Goal: Task Accomplishment & Management: Use online tool/utility

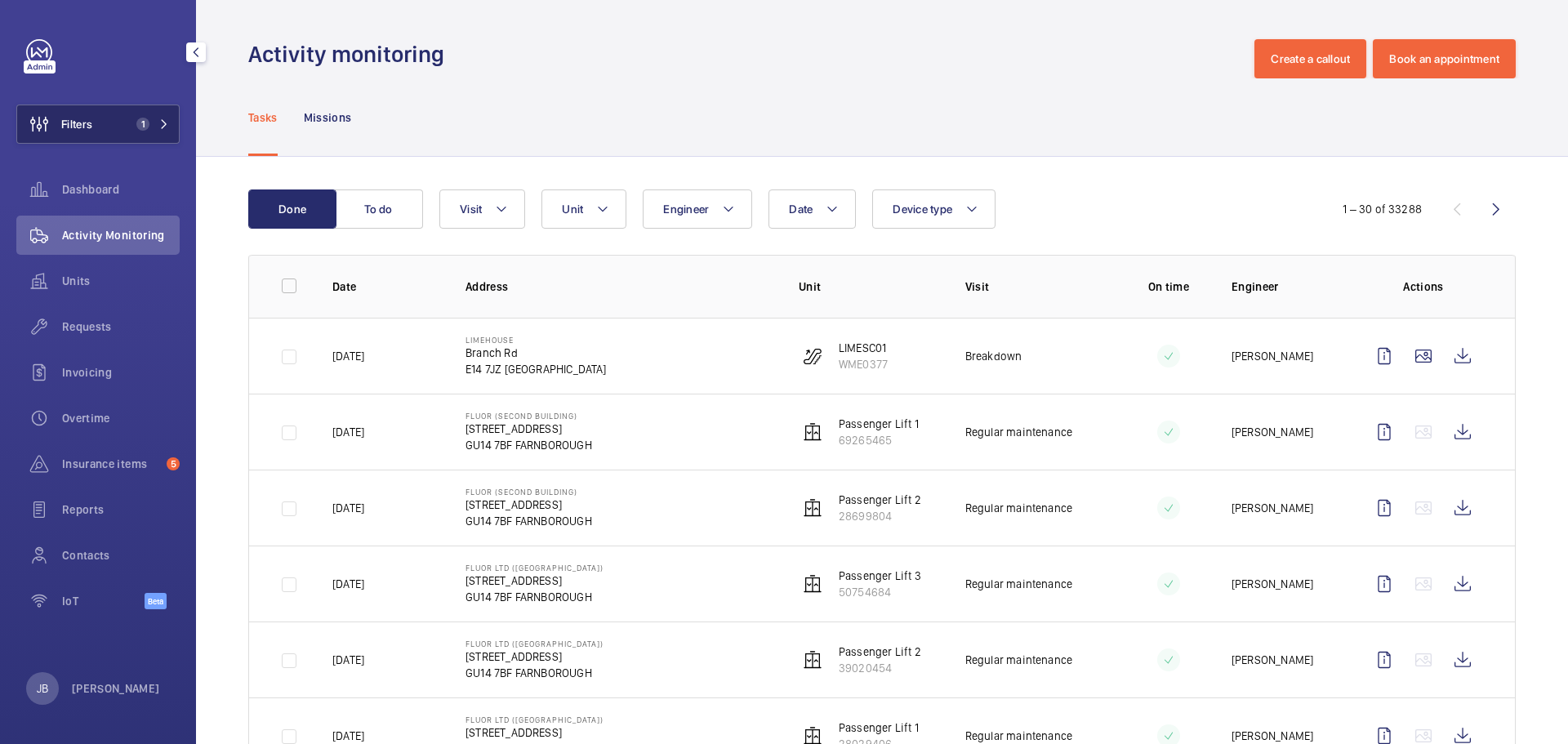
click at [90, 129] on span "Filters" at bounding box center [77, 124] width 31 height 16
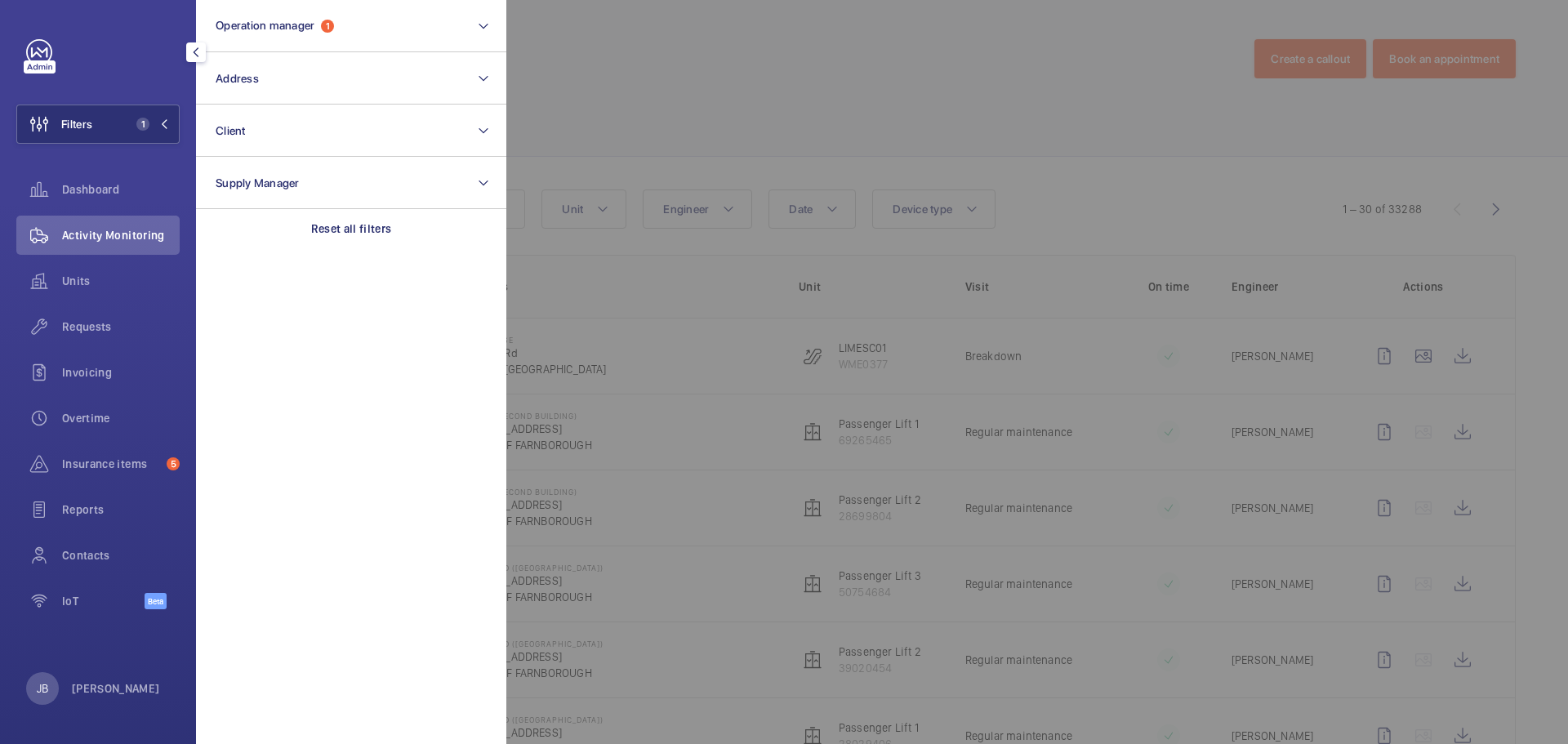
click at [707, 82] on div at bounding box center [1290, 372] width 1568 height 744
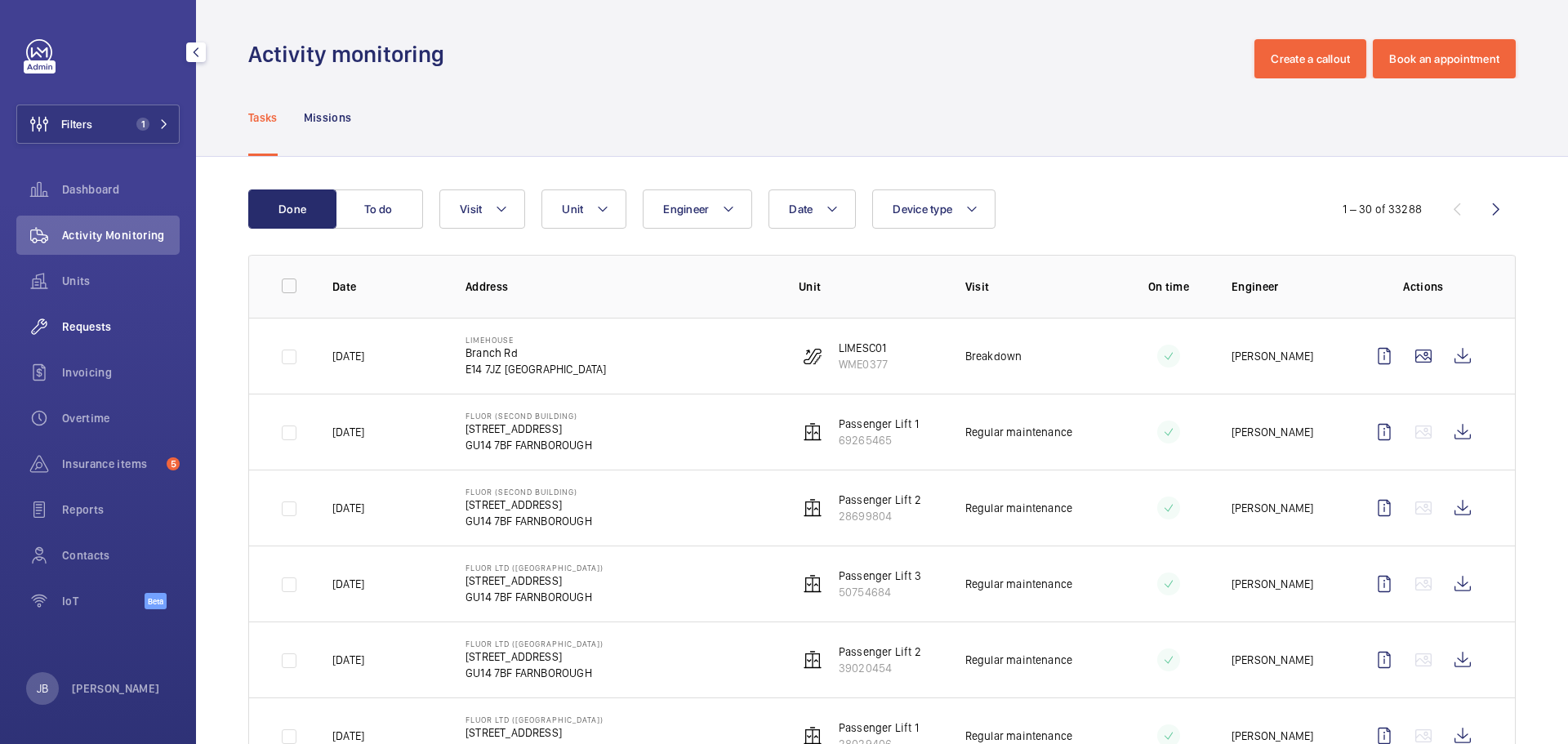
click at [118, 324] on span "Requests" at bounding box center [121, 326] width 118 height 16
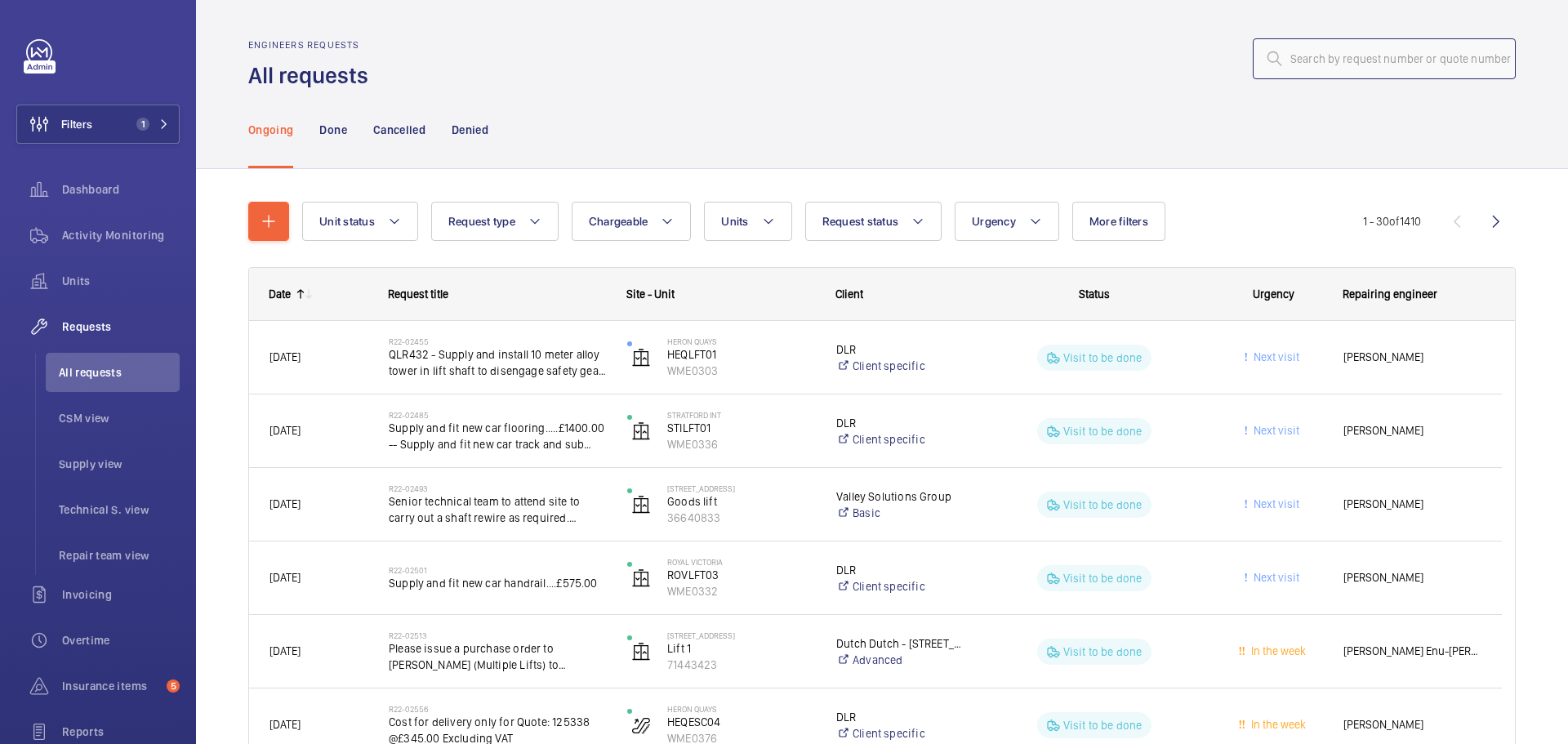
paste input "236802"
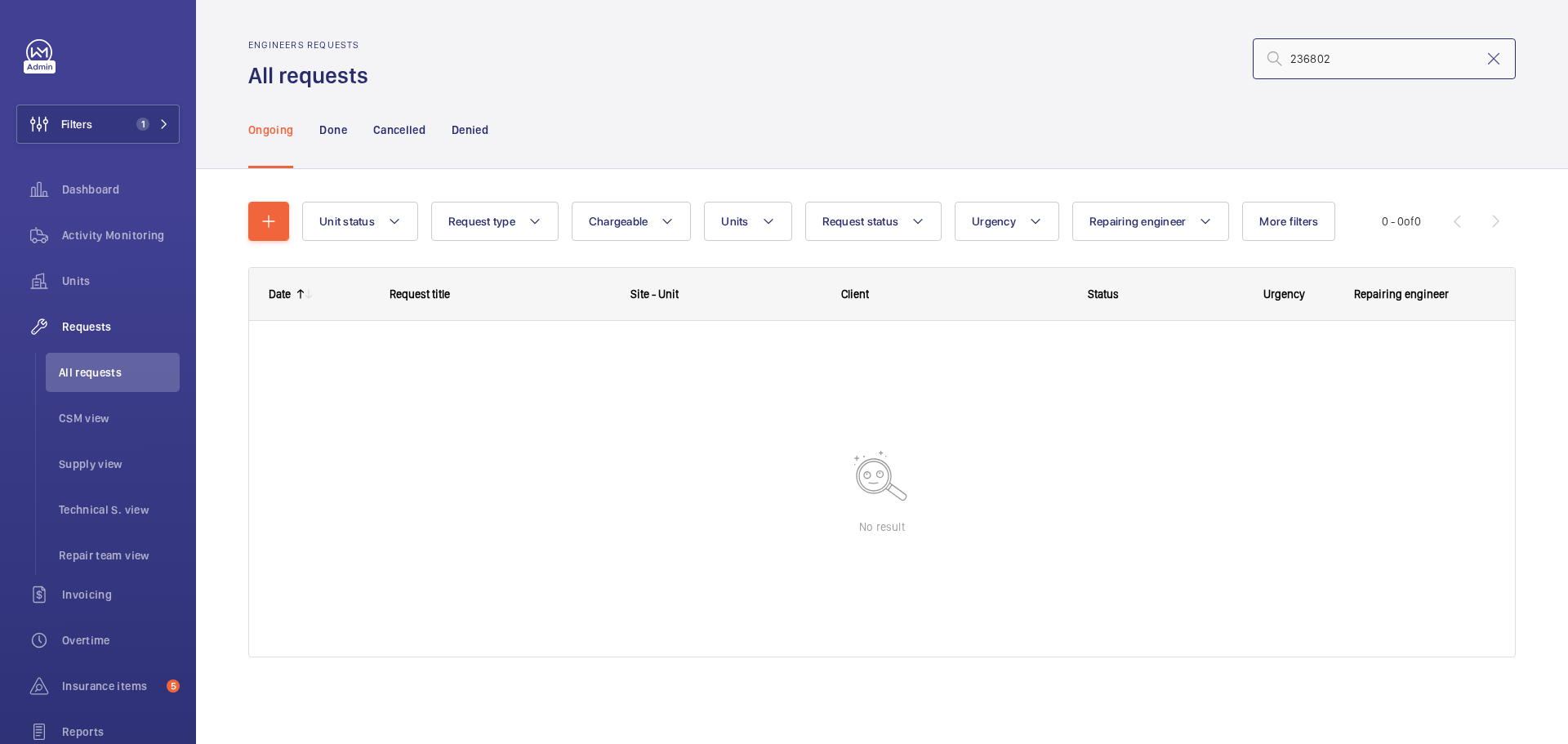
type input "236802"
drag, startPoint x: 1349, startPoint y: 41, endPoint x: 1232, endPoint y: 66, distance: 119.6
click at [1232, 66] on div "236802" at bounding box center [946, 58] width 1137 height 39
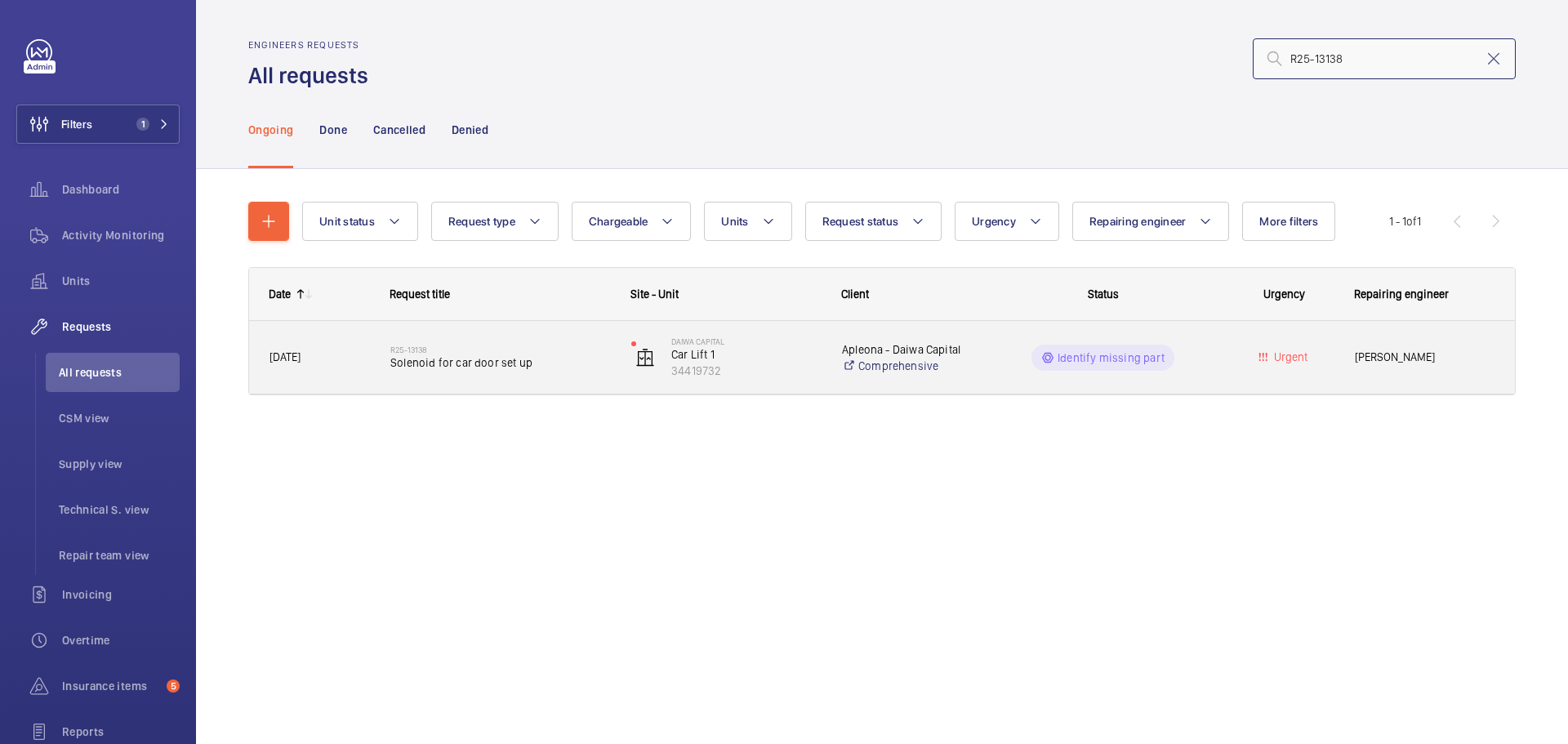
type input "R25-13138"
click at [1136, 369] on div "Identify missing part" at bounding box center [1103, 358] width 143 height 26
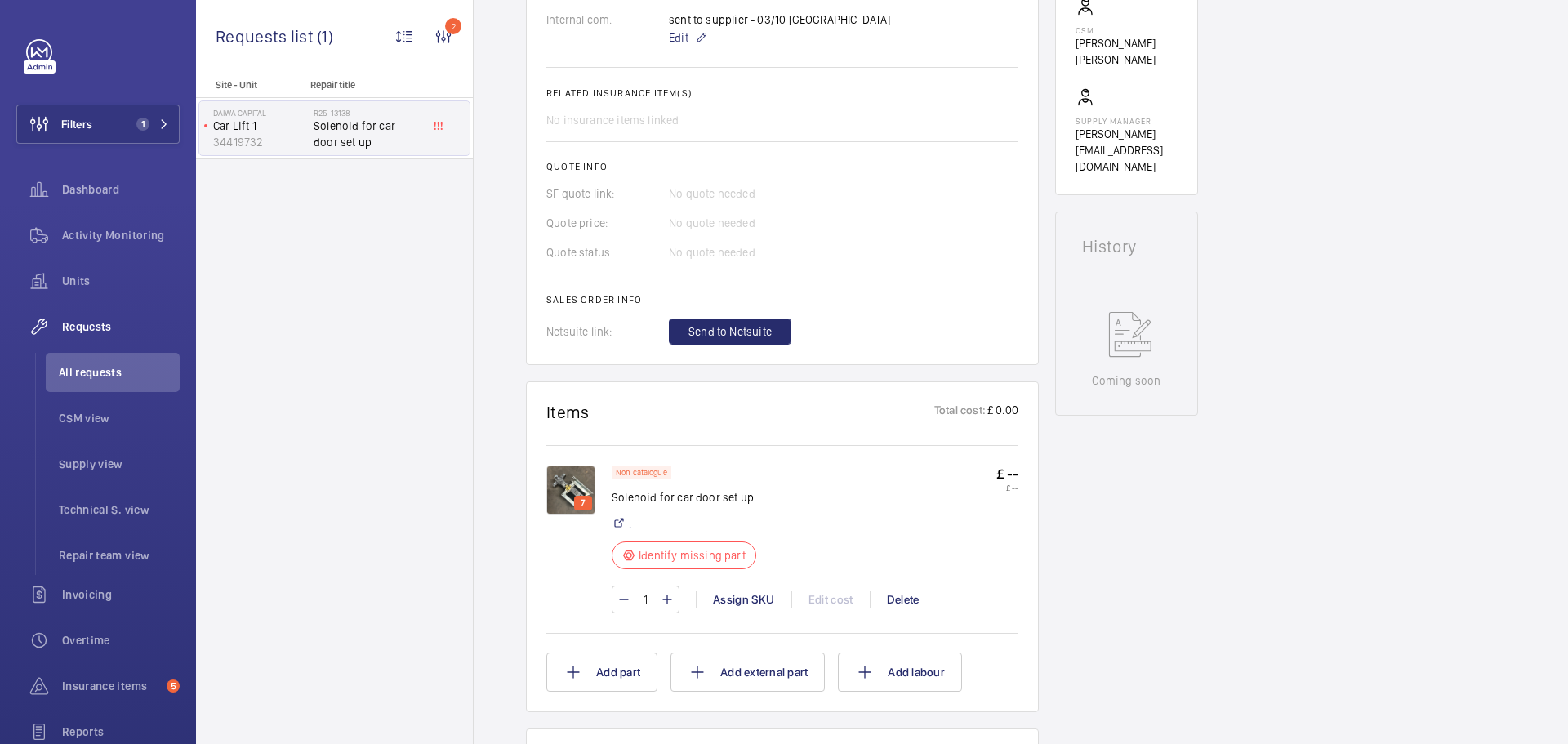
scroll to position [817, 0]
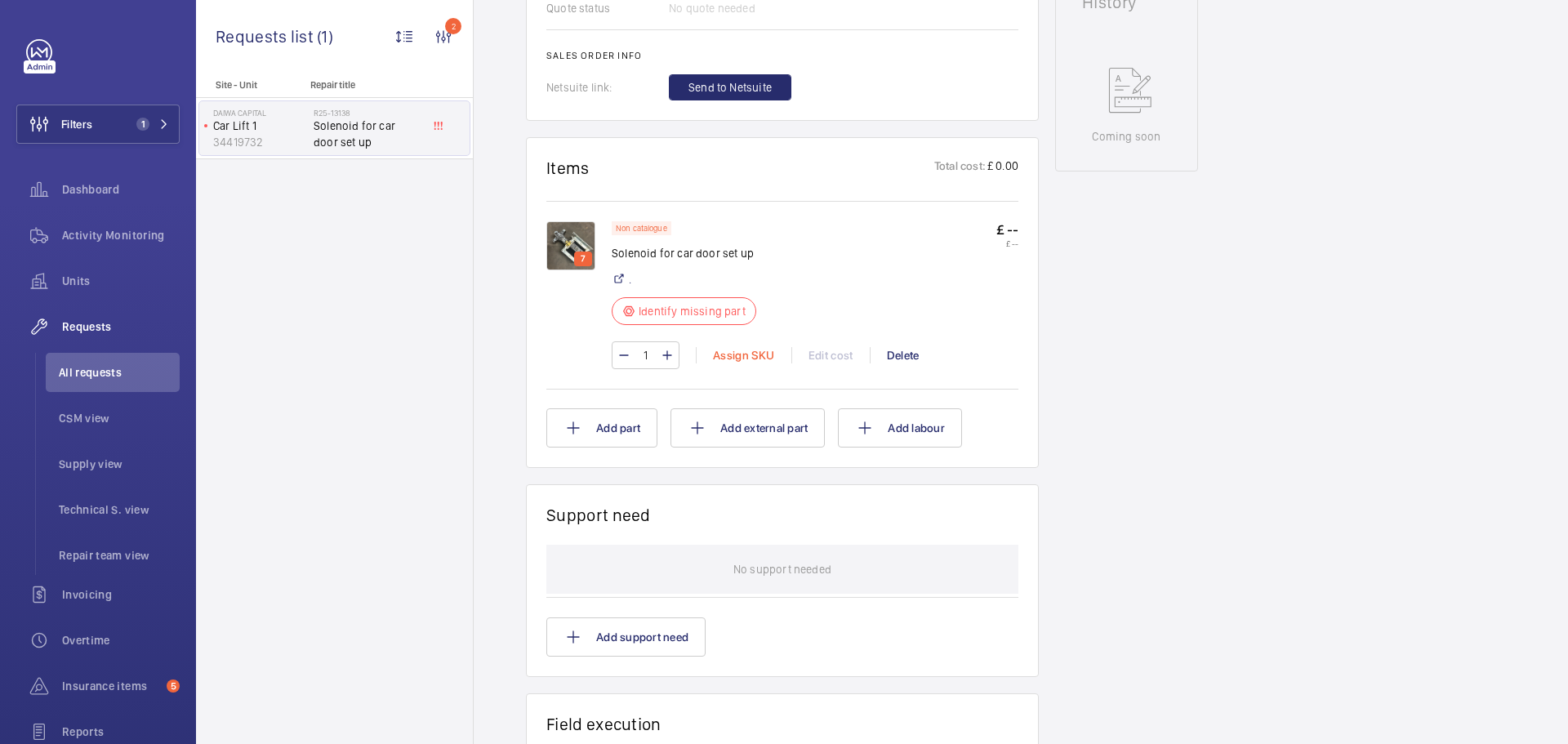
click at [750, 362] on div "Assign SKU" at bounding box center [744, 355] width 95 height 16
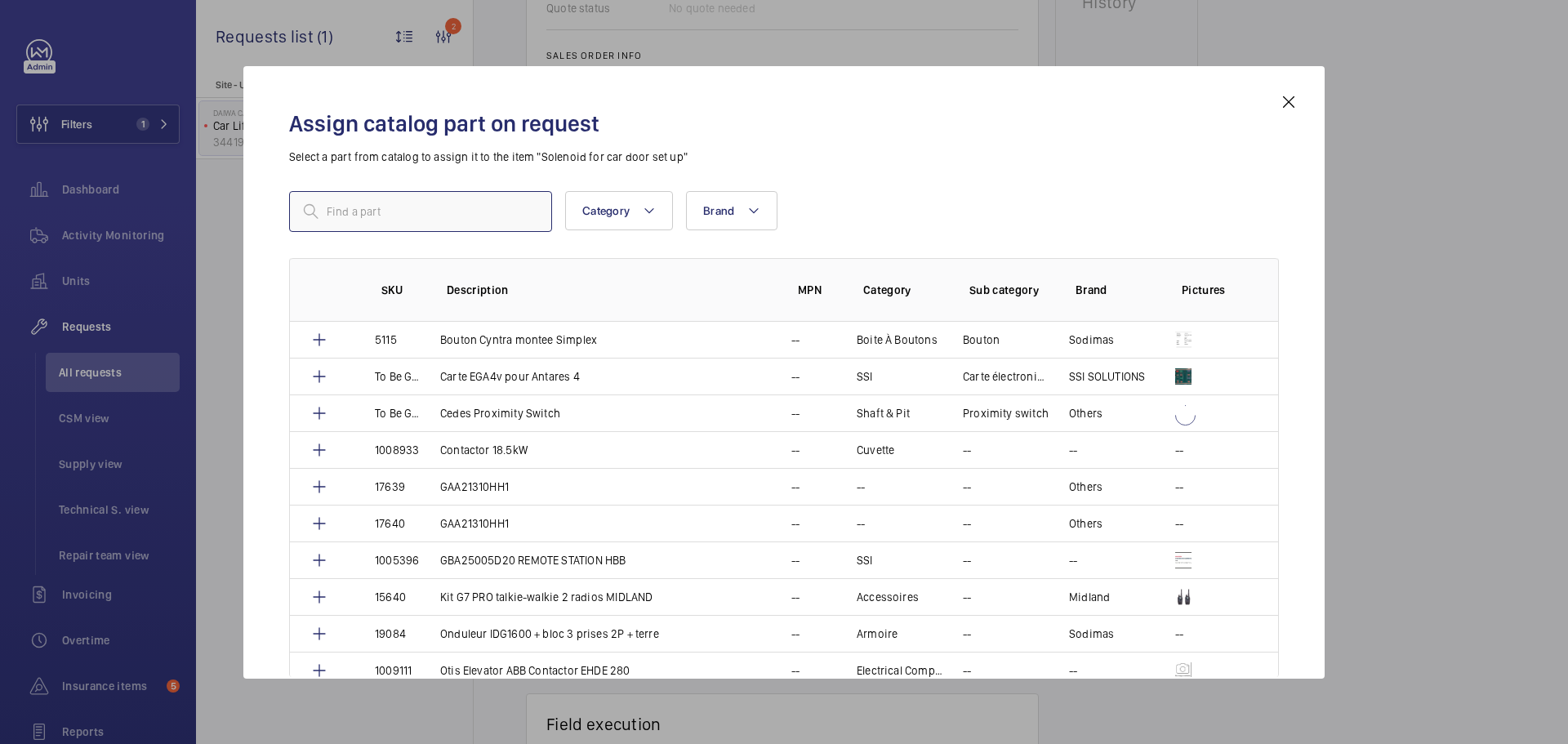
click at [365, 202] on input "text" at bounding box center [420, 211] width 263 height 41
paste input "1010445"
click at [297, 213] on input "1010445" at bounding box center [420, 211] width 263 height 41
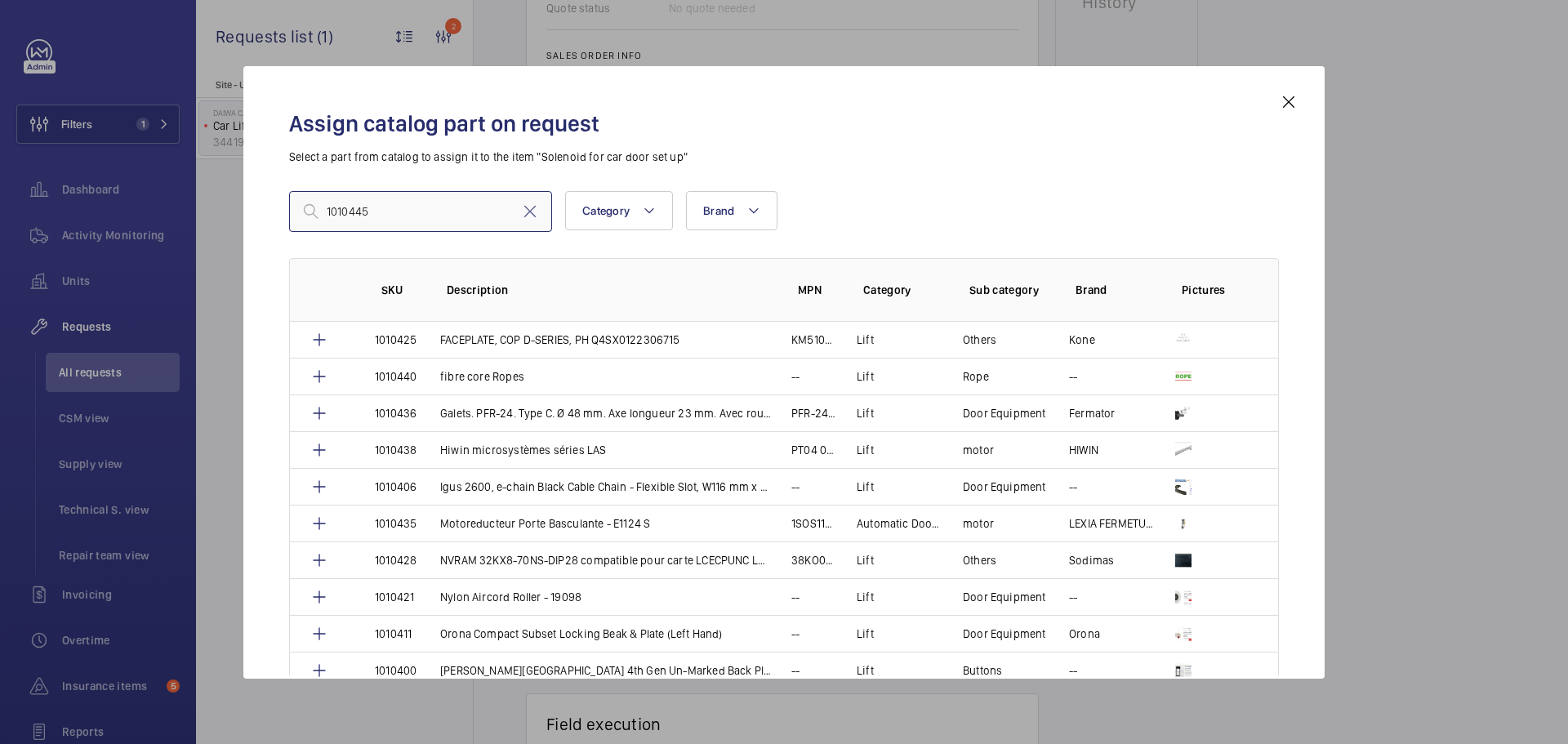
scroll to position [817, 0]
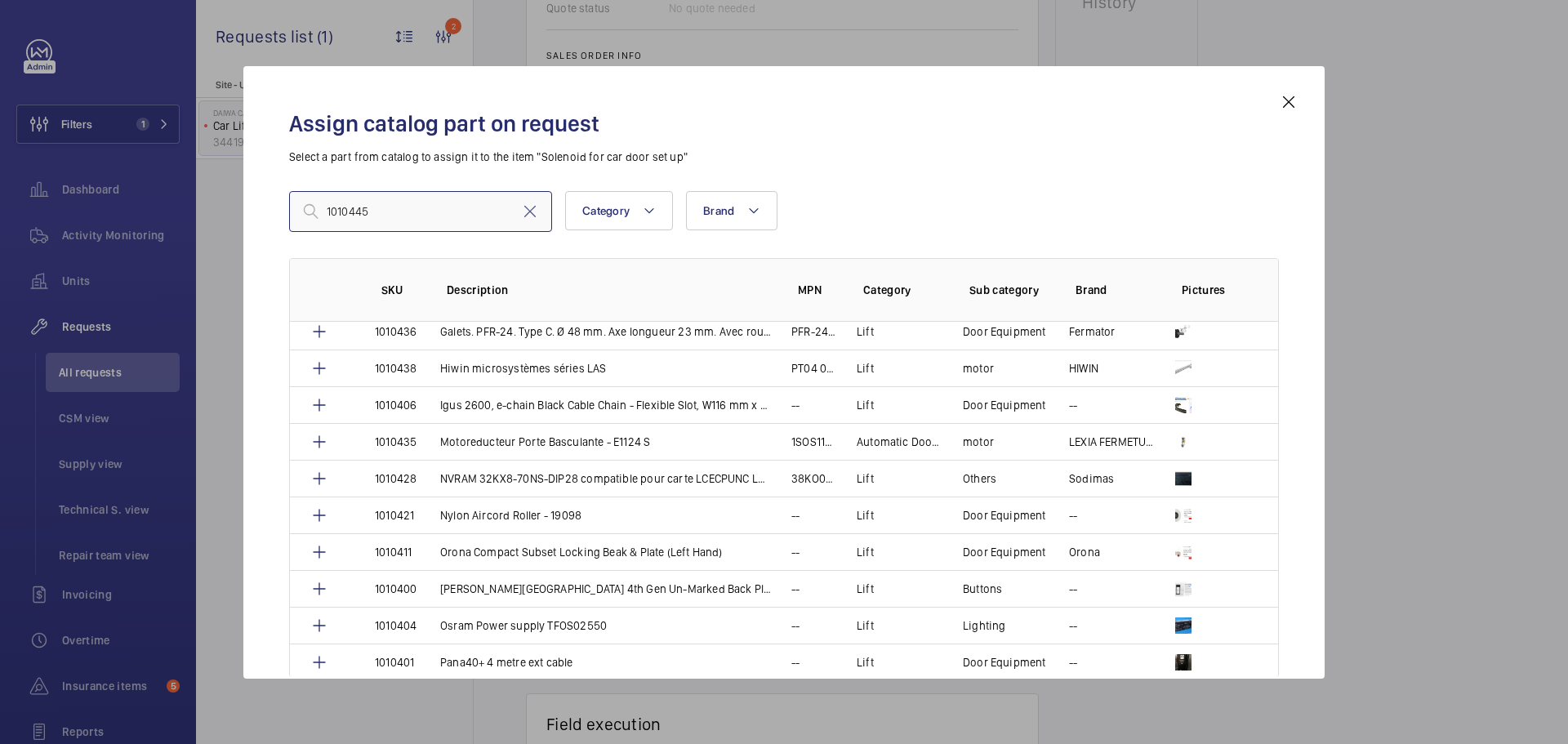
click at [404, 201] on input "1010445" at bounding box center [420, 211] width 263 height 41
type input "1010445"
click at [436, 215] on input "1010445" at bounding box center [420, 211] width 263 height 41
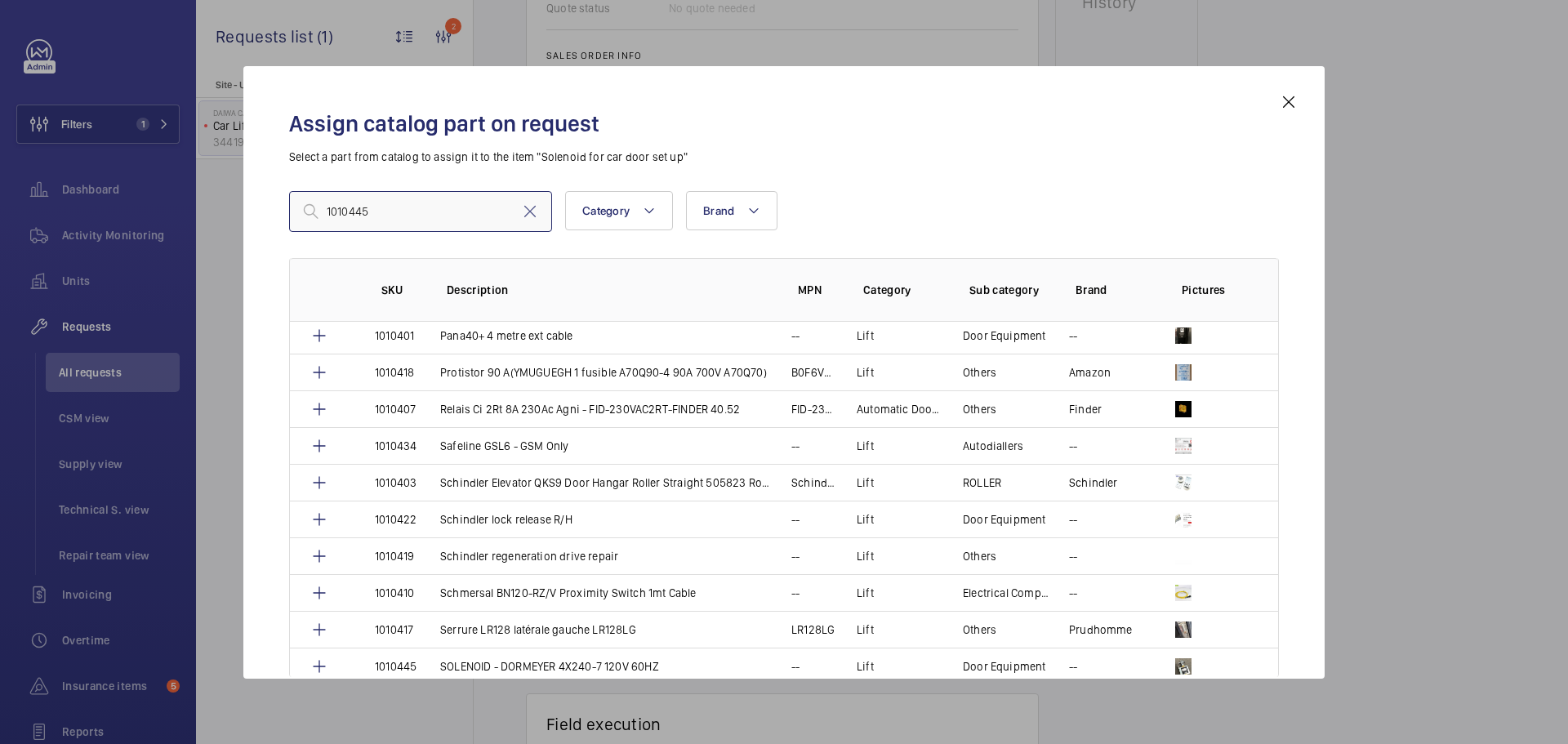
scroll to position [1226, 0]
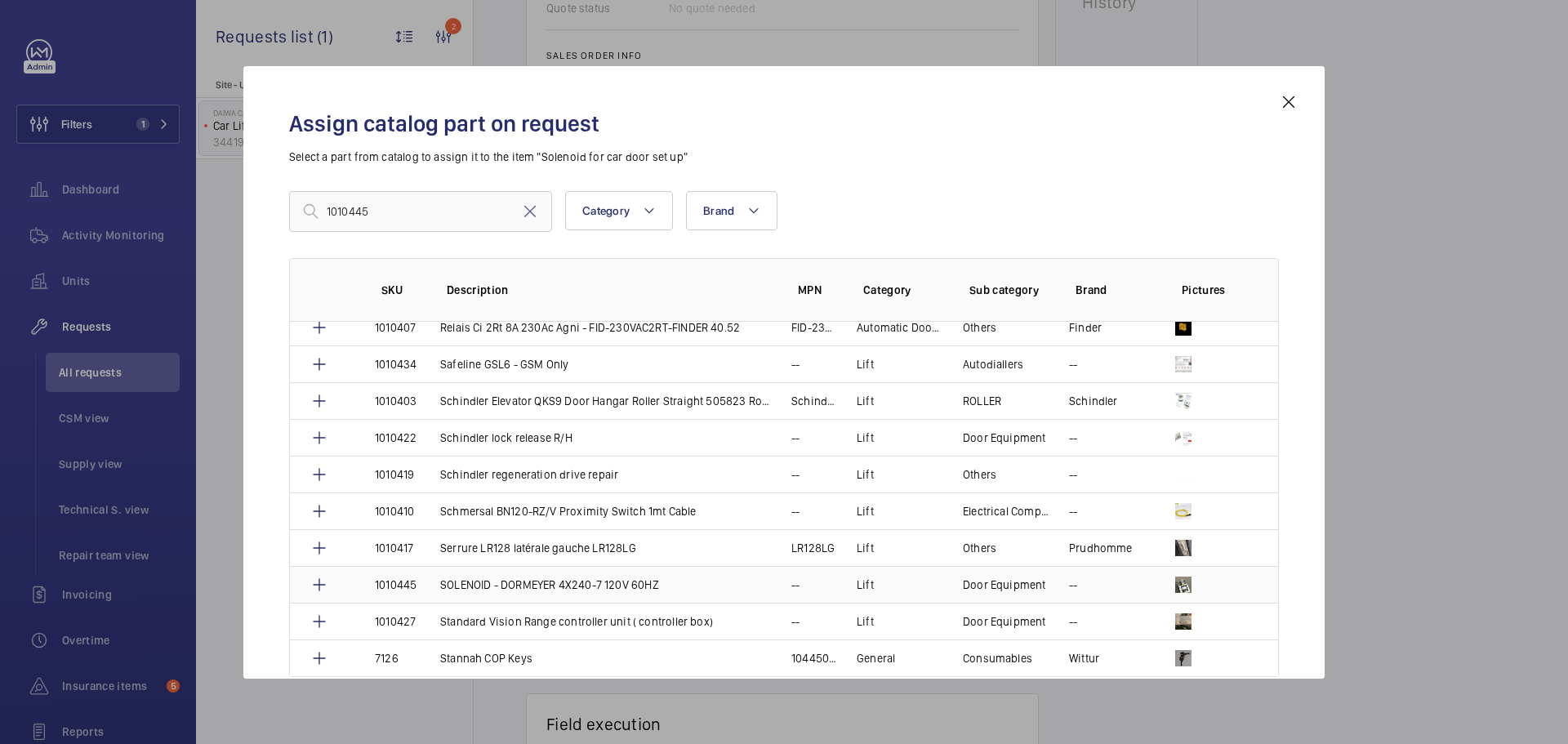
click at [701, 580] on td "SOLENOID - DORMEYER 4X240-7 120V 60HZ" at bounding box center [596, 584] width 351 height 36
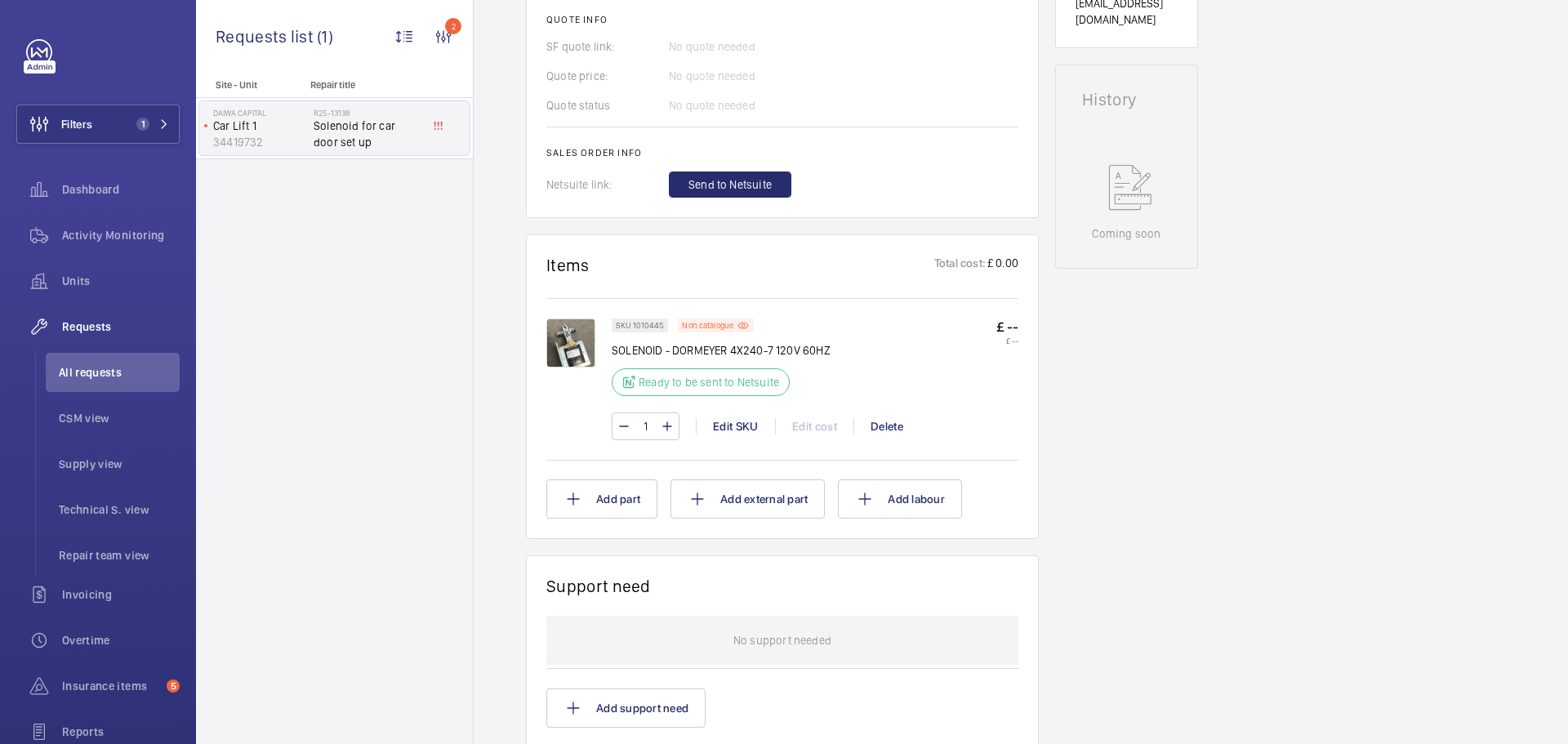
scroll to position [539, 0]
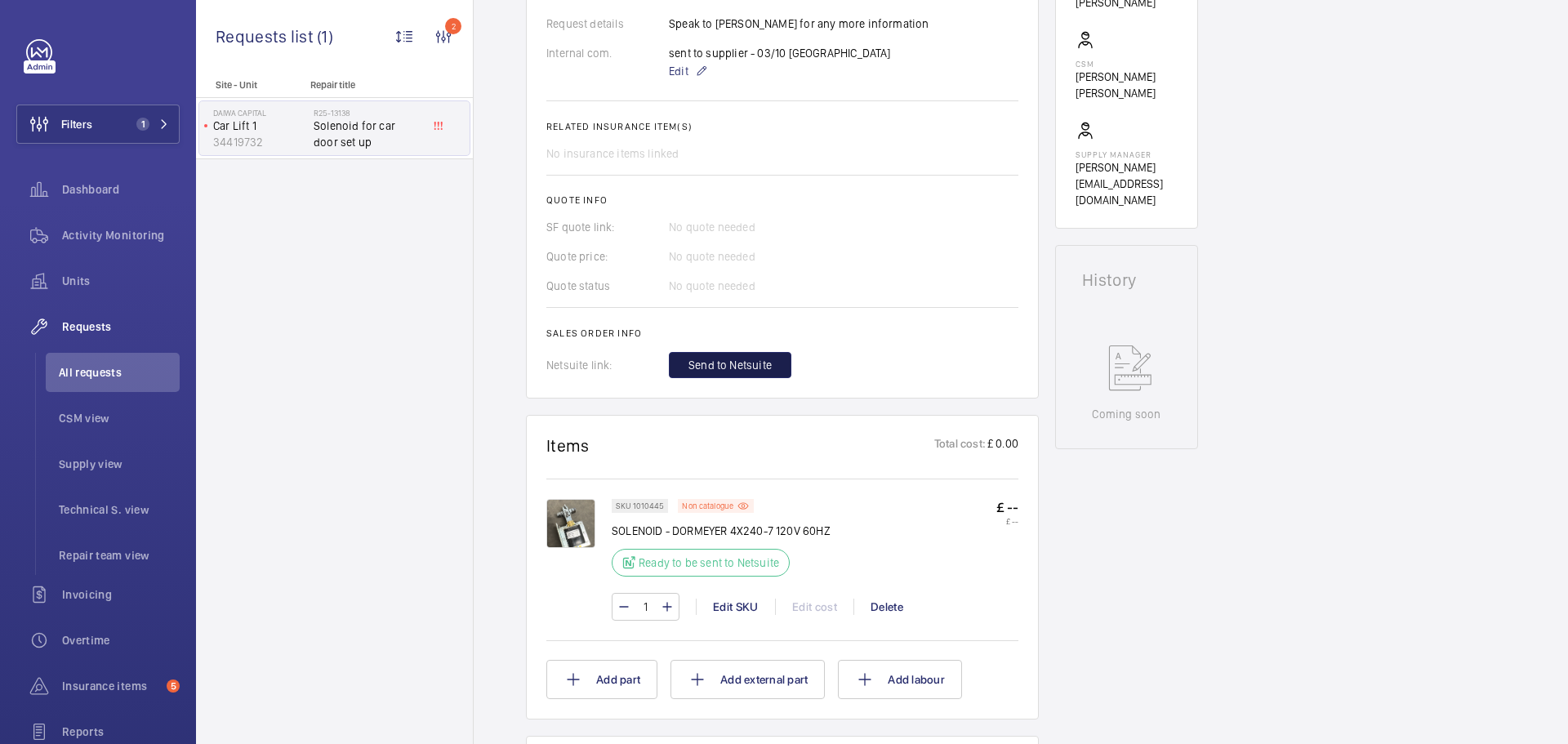
click at [733, 371] on span "Send to Netsuite" at bounding box center [730, 365] width 83 height 16
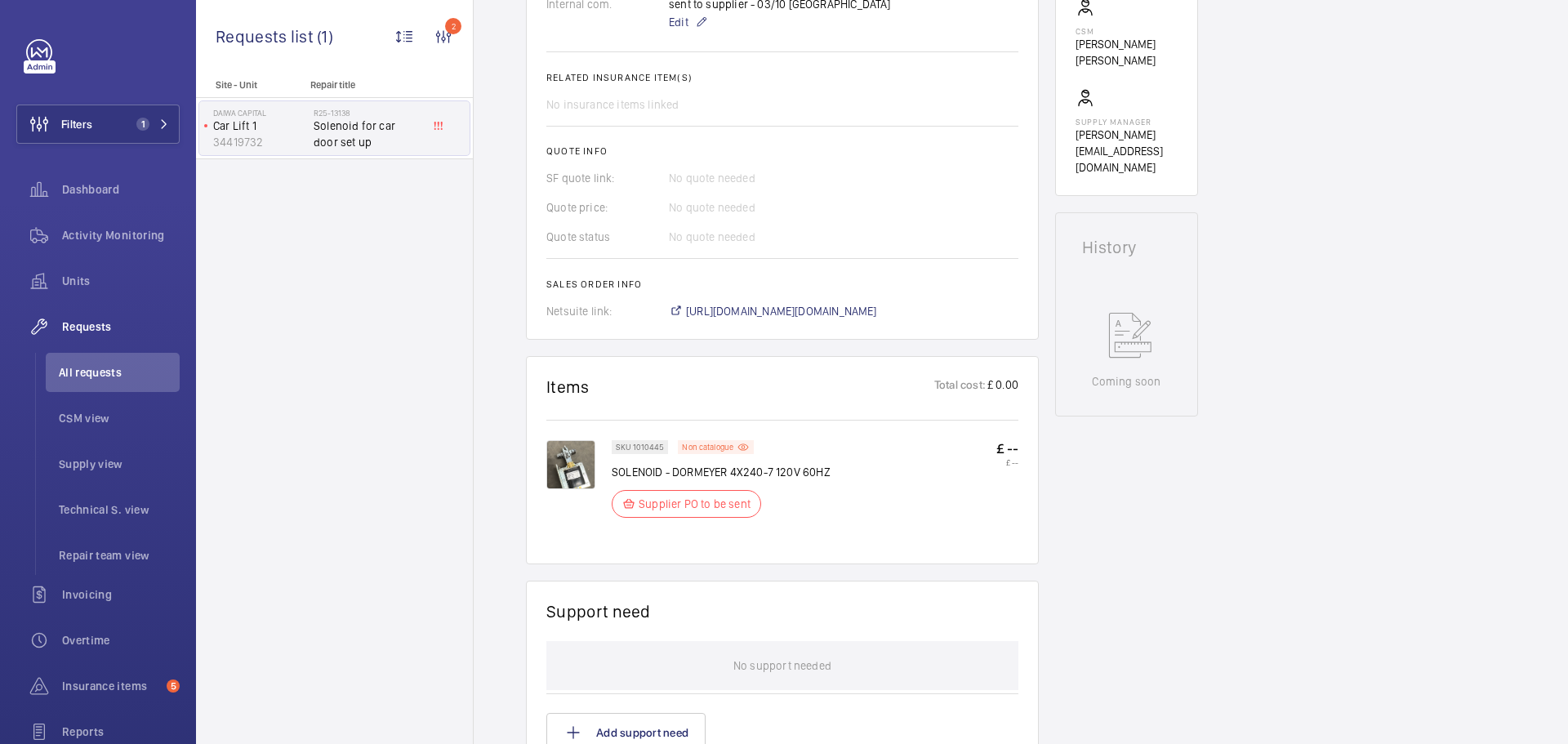
scroll to position [588, 0]
click at [826, 315] on span "[URL][DOMAIN_NAME][DOMAIN_NAME]" at bounding box center [781, 311] width 191 height 16
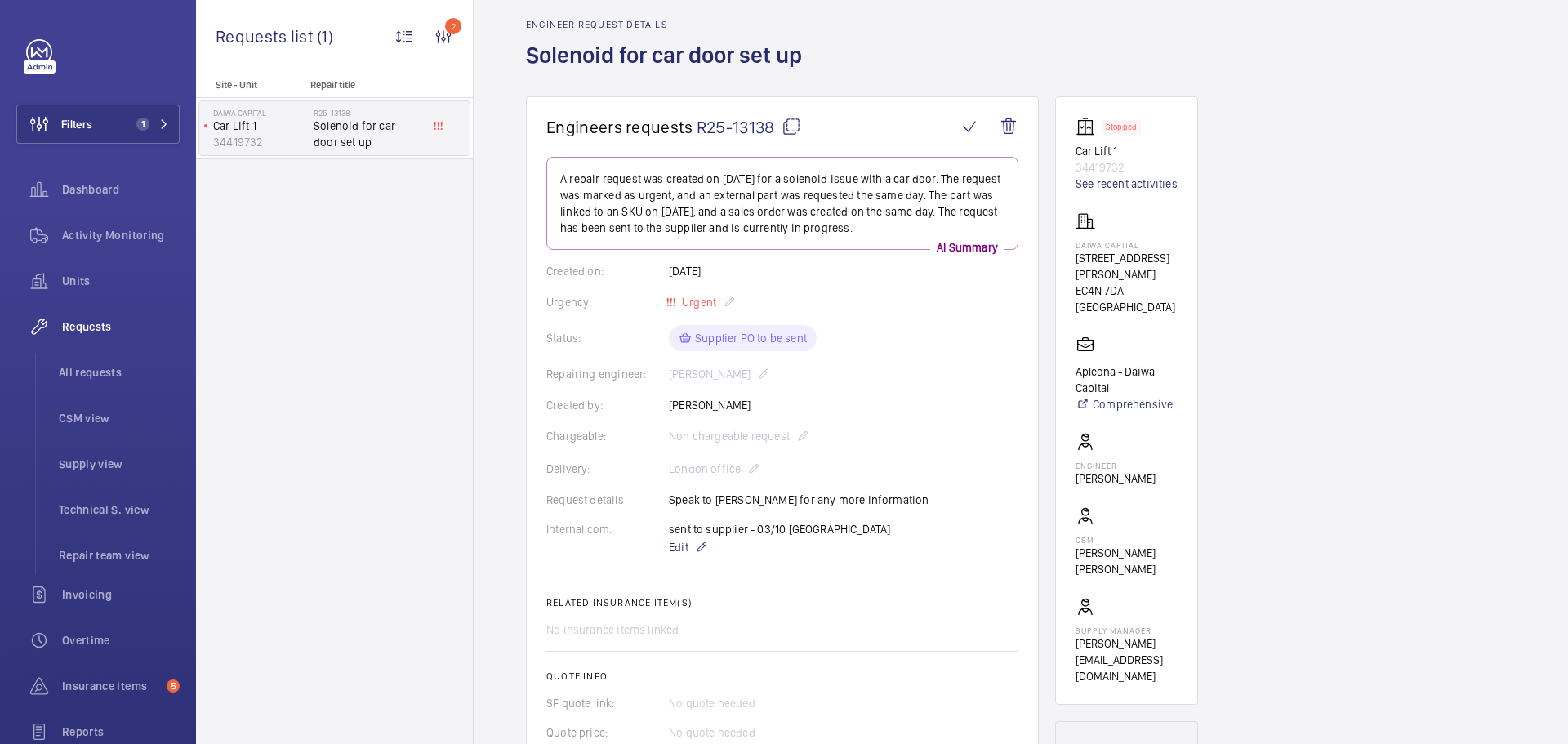
scroll to position [81, 0]
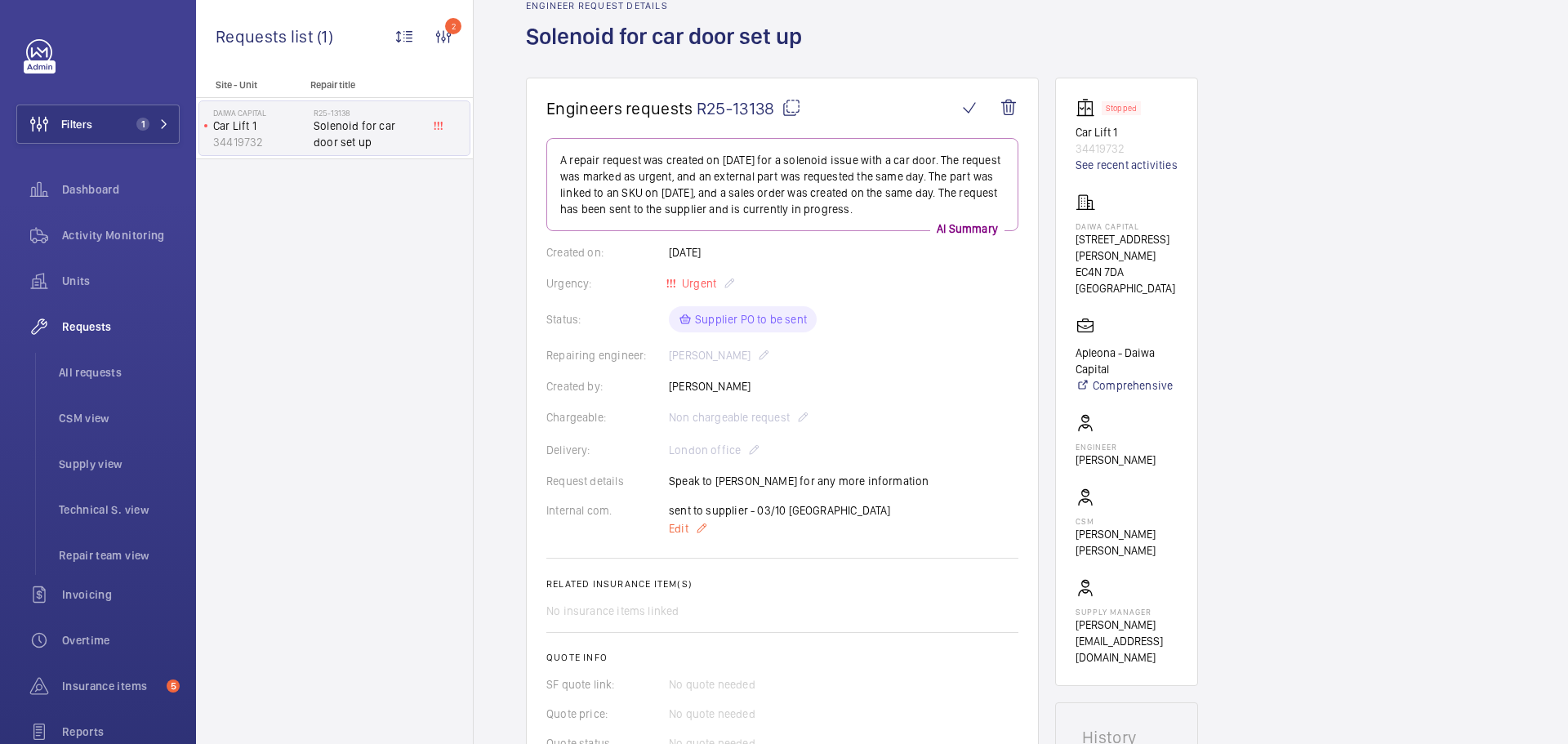
click at [700, 533] on mat-icon at bounding box center [701, 529] width 13 height 20
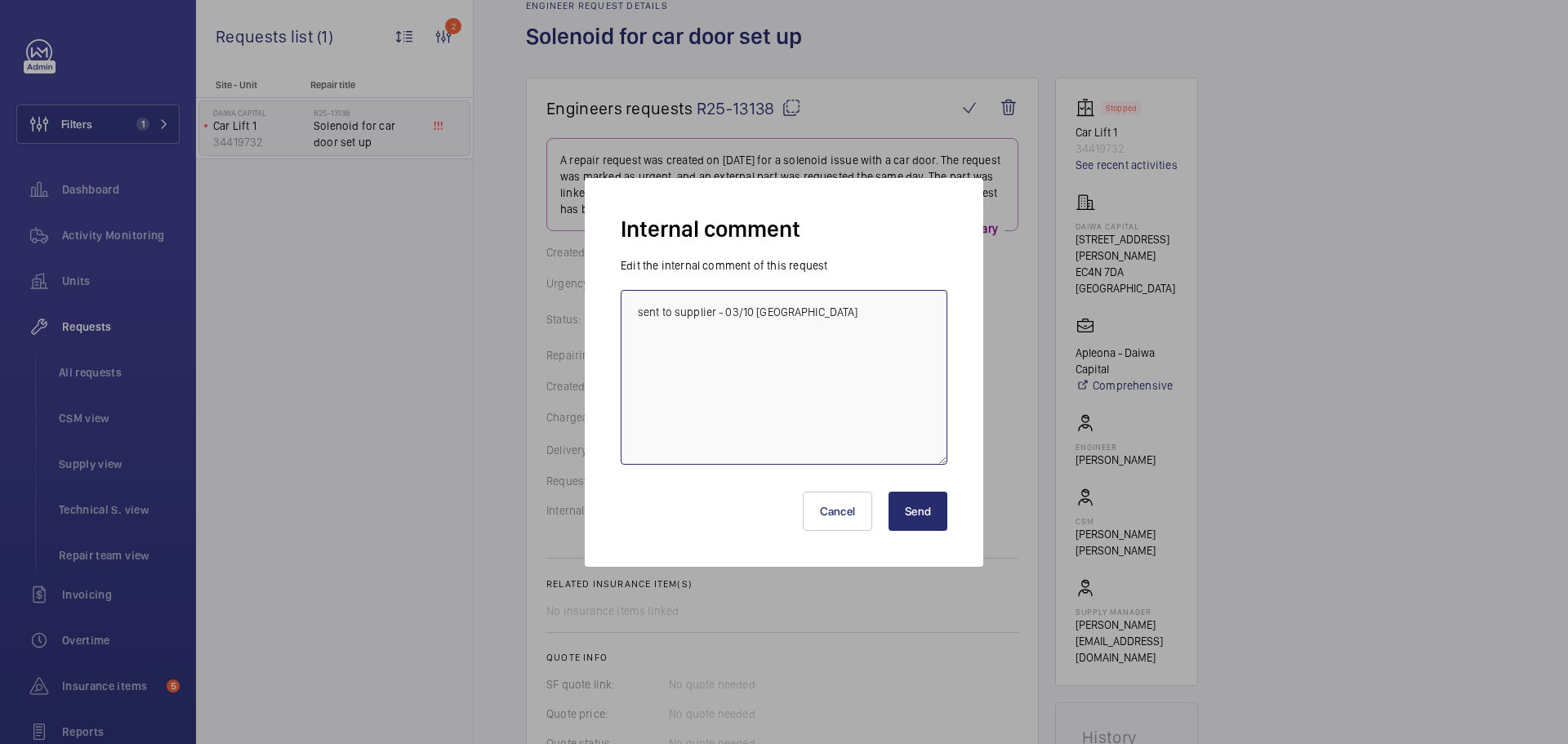
drag, startPoint x: 781, startPoint y: 313, endPoint x: 605, endPoint y: 316, distance: 176.0
click at [605, 316] on div "Internal comment Edit the internal comment of this request sent to supplier - 0…" at bounding box center [784, 373] width 399 height 389
type textarea "Parts on order eta [DATE] JB"
click at [912, 502] on button "Send" at bounding box center [918, 511] width 59 height 39
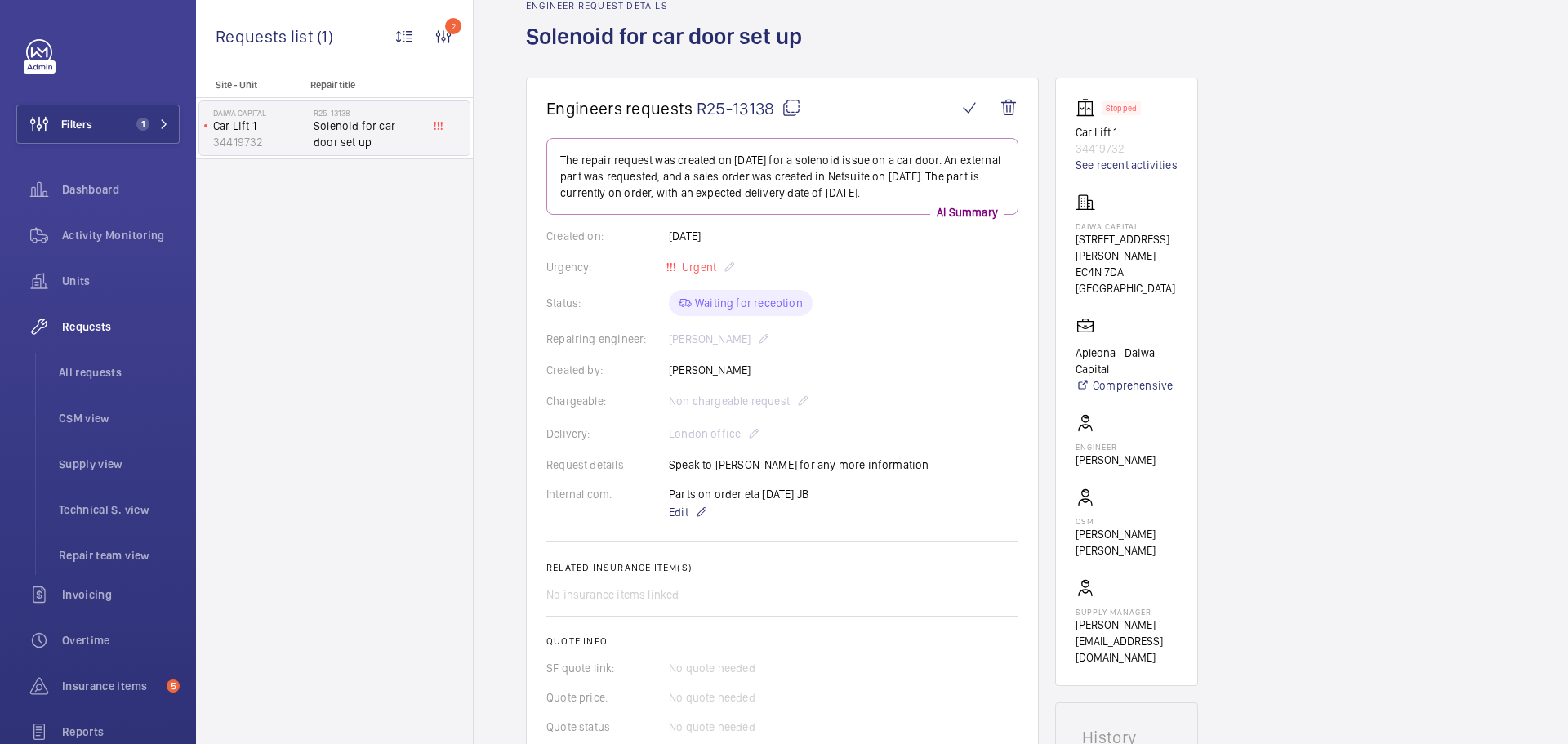
scroll to position [0, 0]
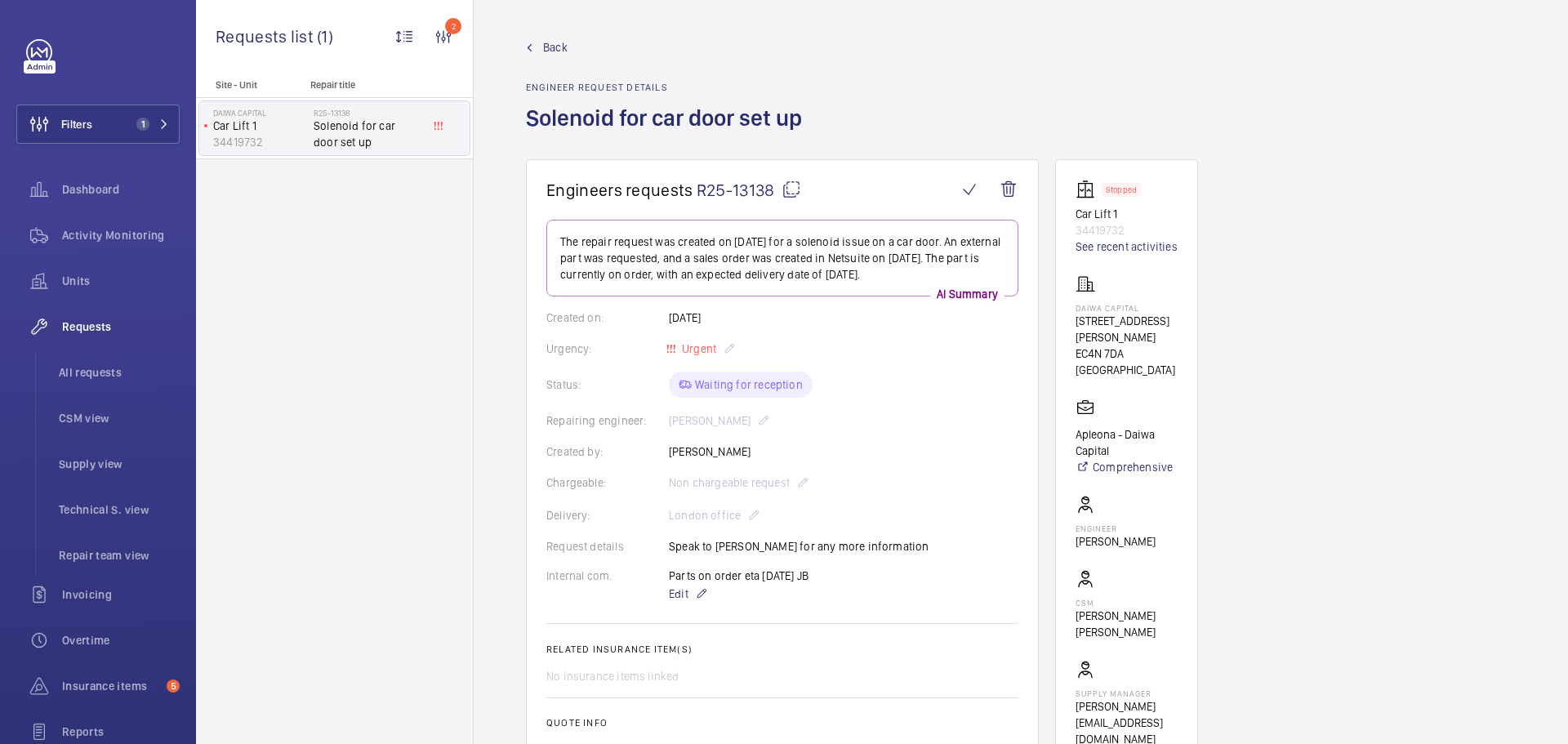
click at [558, 44] on span "Back" at bounding box center [555, 47] width 24 height 16
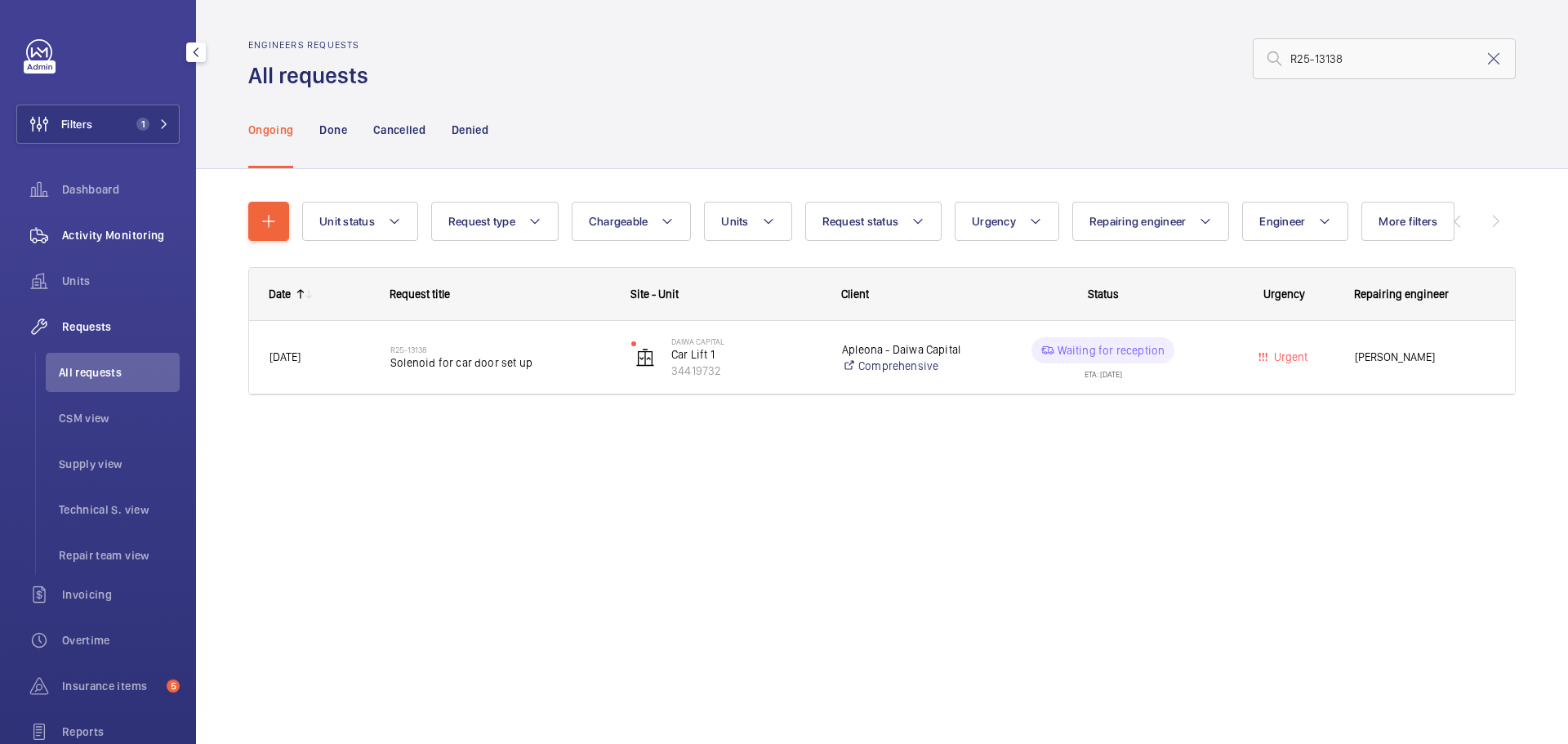
click at [86, 233] on span "Activity Monitoring" at bounding box center [121, 235] width 118 height 16
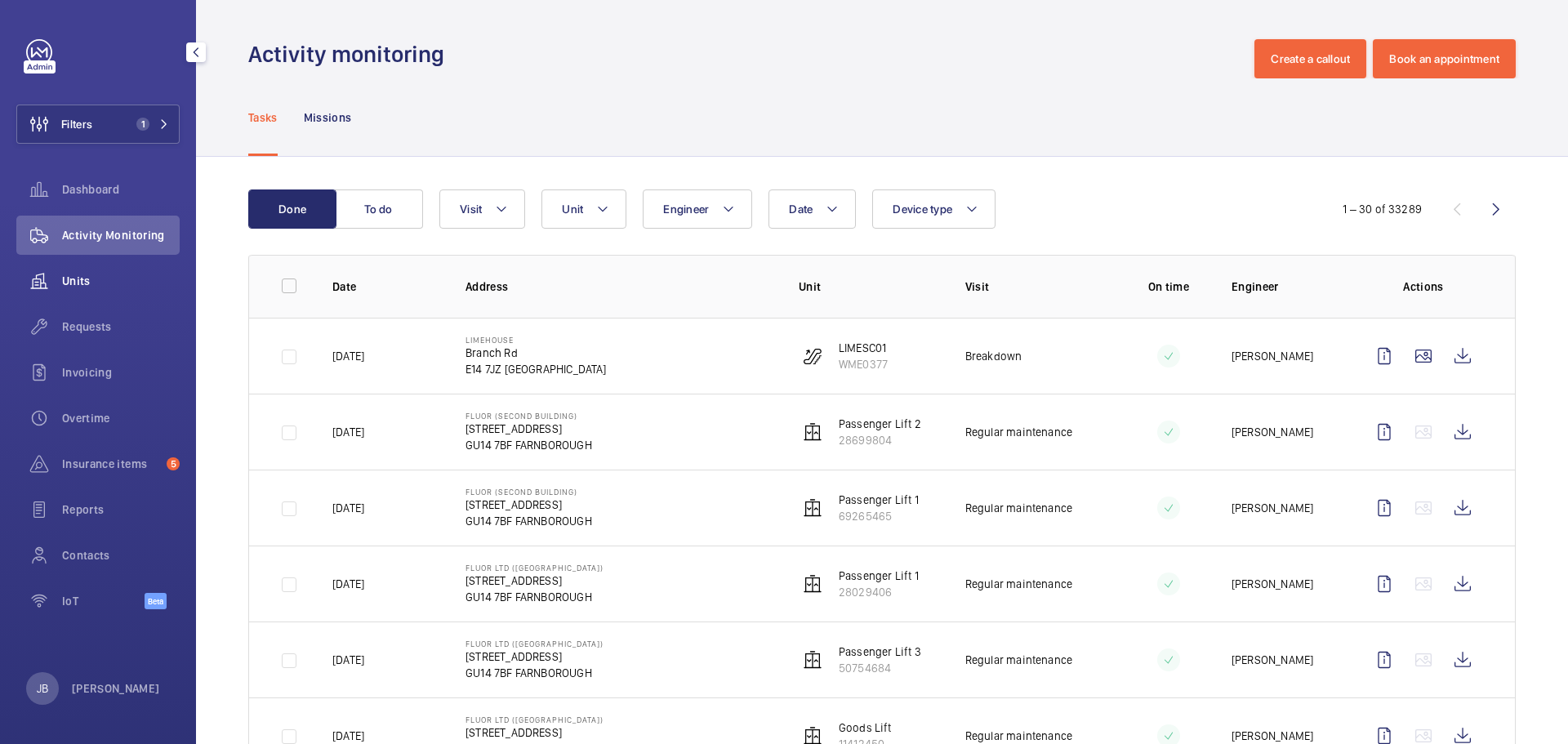
click at [83, 279] on span "Units" at bounding box center [121, 280] width 118 height 16
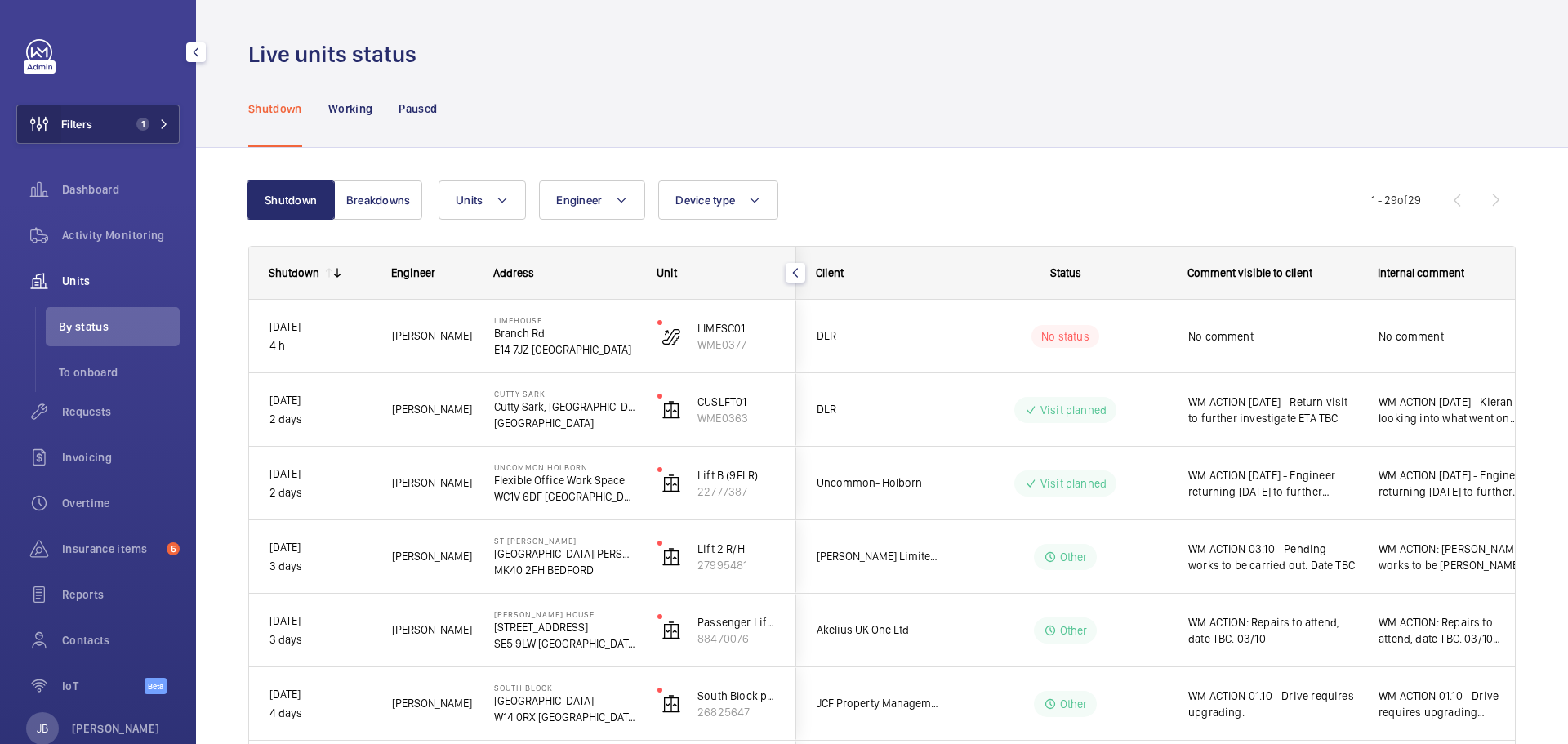
click at [56, 116] on wm-front-icon-button at bounding box center [39, 124] width 44 height 39
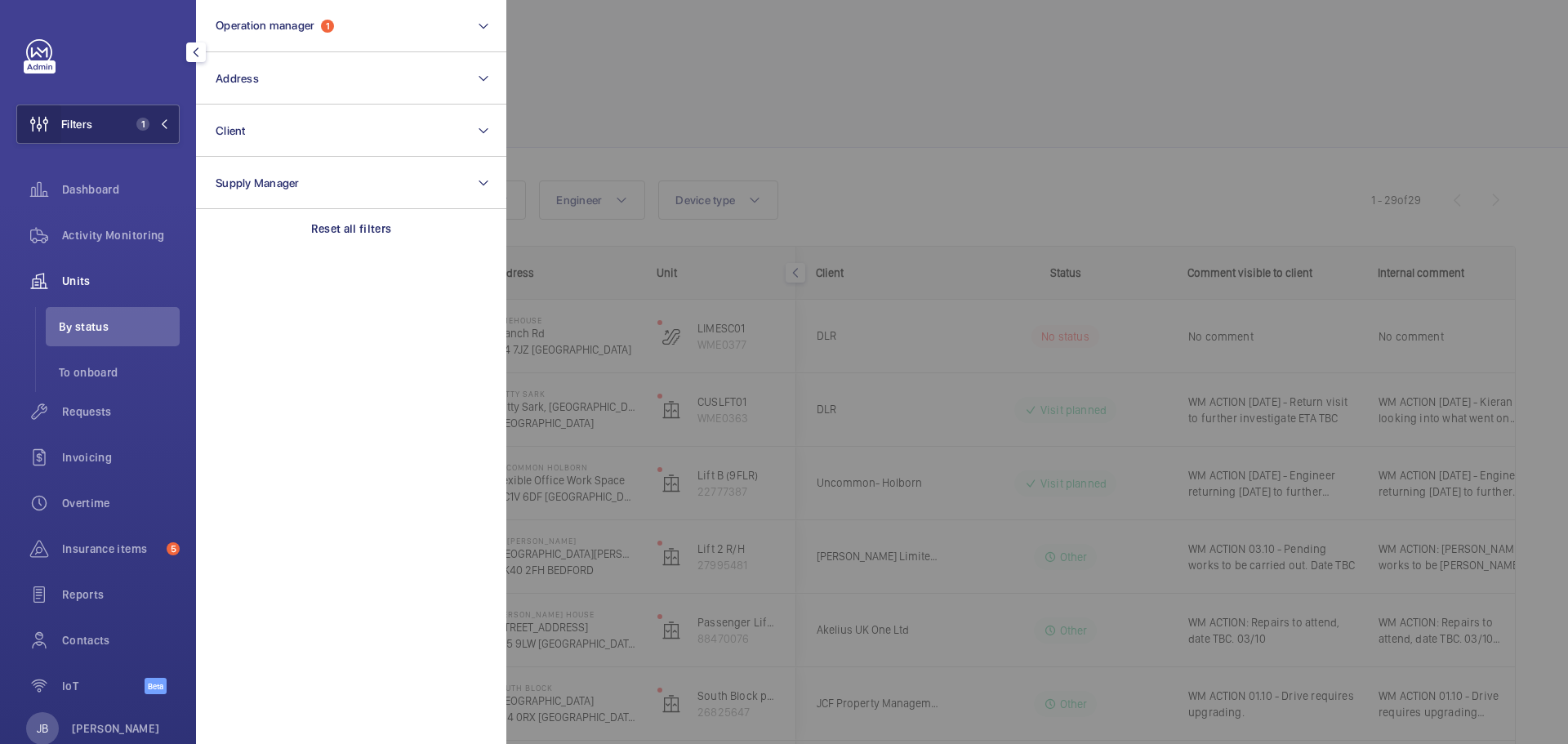
click at [57, 116] on wm-front-icon-button at bounding box center [39, 124] width 44 height 39
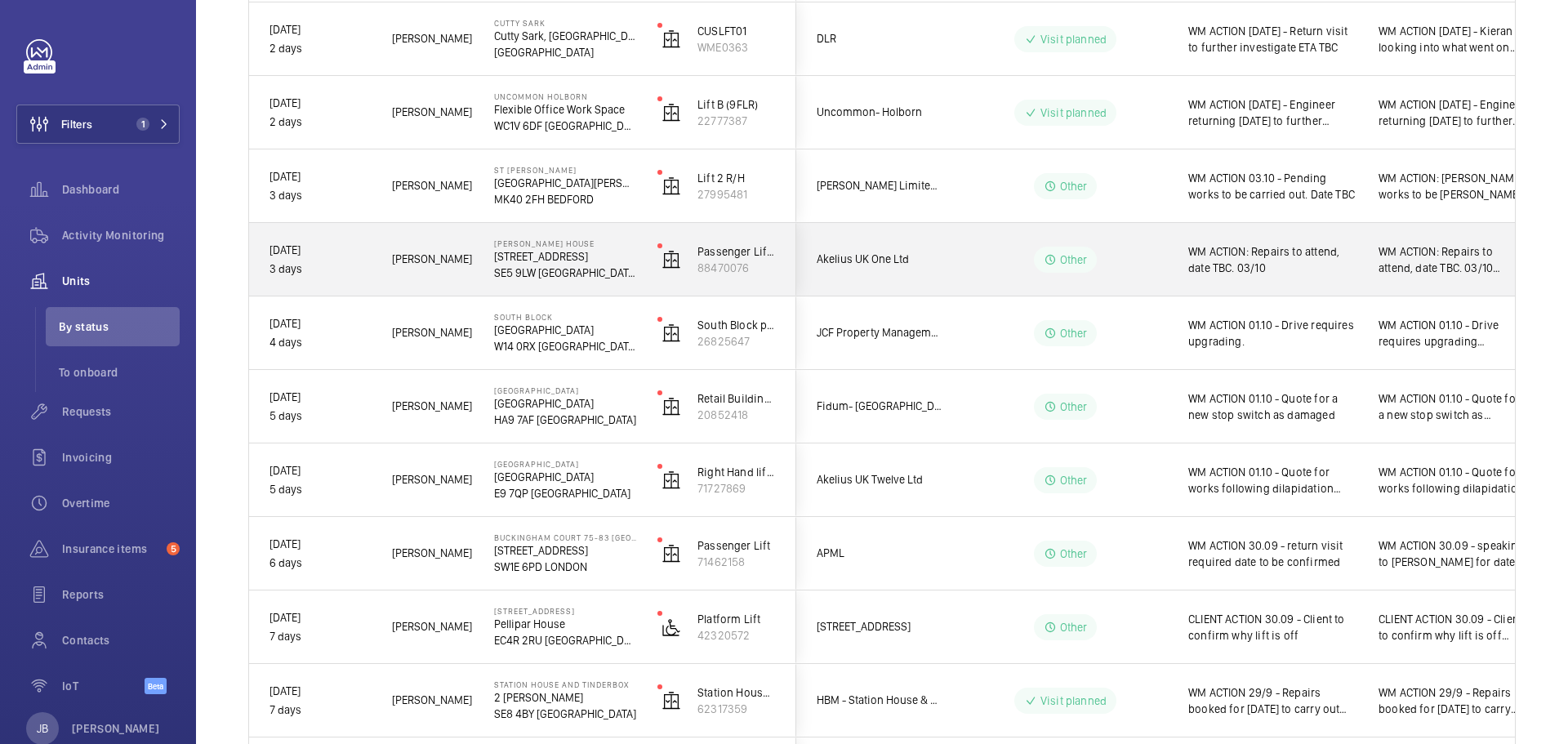
scroll to position [408, 0]
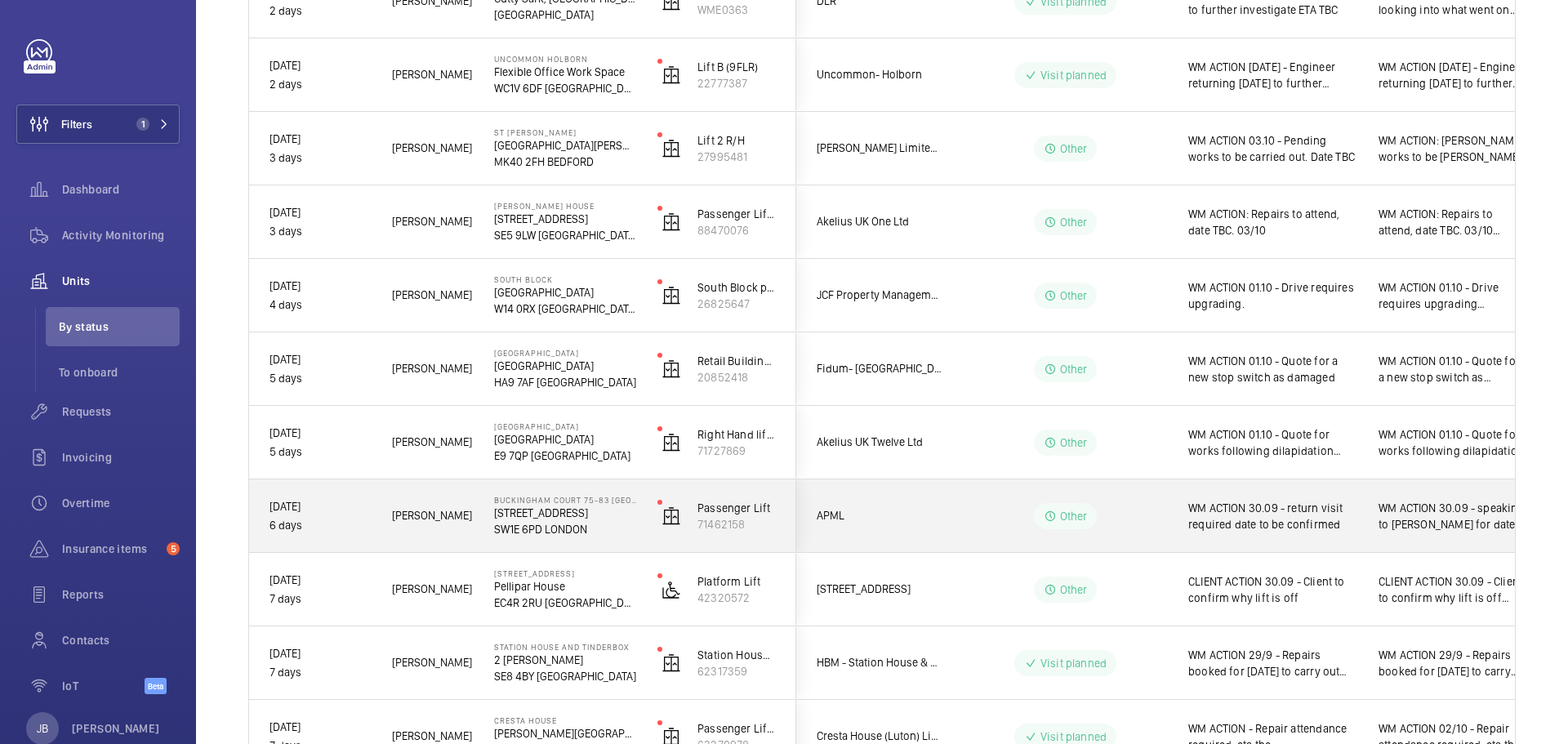
click at [1287, 531] on div "WM ACTION 30.09 - return visit required date to be confirmed" at bounding box center [1272, 516] width 169 height 37
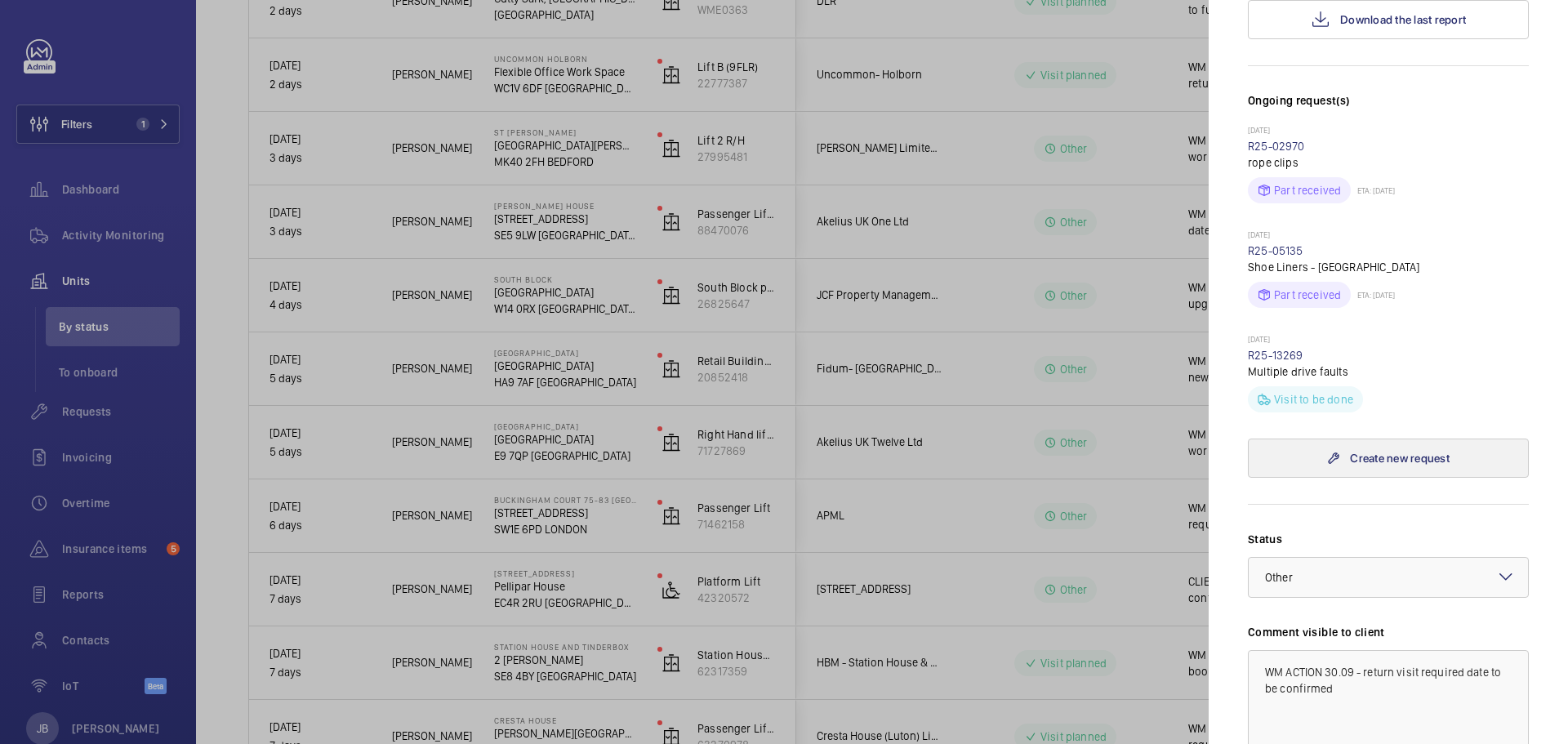
scroll to position [572, 0]
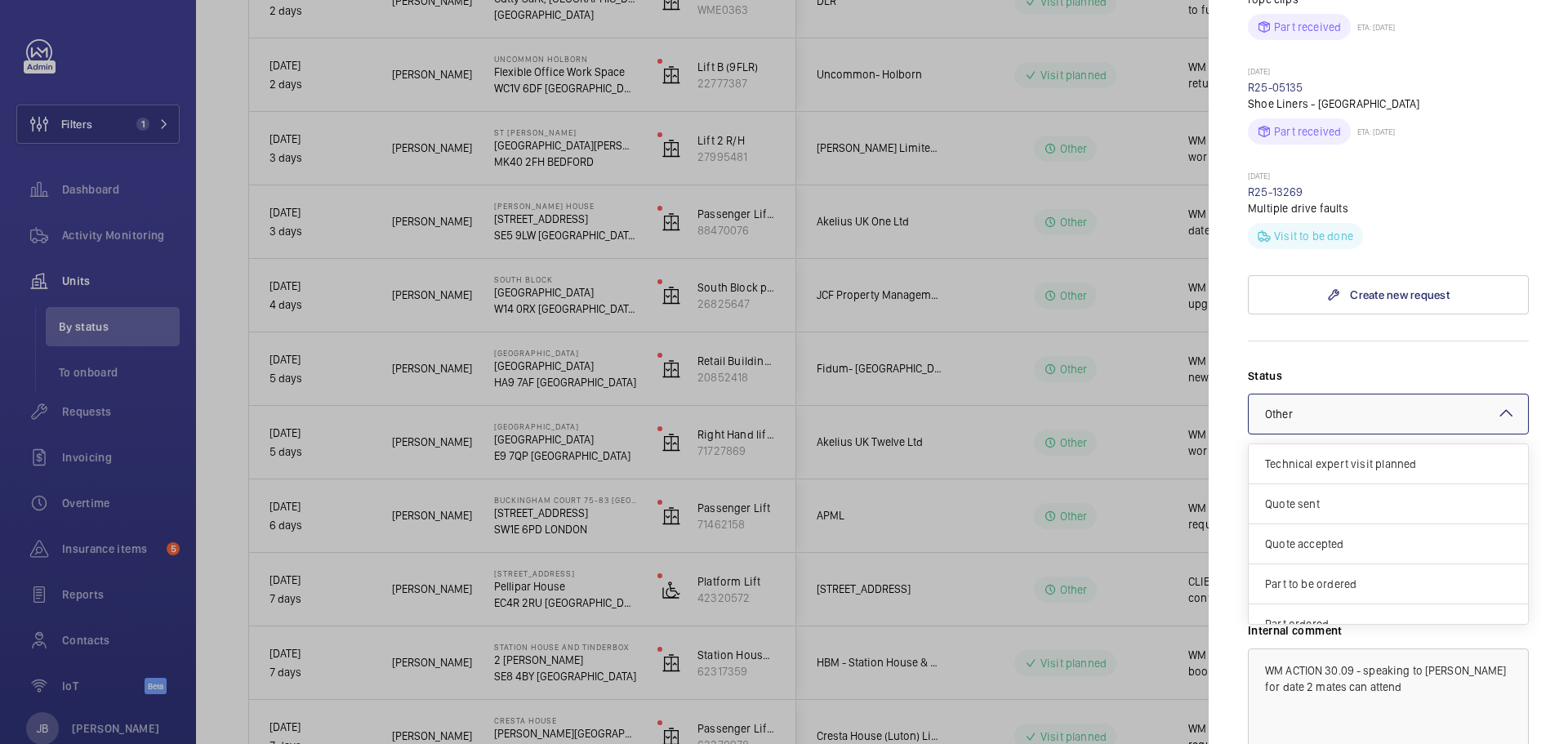
click at [1355, 415] on div at bounding box center [1388, 414] width 279 height 39
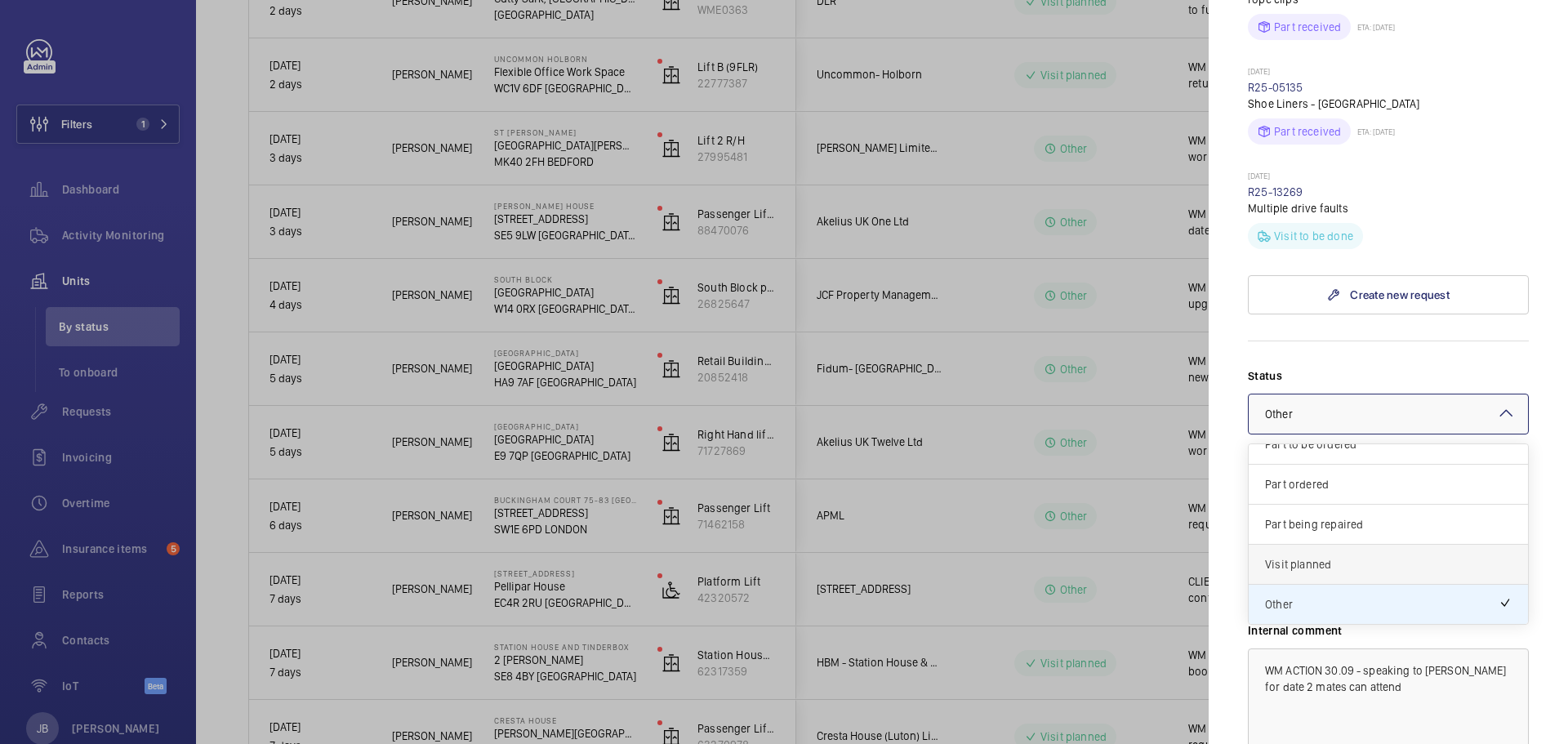
click at [1301, 563] on span "Visit planned" at bounding box center [1388, 564] width 246 height 16
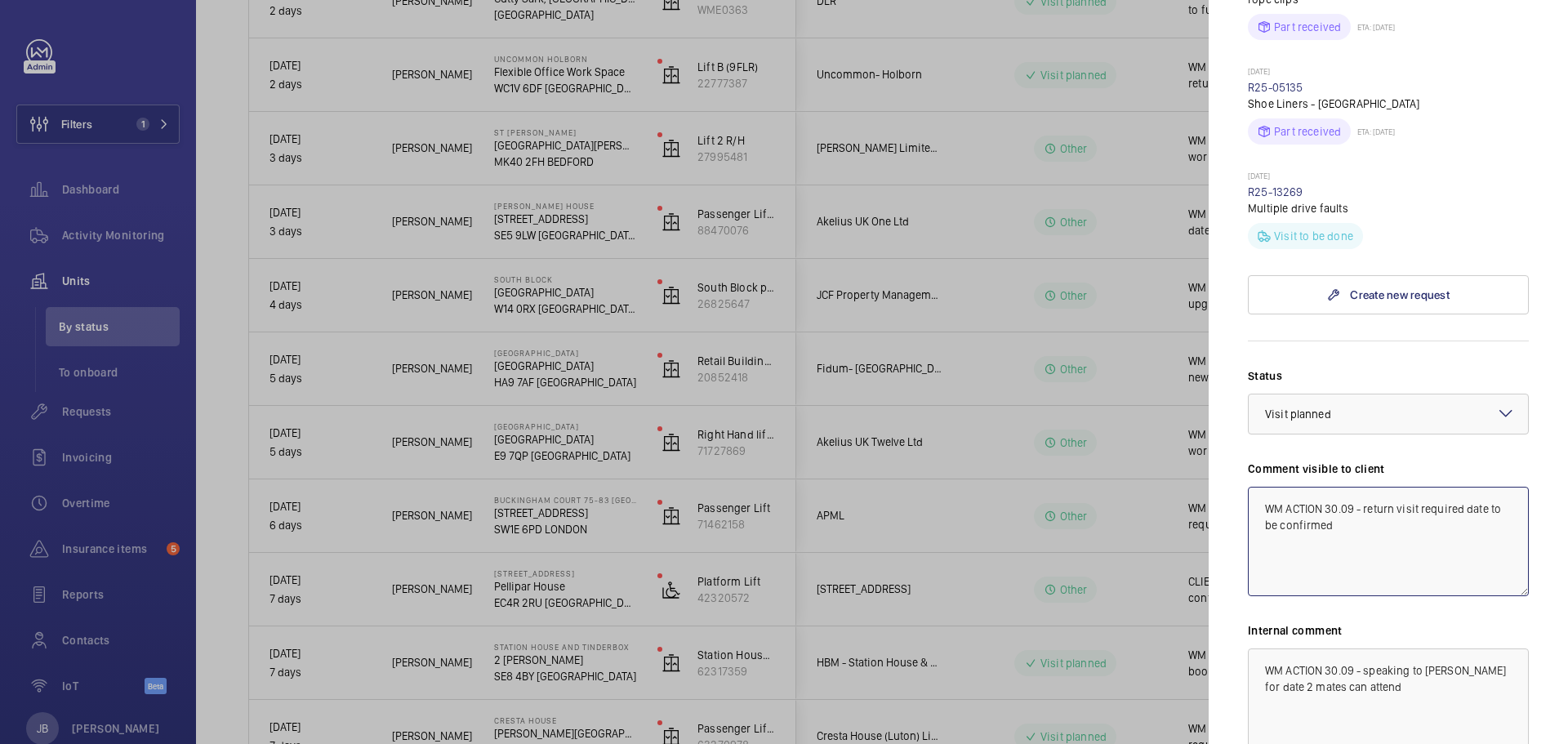
drag, startPoint x: 1363, startPoint y: 507, endPoint x: 1353, endPoint y: 503, distance: 10.8
click at [1402, 507] on textarea "WM ACTION 30.09 - return visit required date to be confirmed" at bounding box center [1388, 542] width 281 height 110
drag, startPoint x: 1325, startPoint y: 509, endPoint x: 1426, endPoint y: 527, distance: 102.6
click at [1426, 527] on textarea "WM ACTION 30.09 - return visit required date to be confirmed" at bounding box center [1388, 542] width 281 height 110
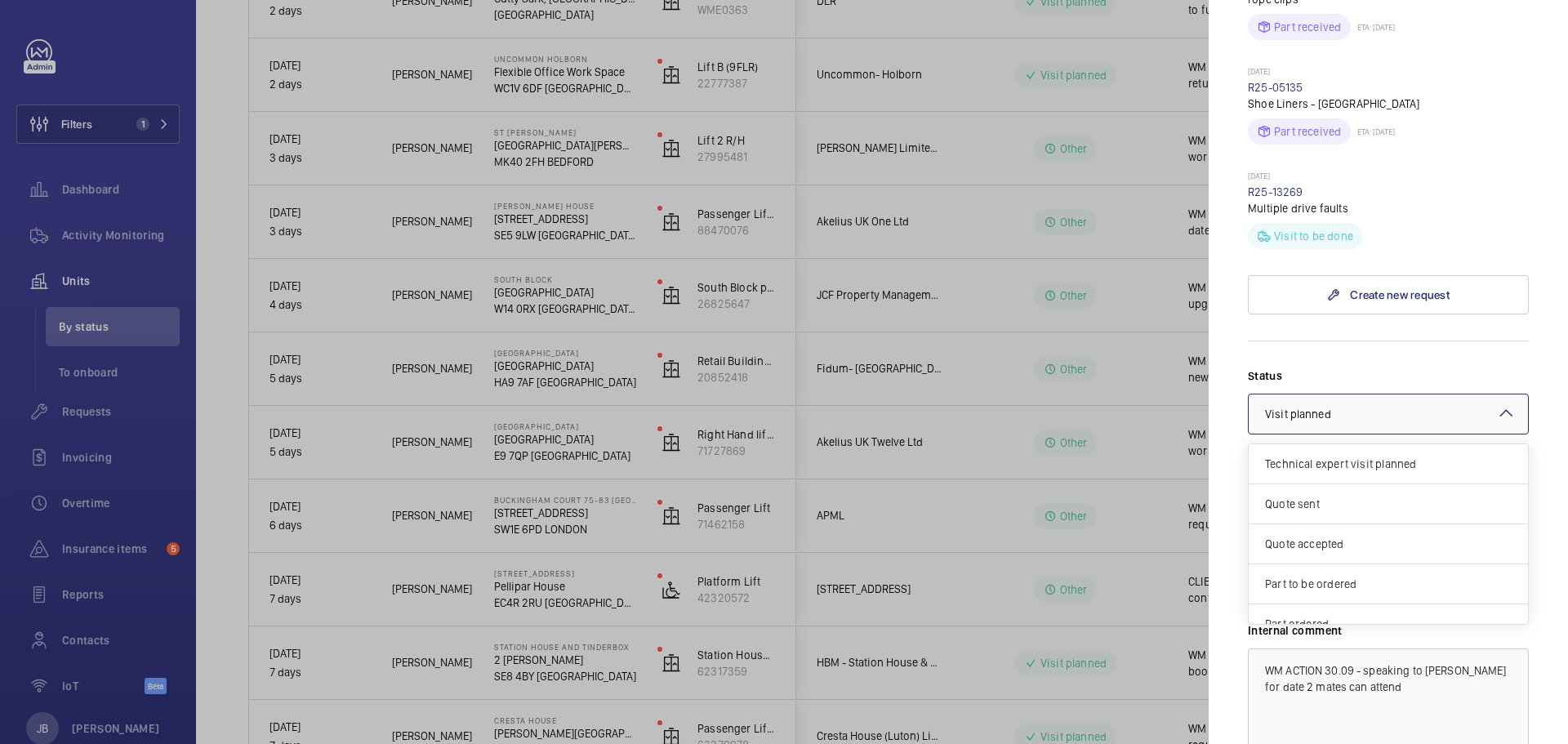
click at [1398, 430] on div at bounding box center [1388, 414] width 279 height 39
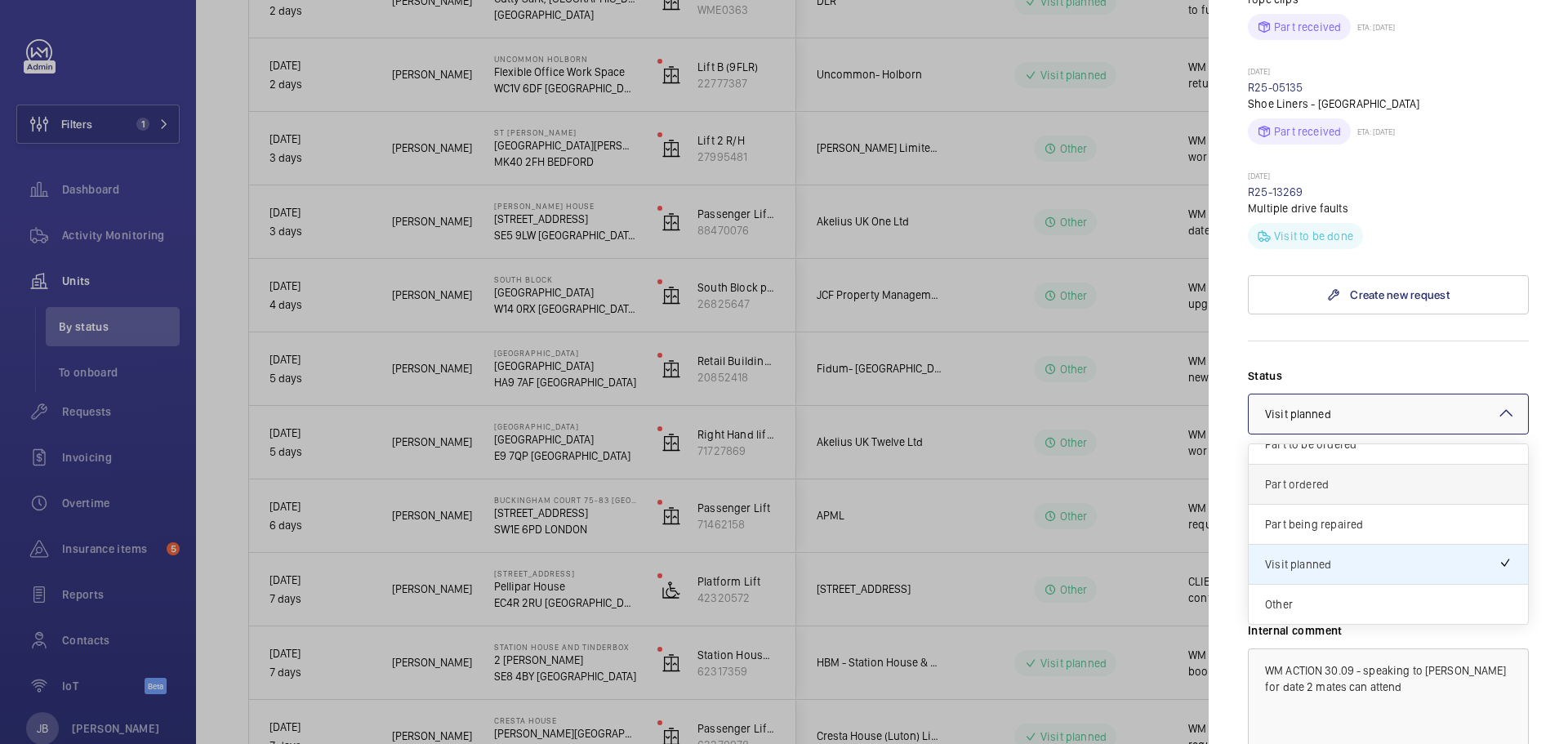
scroll to position [0, 0]
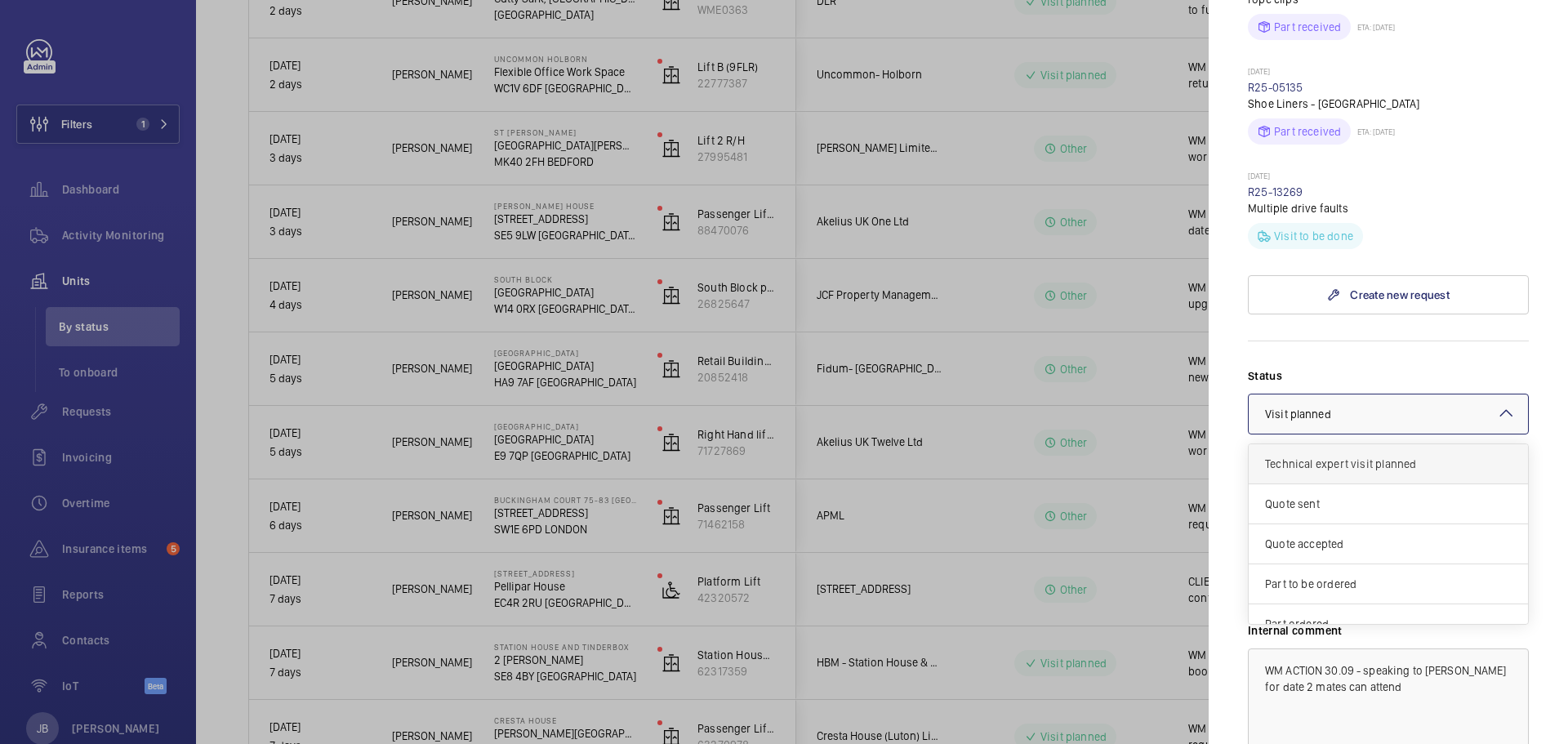
click at [1363, 467] on span "Technical expert visit planned" at bounding box center [1388, 464] width 246 height 16
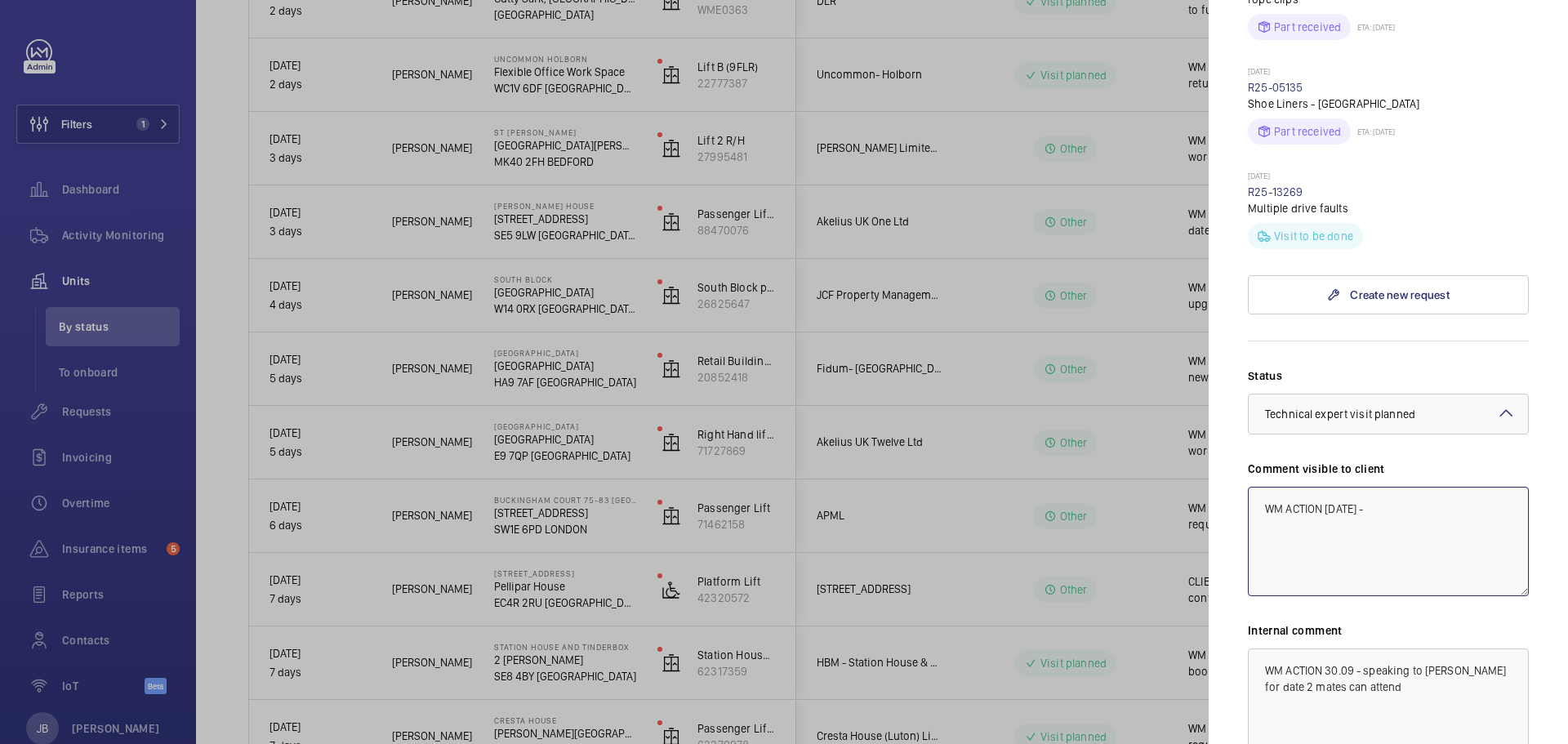
click at [1398, 507] on textarea "WM ACTION [DATE] -" at bounding box center [1388, 542] width 281 height 110
drag, startPoint x: 1337, startPoint y: 521, endPoint x: 1232, endPoint y: 504, distance: 106.4
click at [1232, 504] on mat-sidenav "Stopped unit [GEOGRAPHIC_DATA] 75-83 [GEOGRAPHIC_DATA] [STREET_ADDRESS] APML Pa…" at bounding box center [1389, 372] width 360 height 744
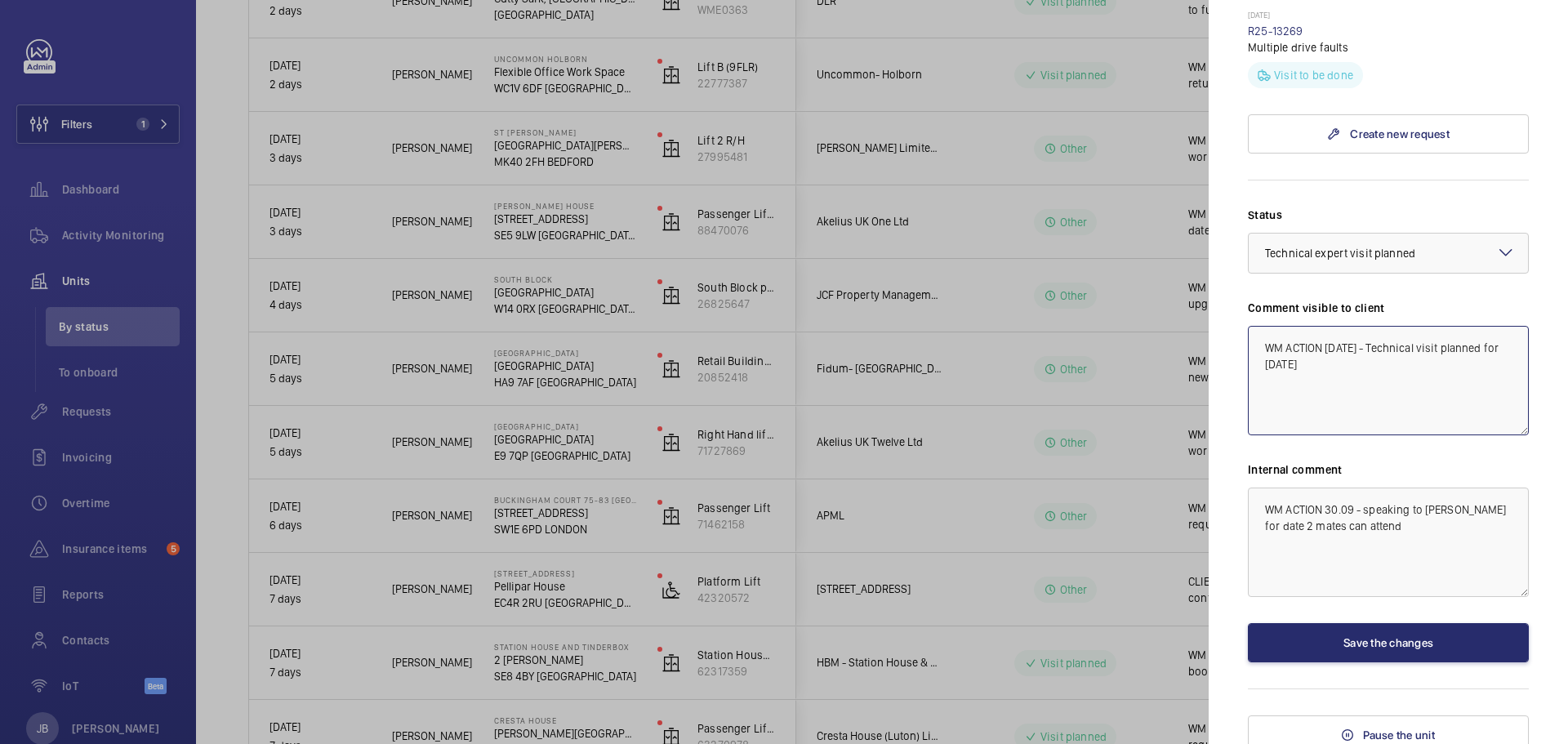
scroll to position [735, 0]
type textarea "WM ACTION [DATE] - Technical visit planned for [DATE]"
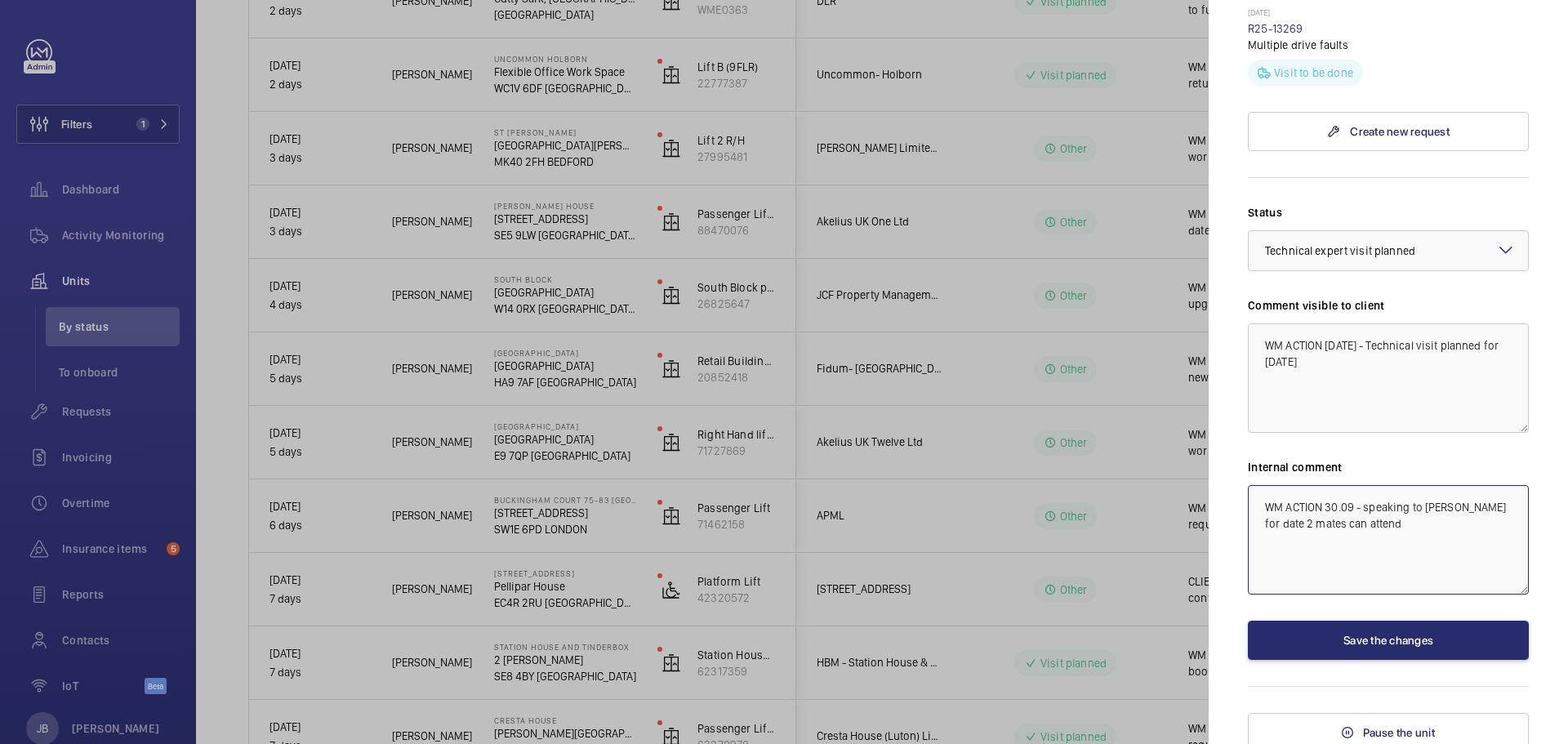
drag, startPoint x: 1360, startPoint y: 521, endPoint x: 1255, endPoint y: 503, distance: 106.5
click at [1255, 503] on textarea "WM ACTION 30.09 - speaking to [PERSON_NAME] for date 2 mates can attend" at bounding box center [1388, 540] width 281 height 110
paste textarea "[DATE] - Technical visit planned for [DATE]"
type textarea "WM ACTION [DATE] - Technical visit planned for [DATE]"
click at [1365, 647] on button "Save the changes" at bounding box center [1388, 640] width 281 height 39
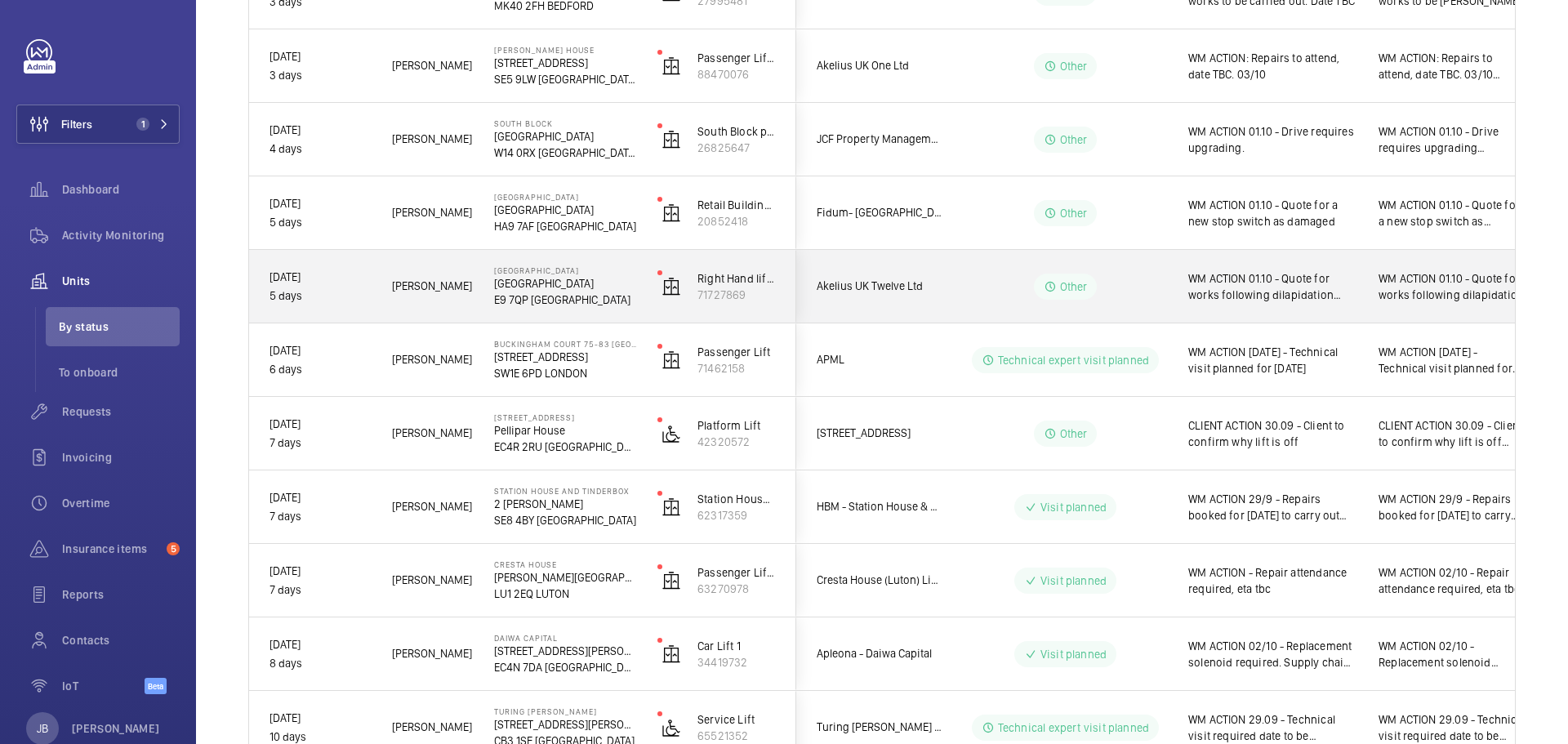
scroll to position [572, 0]
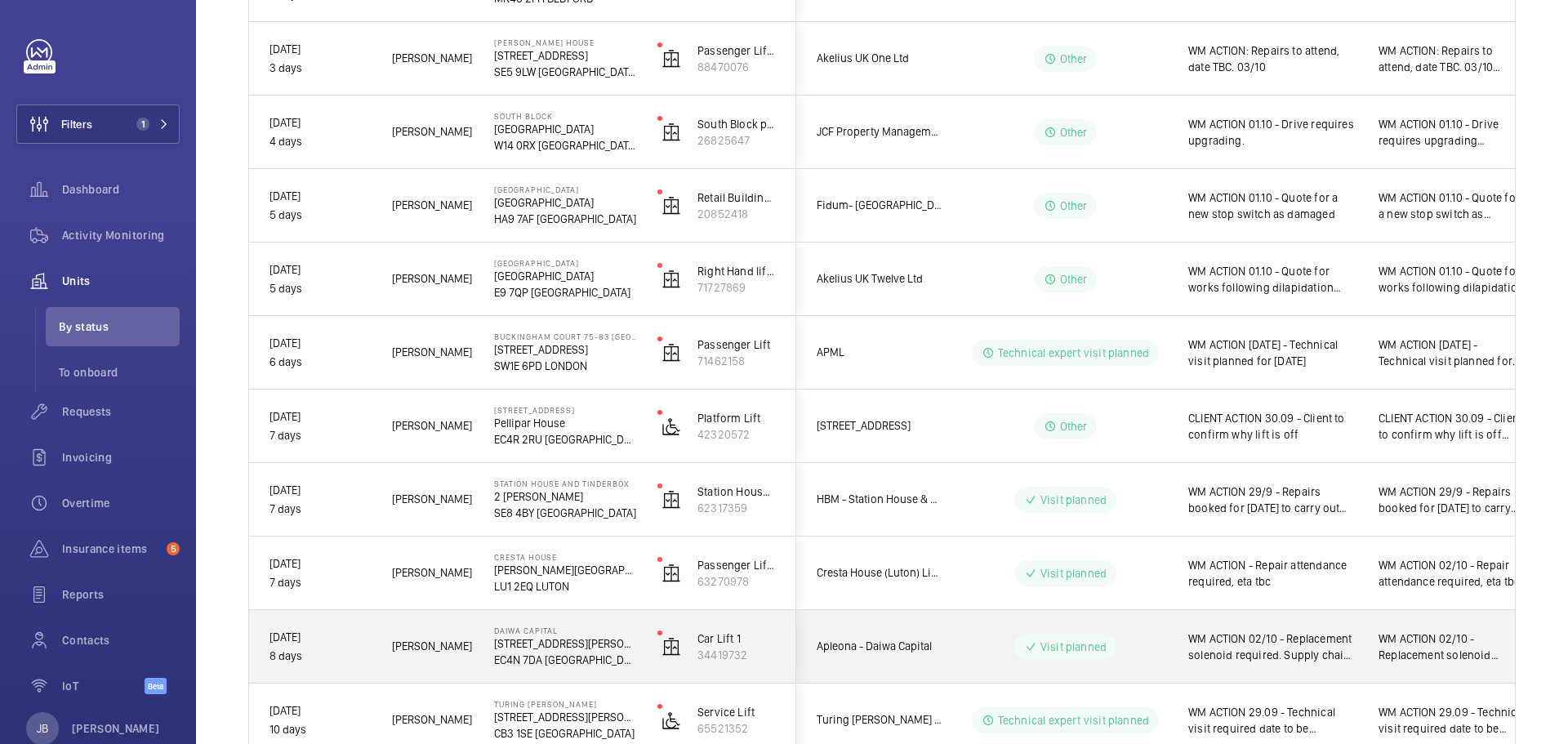
click at [1303, 652] on span "WM ACTION 02/10 - Replacement solenoid required. Supply chain sourcing" at bounding box center [1272, 647] width 169 height 33
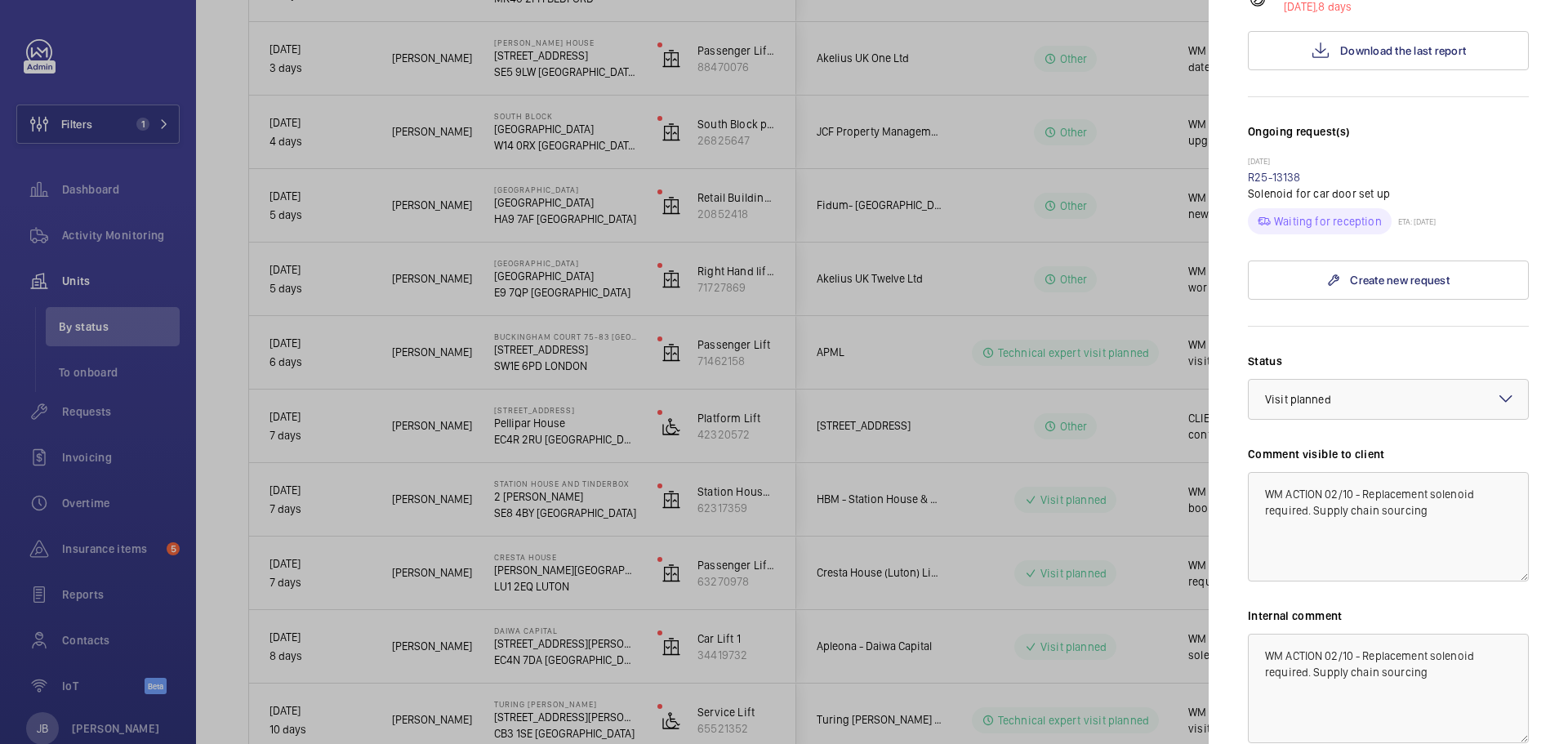
scroll to position [408, 0]
click at [1398, 379] on div at bounding box center [1388, 398] width 279 height 39
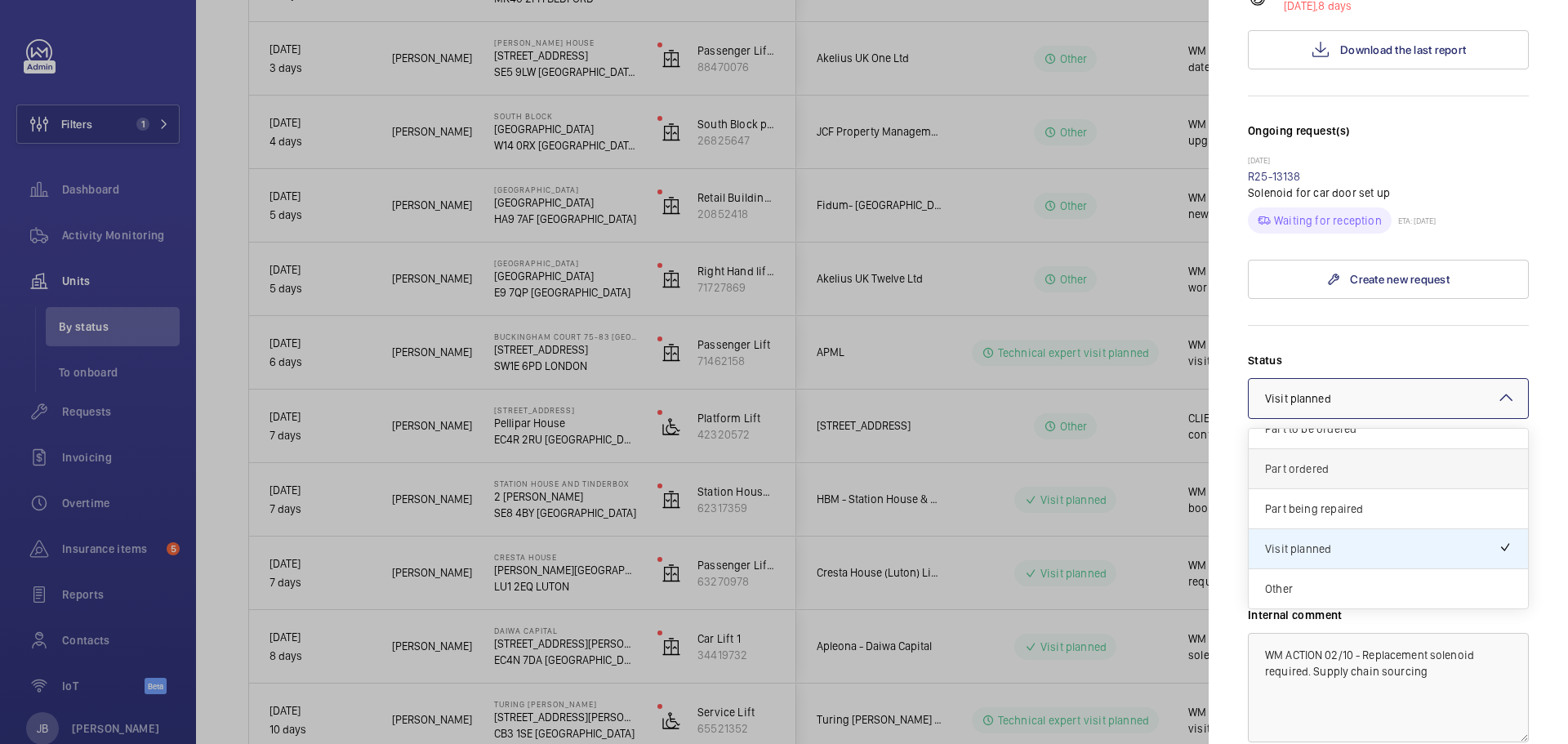
click at [1325, 461] on span "Part ordered" at bounding box center [1388, 469] width 246 height 16
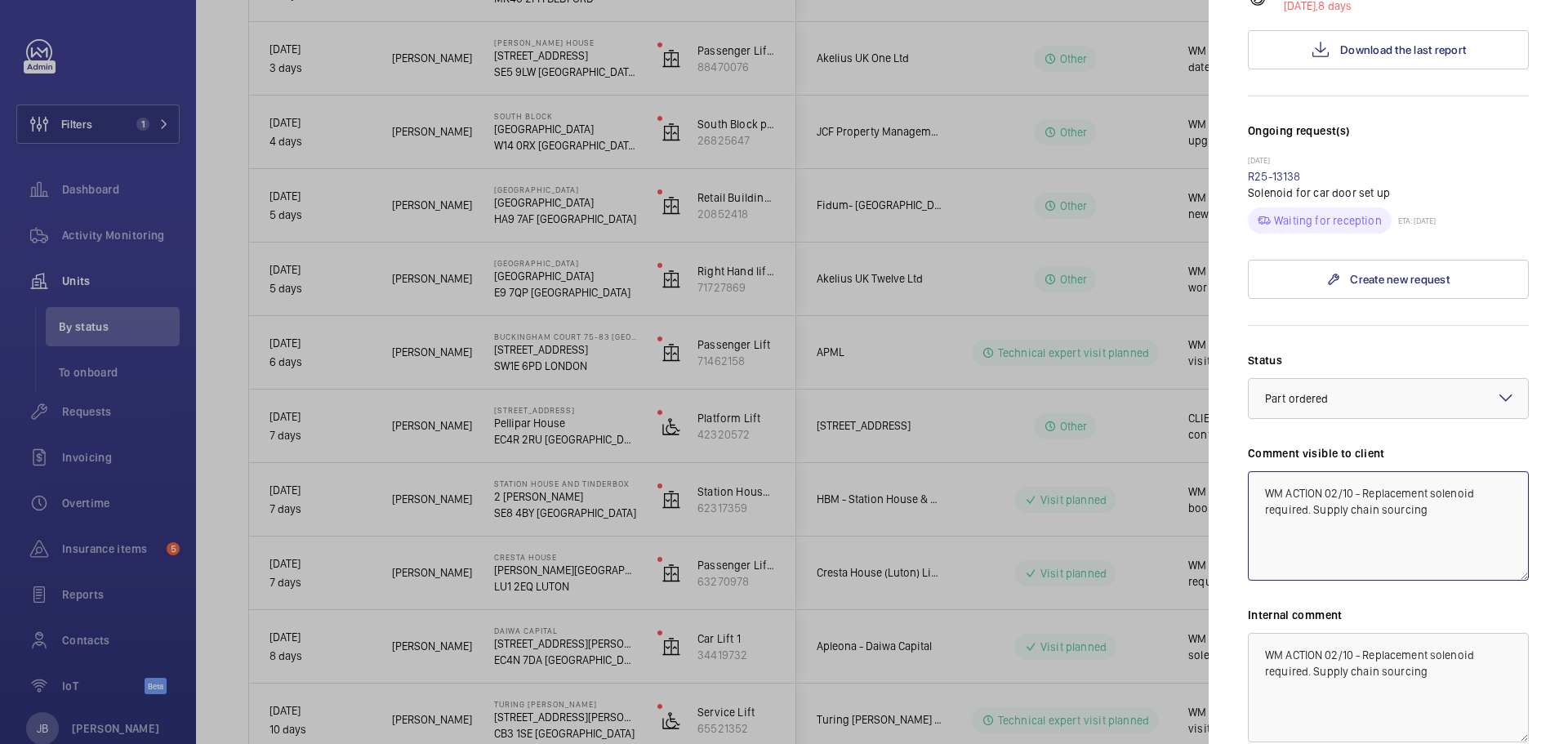
drag, startPoint x: 1326, startPoint y: 433, endPoint x: 1427, endPoint y: 451, distance: 102.6
click at [1427, 471] on textarea "WM ACTION 02/10 - Replacement solenoid required. Supply chain sourcing" at bounding box center [1388, 526] width 281 height 110
drag, startPoint x: 1346, startPoint y: 448, endPoint x: 1255, endPoint y: 425, distance: 93.9
click at [1255, 471] on textarea "WM ACTION [DATE] - Solenoid on order eta 2-3 working days" at bounding box center [1388, 526] width 281 height 110
type textarea "WM ACTION [DATE] - Solenoid on order eta 2-3 working days"
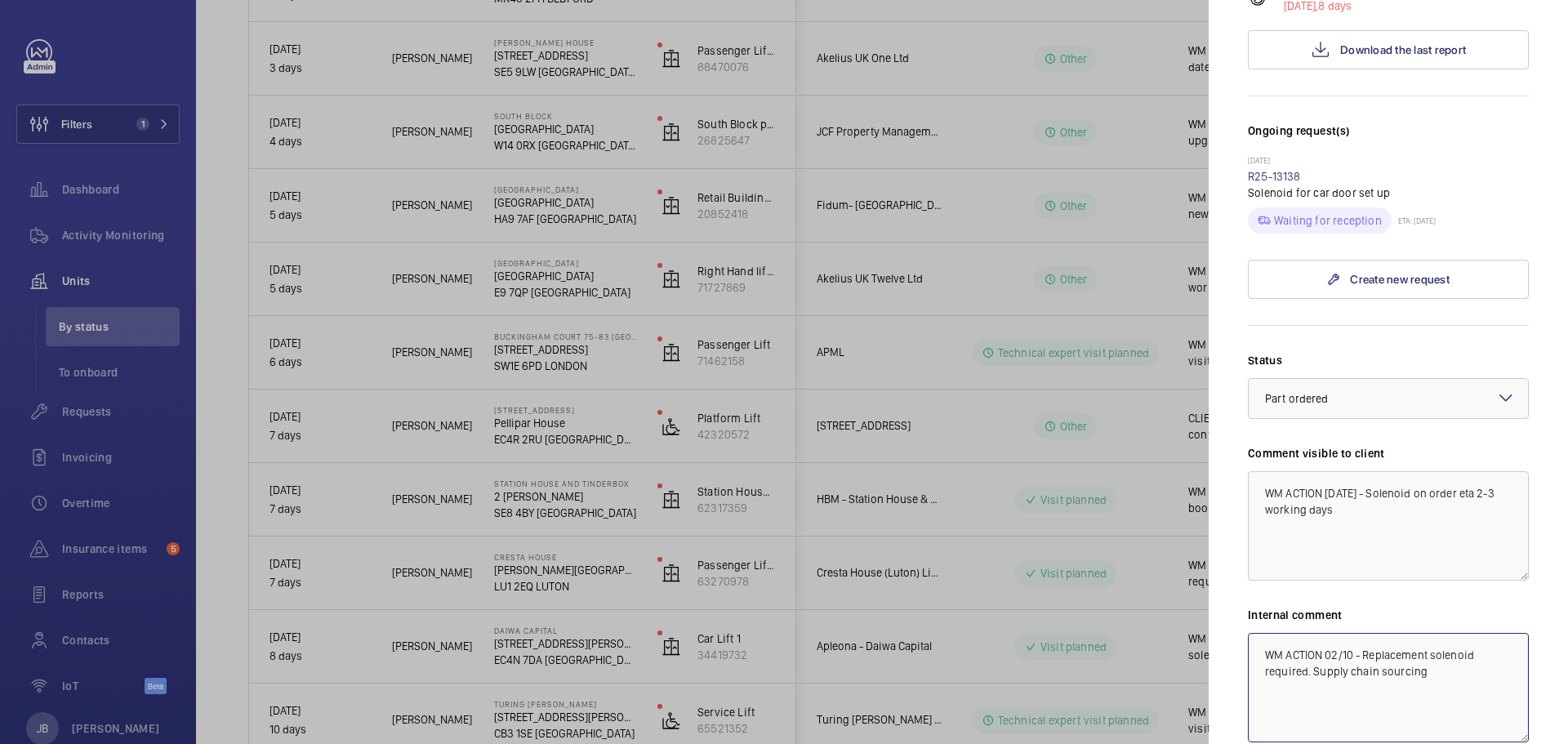
click at [1259, 633] on textarea "WM ACTION 02/10 - Replacement solenoid required. Supply chain sourcing" at bounding box center [1388, 688] width 281 height 110
paste textarea "WM ACTION [DATE] - Solenoid on order eta 2-3 working days"
click at [1483, 633] on textarea "WM ACTION [DATE] - Solenoid on order eta 2-3 working days WM ACTION 02/10 - Rep…" at bounding box center [1388, 688] width 281 height 110
type textarea "WM ACTION [DATE] - Solenoid on order eta 07.10/25 WM ACTION 02/10 - Replacement…"
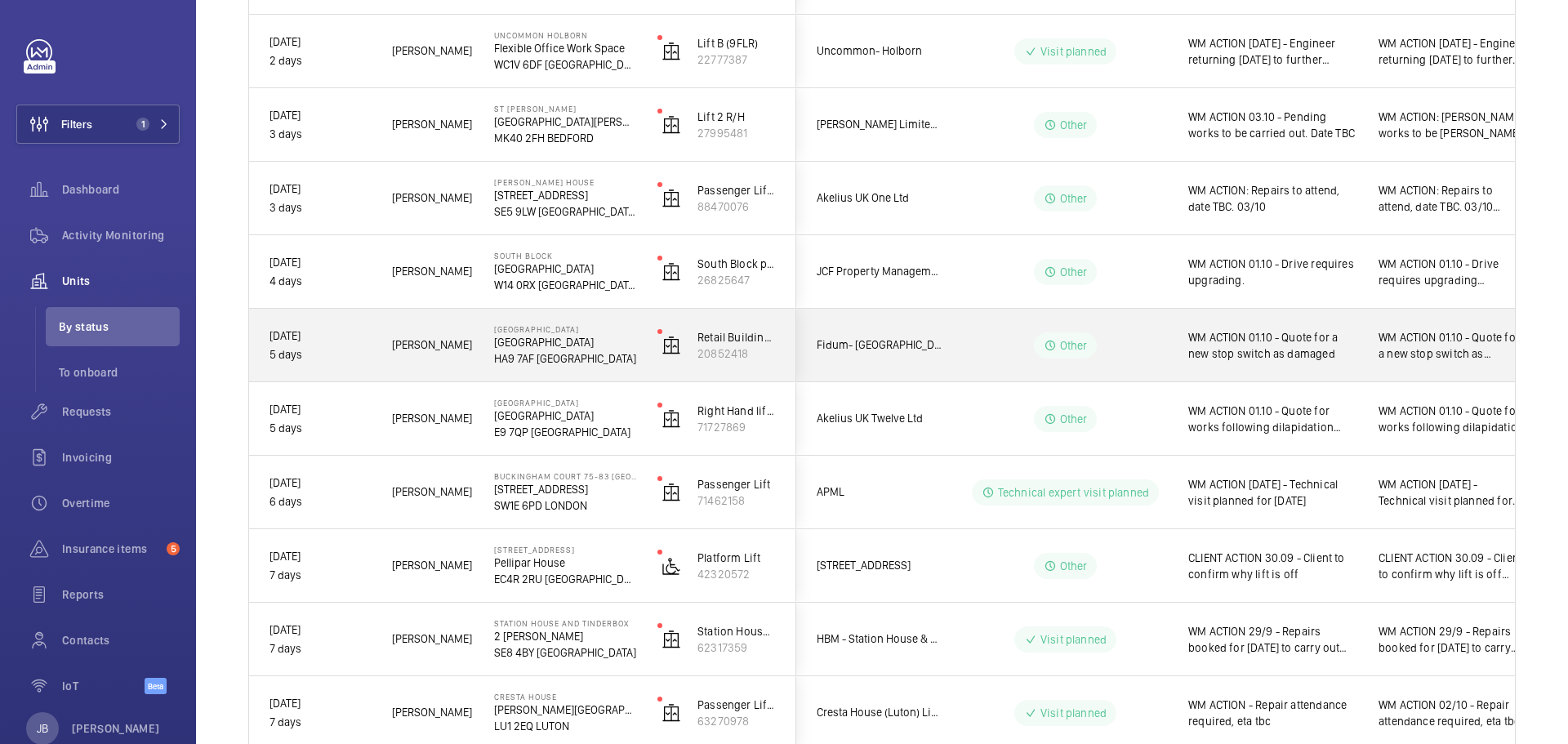
scroll to position [408, 0]
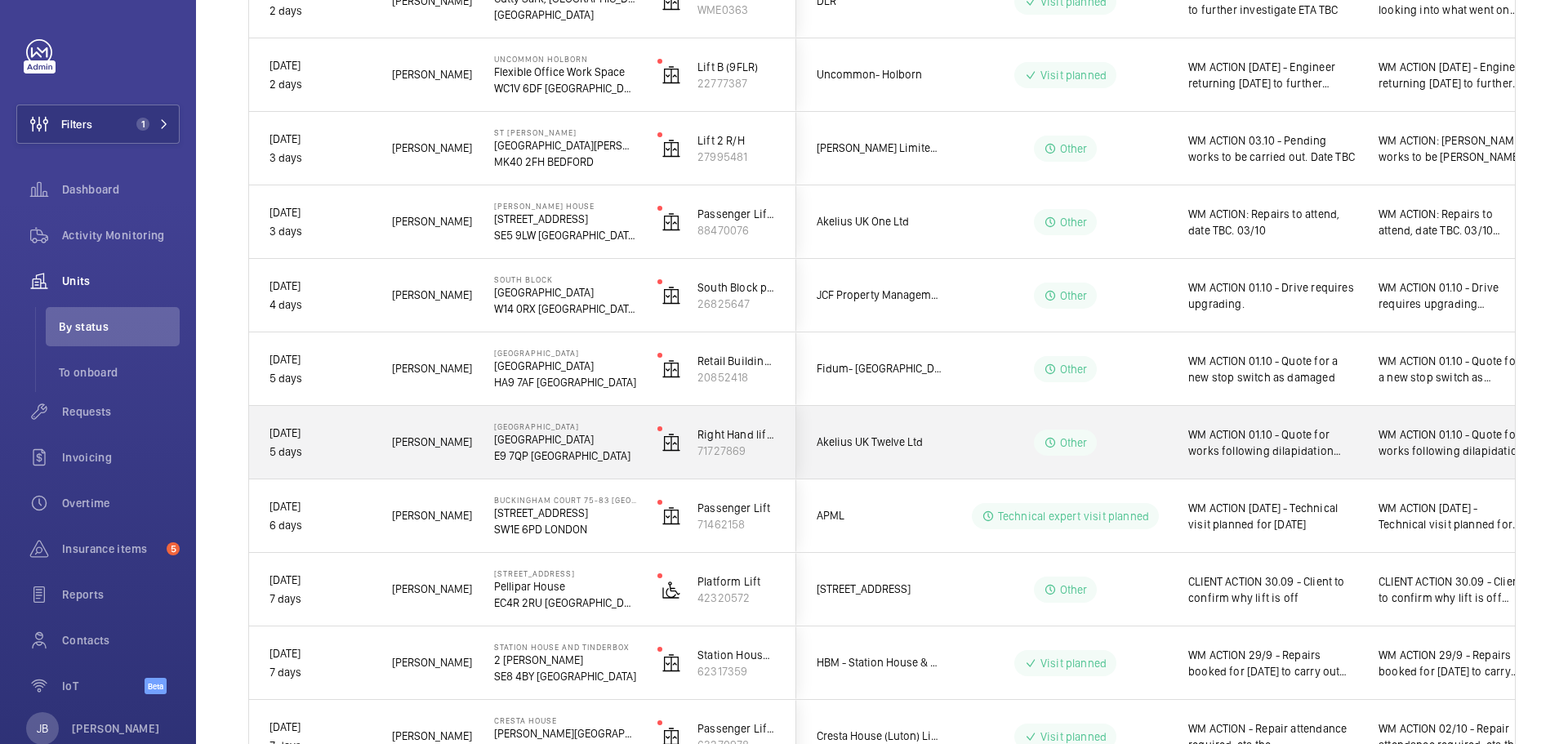
click at [1290, 441] on span "WM ACTION 01.10 - Quote for works following dilapidation visit." at bounding box center [1272, 443] width 169 height 33
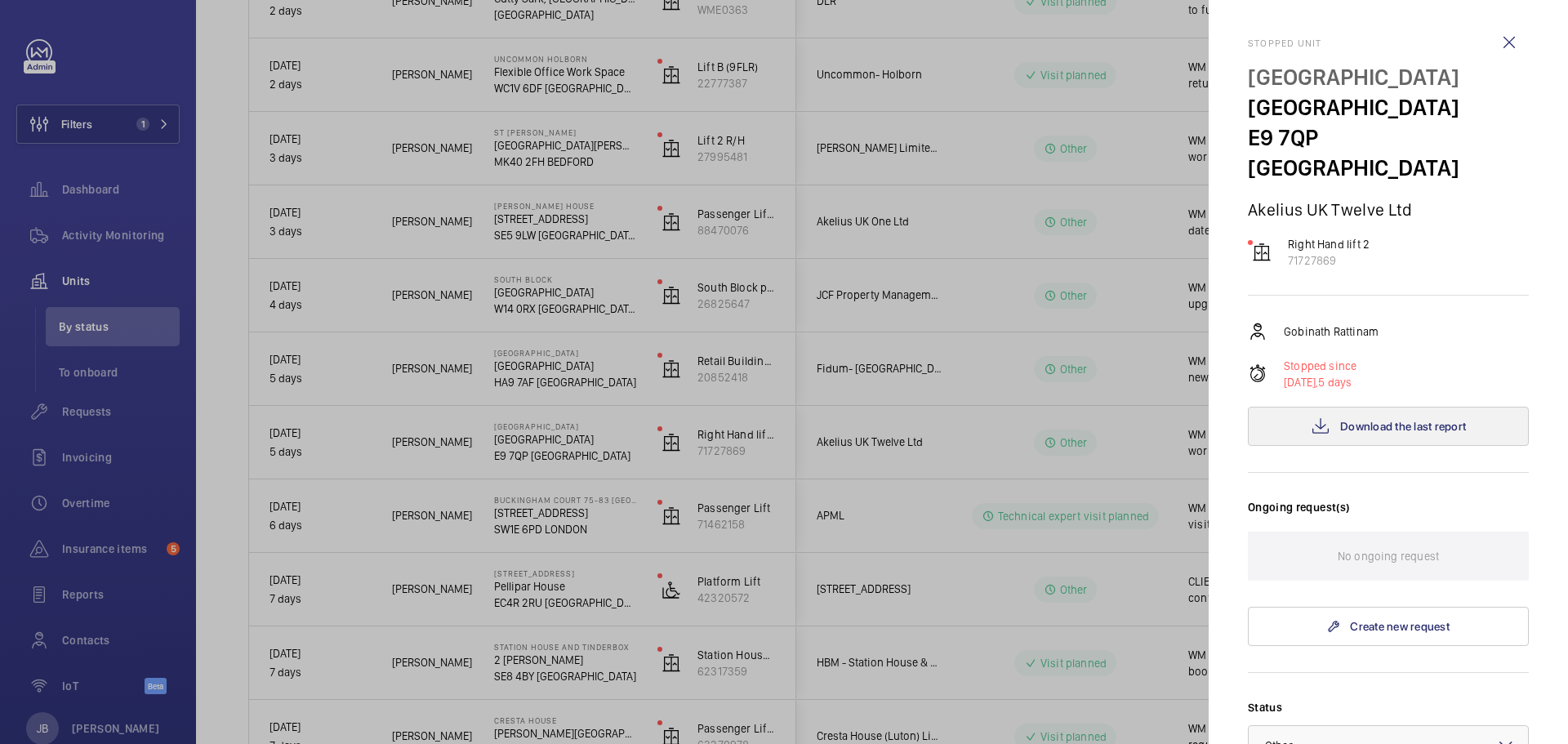
scroll to position [0, 0]
click at [1158, 435] on div at bounding box center [784, 372] width 1568 height 744
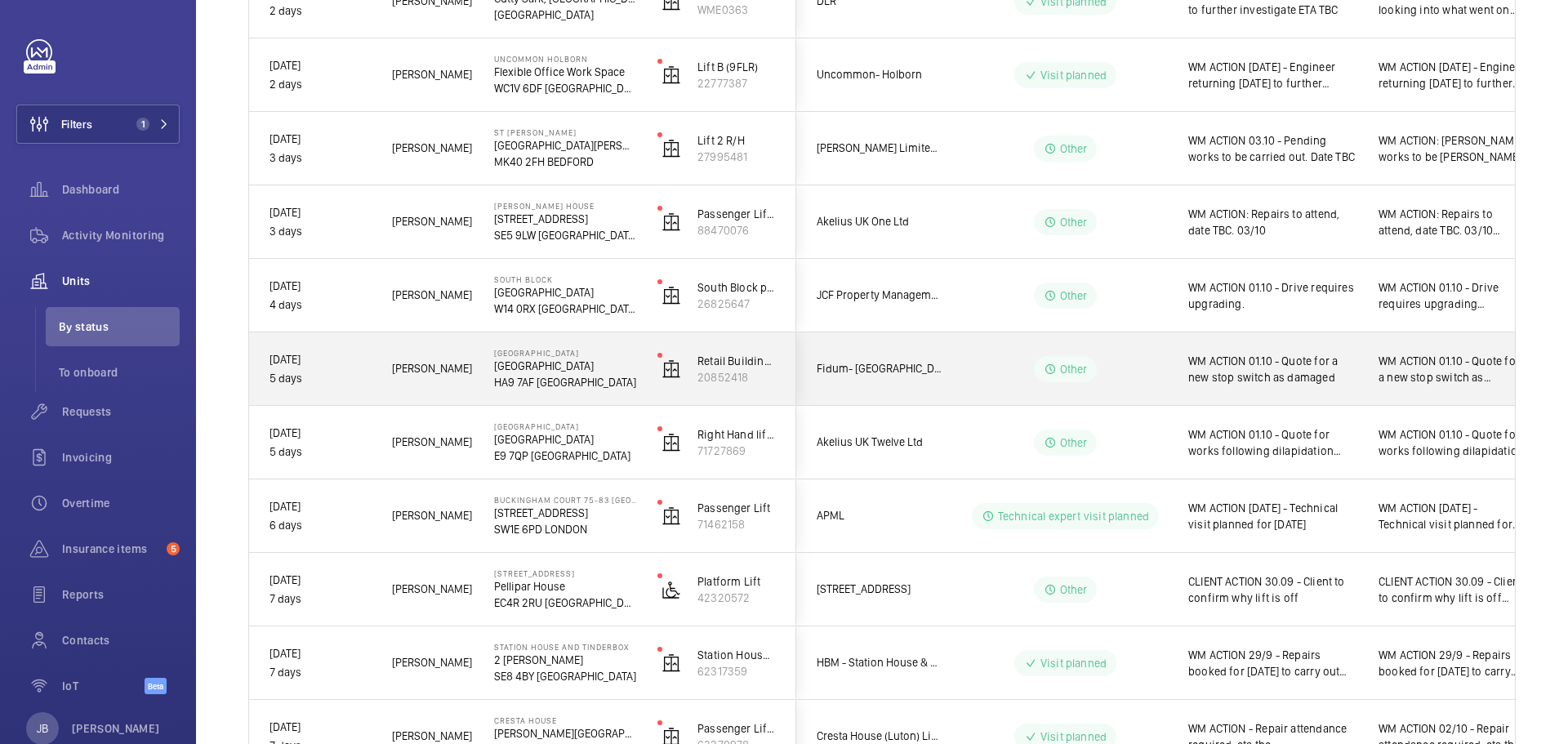
click at [1242, 382] on span "WM ACTION 01.10 - Quote for a new stop switch as damaged" at bounding box center [1272, 369] width 169 height 33
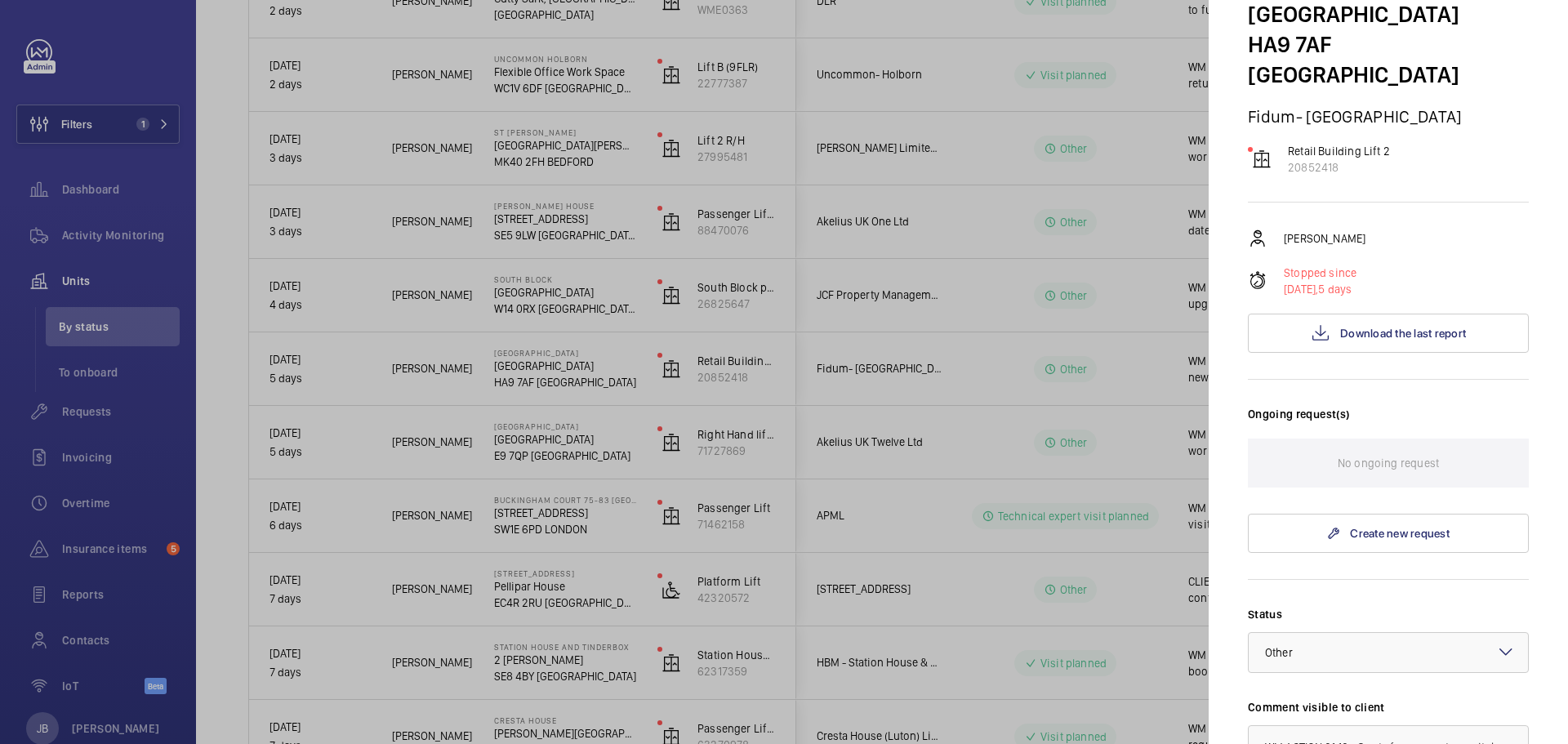
scroll to position [81, 0]
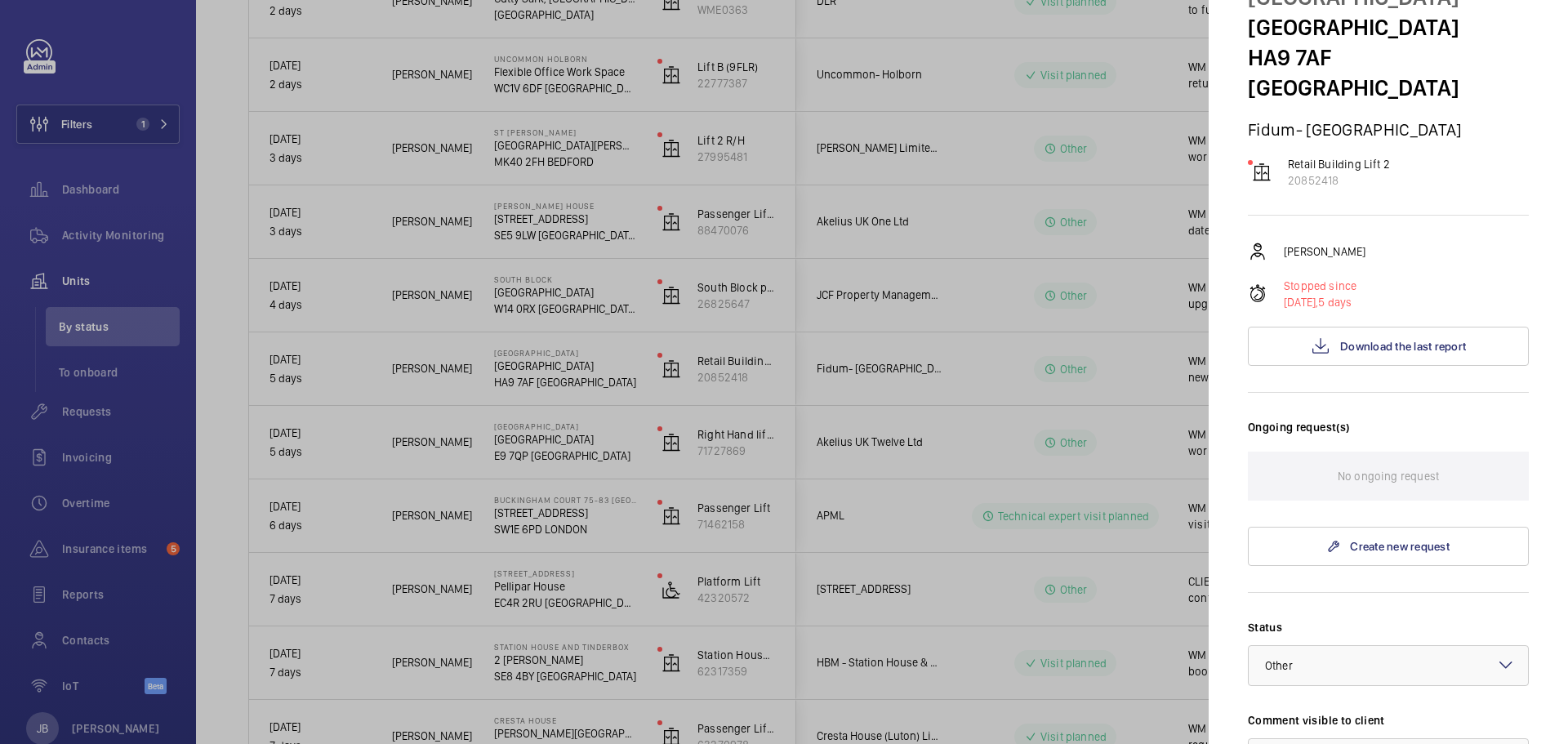
click at [1161, 314] on div at bounding box center [784, 372] width 1568 height 744
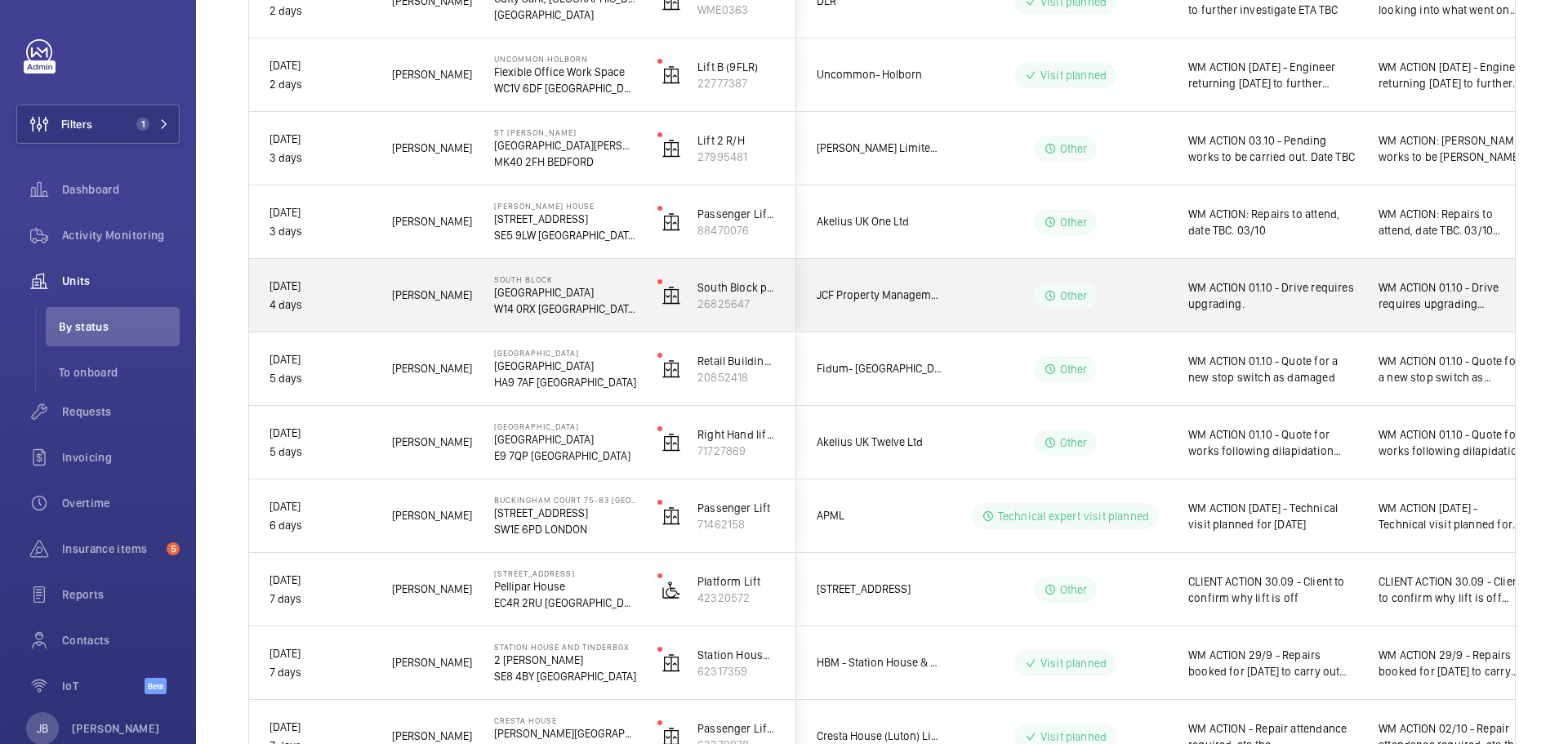
click at [1442, 300] on span "WM ACTION 01.10 - Drive requires upgrading messaged [PERSON_NAME][EMAIL_ADDRESS…" at bounding box center [1453, 296] width 150 height 33
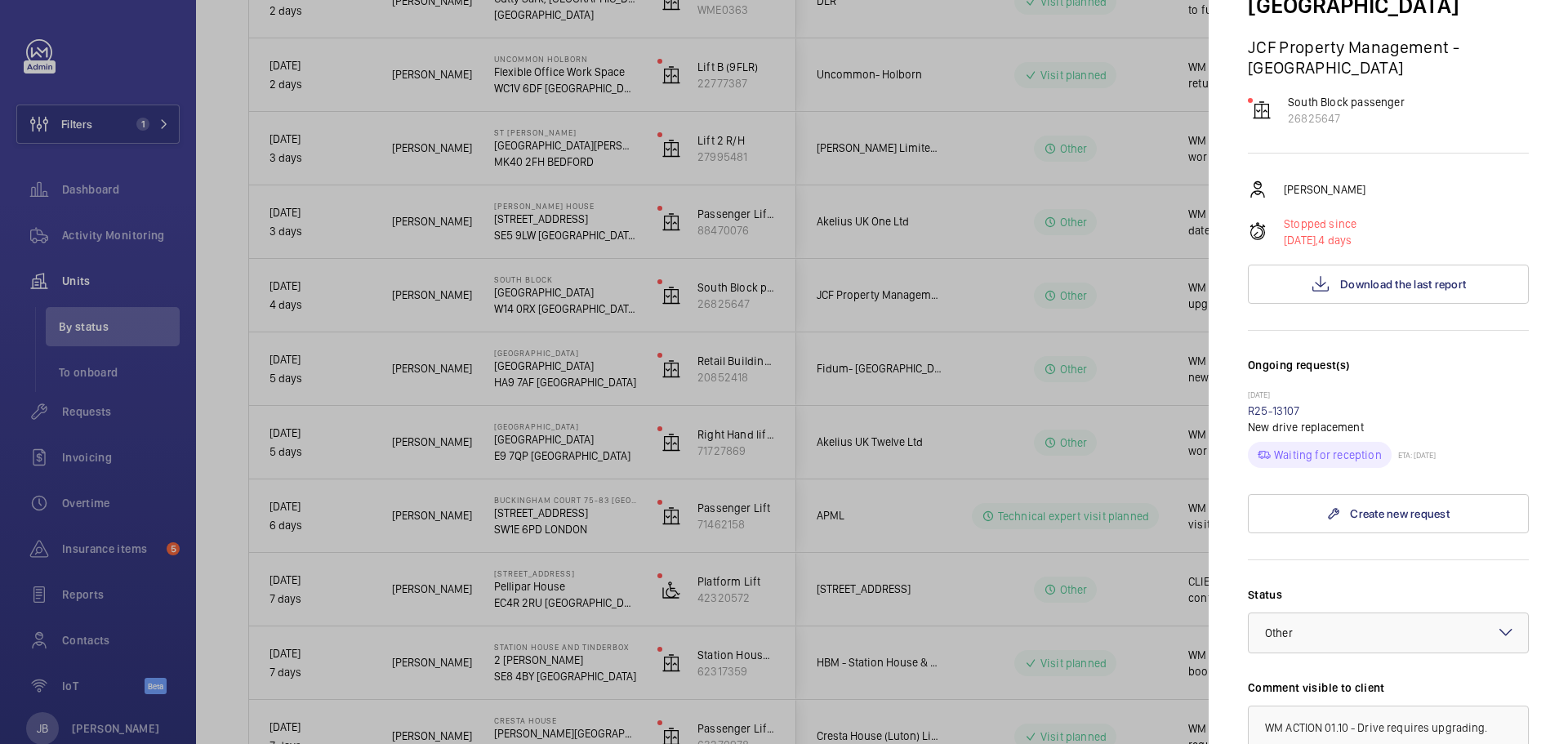
scroll to position [164, 0]
click at [1379, 266] on button "Download the last report" at bounding box center [1388, 285] width 281 height 39
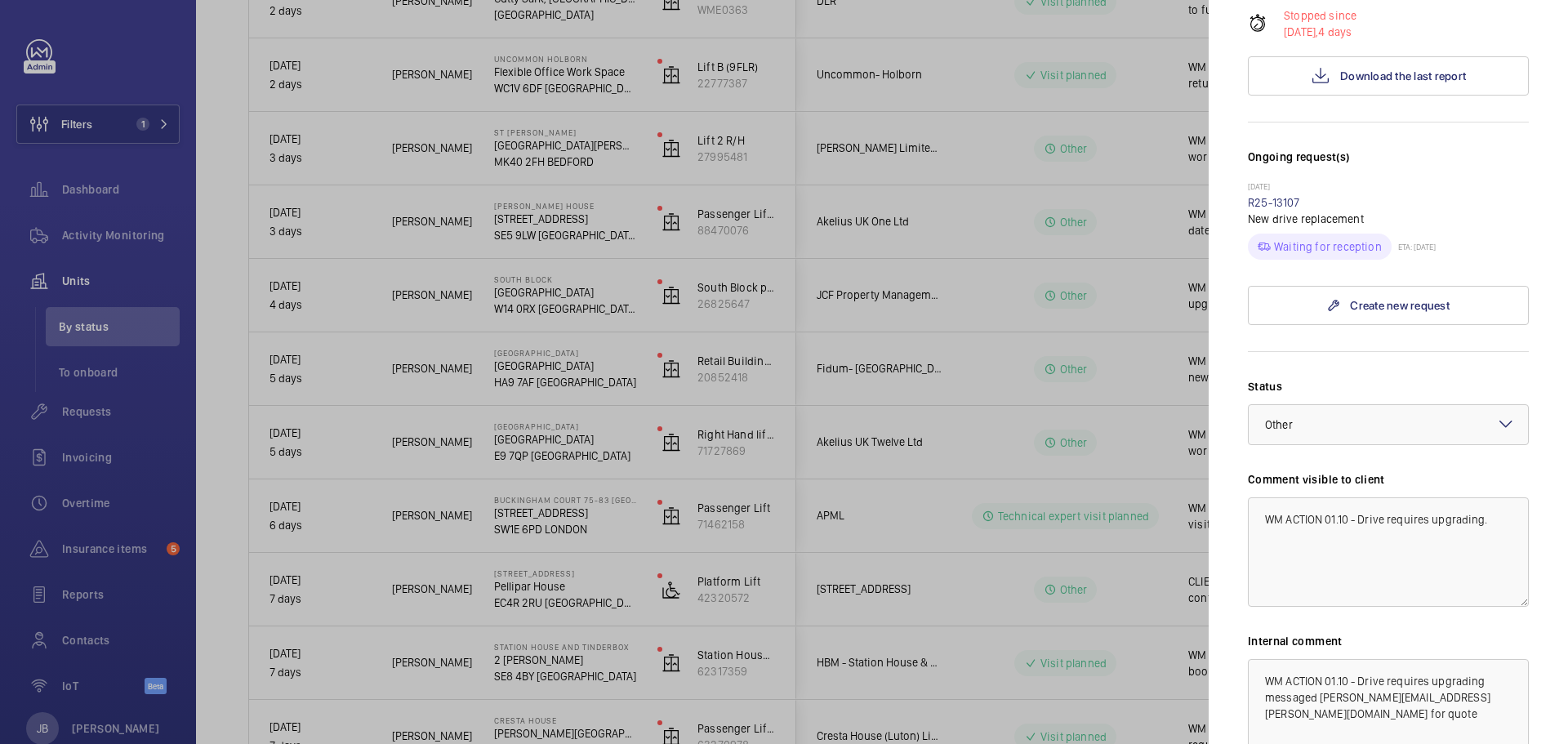
scroll to position [524, 0]
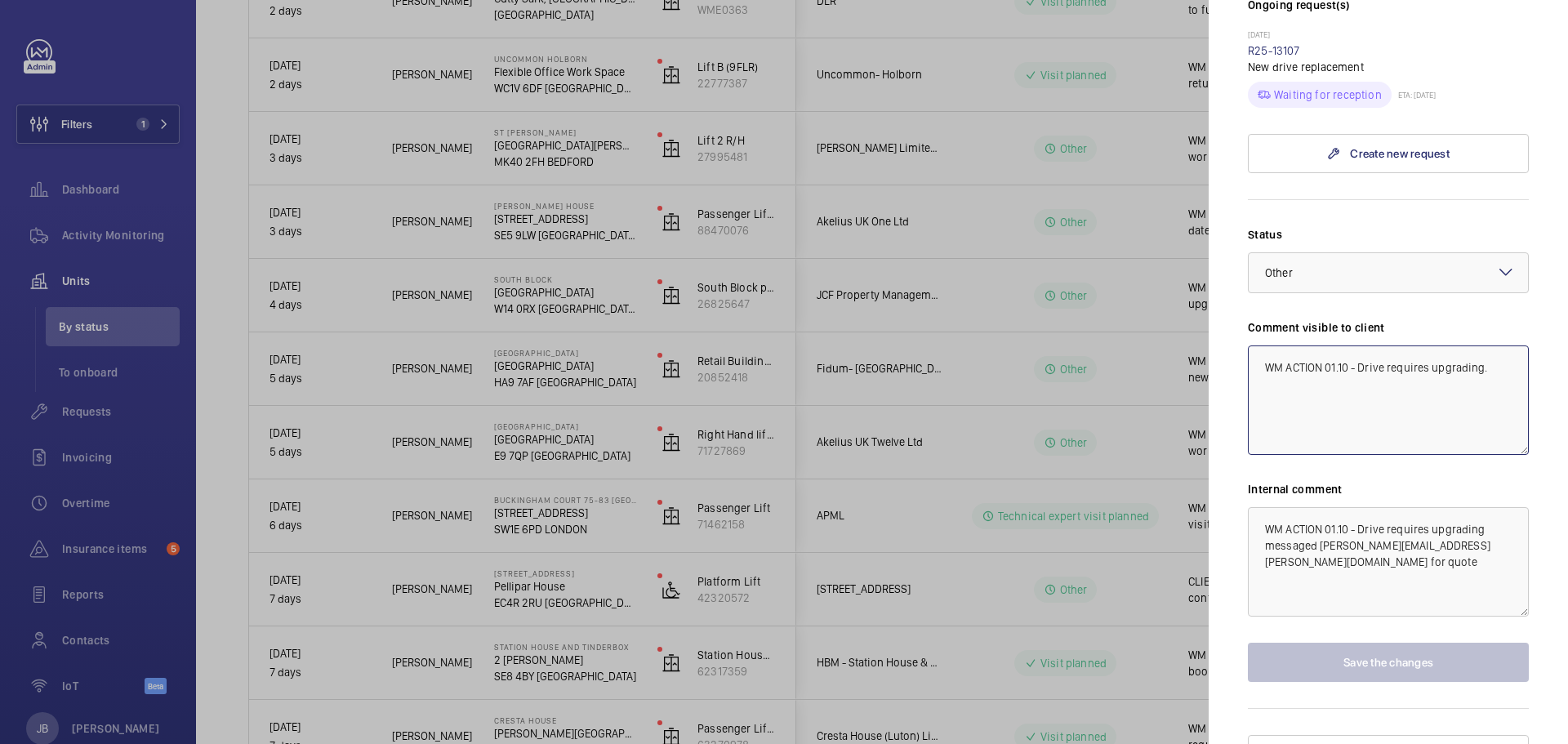
drag, startPoint x: 1337, startPoint y: 334, endPoint x: 1366, endPoint y: 334, distance: 29.0
click at [1366, 345] on textarea "WM ACTION 01.10 - Drive requires upgrading." at bounding box center [1388, 400] width 281 height 110
drag, startPoint x: 1325, startPoint y: 343, endPoint x: 1482, endPoint y: 335, distance: 157.2
click at [1482, 345] on textarea "WM ACTION 01.10 - Drive requires upgrading." at bounding box center [1388, 400] width 281 height 110
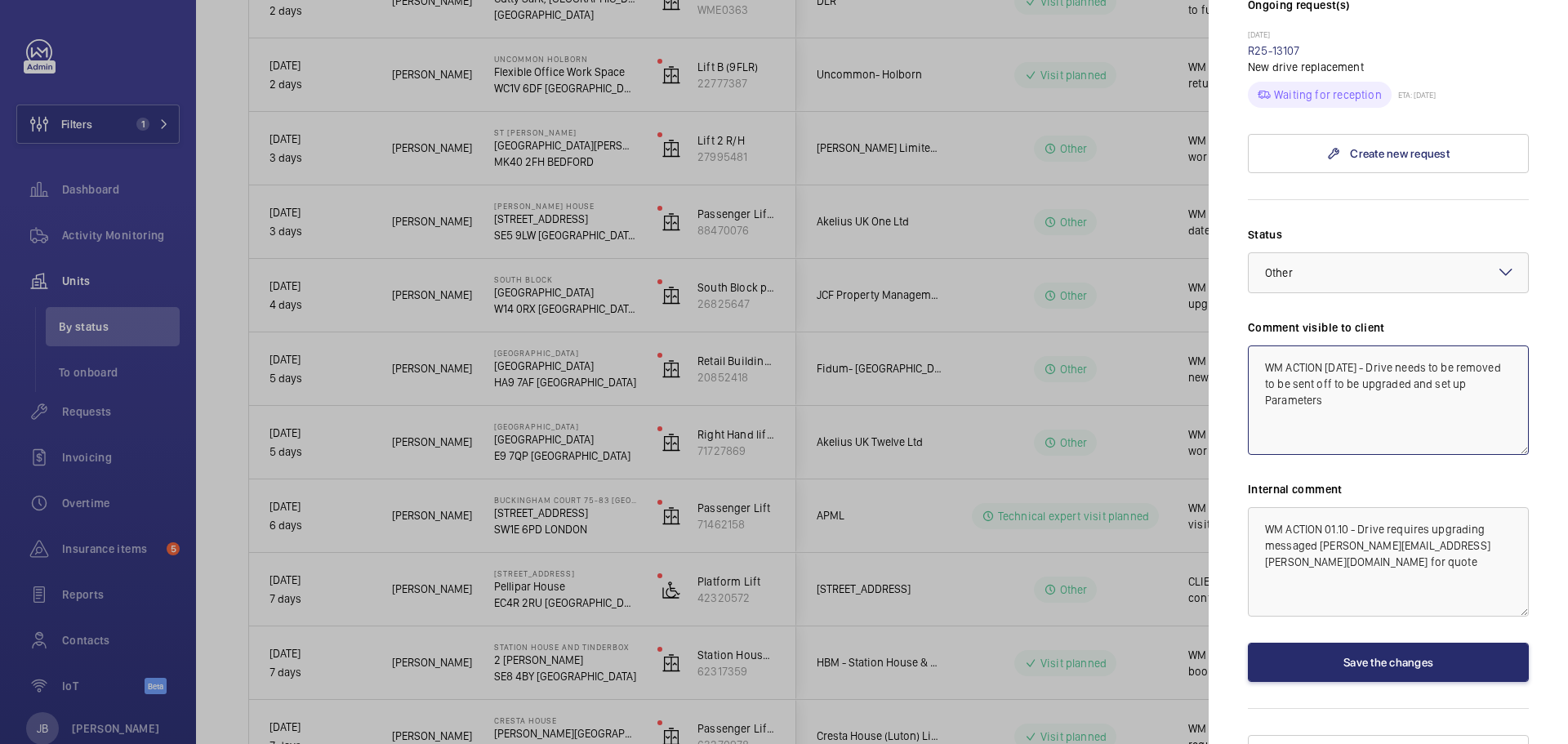
drag, startPoint x: 1348, startPoint y: 367, endPoint x: 1262, endPoint y: 337, distance: 91.1
click at [1262, 345] on textarea "WM ACTION [DATE] - Drive needs to be removed to be sent off to be upgraded and …" at bounding box center [1388, 400] width 281 height 110
type textarea "WM ACTION [DATE] - Drive needs to be removed to be sent off to be upgraded and …"
click at [1261, 507] on textarea "WM ACTION 01.10 - Drive requires upgrading messaged [PERSON_NAME][EMAIL_ADDRESS…" at bounding box center [1388, 561] width 281 height 110
paste textarea "WM ACTION [DATE] - Drive needs to be removed to be sent off to be upgraded and …"
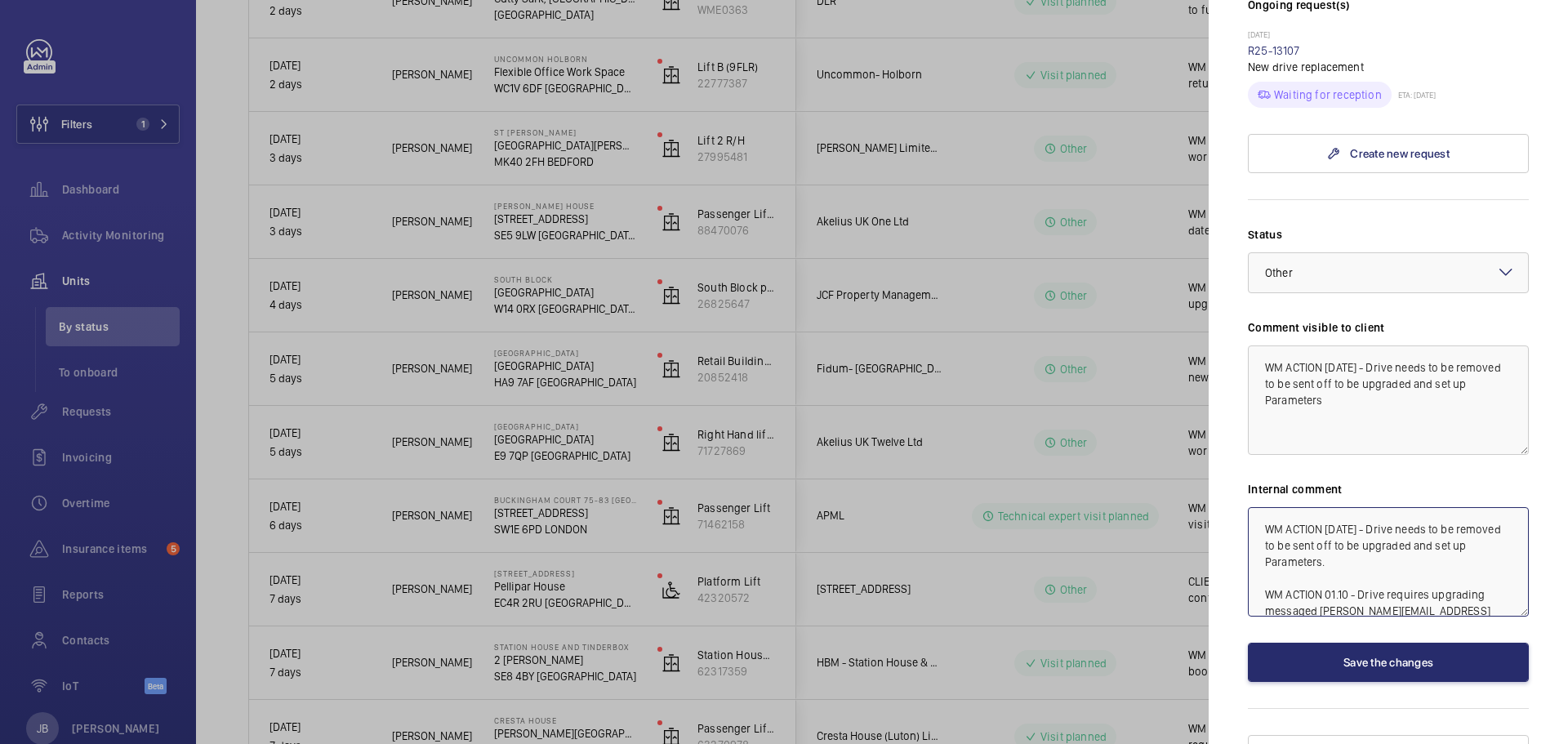
type textarea "WM ACTION [DATE] - Drive needs to be removed to be sent off to be upgraded and …"
click at [1358, 373] on textarea "WM ACTION [DATE] - Drive needs to be removed to be sent off to be upgraded and …" at bounding box center [1388, 400] width 281 height 110
type textarea "WM ACTION [DATE] - Drive needs to be removed to be sent off to be upgraded and …"
click at [1298, 643] on button "Save the changes" at bounding box center [1388, 662] width 281 height 39
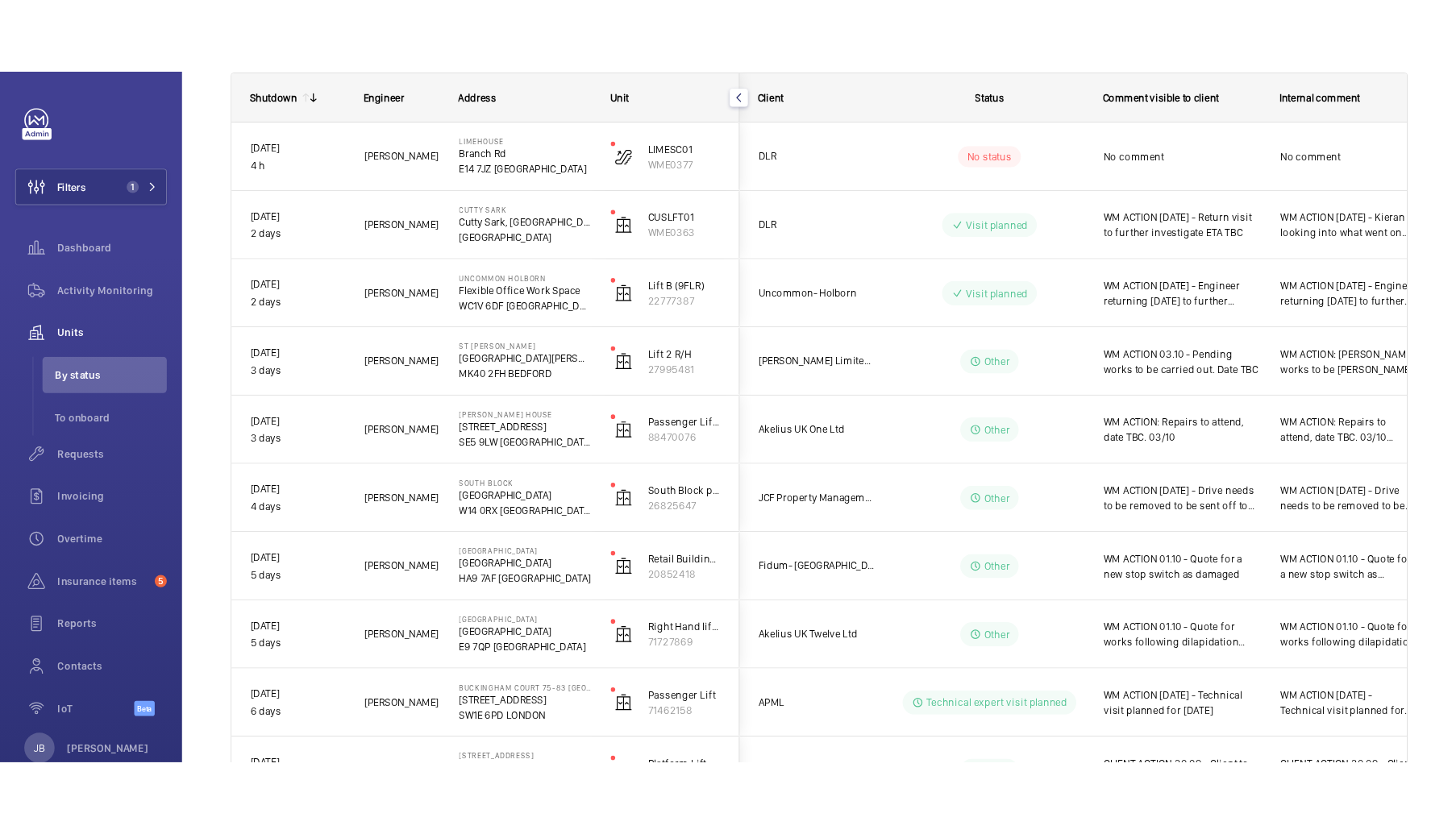
scroll to position [242, 0]
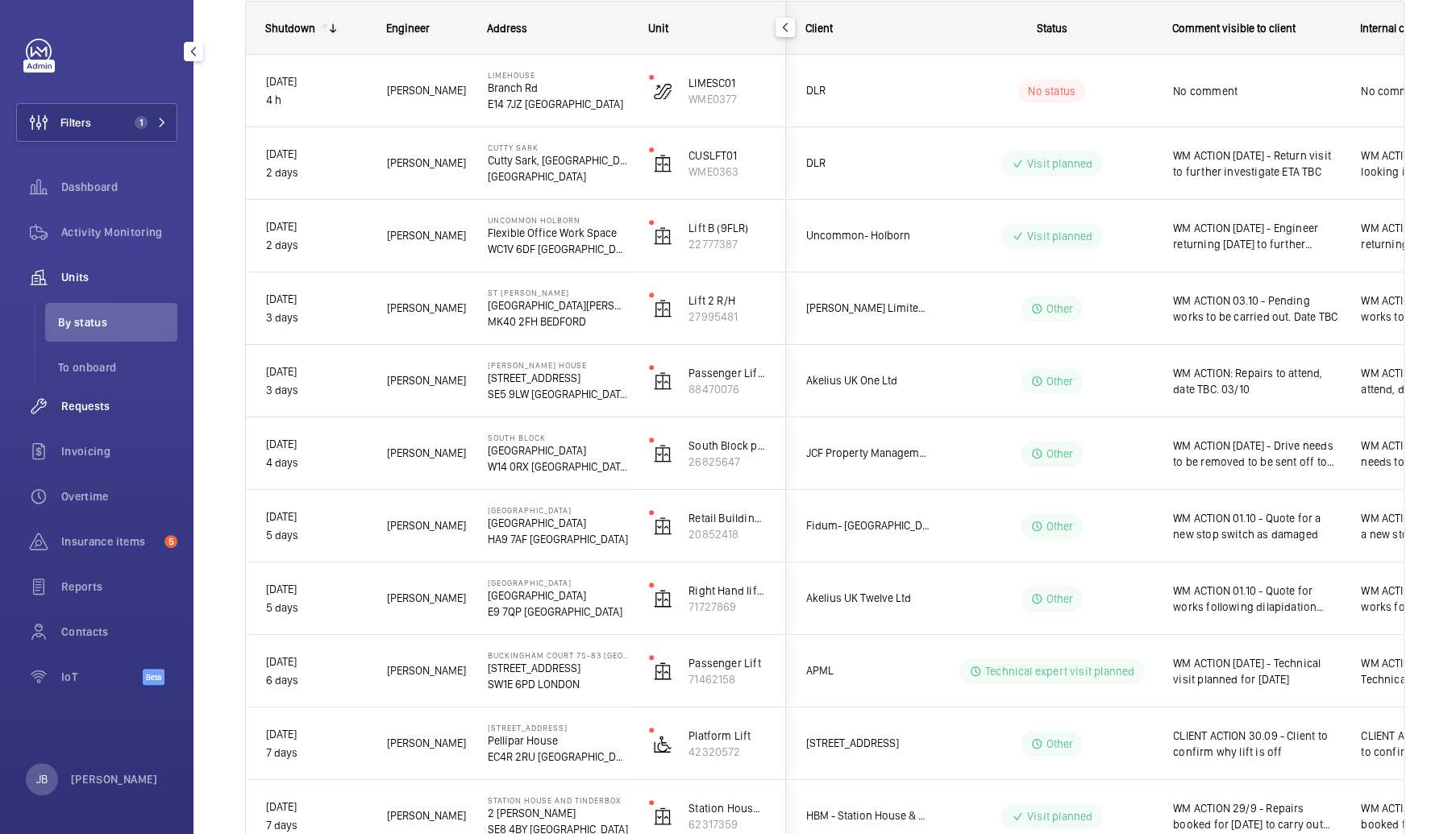
click at [74, 407] on span "Requests" at bounding box center [119, 406] width 116 height 16
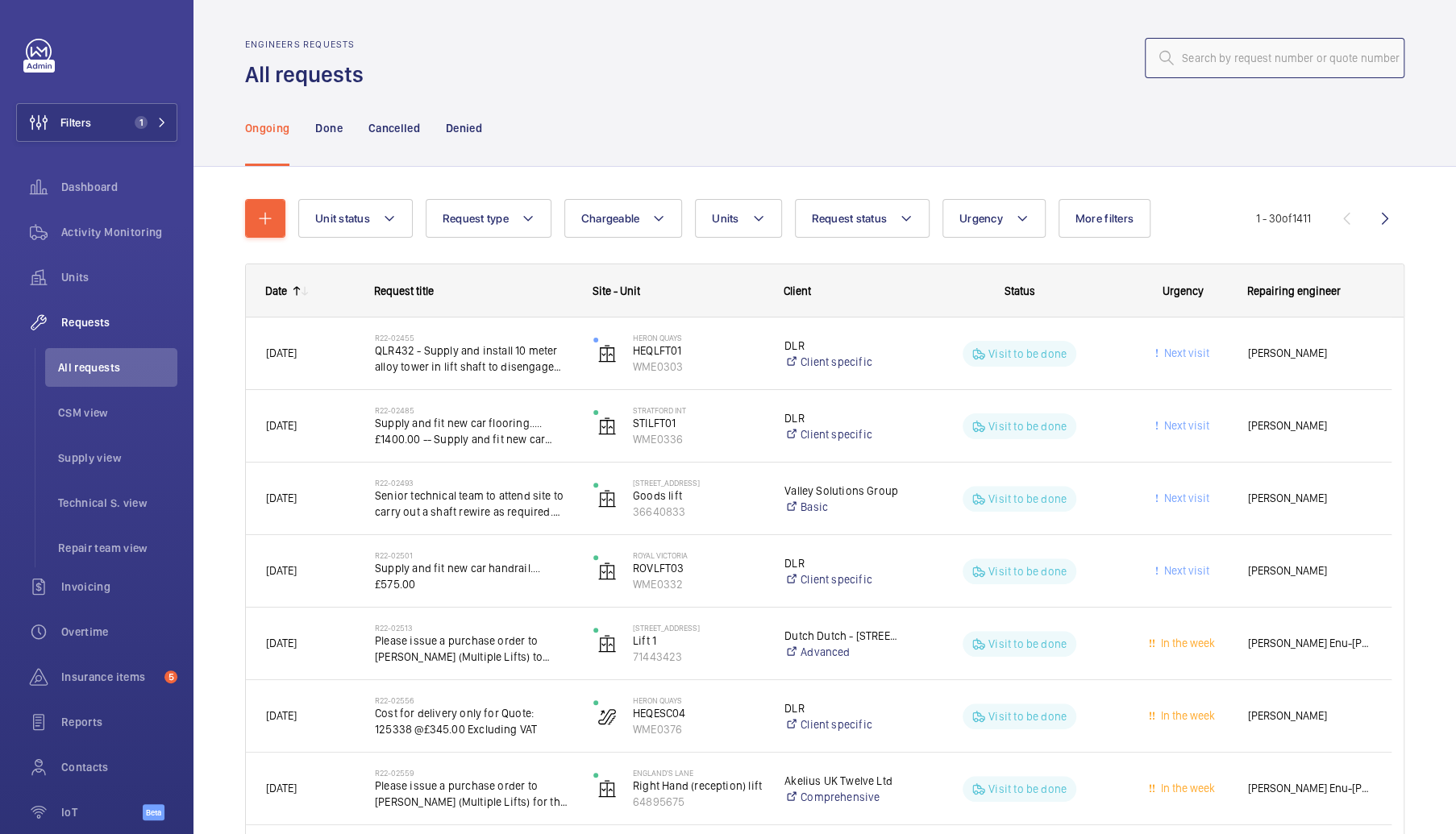
click at [1254, 65] on input "text" at bounding box center [1274, 57] width 259 height 40
paste input "R25-13167"
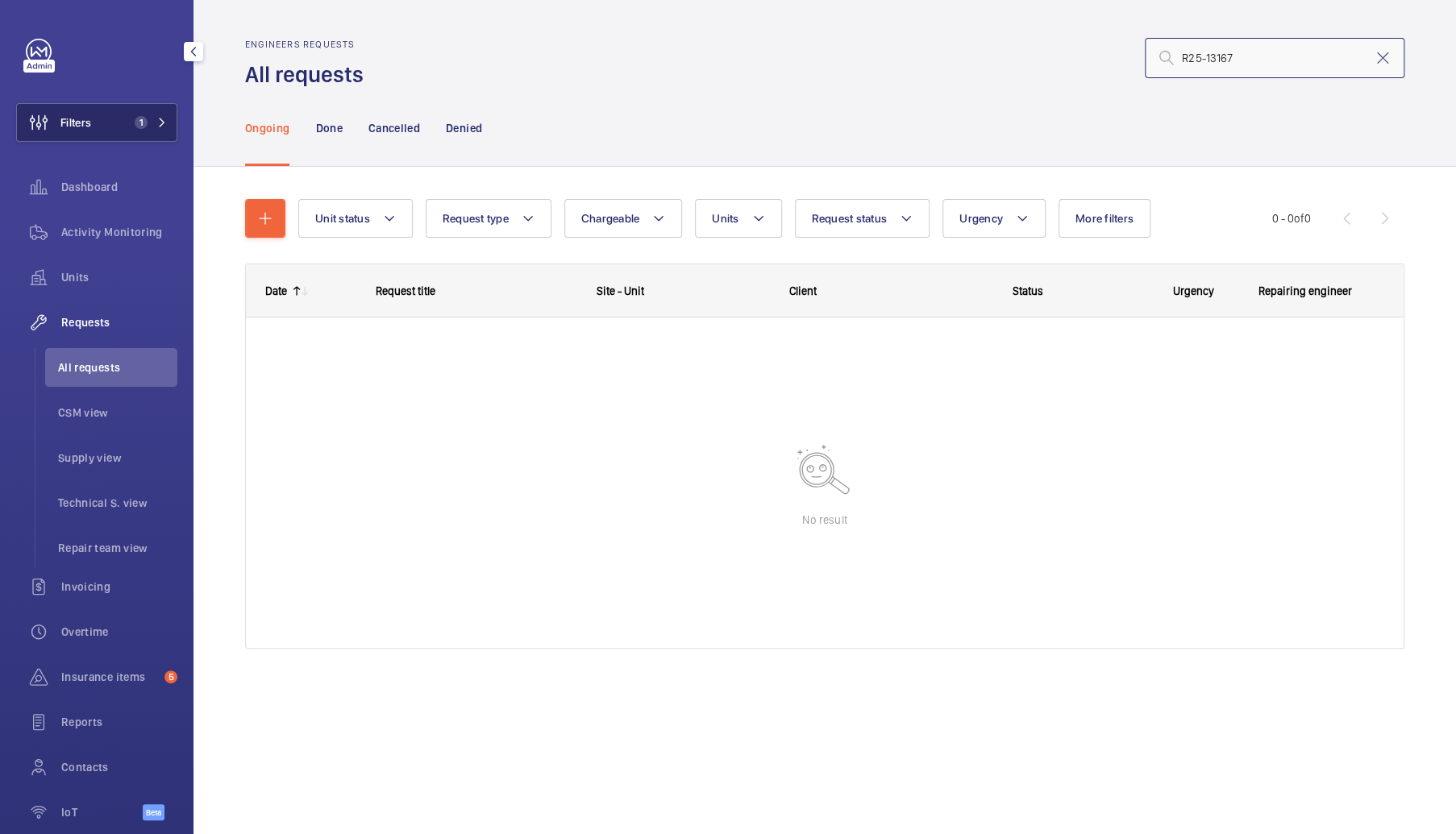
type input "R25-13167"
click at [86, 121] on span "Filters" at bounding box center [76, 122] width 31 height 16
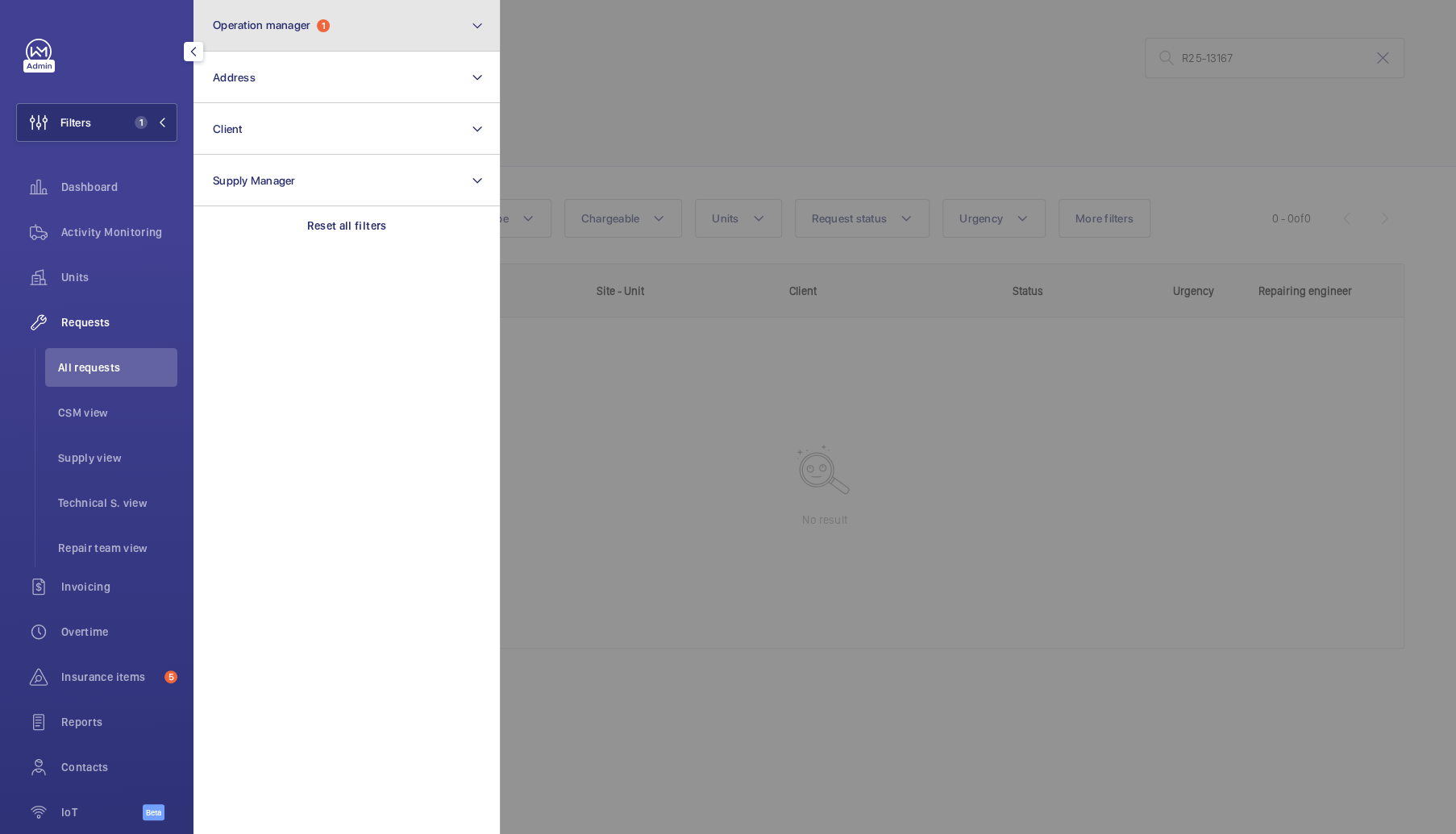
click at [354, 25] on button "Operation manager 1" at bounding box center [347, 26] width 306 height 51
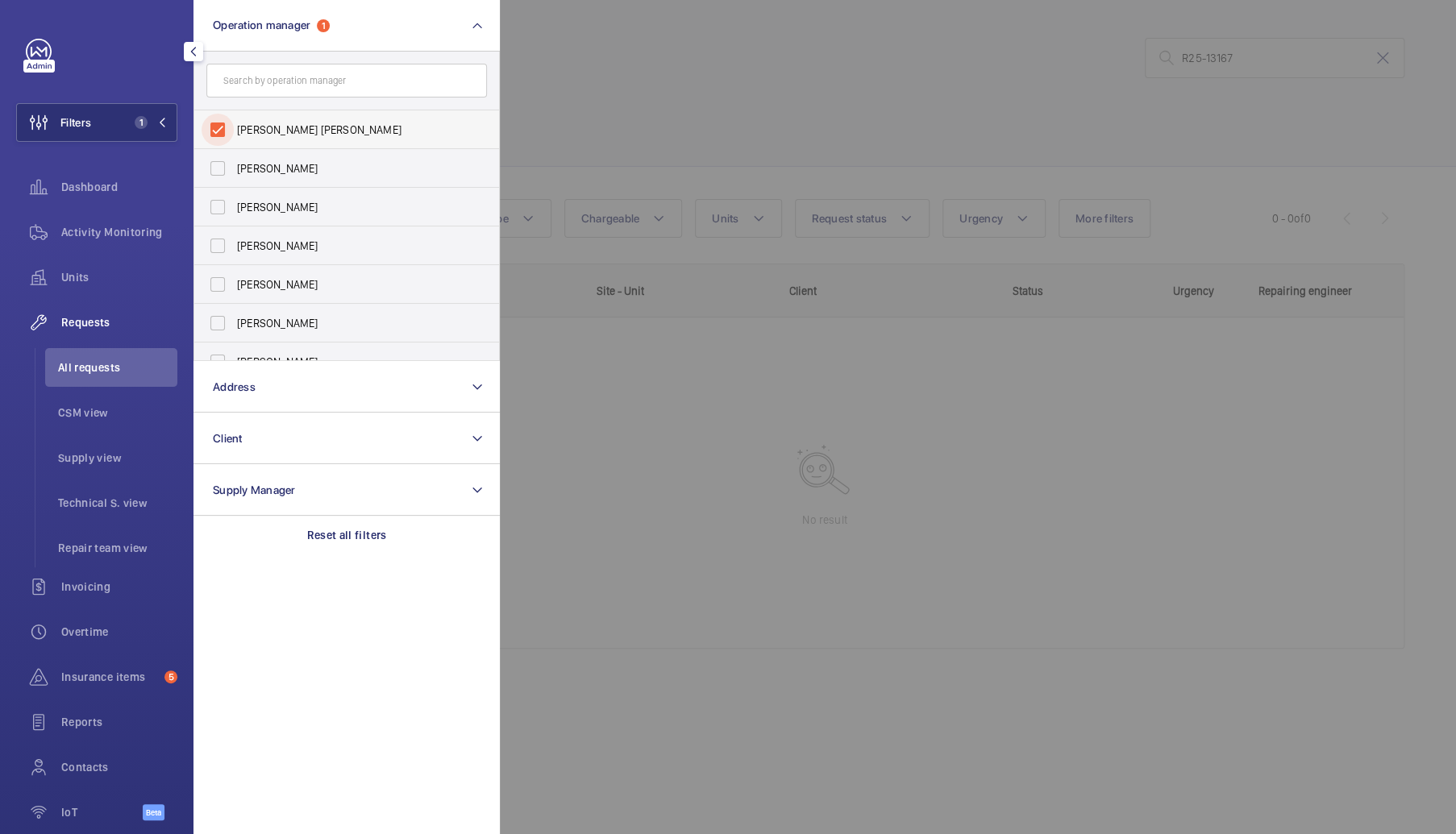
click at [216, 125] on input "[PERSON_NAME] [PERSON_NAME]" at bounding box center [218, 130] width 32 height 32
checkbox input "false"
click at [592, 85] on div at bounding box center [1228, 417] width 1456 height 834
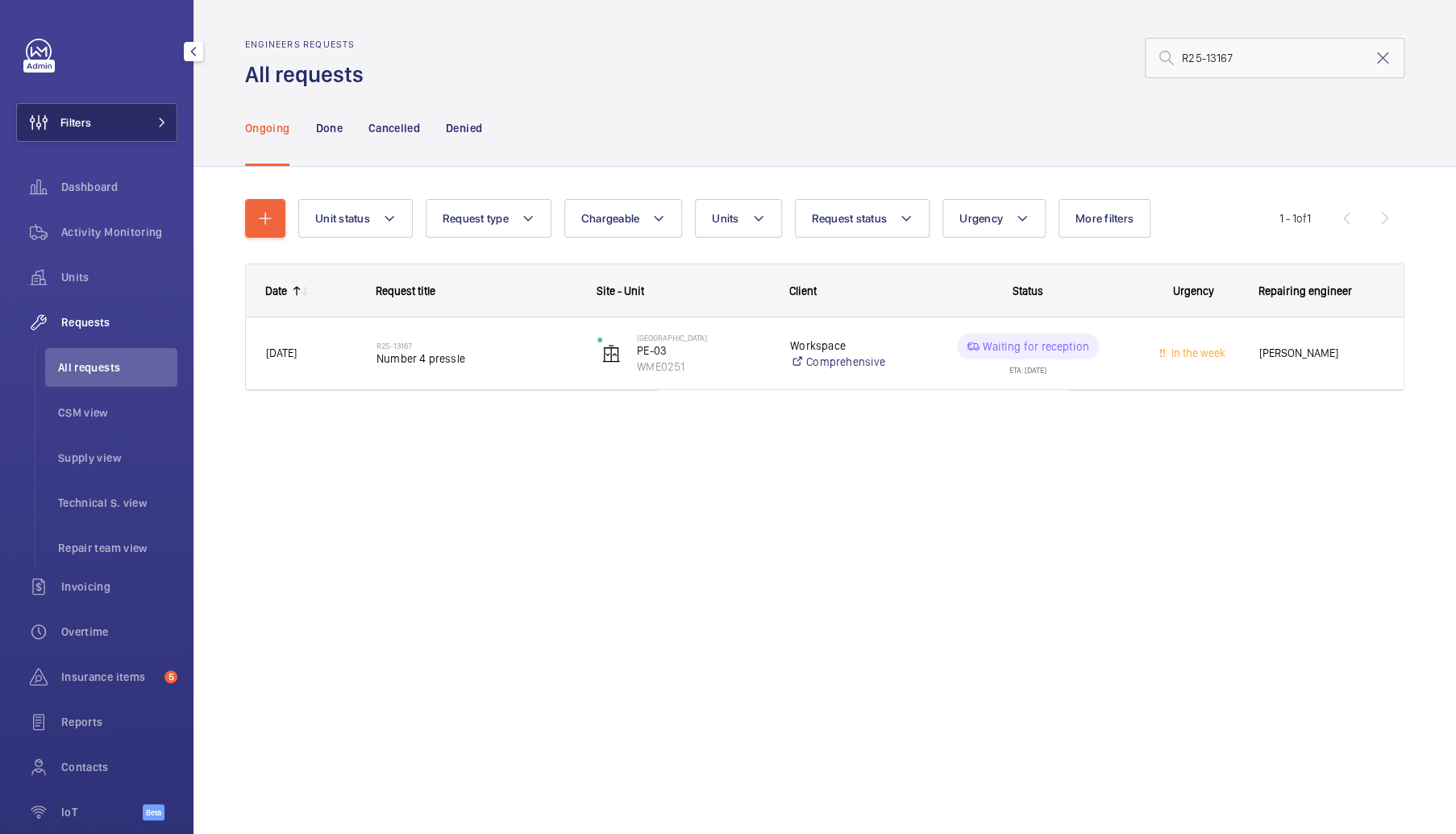
click at [115, 120] on button "Filters" at bounding box center [96, 122] width 161 height 38
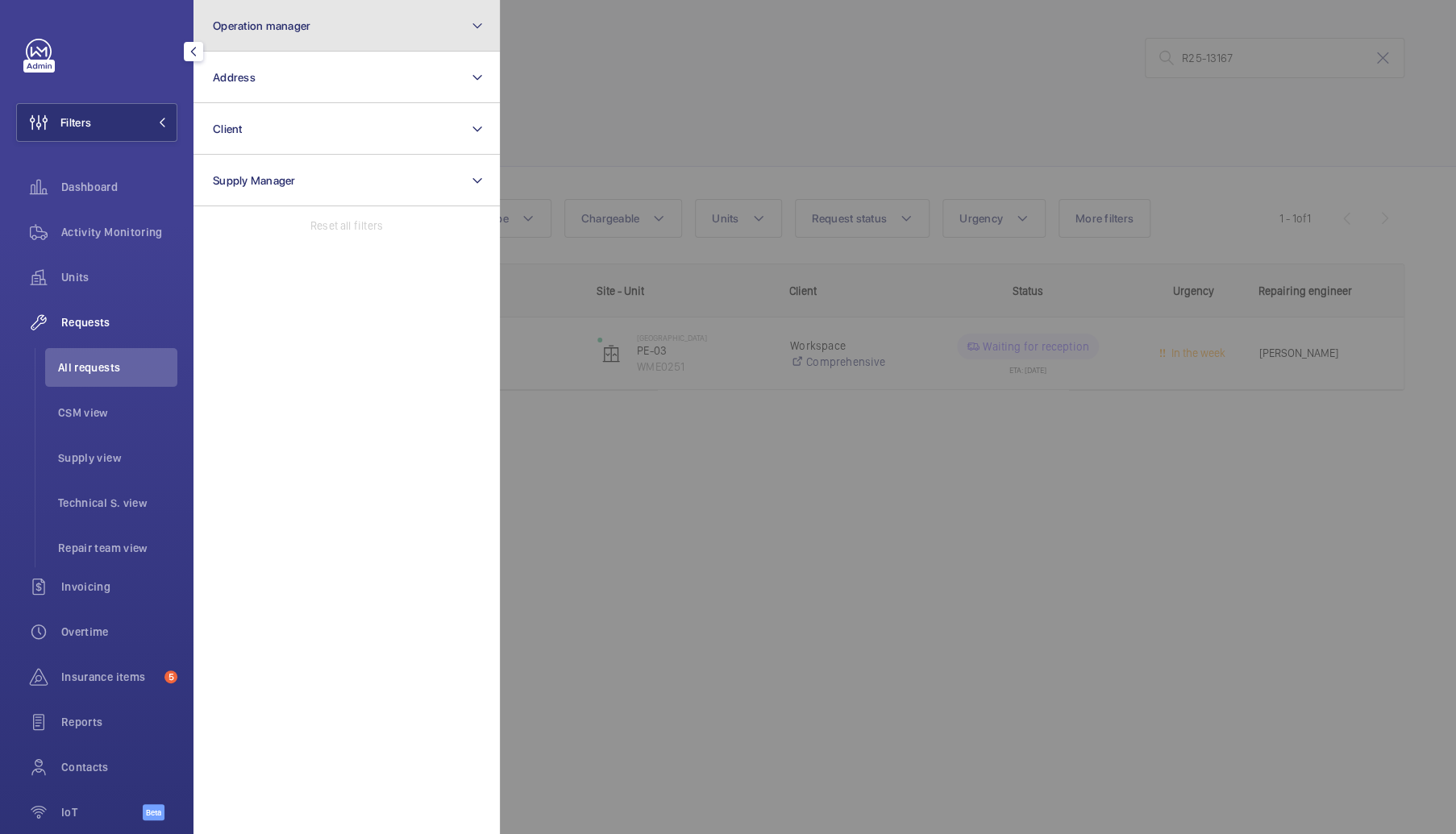
click at [292, 28] on span "Operation manager" at bounding box center [261, 26] width 97 height 13
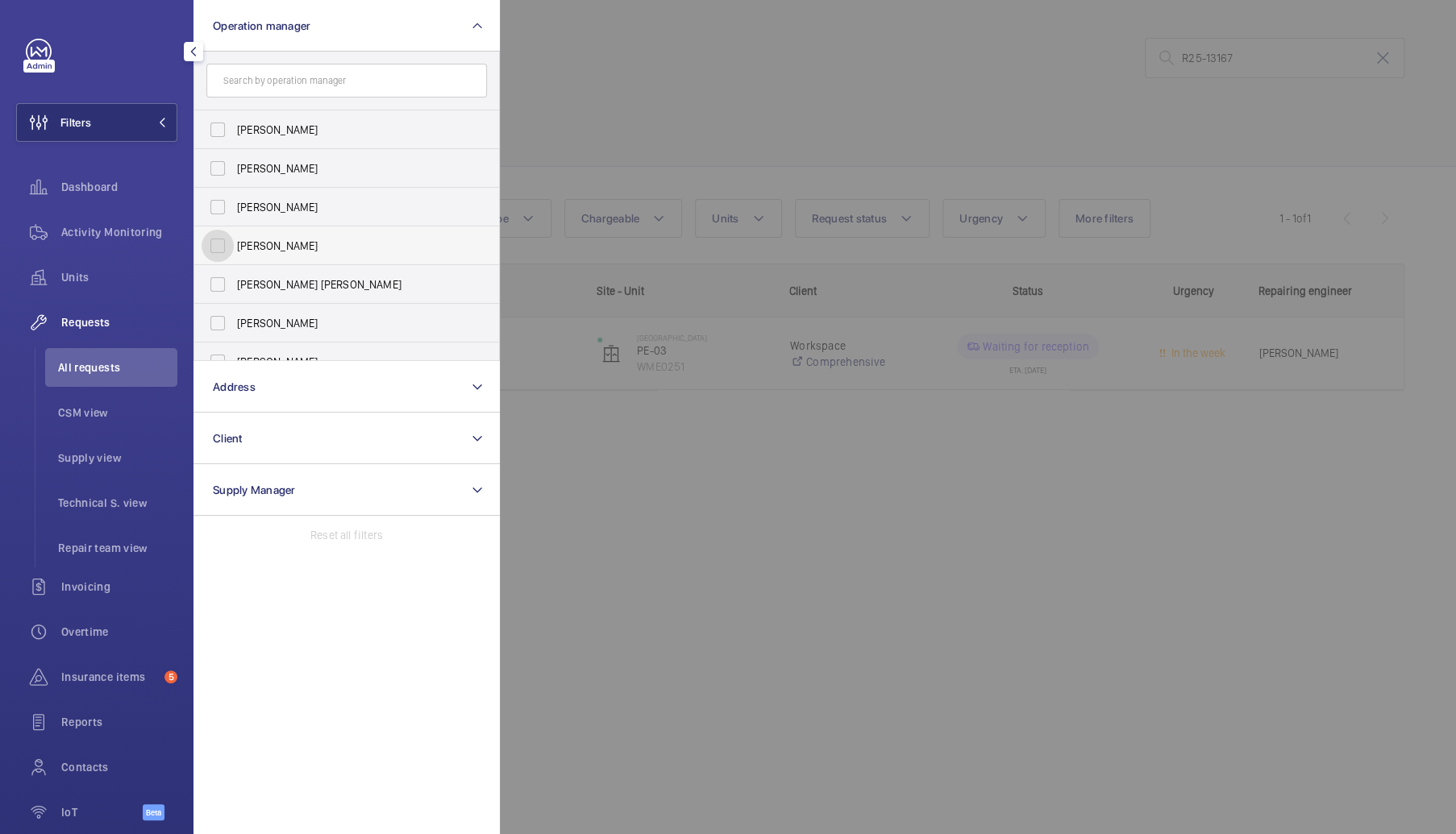
click at [210, 244] on input "[PERSON_NAME]" at bounding box center [218, 246] width 32 height 32
checkbox input "true"
click at [80, 276] on span "Units" at bounding box center [119, 277] width 116 height 16
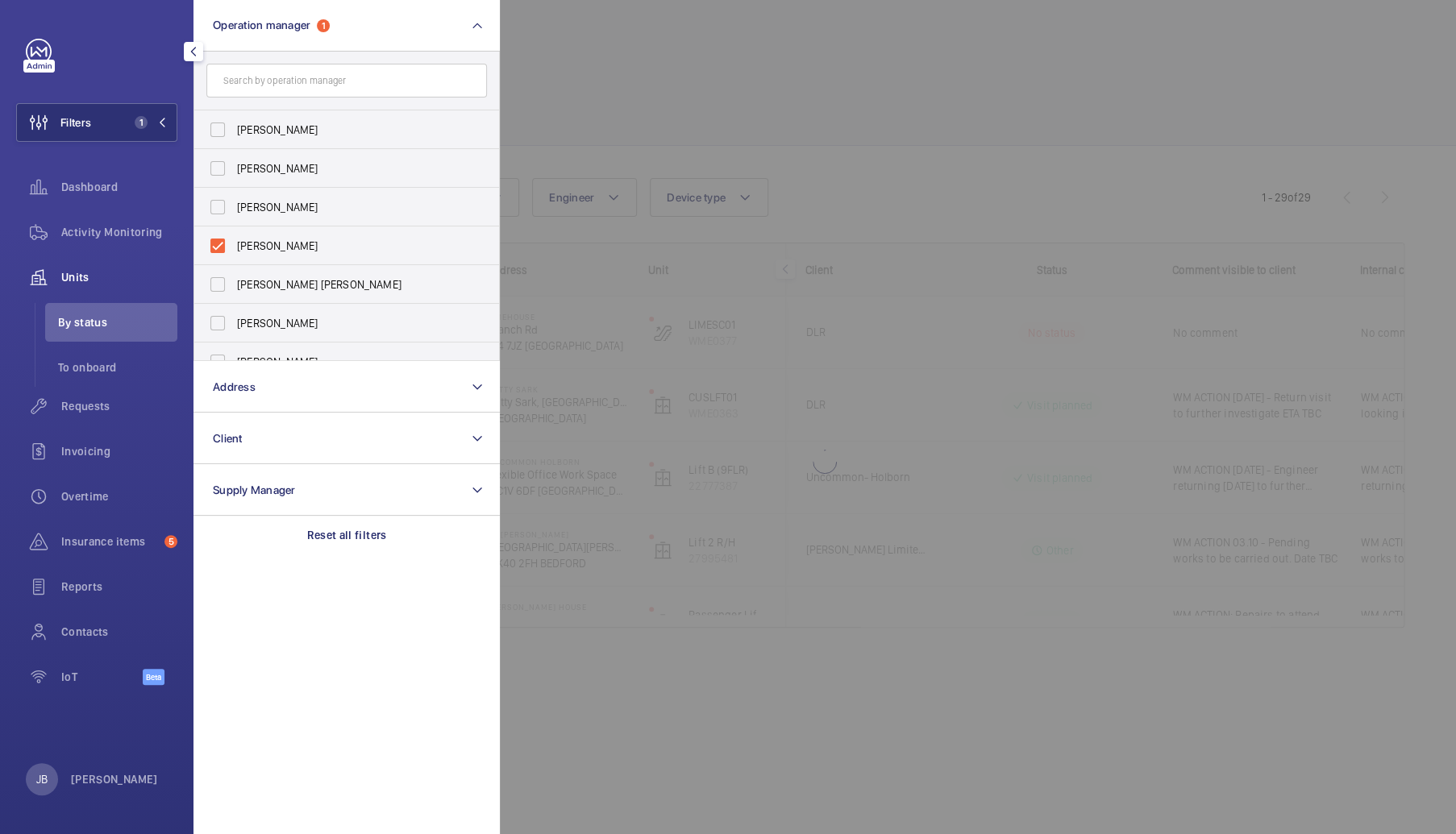
click at [708, 109] on div at bounding box center [1228, 417] width 1456 height 834
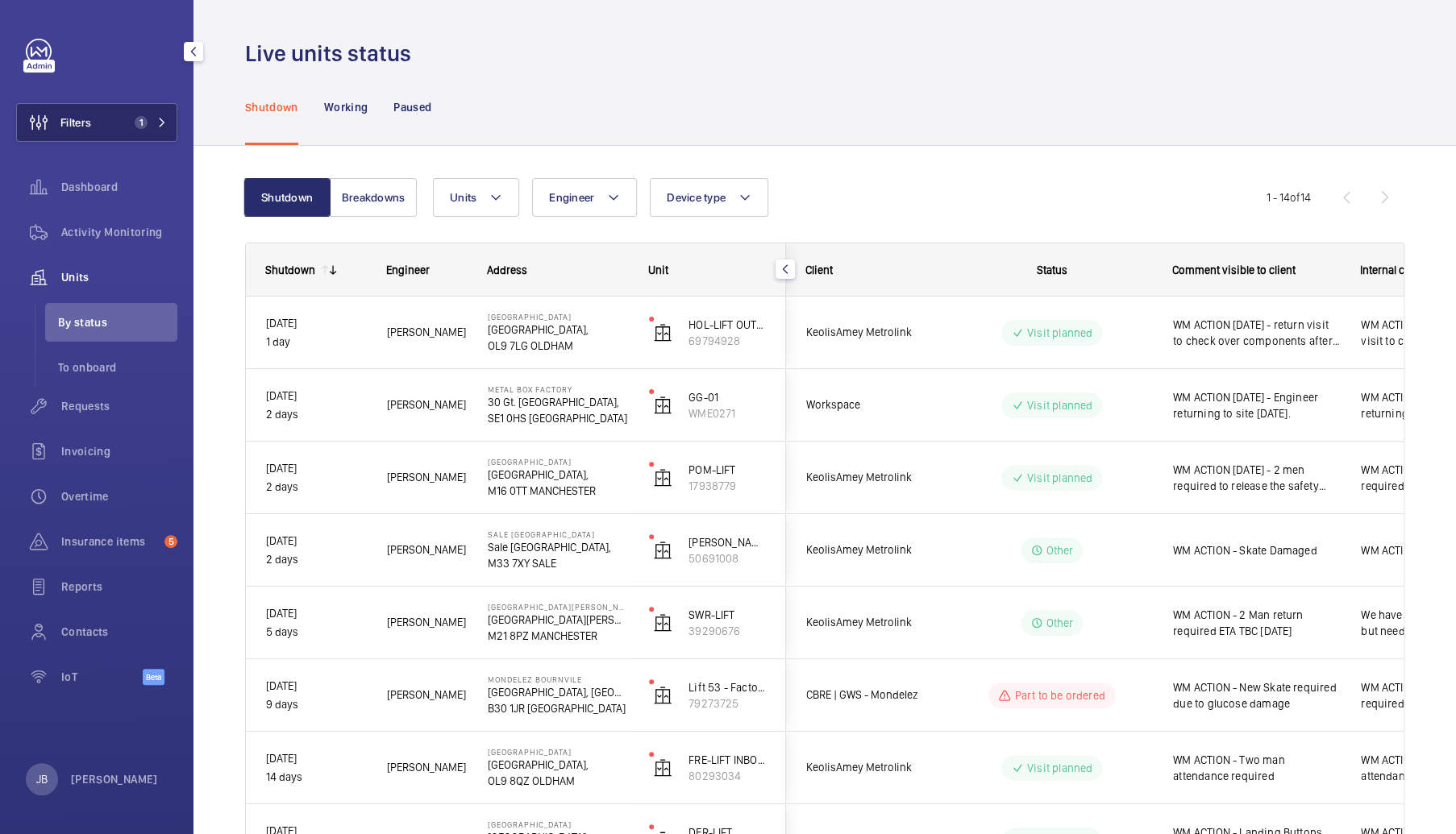
click at [100, 128] on button "Filters 1" at bounding box center [96, 122] width 161 height 38
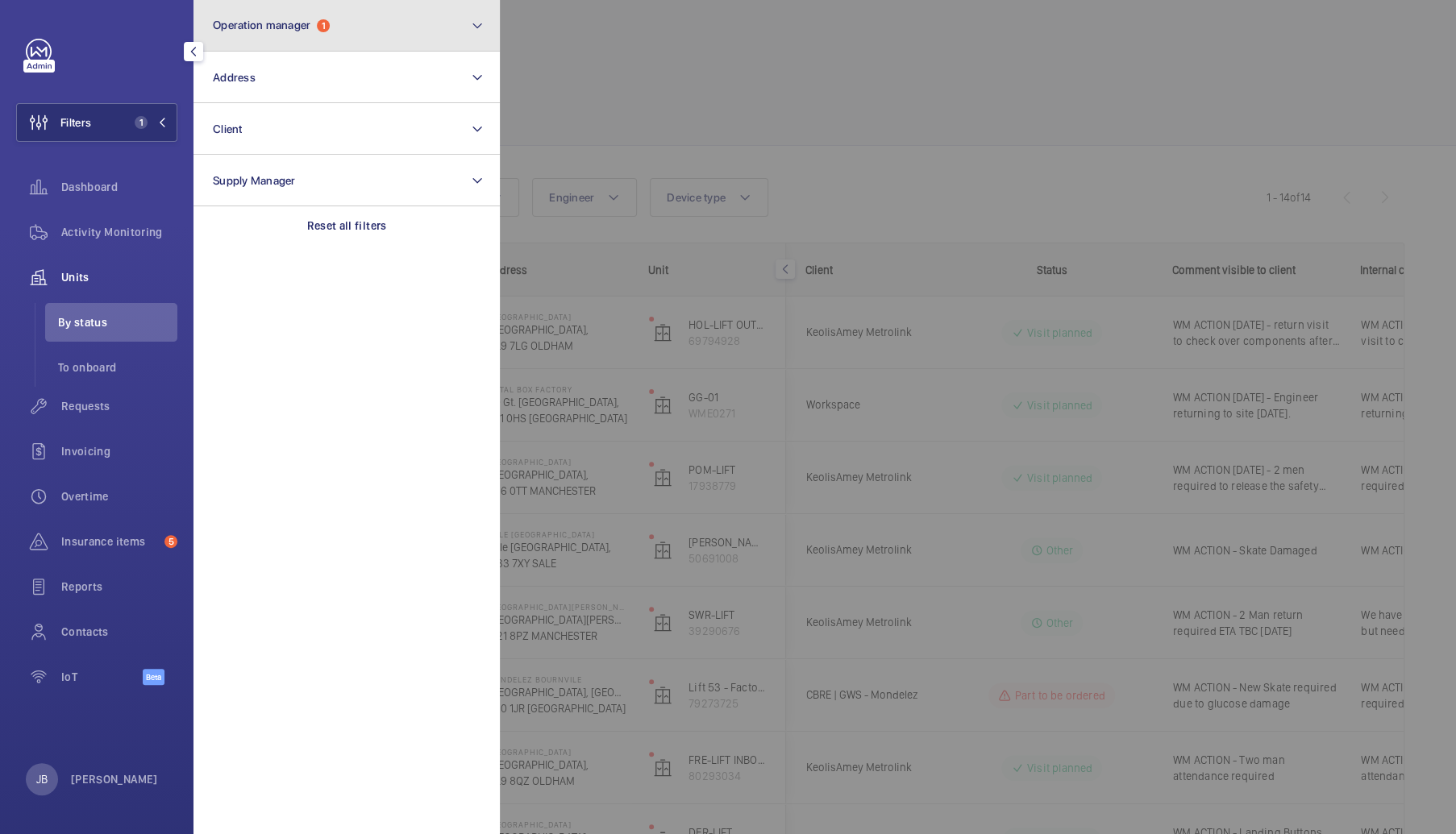
click at [384, 42] on button "Operation manager 1" at bounding box center [347, 26] width 306 height 51
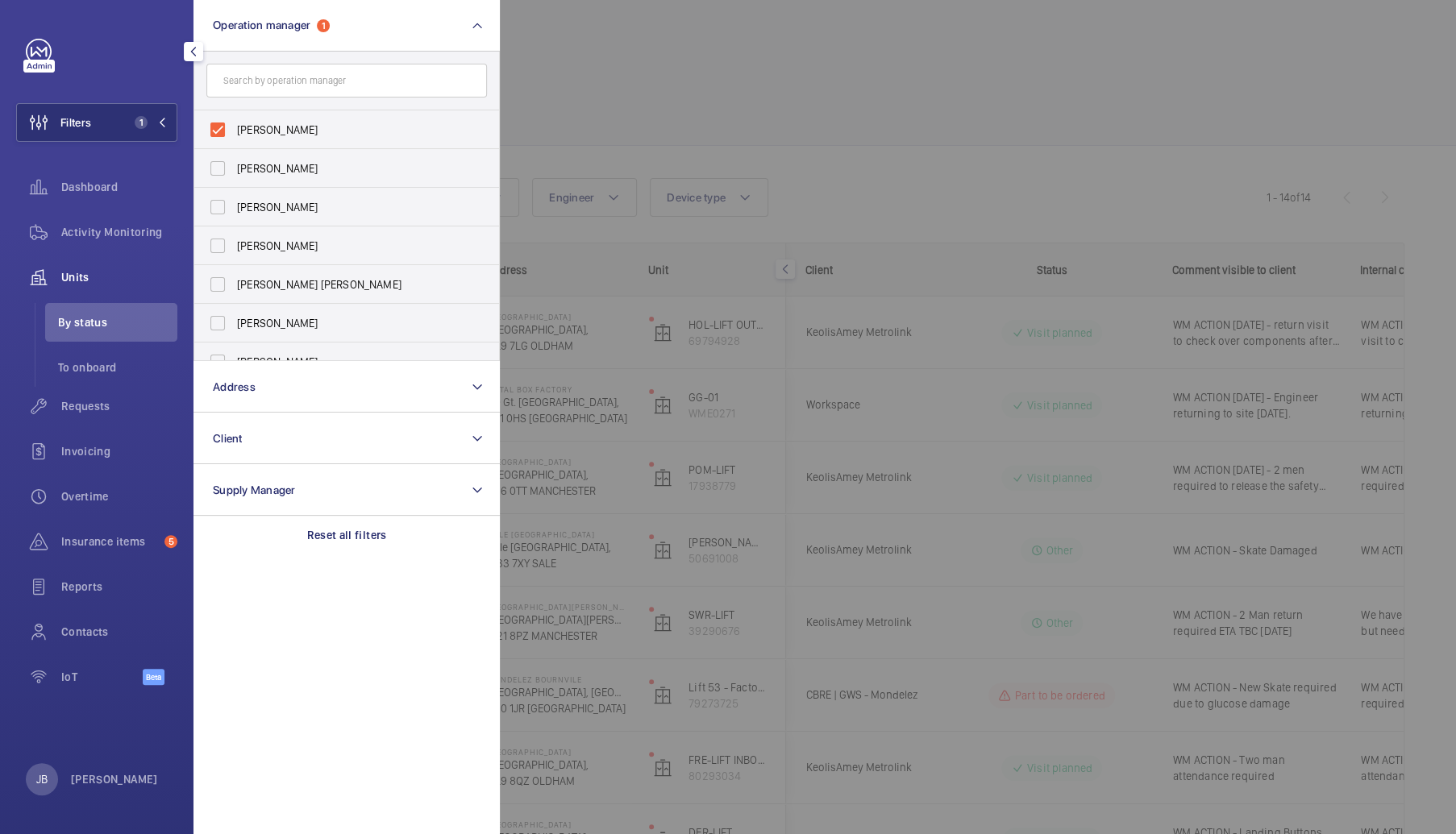
click at [574, 94] on div at bounding box center [1228, 417] width 1456 height 834
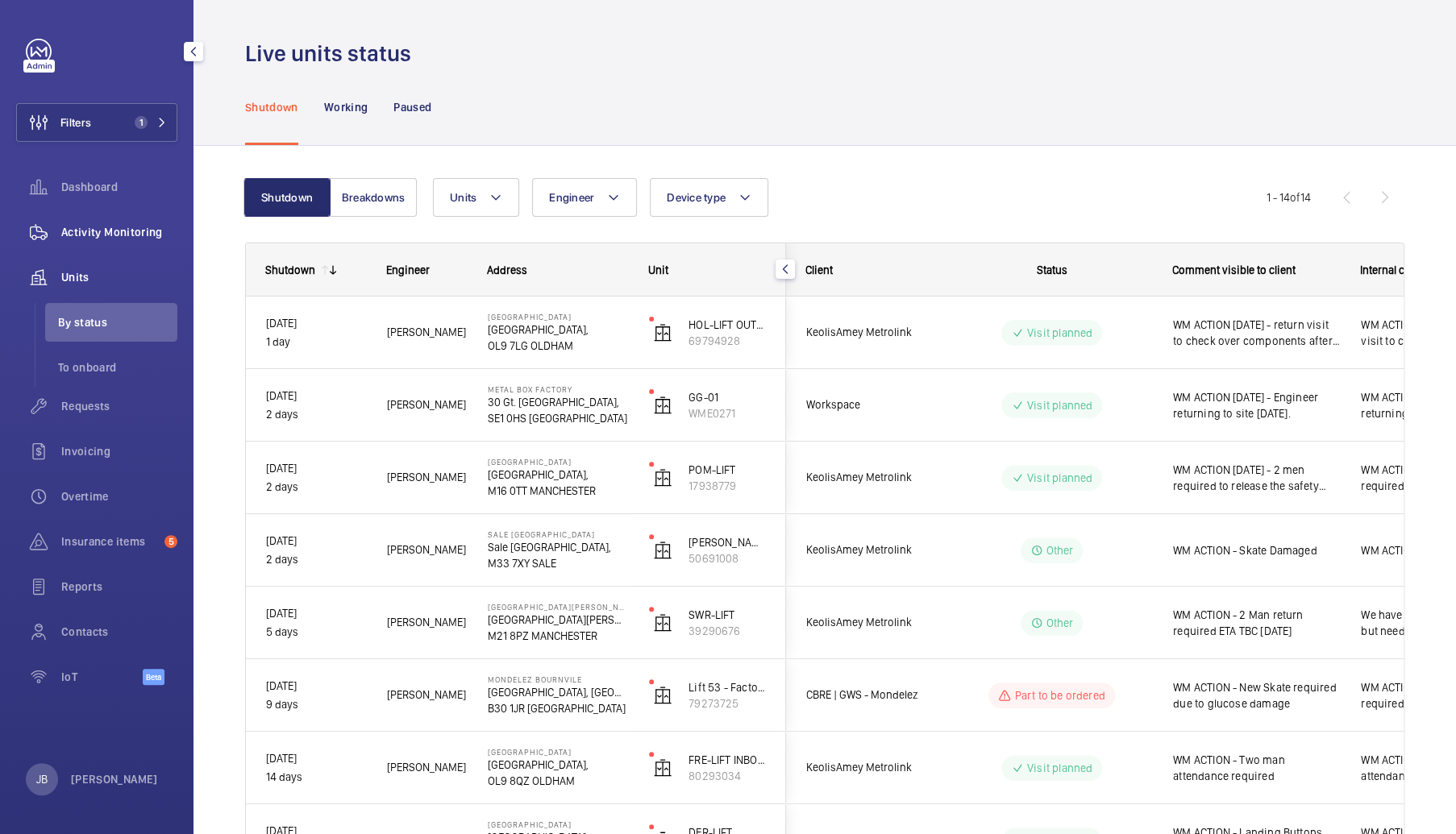
click at [143, 216] on div "Activity Monitoring" at bounding box center [96, 231] width 161 height 38
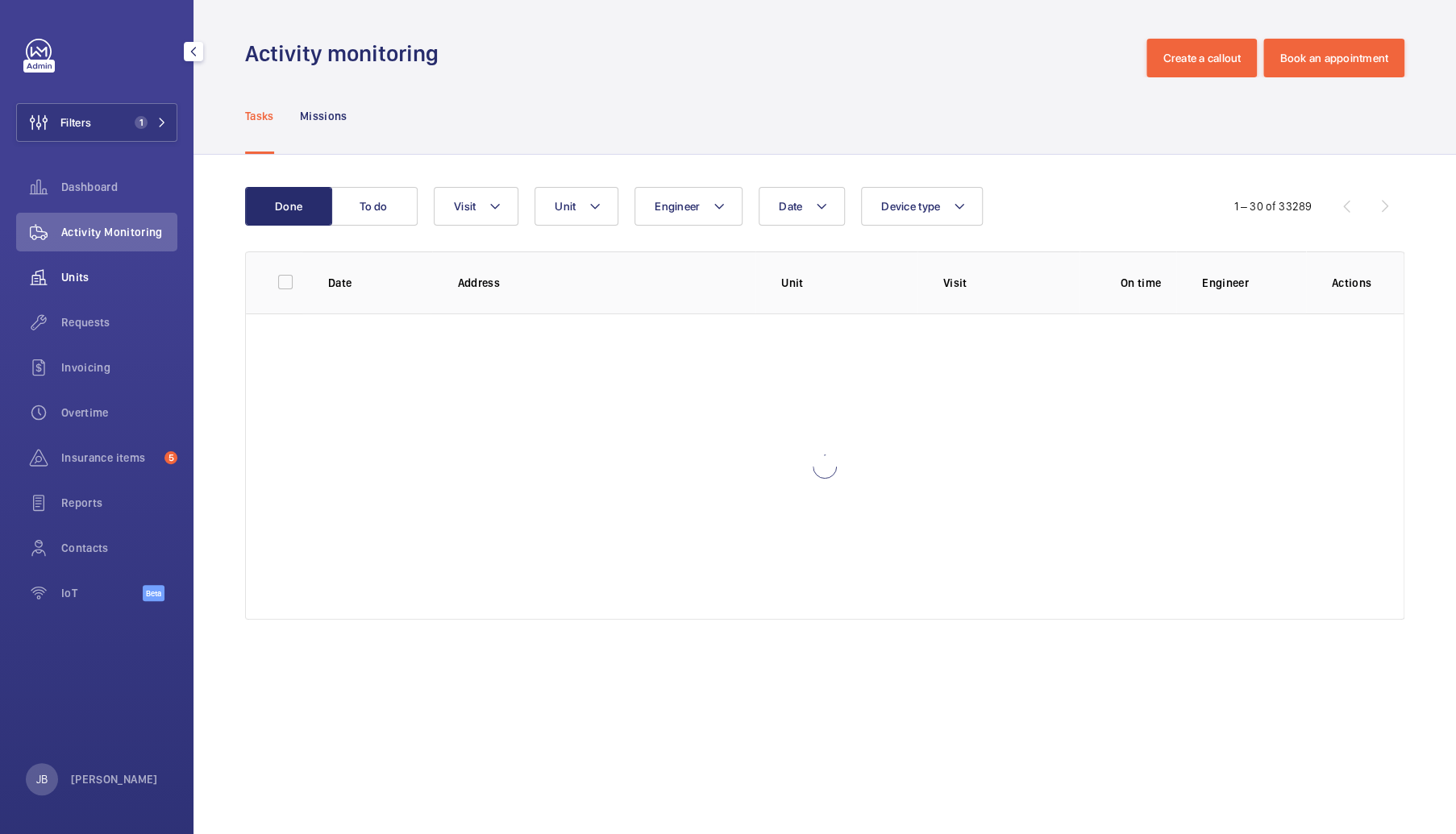
click at [76, 283] on span "Units" at bounding box center [119, 277] width 116 height 16
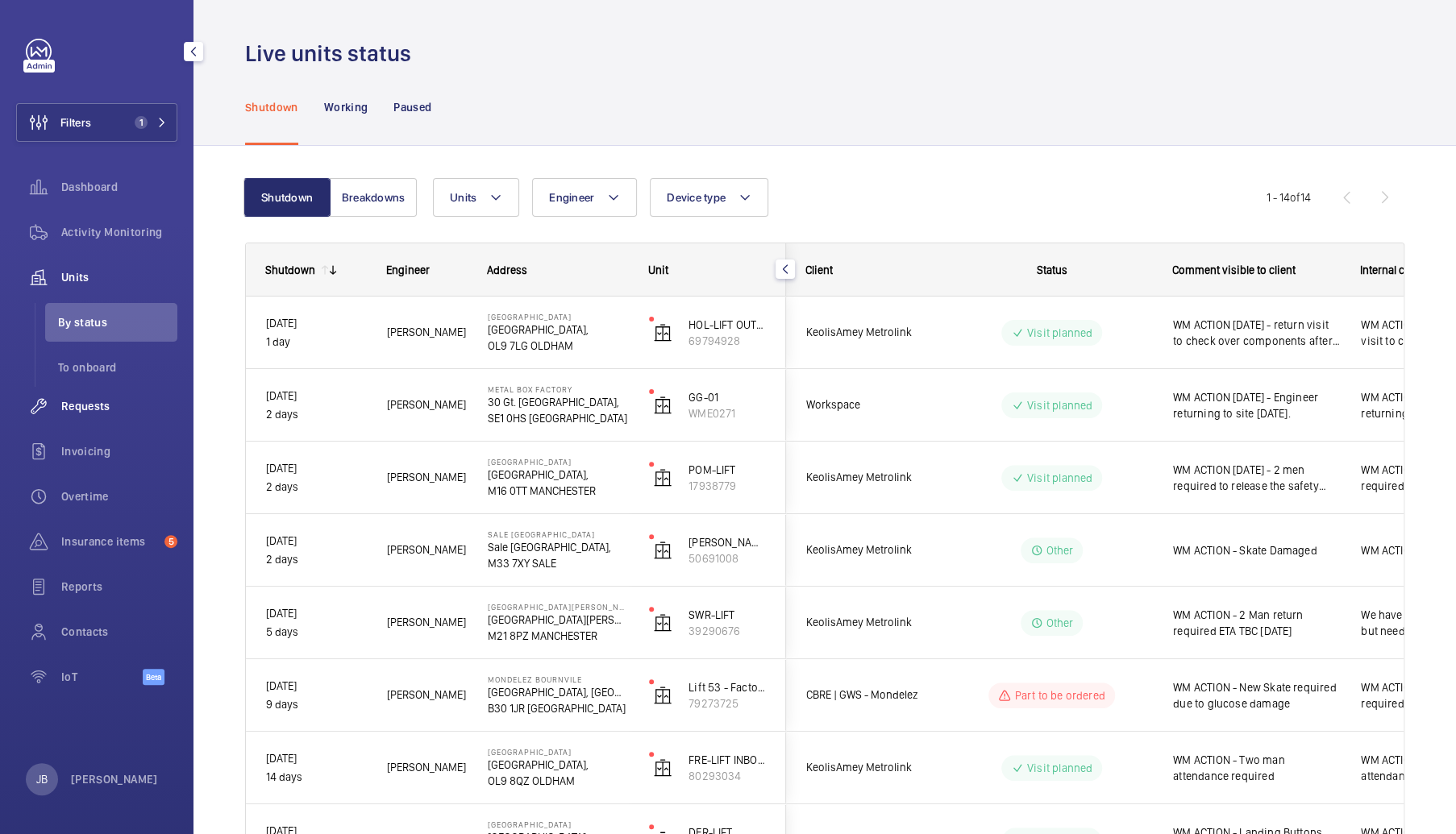
click at [84, 405] on span "Requests" at bounding box center [119, 406] width 116 height 16
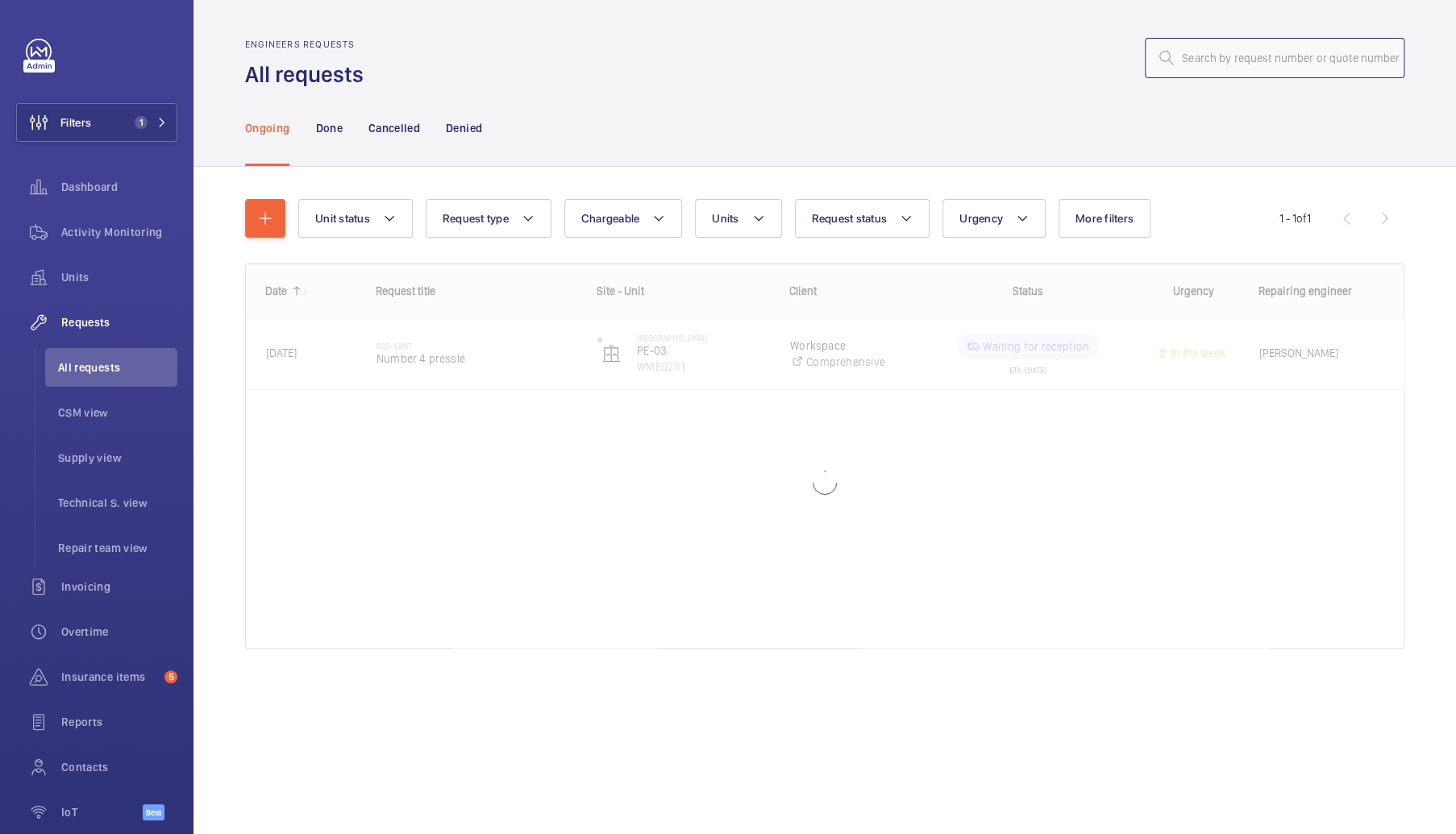
click at [1195, 61] on input "text" at bounding box center [1274, 57] width 259 height 40
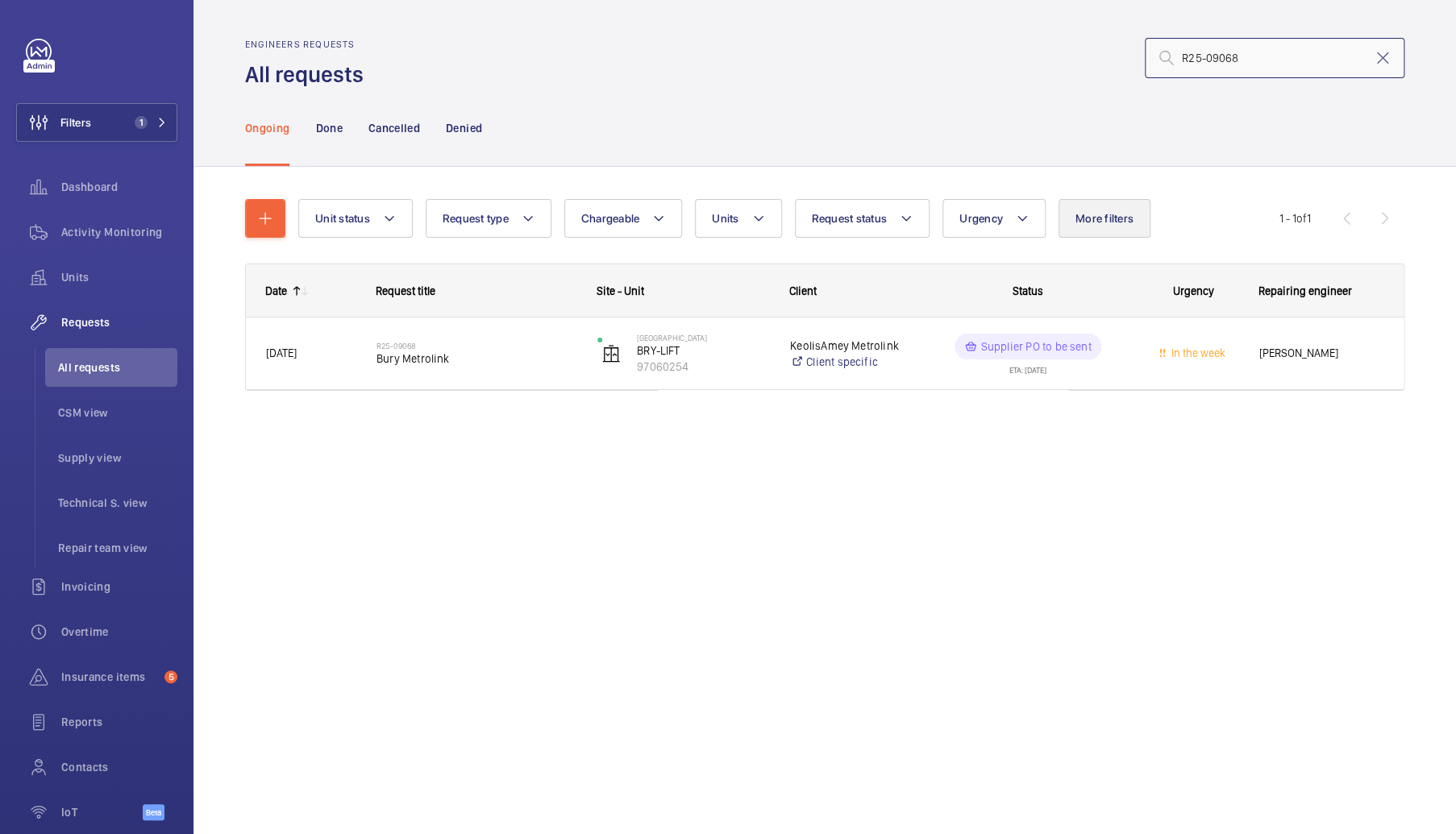
type input "R25-09068"
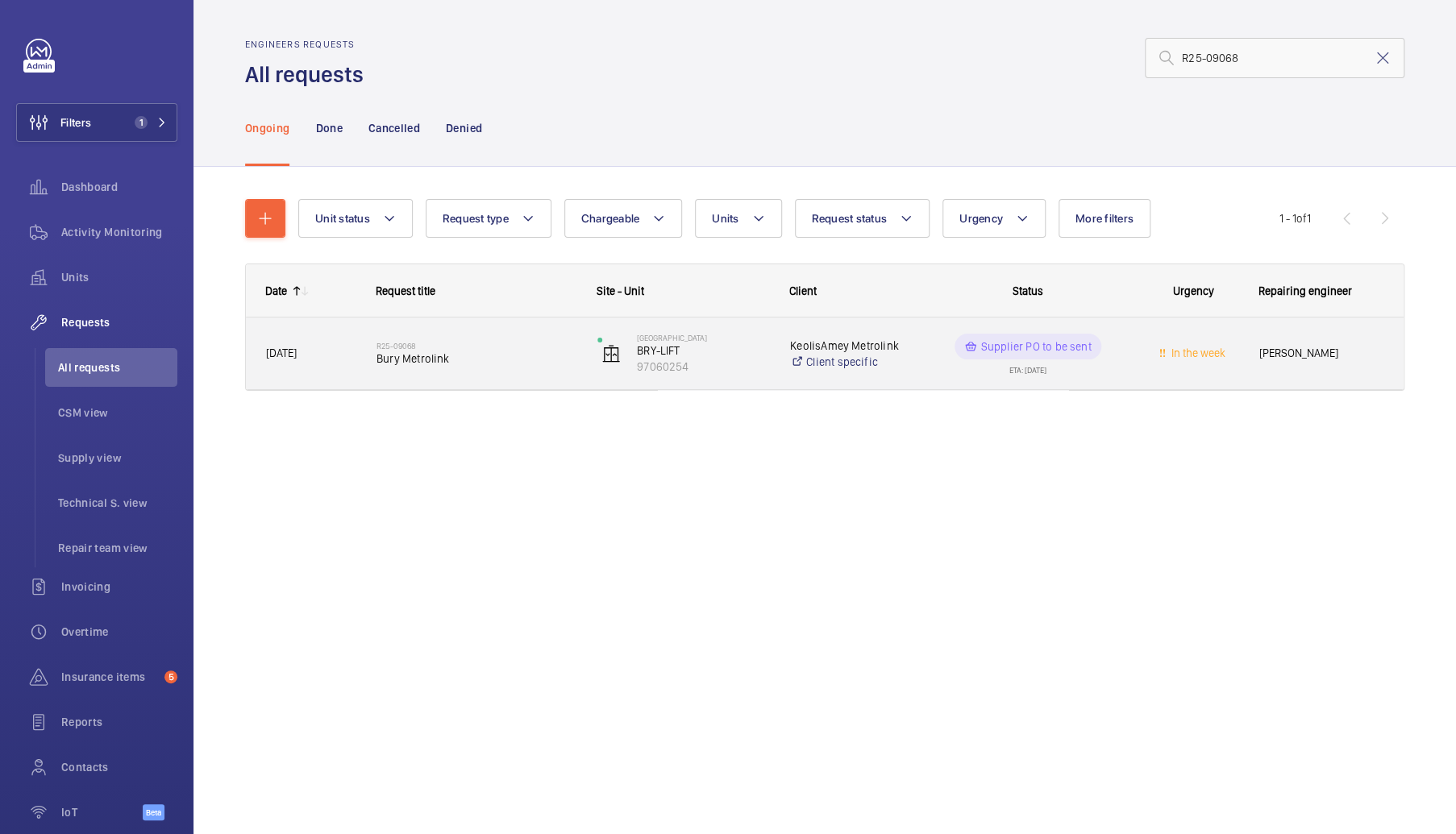
click at [1084, 370] on wm-front-pills-cell "Supplier PO to be sent ETA: [DATE]" at bounding box center [1028, 353] width 200 height 40
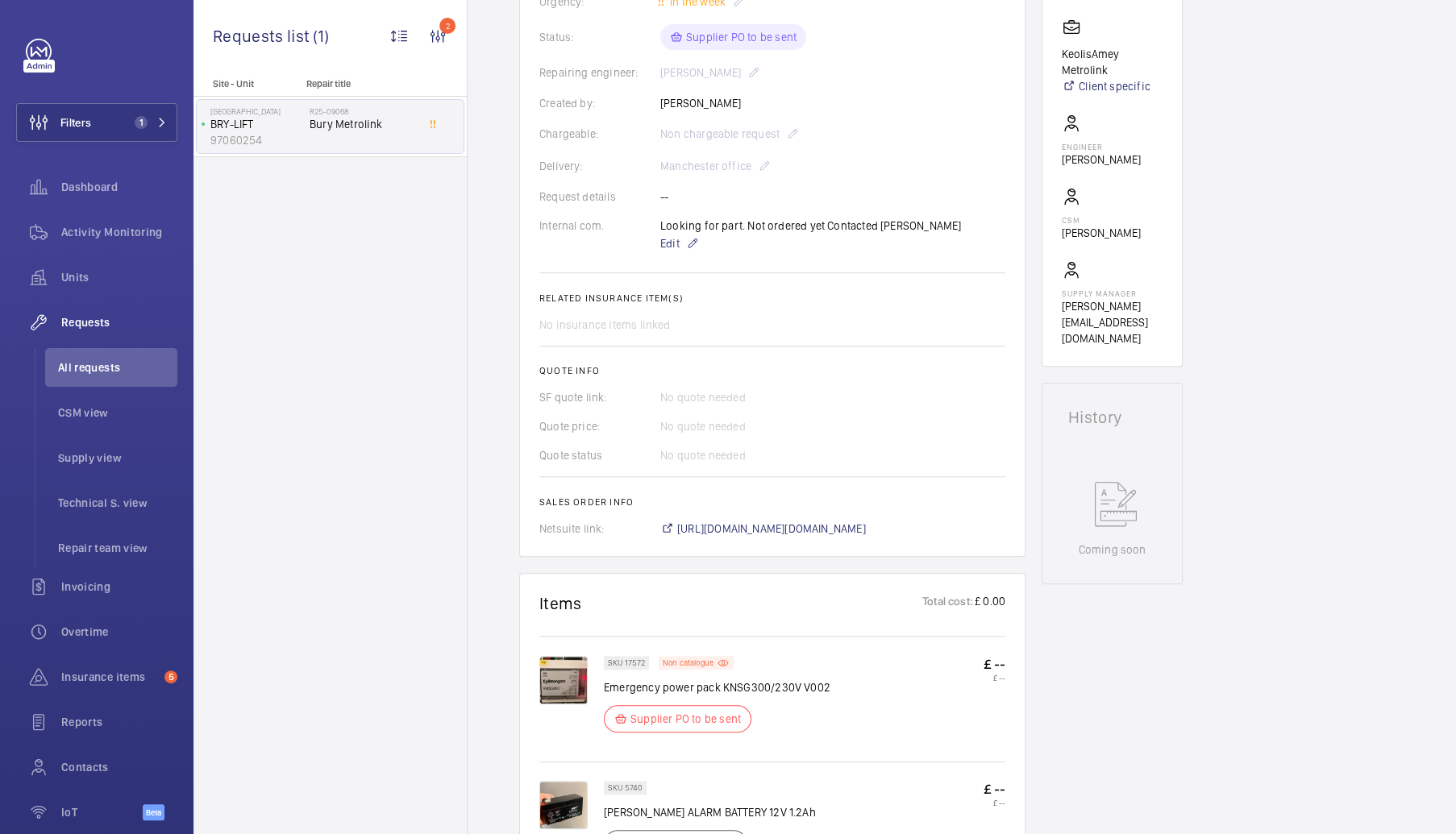
scroll to position [403, 0]
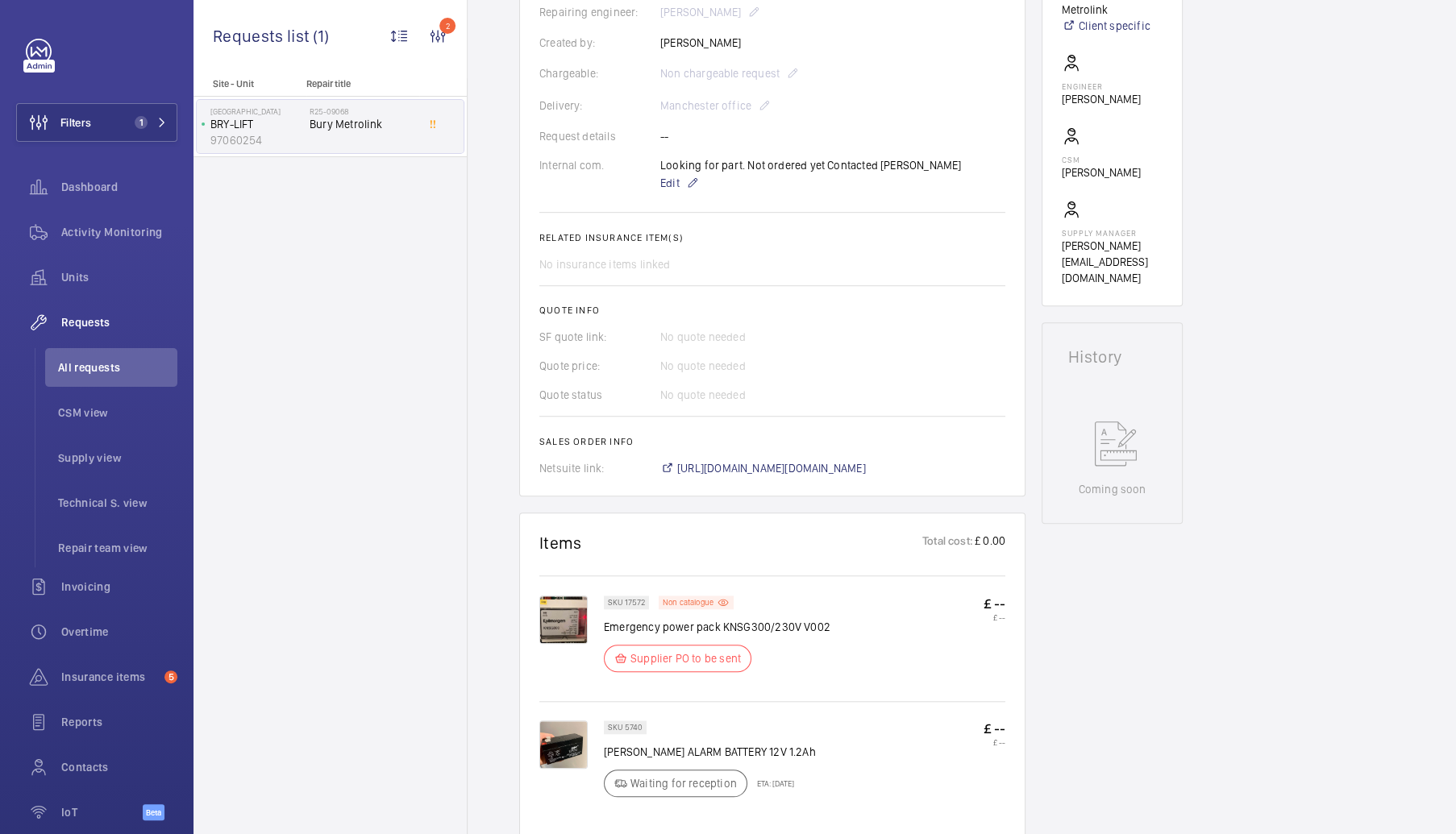
click at [570, 618] on img at bounding box center [563, 620] width 49 height 49
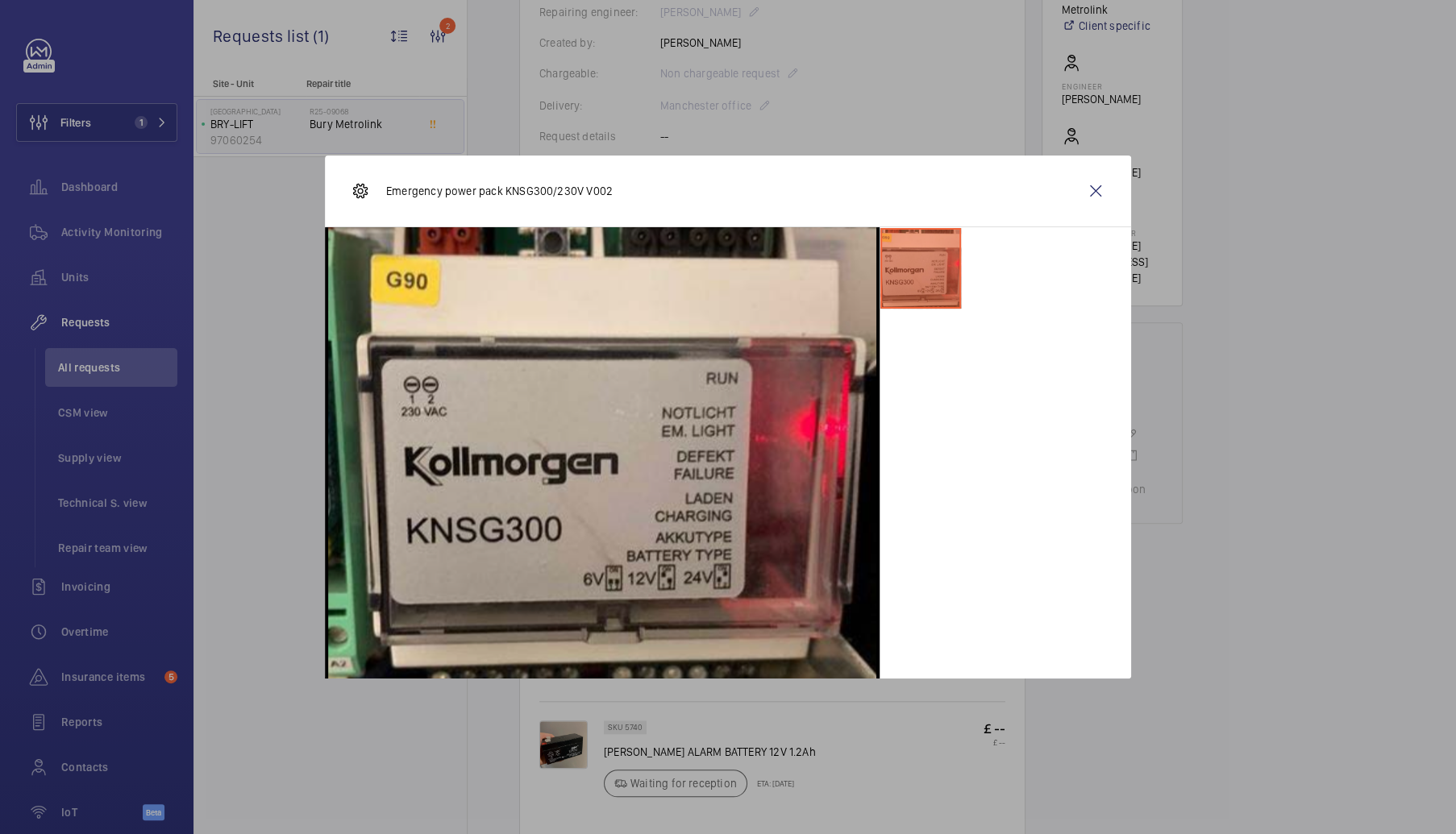
drag, startPoint x: 1104, startPoint y: 192, endPoint x: 286, endPoint y: 169, distance: 818.3
click at [1104, 192] on wm-front-icon-button at bounding box center [1095, 190] width 38 height 38
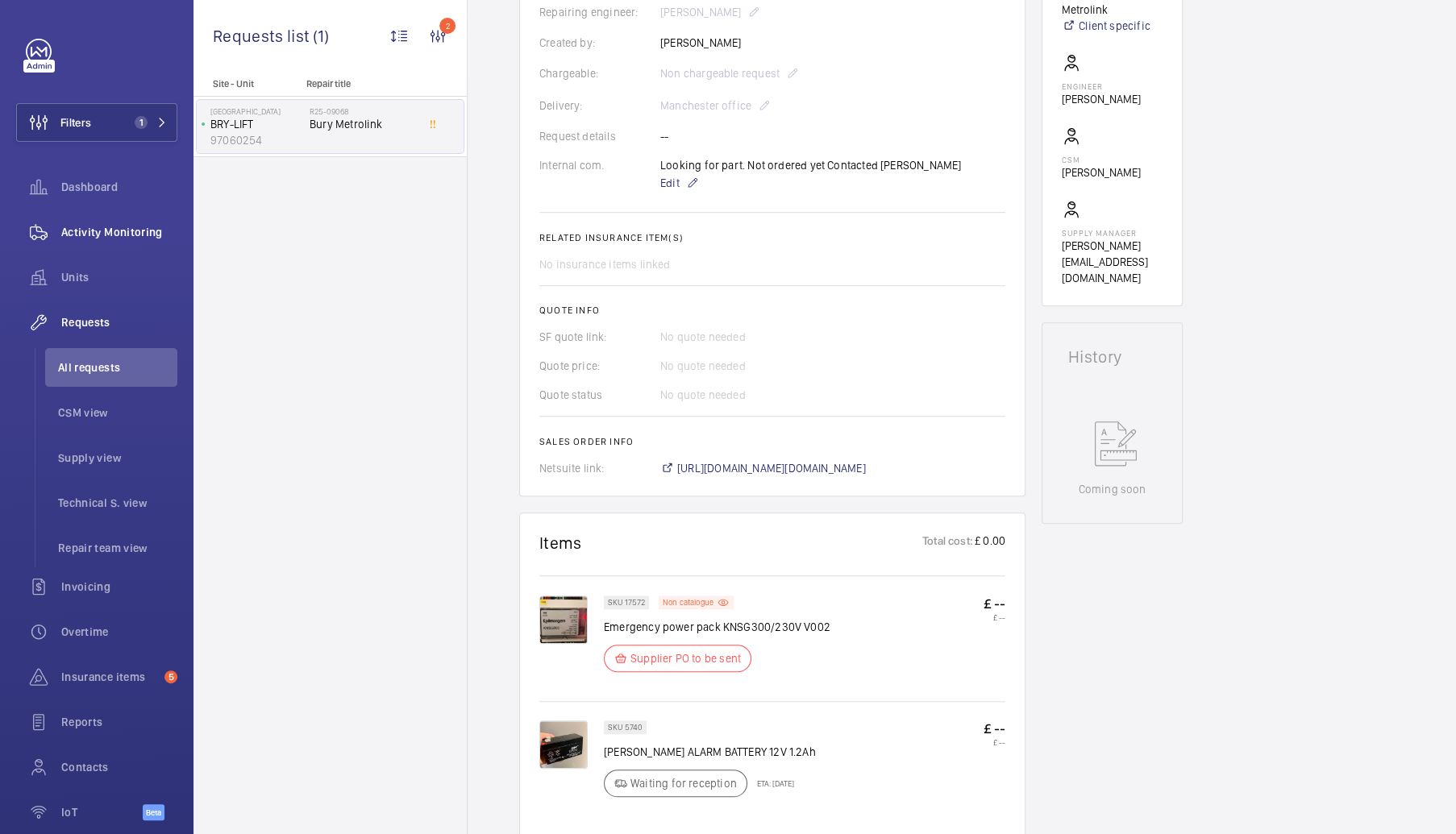
click at [108, 231] on span "Activity Monitoring" at bounding box center [119, 232] width 116 height 16
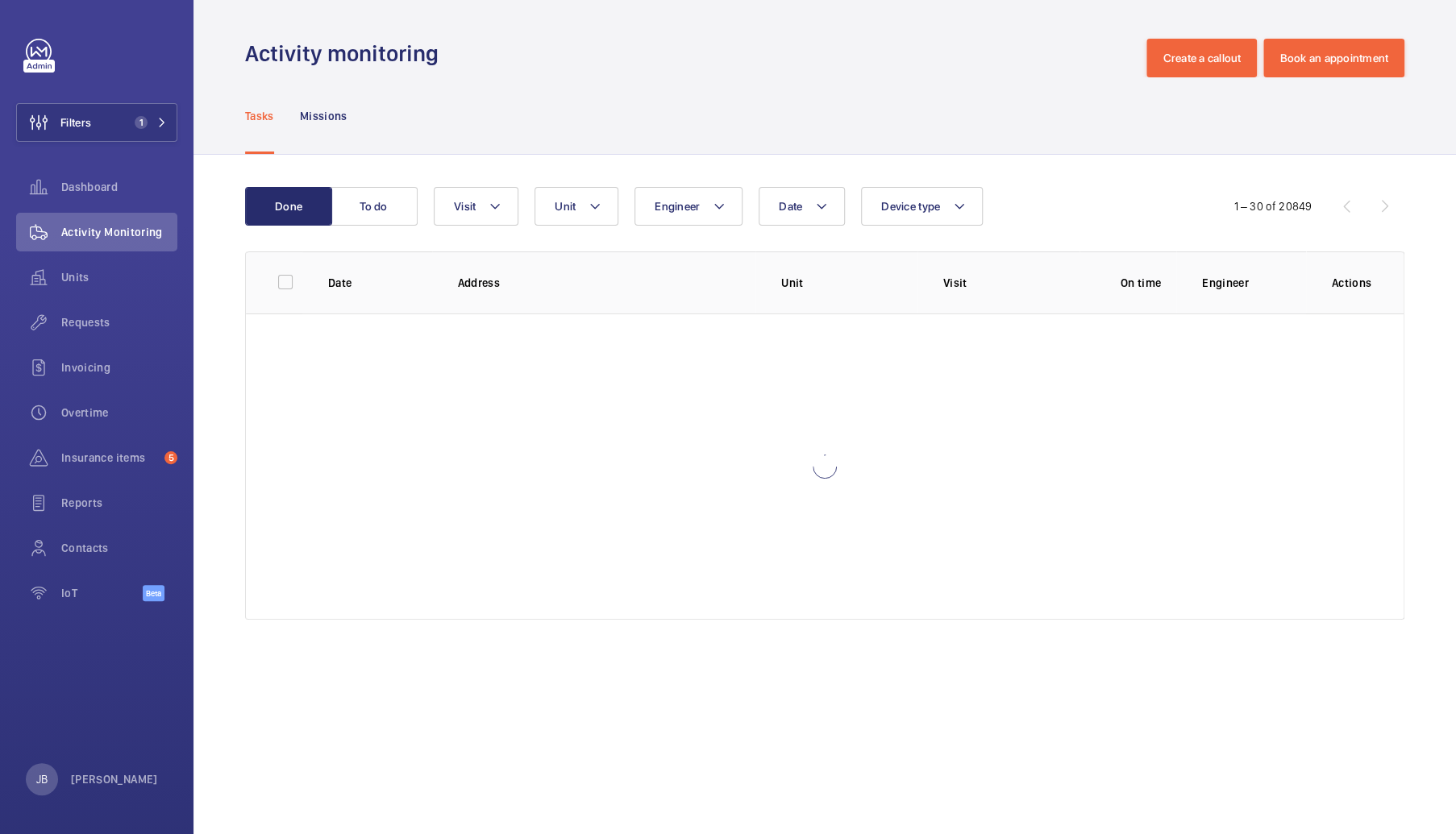
click at [557, 74] on div "Activity monitoring Create a callout Book an appointment" at bounding box center [824, 57] width 1159 height 38
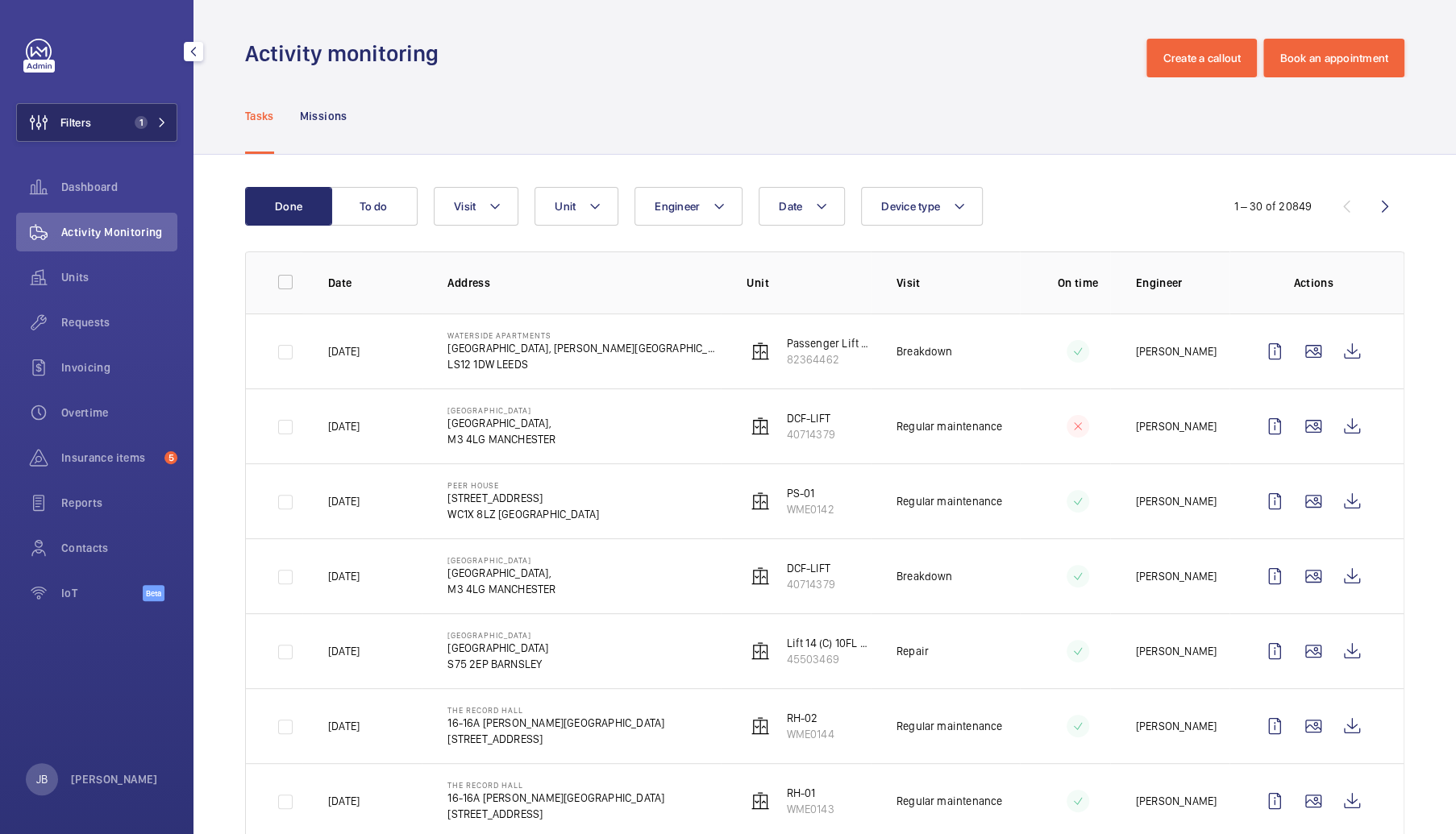
click at [96, 123] on button "Filters 1" at bounding box center [96, 122] width 161 height 38
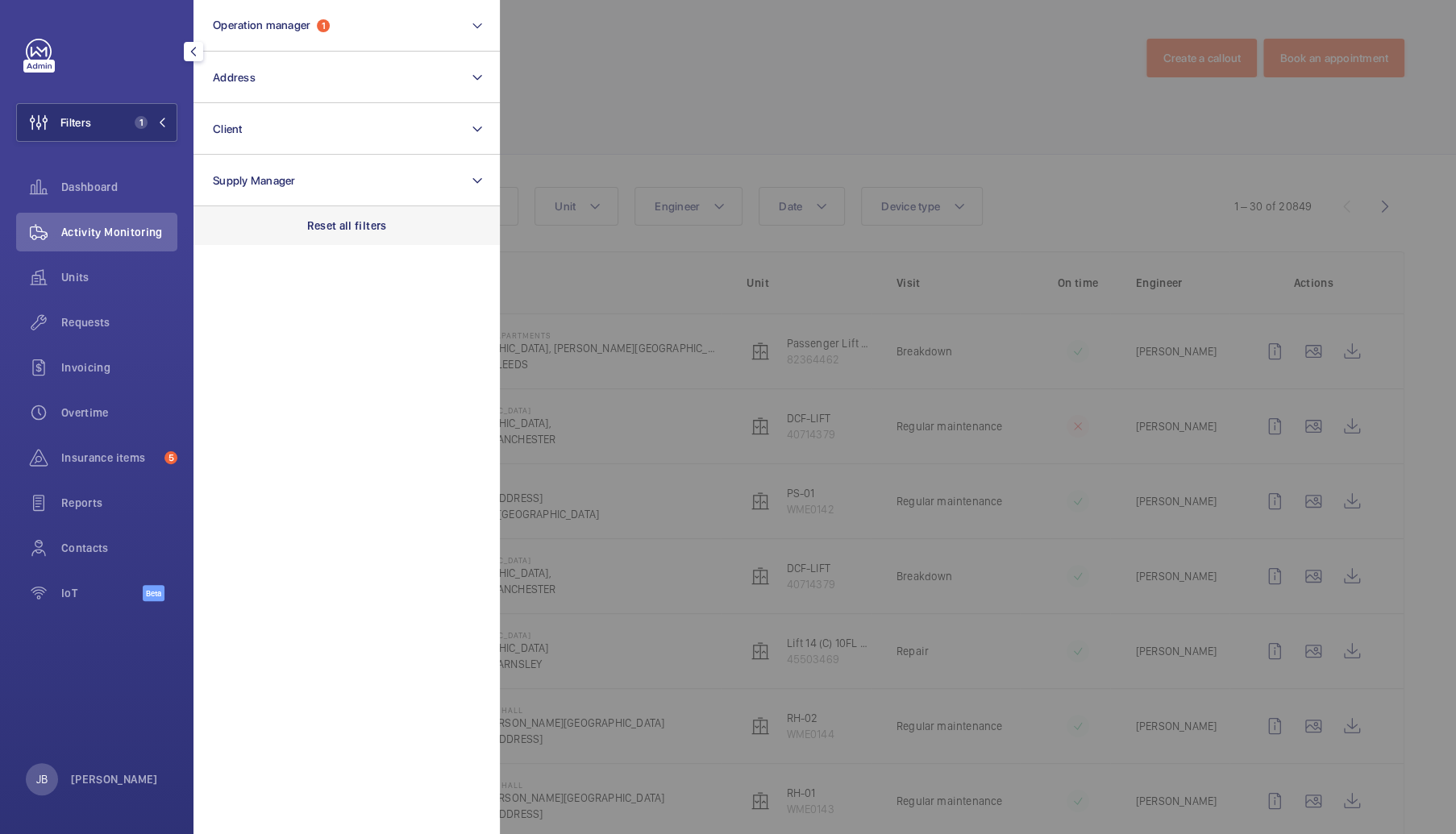
click at [332, 218] on p "Reset all filters" at bounding box center [347, 225] width 79 height 16
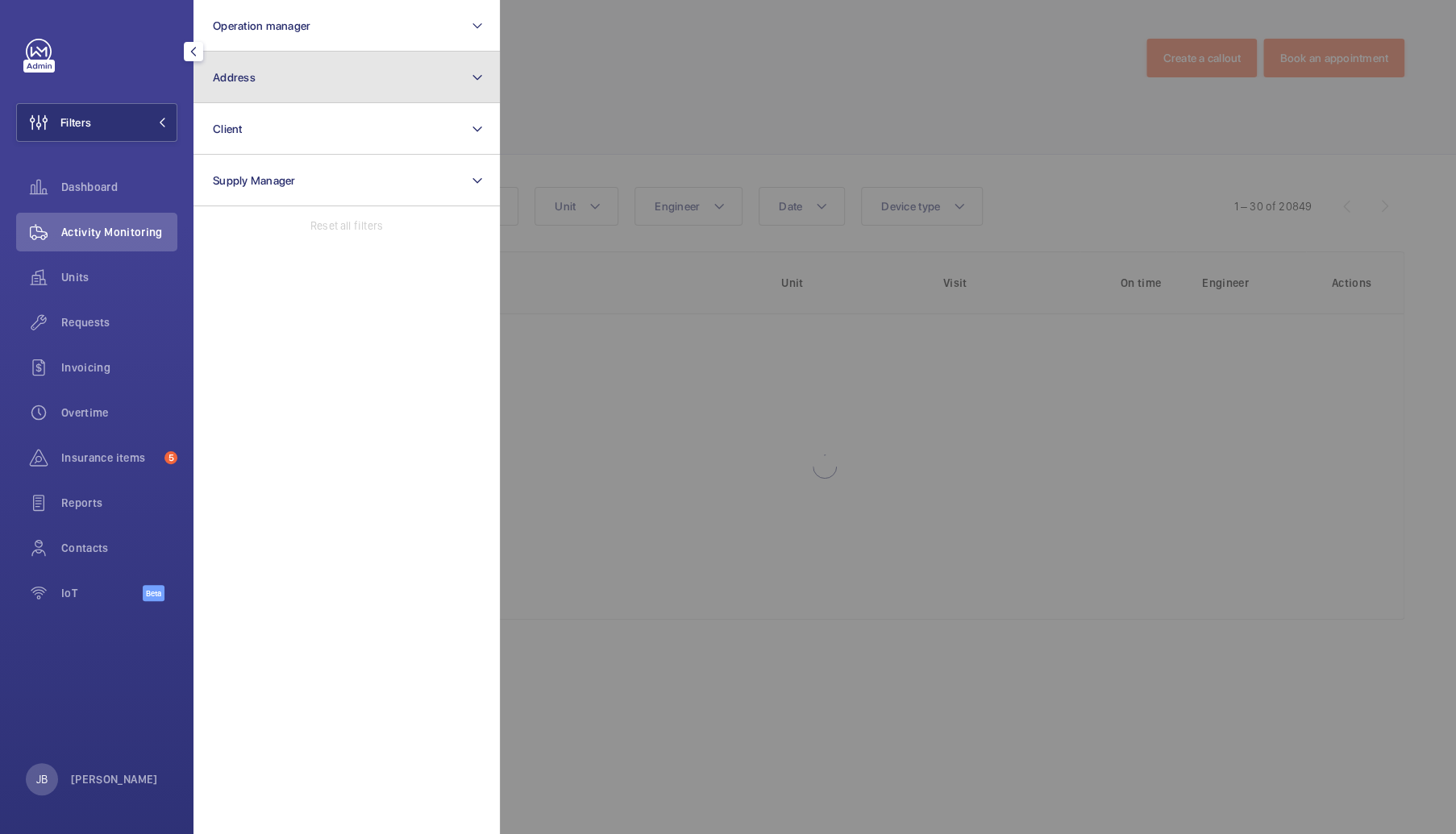
click at [306, 76] on button "Address" at bounding box center [347, 77] width 306 height 51
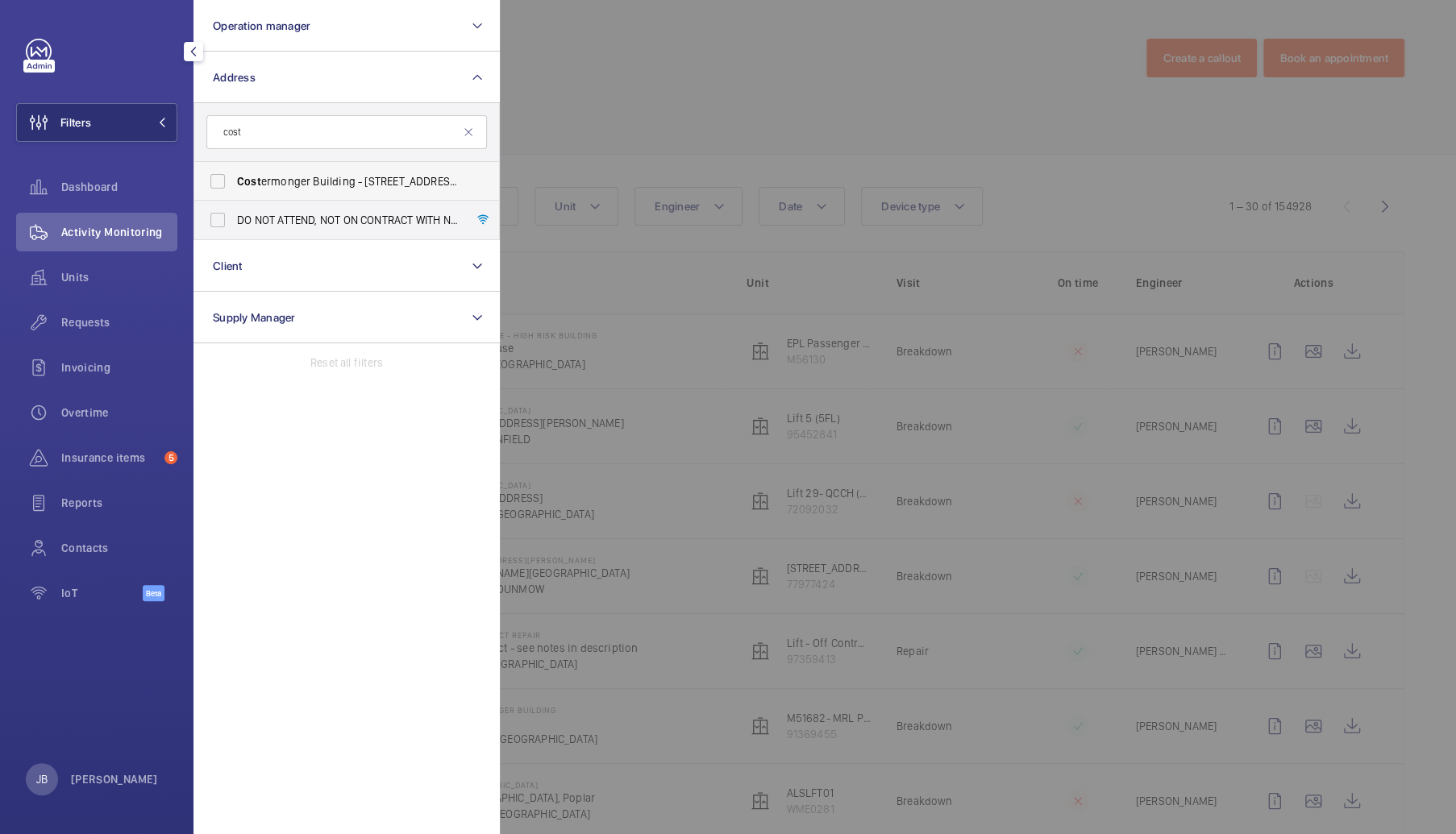
type input "cost"
click at [274, 190] on label "Cost ermonger Building - [STREET_ADDRESS]" at bounding box center [335, 181] width 281 height 38
click at [234, 190] on input "Cost ermonger Building - [STREET_ADDRESS]" at bounding box center [218, 182] width 32 height 32
checkbox input "true"
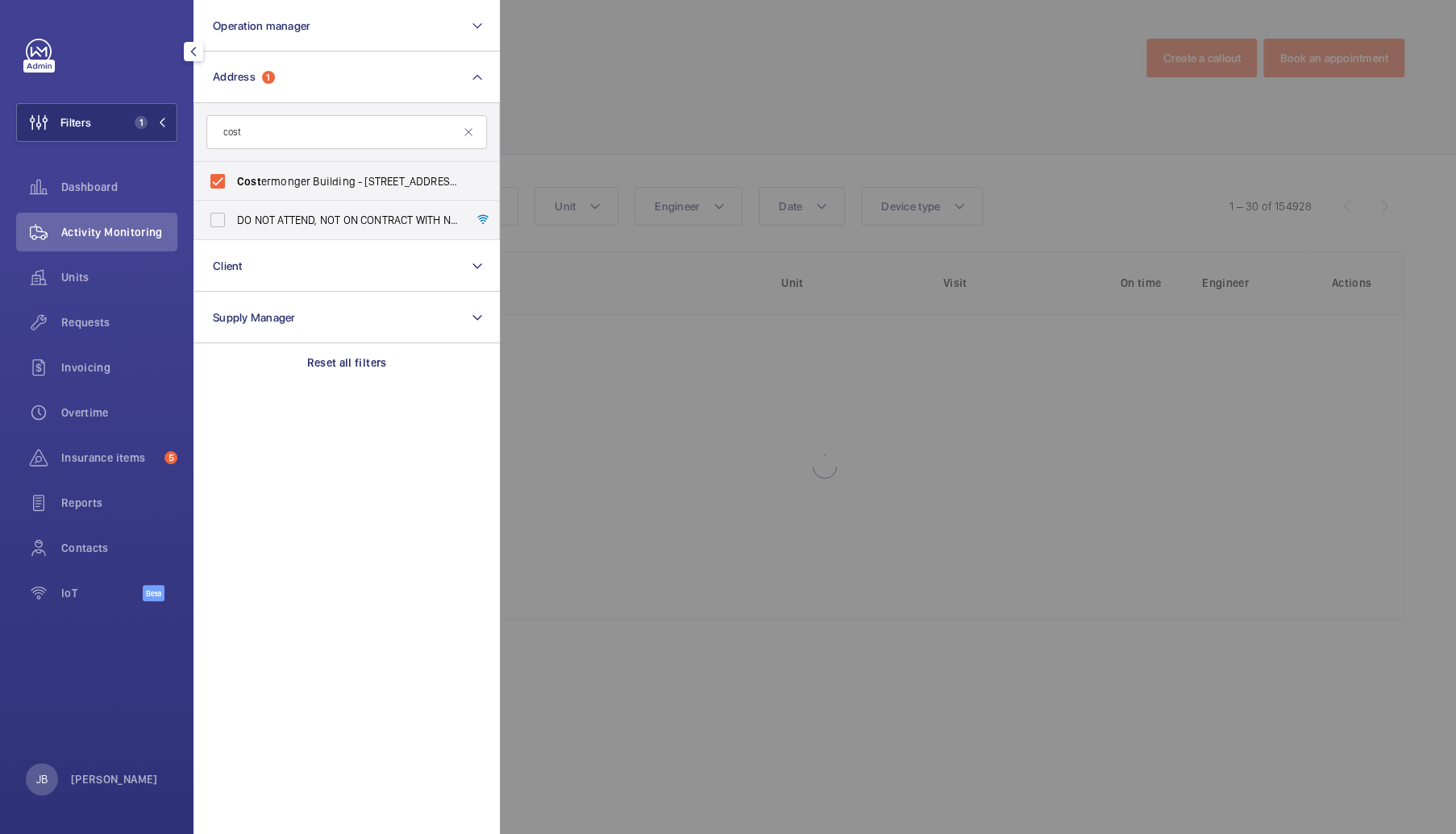
click at [626, 111] on div at bounding box center [1228, 417] width 1456 height 834
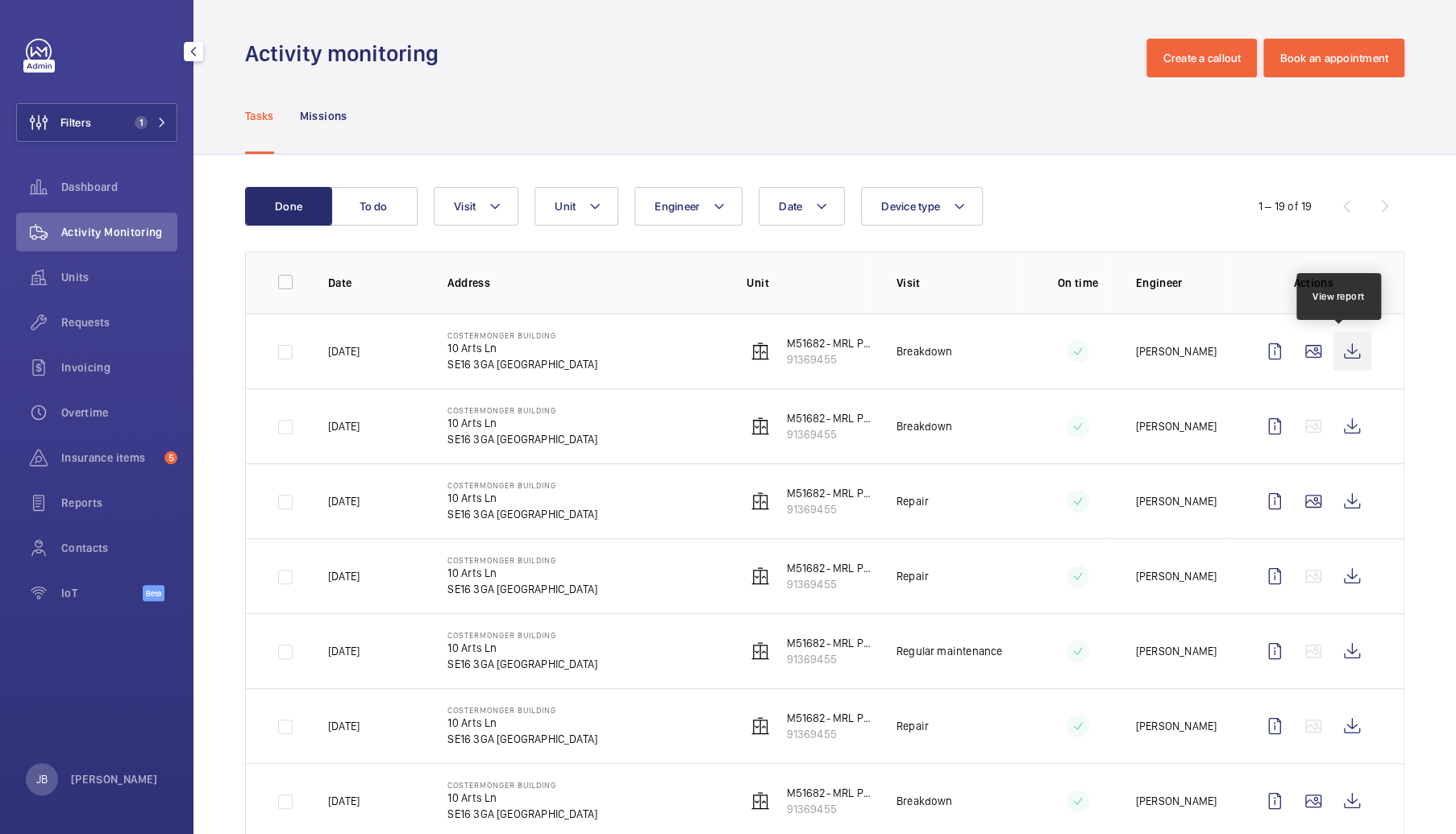
click at [1332, 359] on wm-front-icon-button at bounding box center [1351, 351] width 38 height 38
click at [106, 330] on div "Requests" at bounding box center [96, 322] width 161 height 38
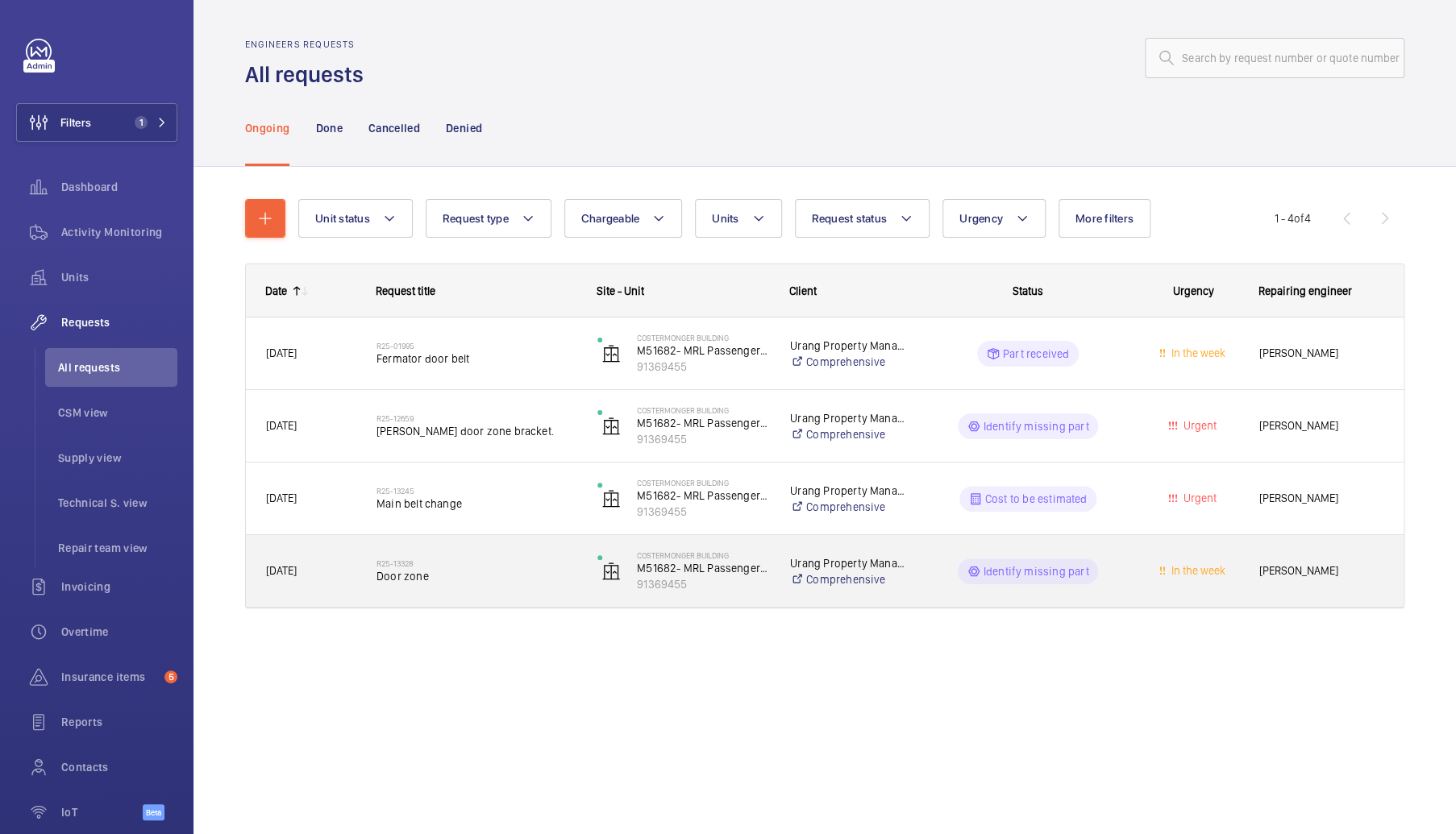
click at [951, 574] on wm-front-pills-cell "Identify missing part" at bounding box center [1028, 571] width 200 height 26
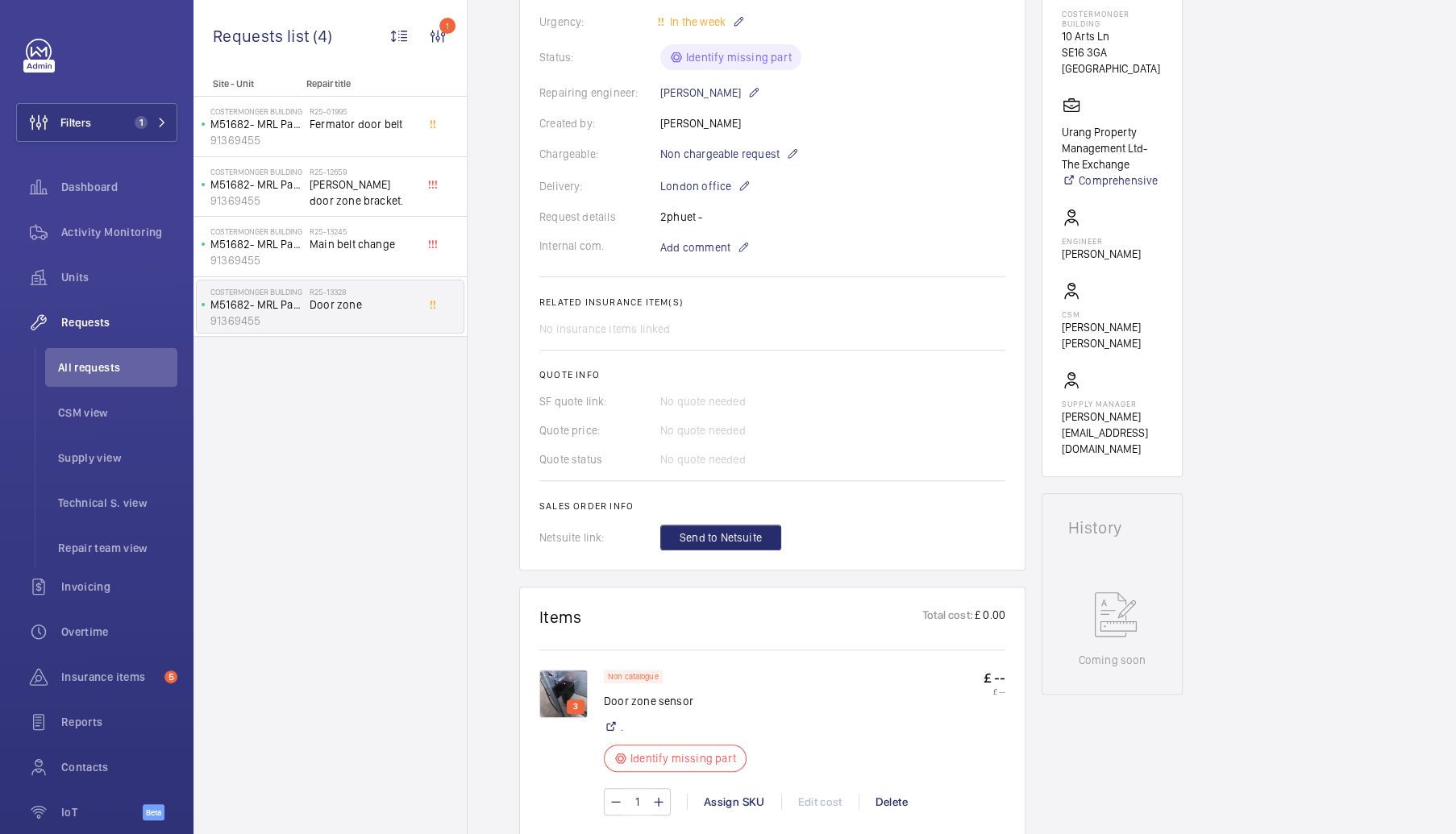
scroll to position [644, 0]
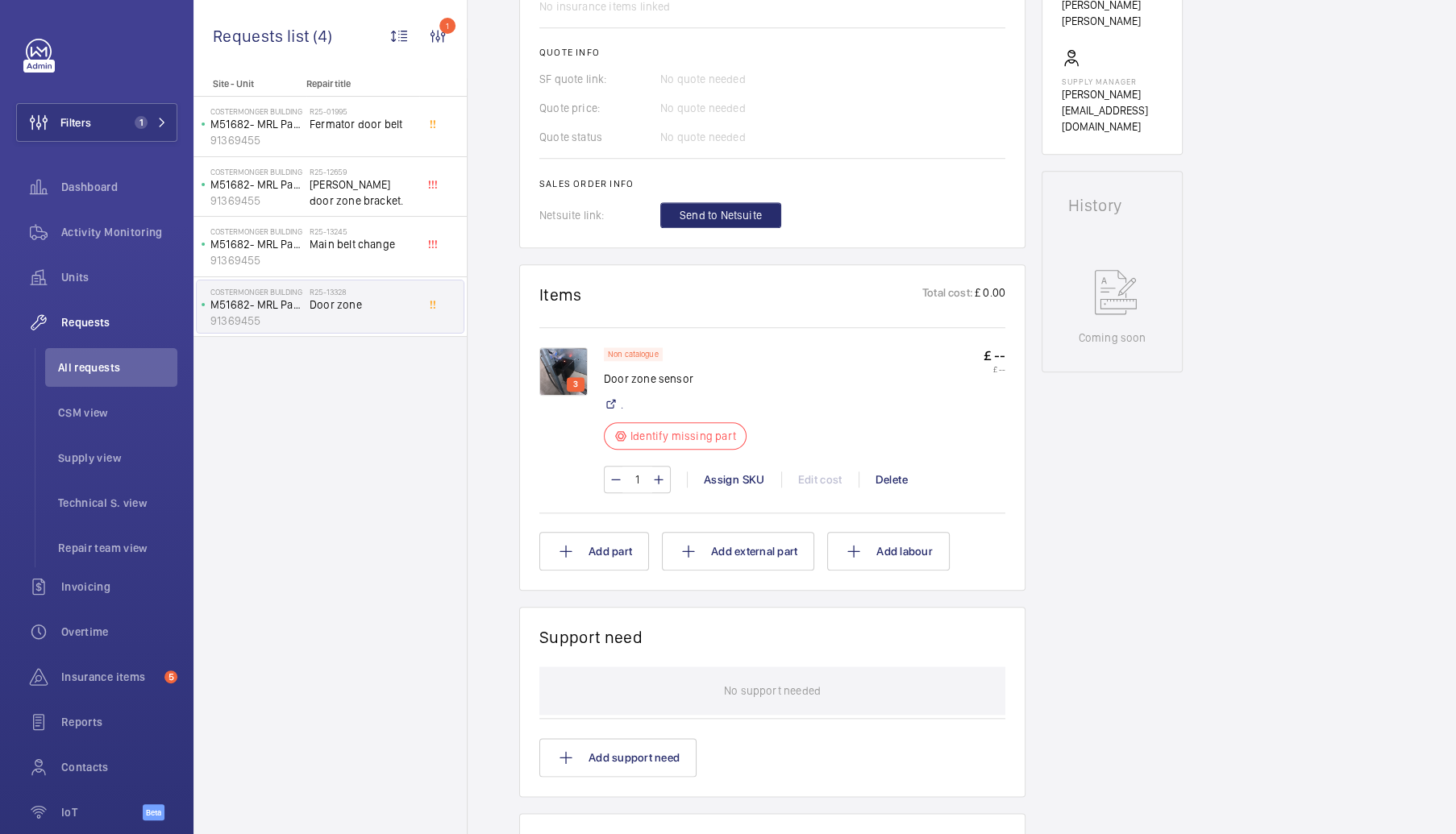
click at [553, 376] on img at bounding box center [563, 371] width 49 height 49
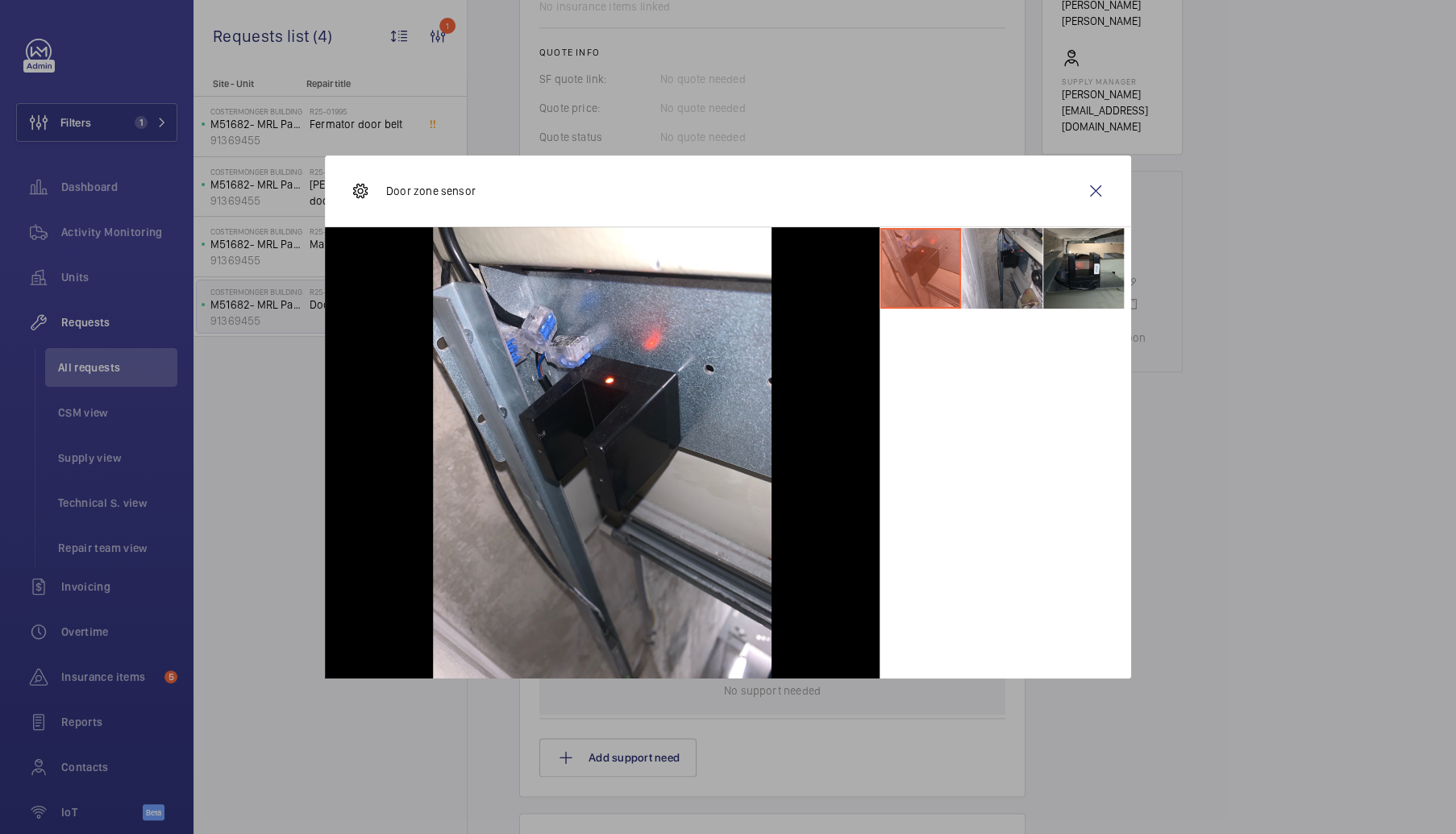
click at [1018, 288] on li at bounding box center [1002, 268] width 80 height 80
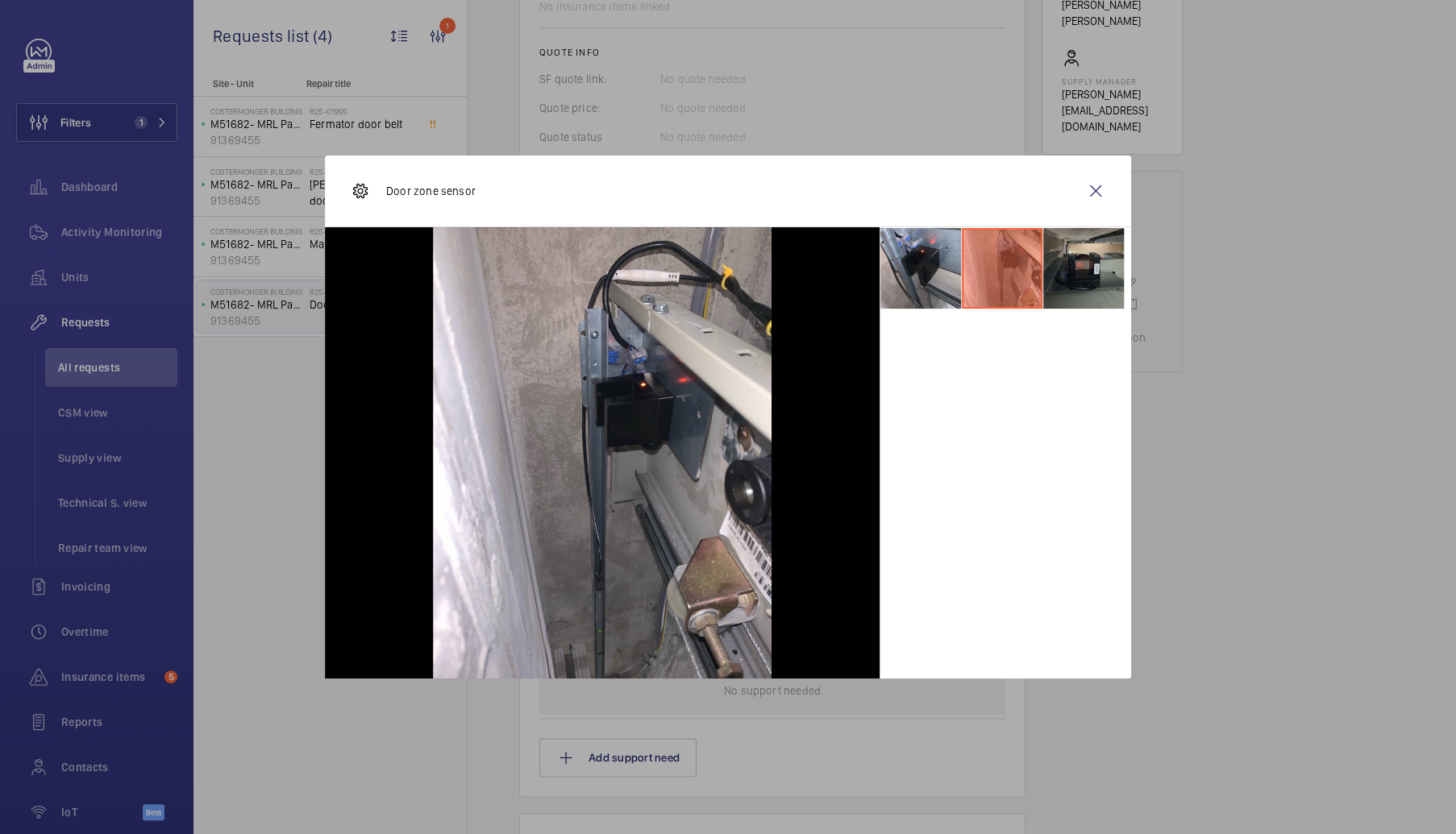
click at [1085, 279] on li at bounding box center [1083, 268] width 80 height 80
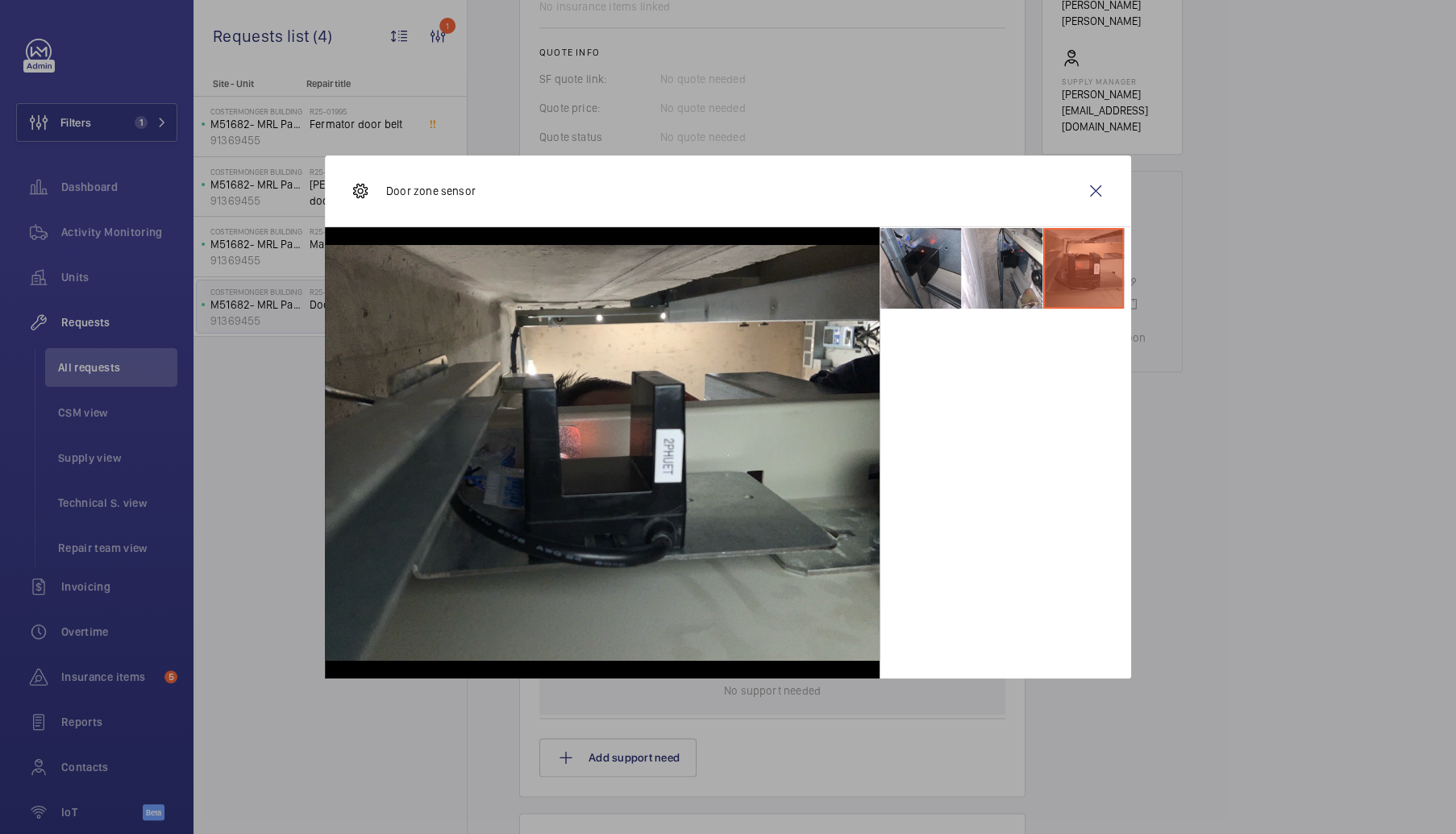
click at [943, 279] on li at bounding box center [920, 268] width 80 height 80
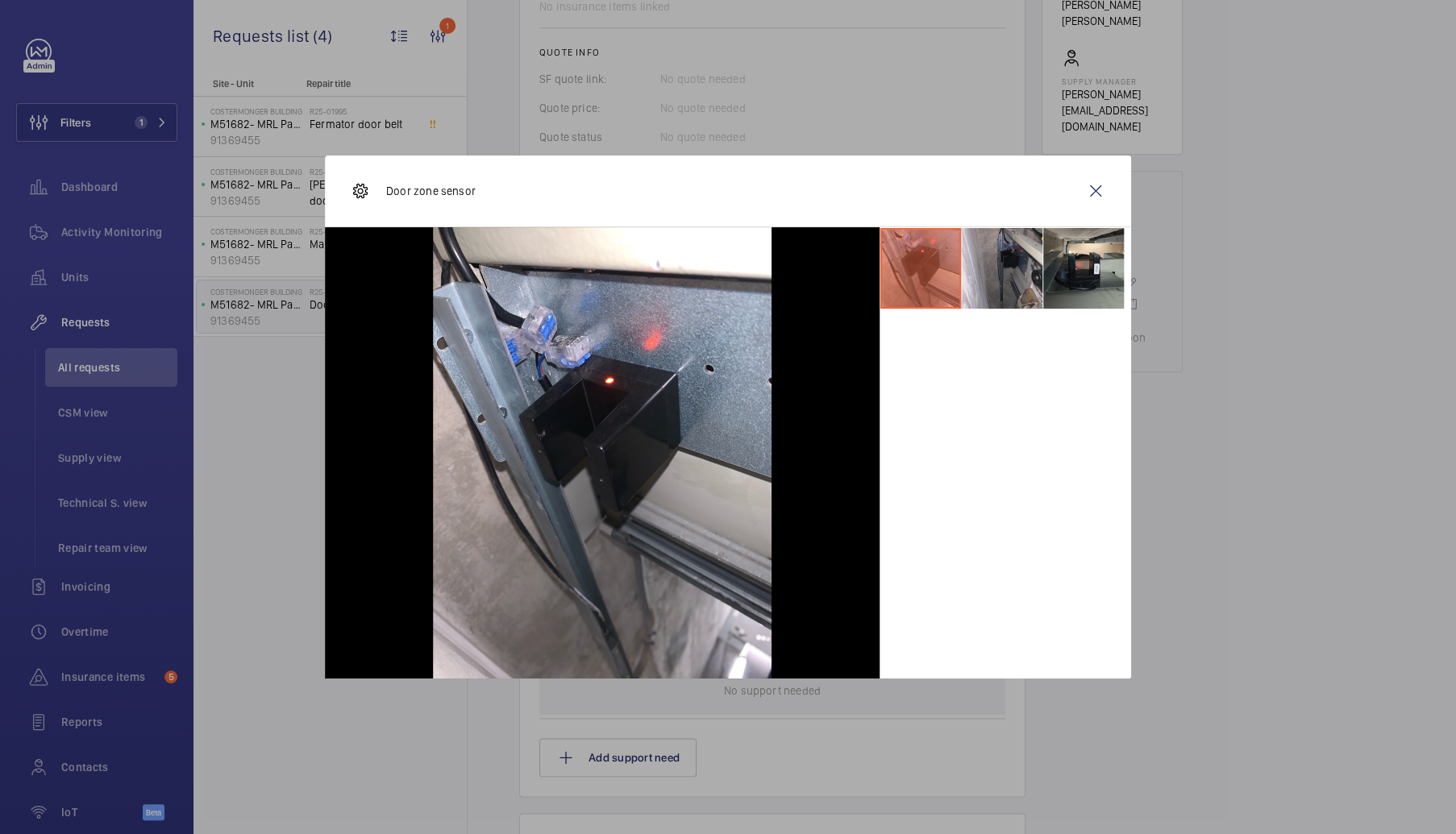
click at [993, 247] on li at bounding box center [1002, 268] width 80 height 80
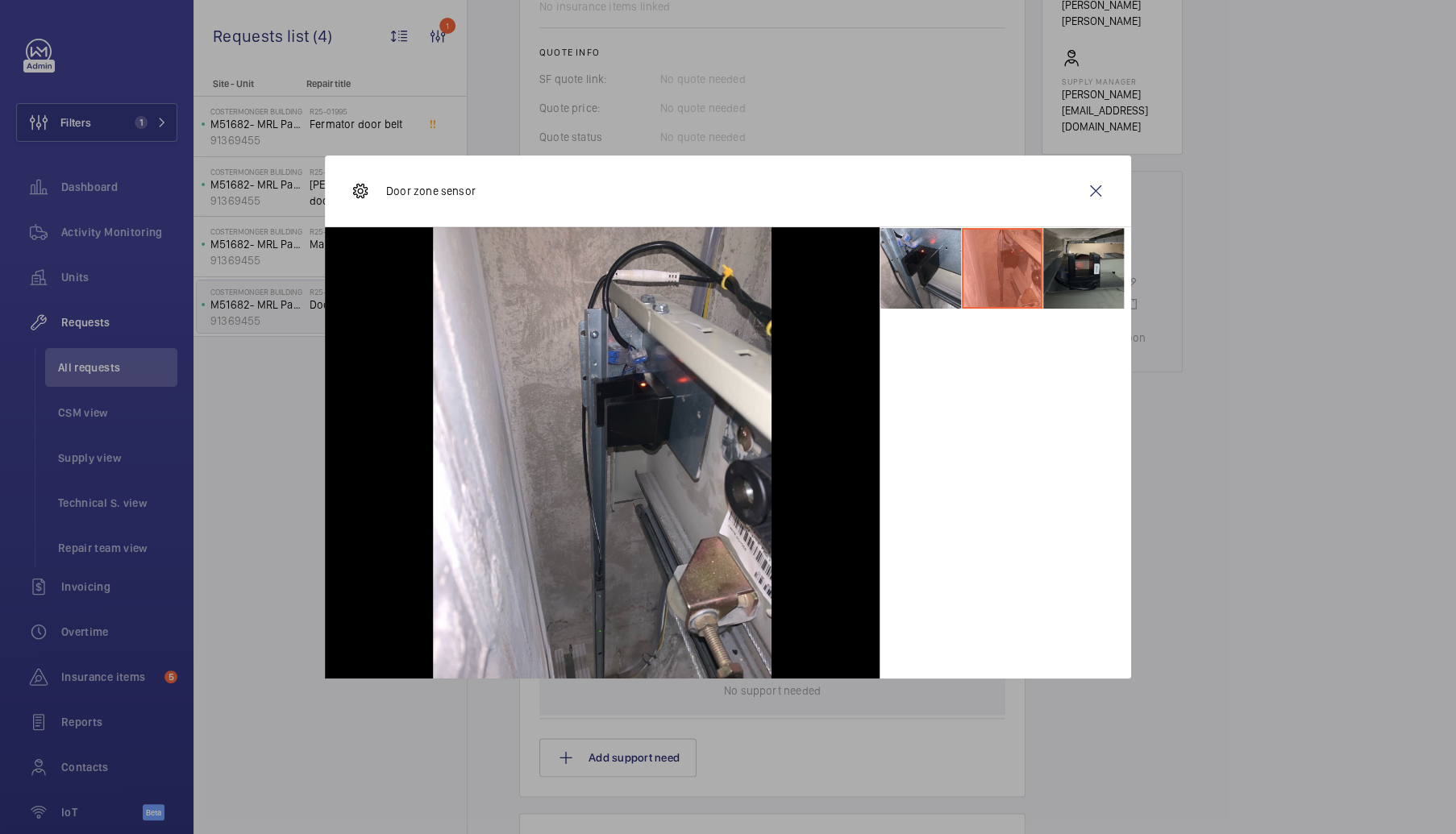
click at [1078, 268] on li at bounding box center [1083, 268] width 80 height 80
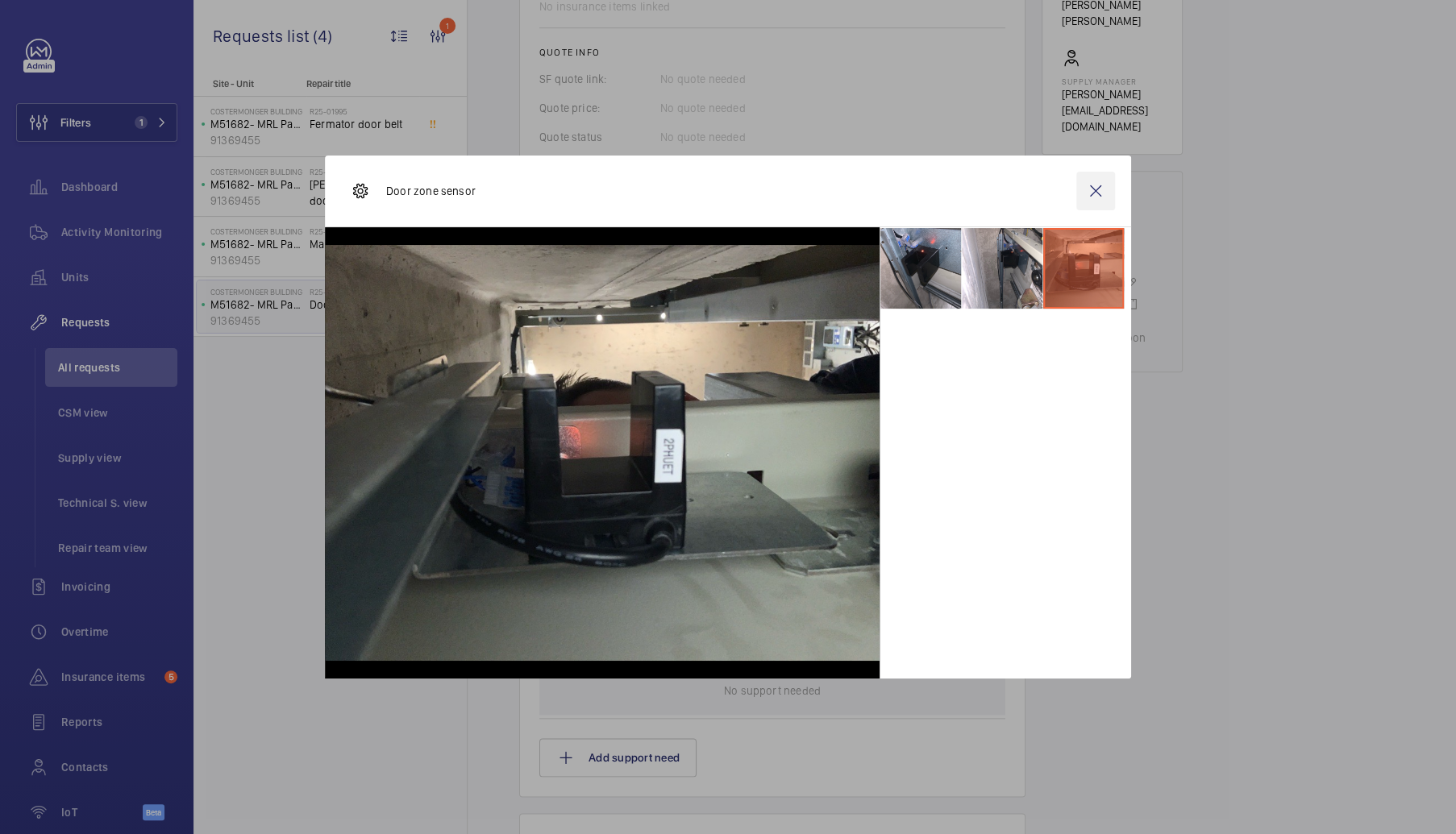
click at [1096, 186] on wm-front-icon-button at bounding box center [1095, 190] width 38 height 38
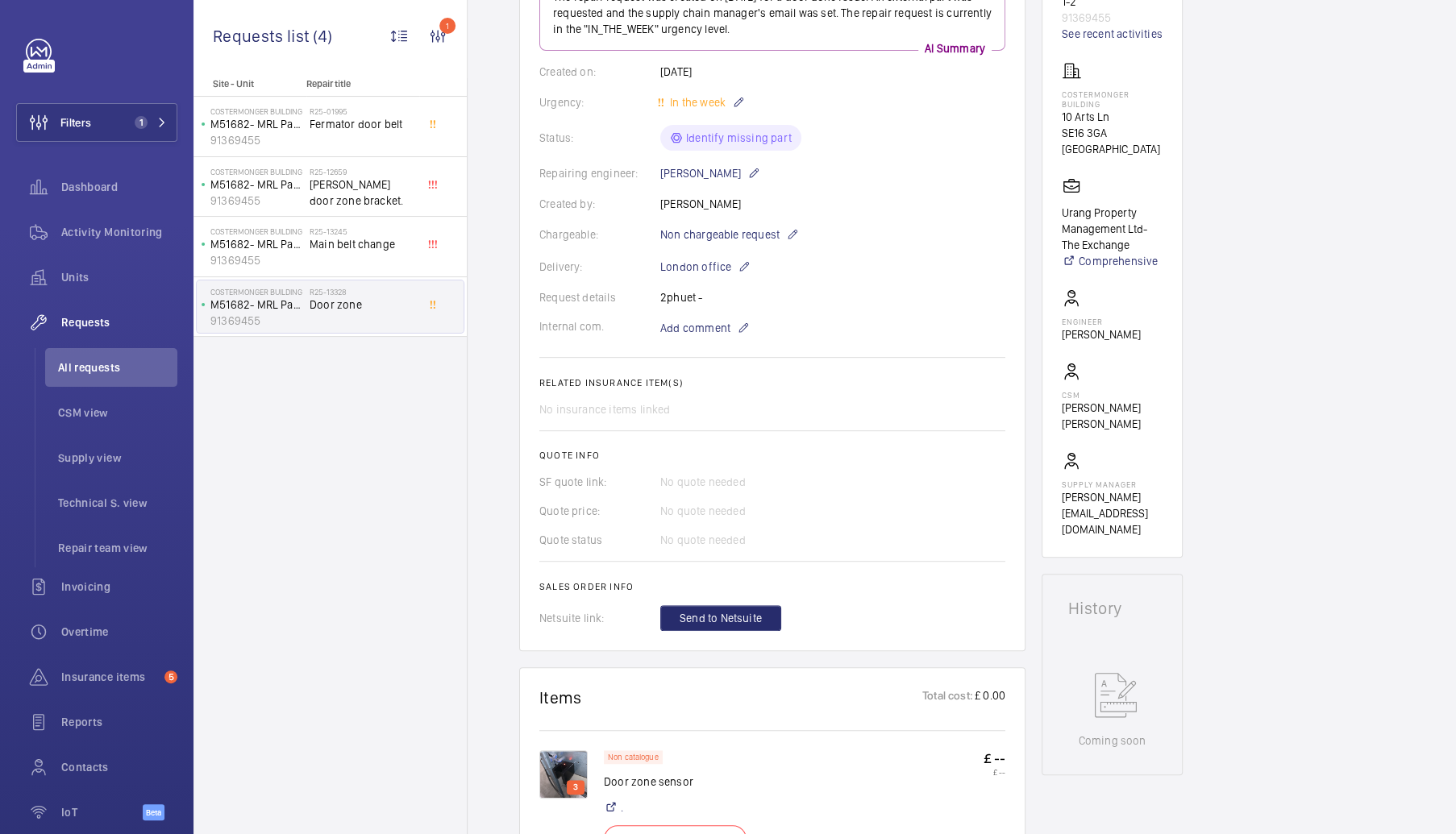
scroll to position [403, 0]
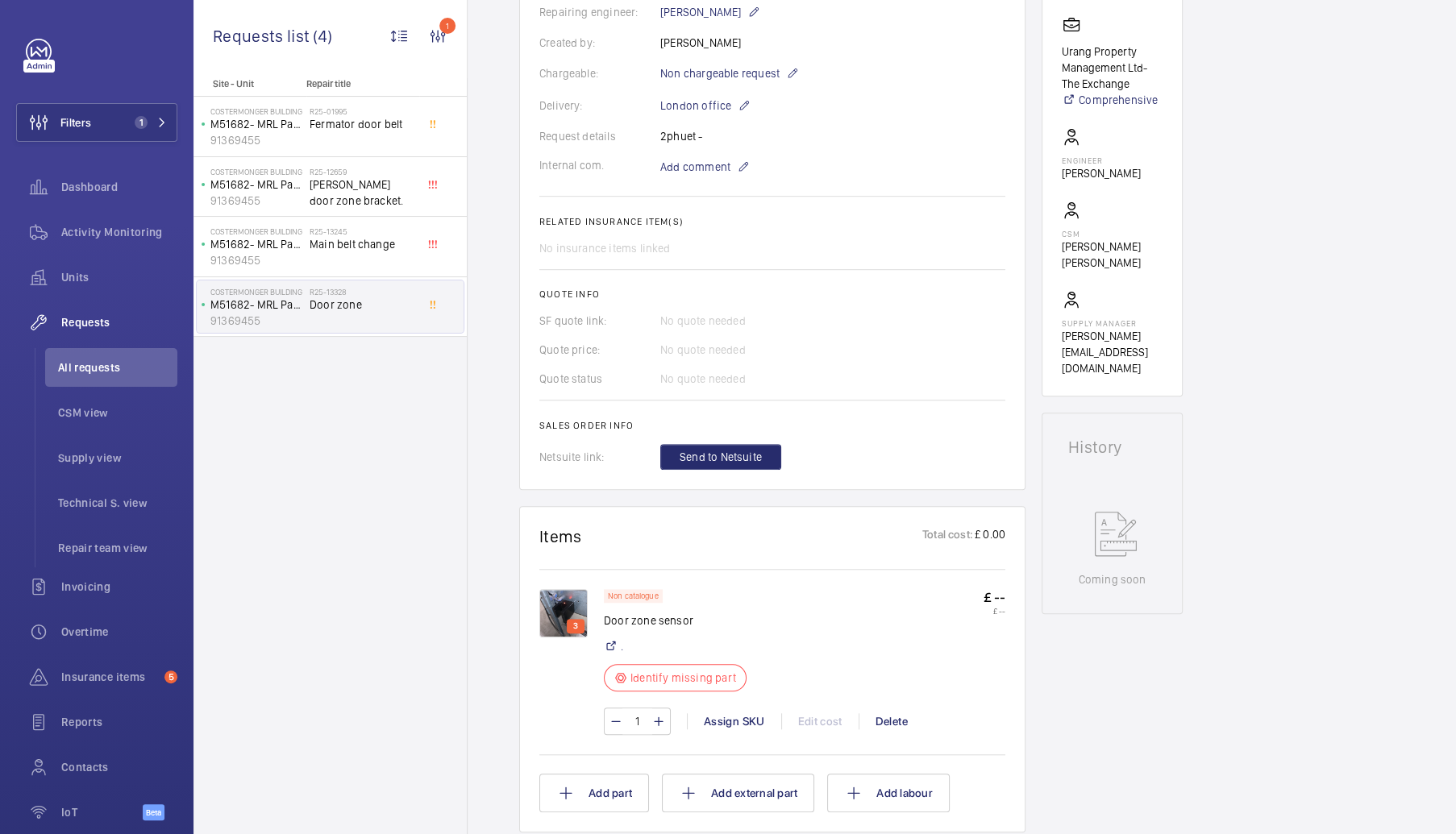
click at [118, 112] on button "Filters 1" at bounding box center [96, 122] width 161 height 38
click at [107, 123] on button "Filters 1" at bounding box center [96, 122] width 161 height 38
click at [265, 80] on p "Site - Unit" at bounding box center [247, 84] width 107 height 11
click at [332, 84] on p "Repair title" at bounding box center [359, 84] width 107 height 11
click at [100, 138] on button "Filters 1" at bounding box center [96, 122] width 161 height 38
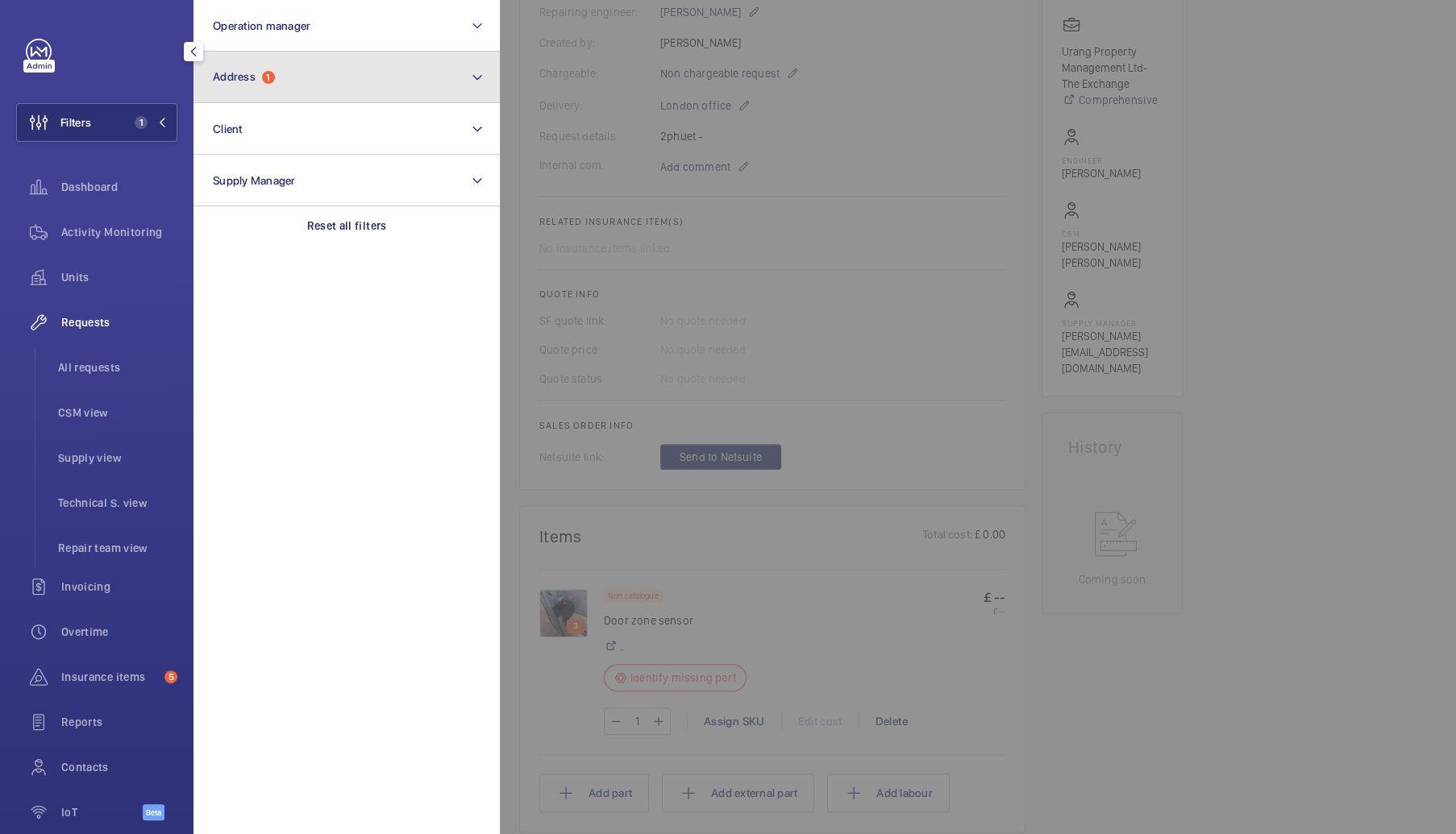
click at [294, 90] on button "Address 1" at bounding box center [347, 77] width 306 height 51
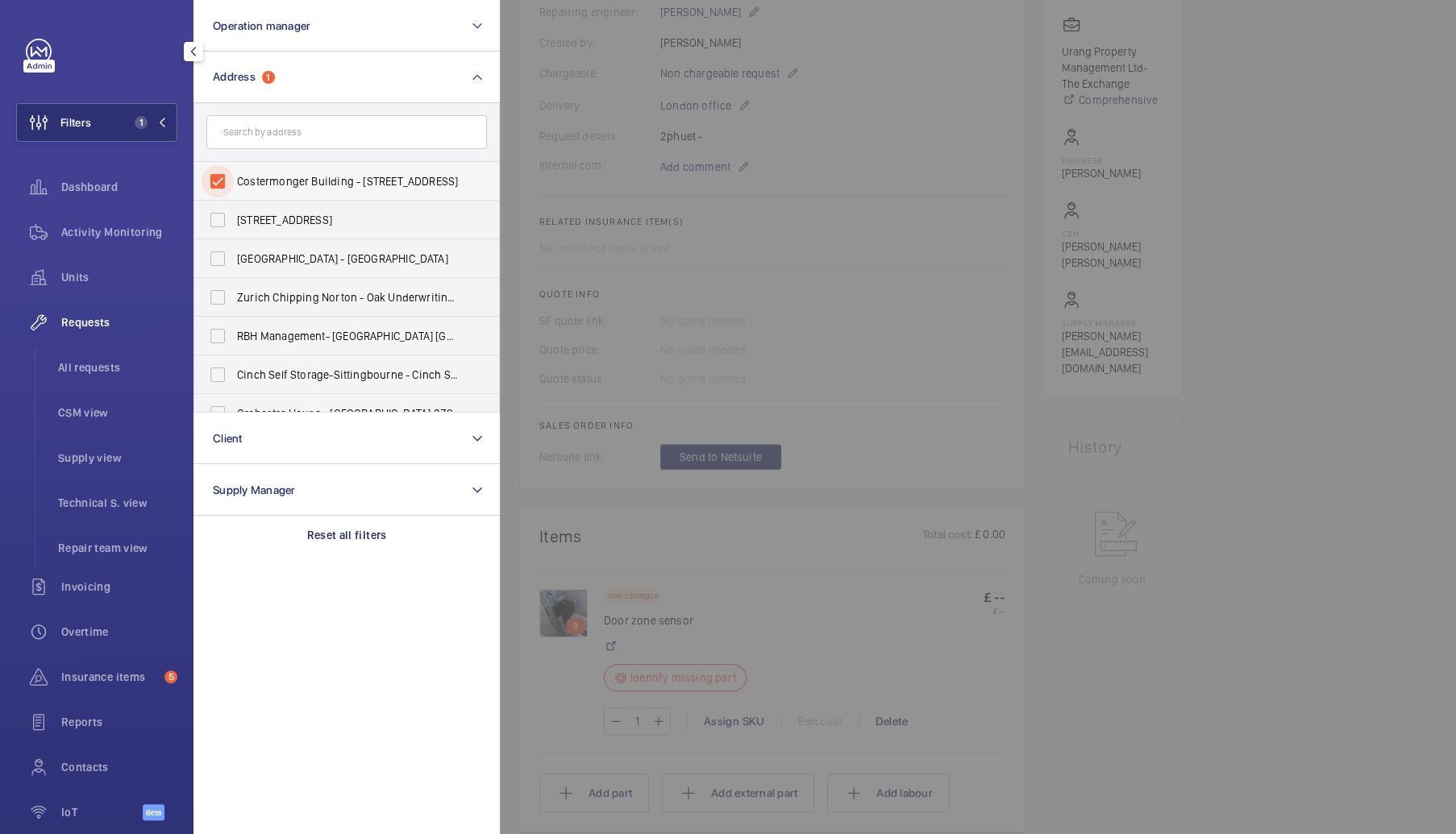
click at [214, 184] on input "Costermonger Building - [STREET_ADDRESS]" at bounding box center [218, 182] width 32 height 32
checkbox input "false"
paste input "14 8RJ"
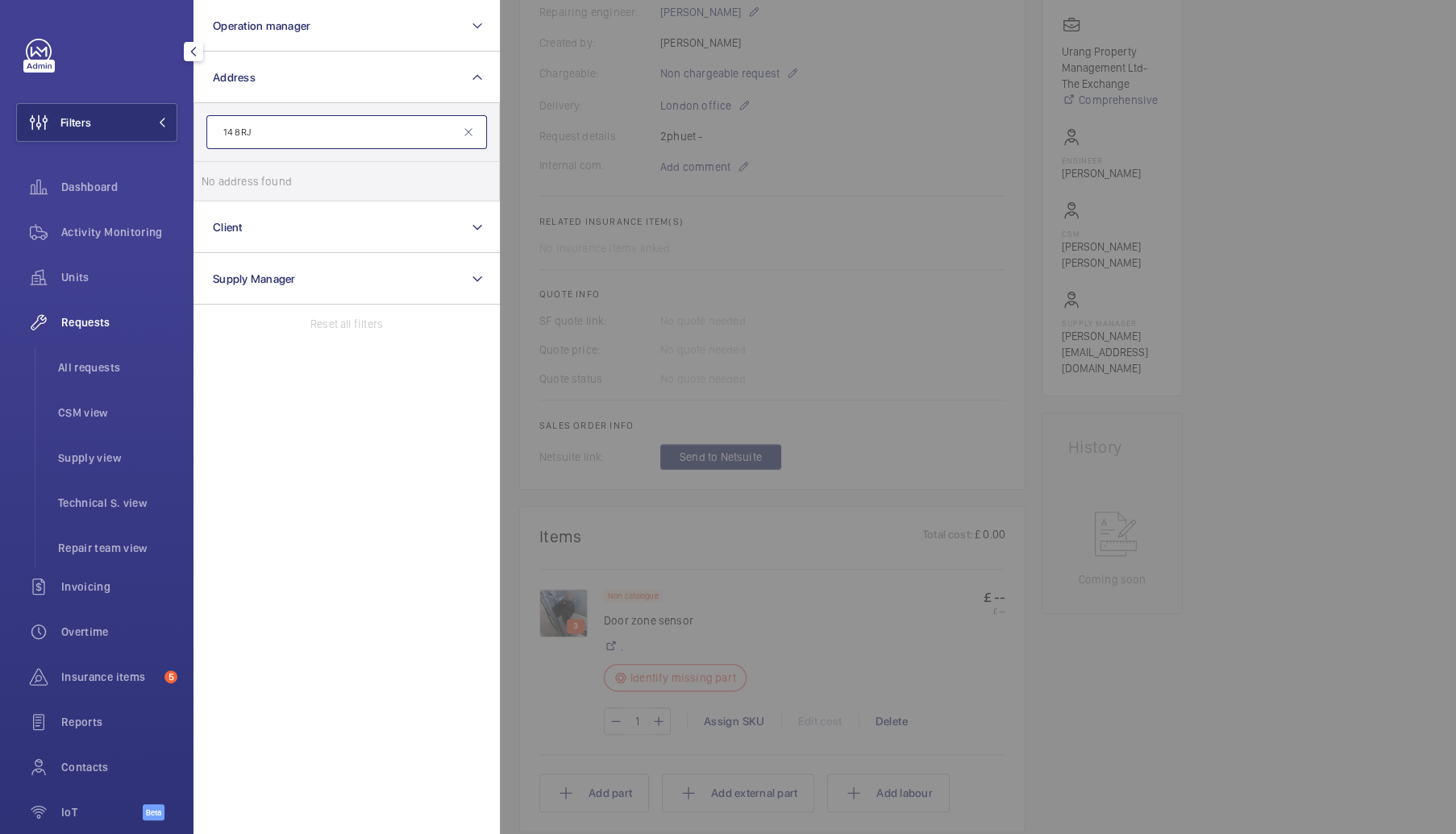
click at [218, 136] on input "14 8RJ" at bounding box center [347, 132] width 281 height 34
click at [284, 137] on input "W14 8RJ" at bounding box center [347, 132] width 281 height 34
type input "W14 8"
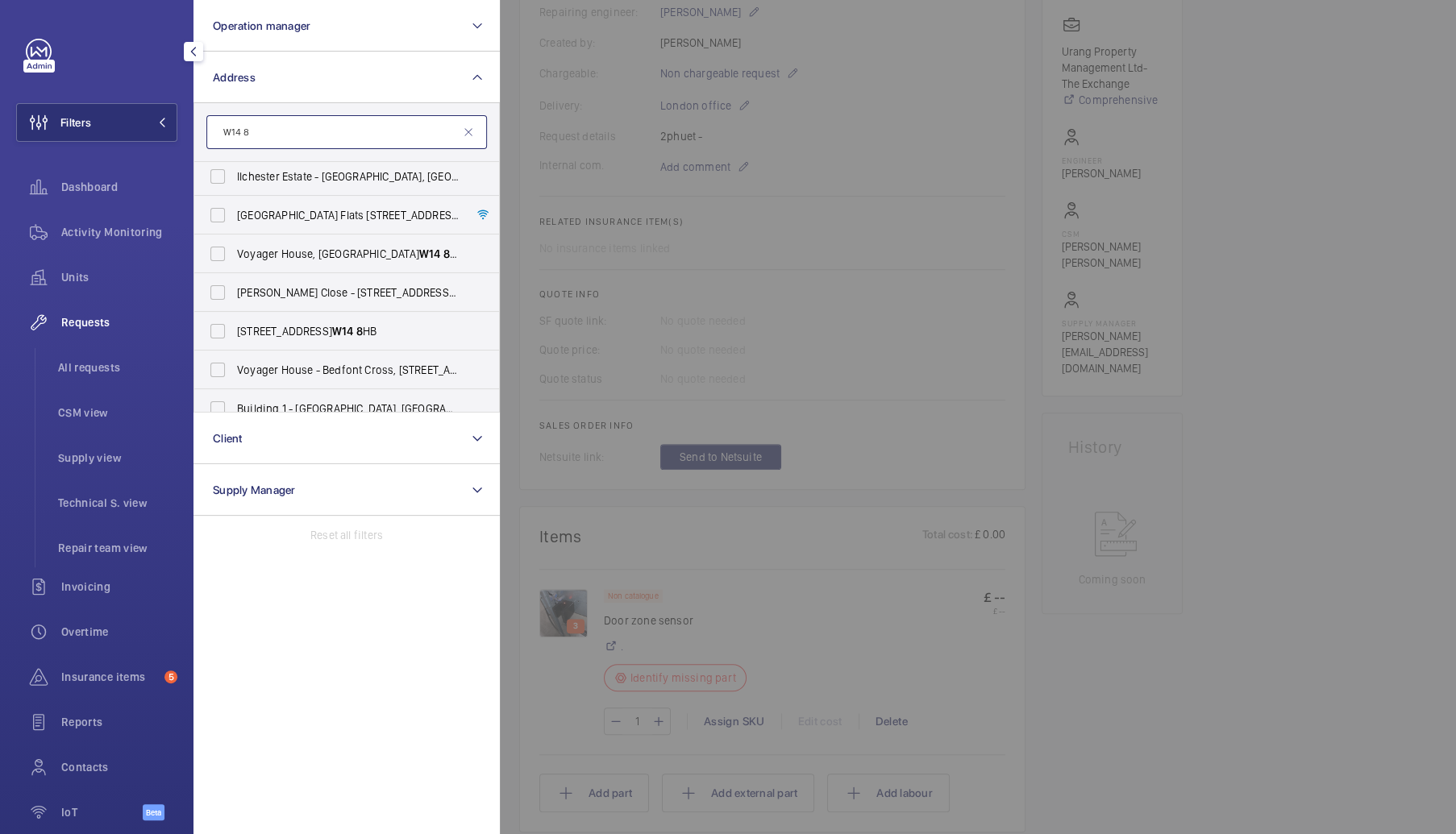
scroll to position [91, 0]
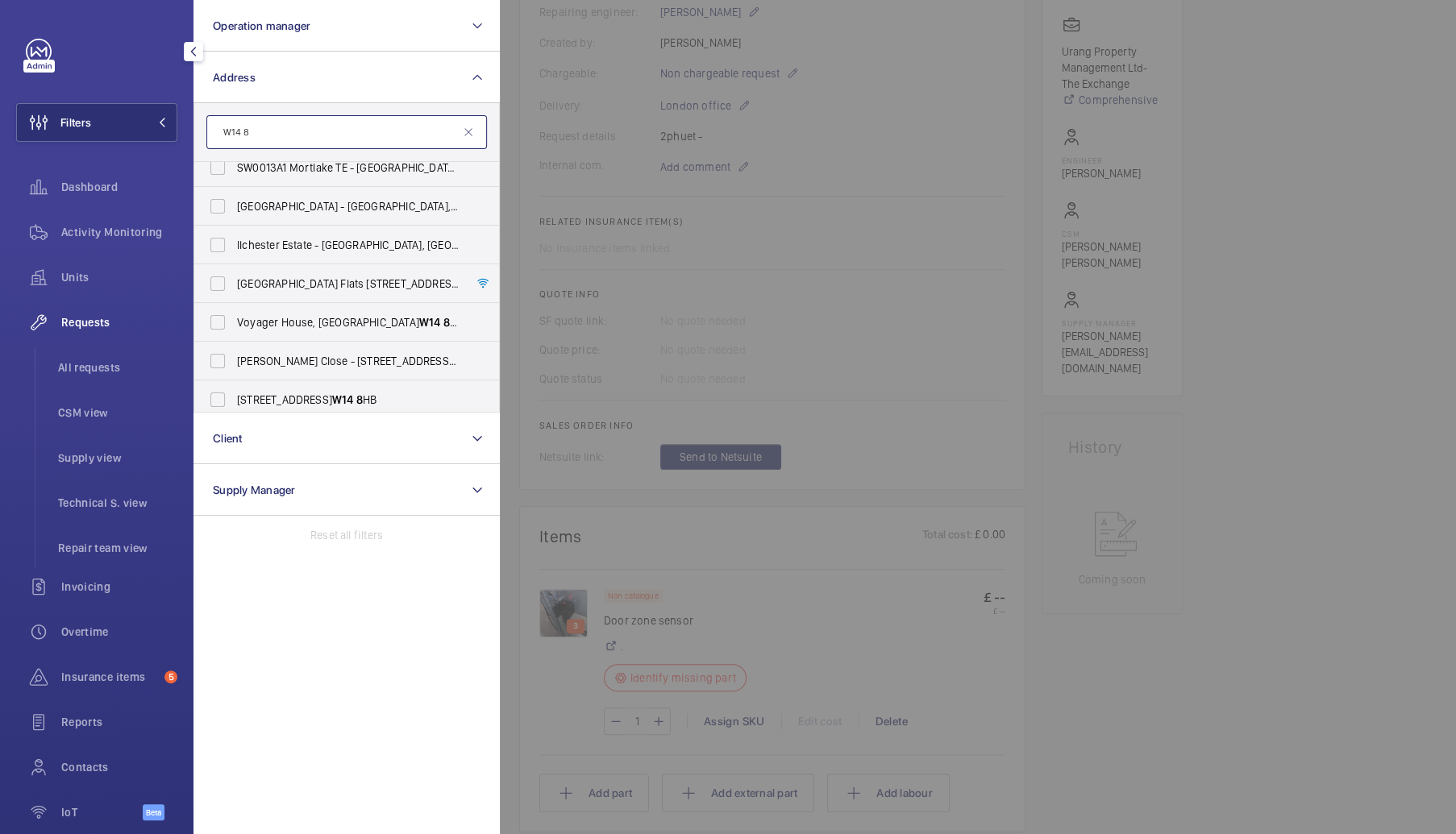
drag, startPoint x: 275, startPoint y: 133, endPoint x: 173, endPoint y: 122, distance: 102.6
click at [173, 122] on div "Filters Operation manager Address W14 [GEOGRAPHIC_DATA] - [GEOGRAPHIC_DATA], [S…" at bounding box center [96, 417] width 194 height 834
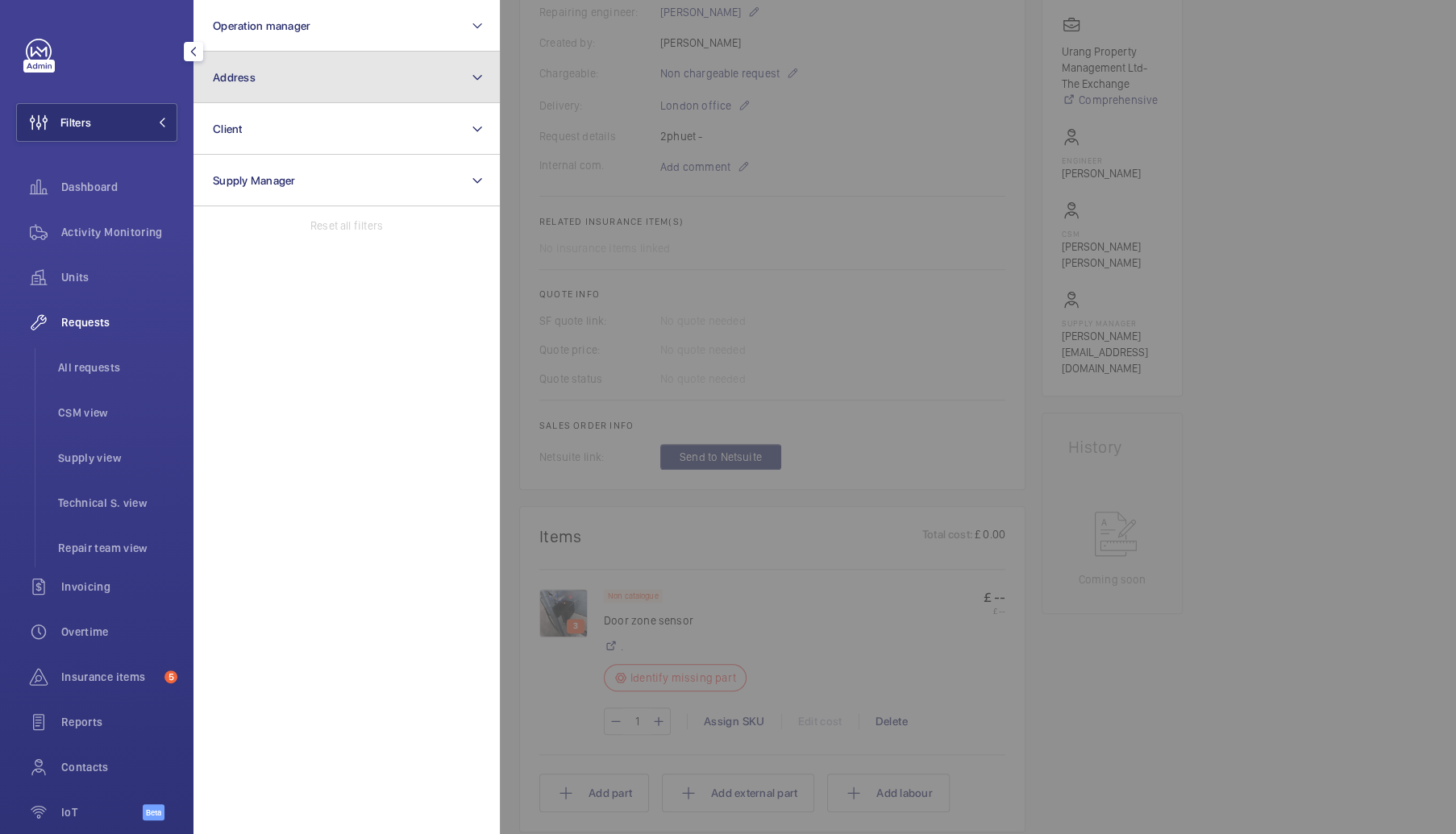
click at [254, 93] on button "Address" at bounding box center [347, 77] width 306 height 51
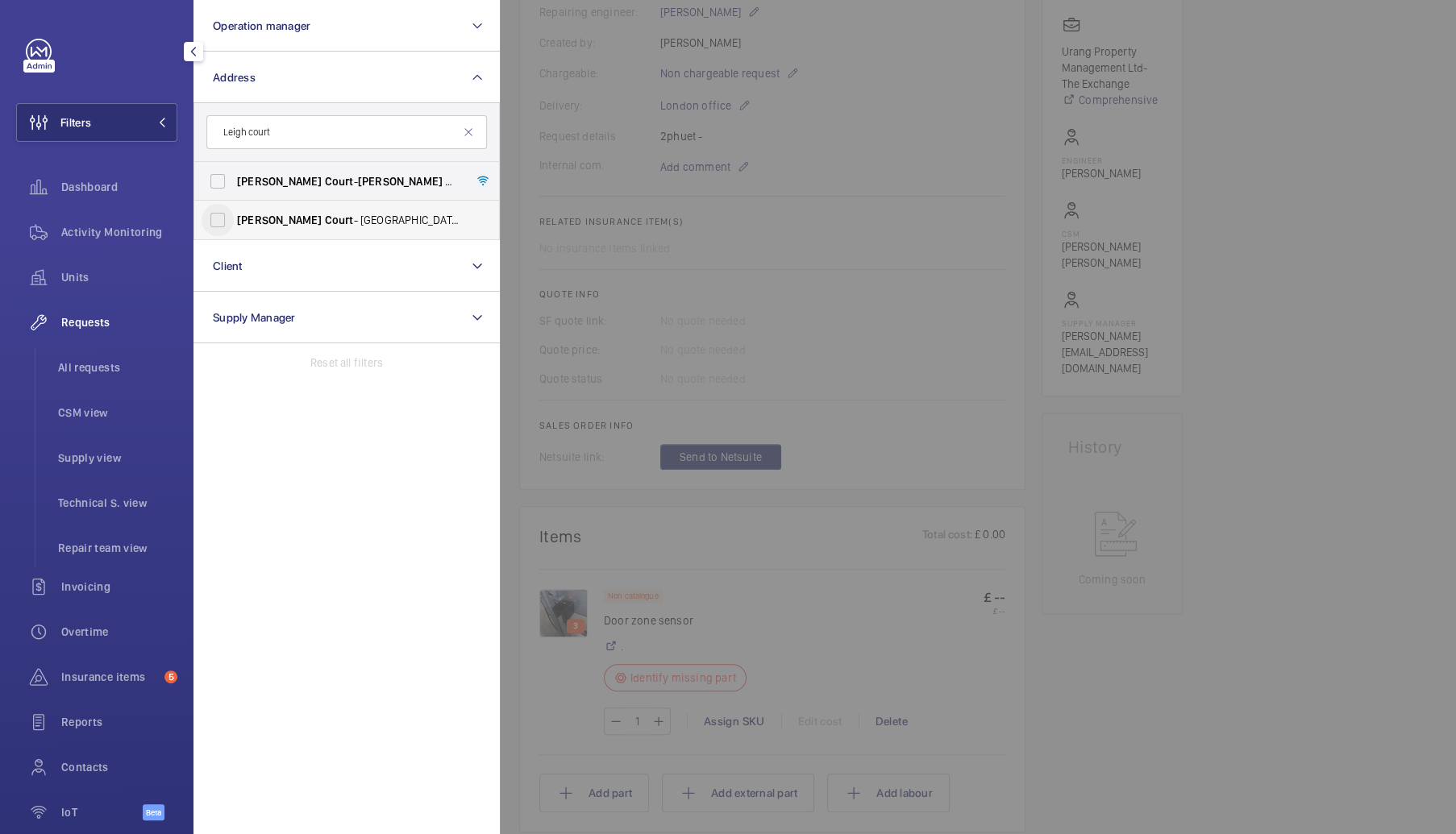
type input "Leigh court"
click at [210, 222] on input "[GEOGRAPHIC_DATA]" at bounding box center [218, 220] width 32 height 32
checkbox input "true"
click at [143, 229] on span "Activity Monitoring" at bounding box center [119, 232] width 116 height 16
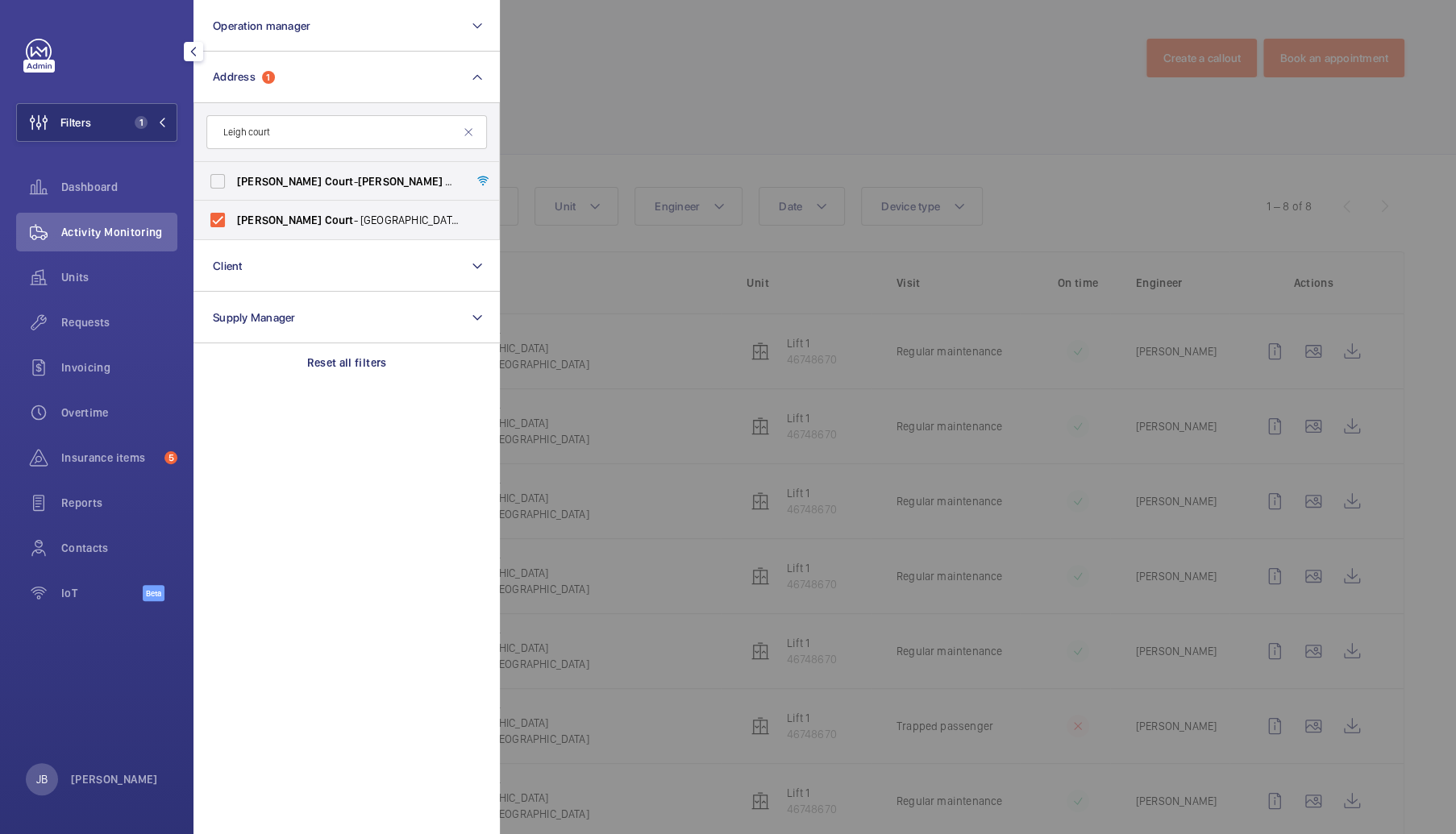
click at [583, 119] on div at bounding box center [1228, 417] width 1456 height 834
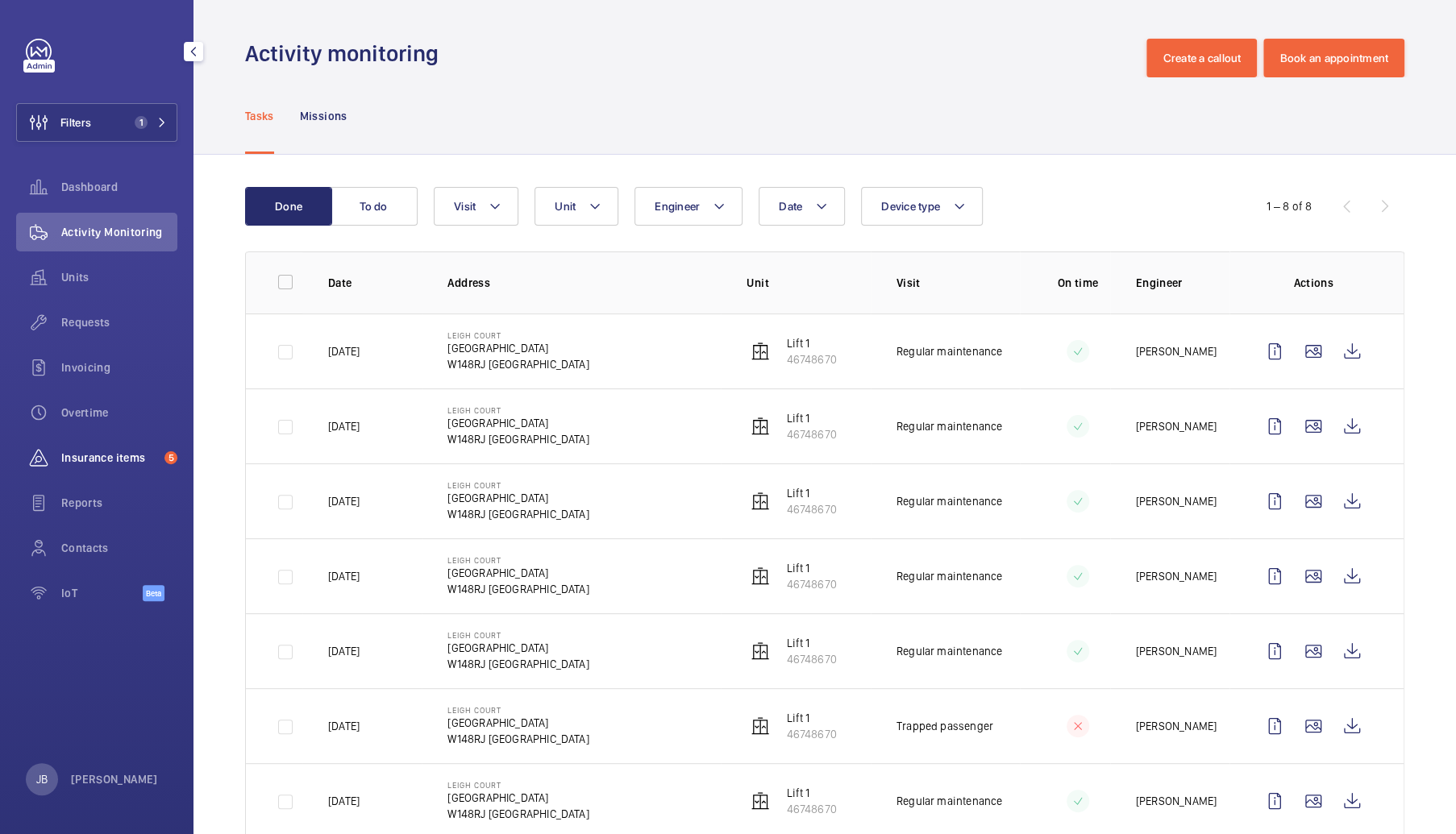
click at [97, 463] on span "Insurance items" at bounding box center [109, 458] width 96 height 16
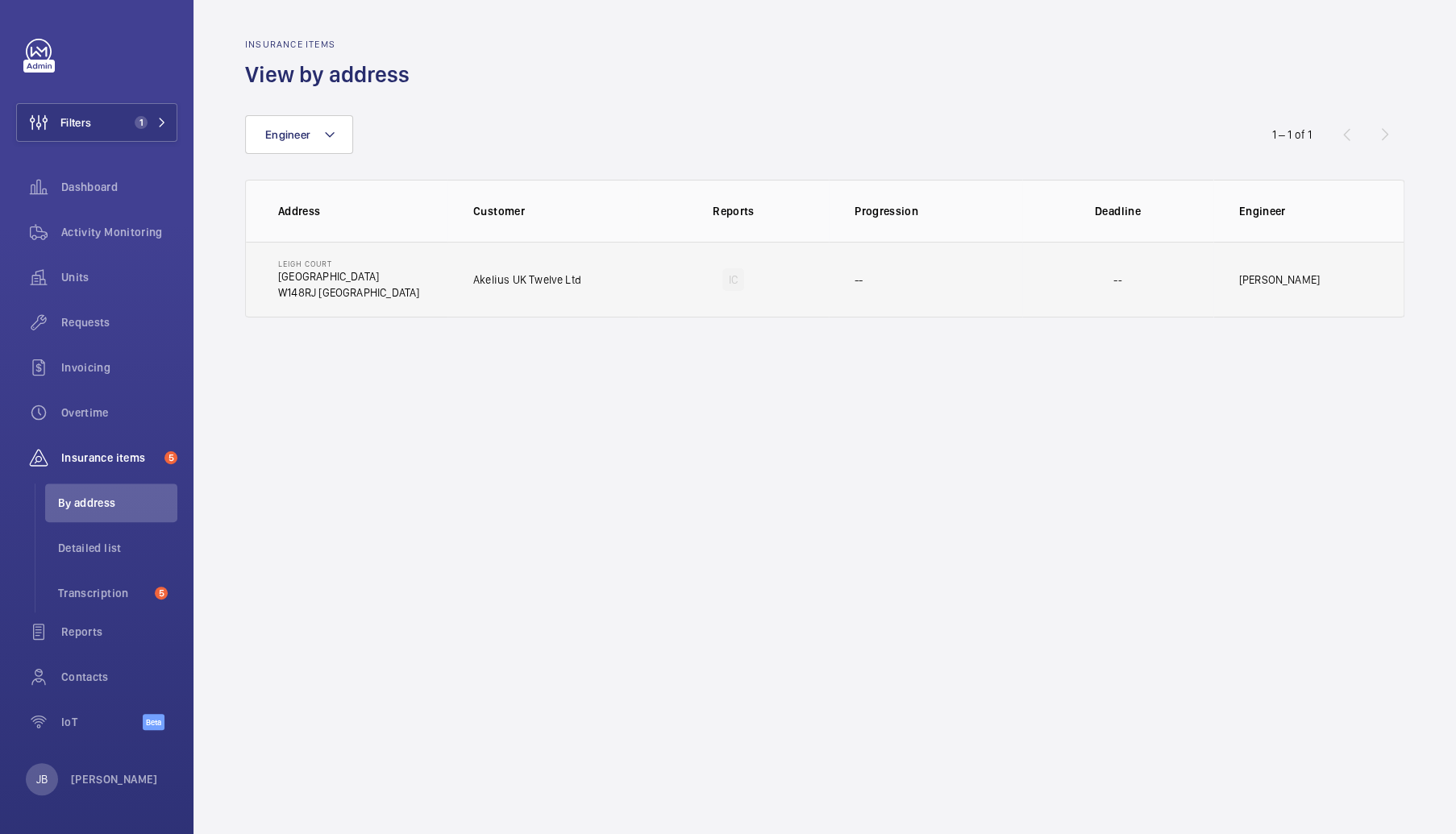
click at [886, 292] on td "--" at bounding box center [925, 279] width 194 height 76
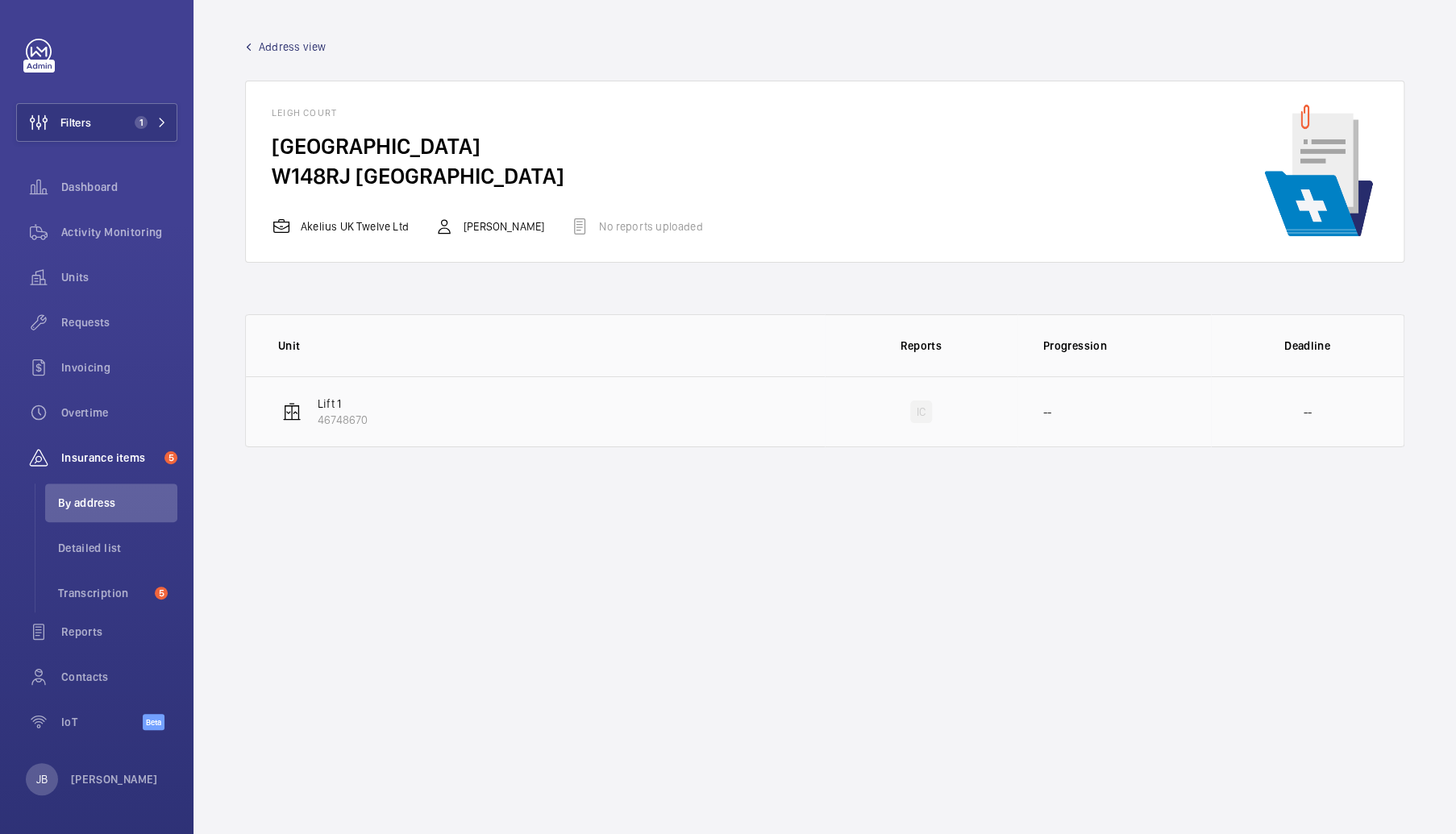
click at [701, 420] on td "Lift 1 46748670" at bounding box center [535, 411] width 579 height 71
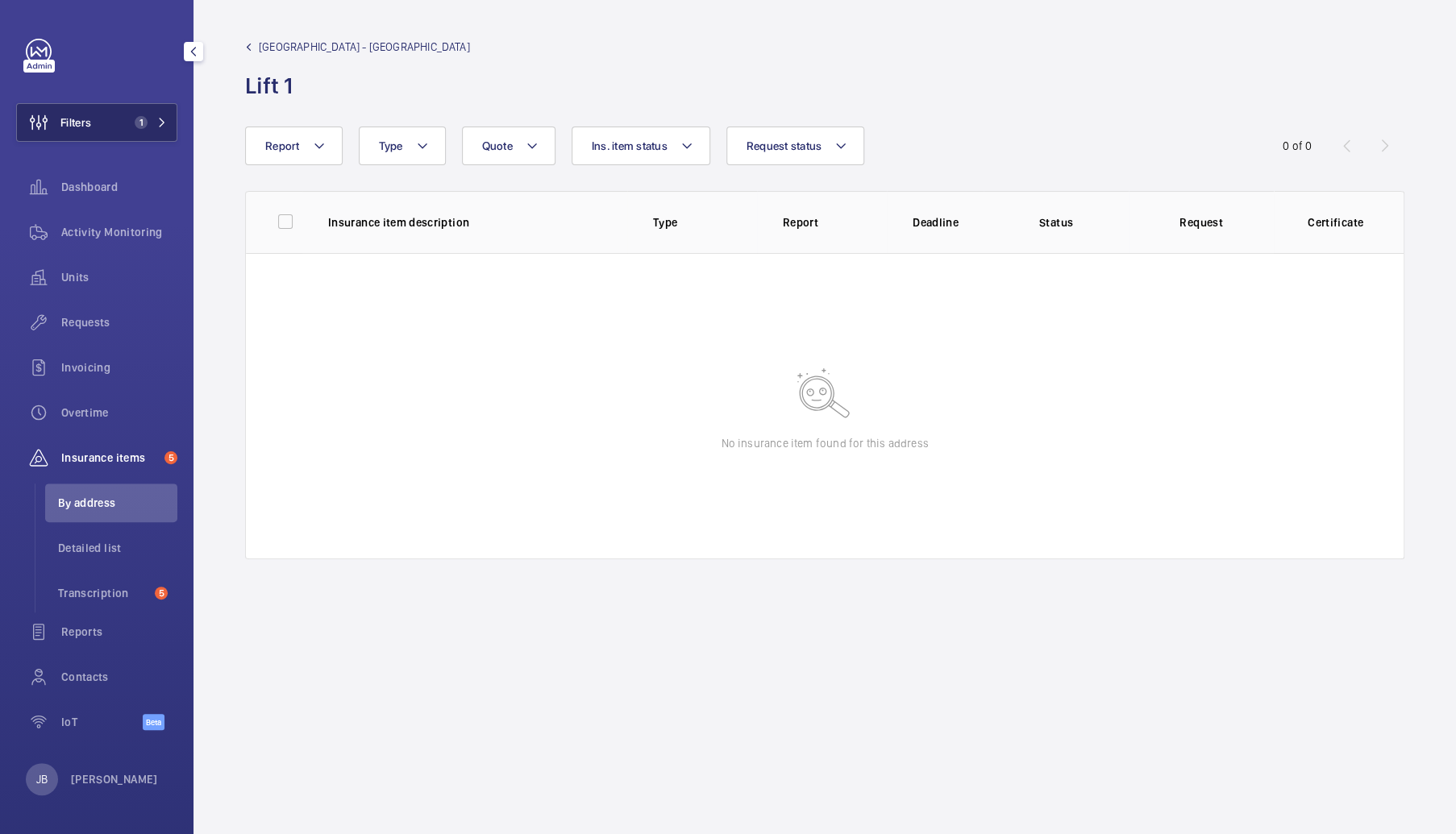
click at [123, 118] on button "Filters 1" at bounding box center [96, 122] width 161 height 38
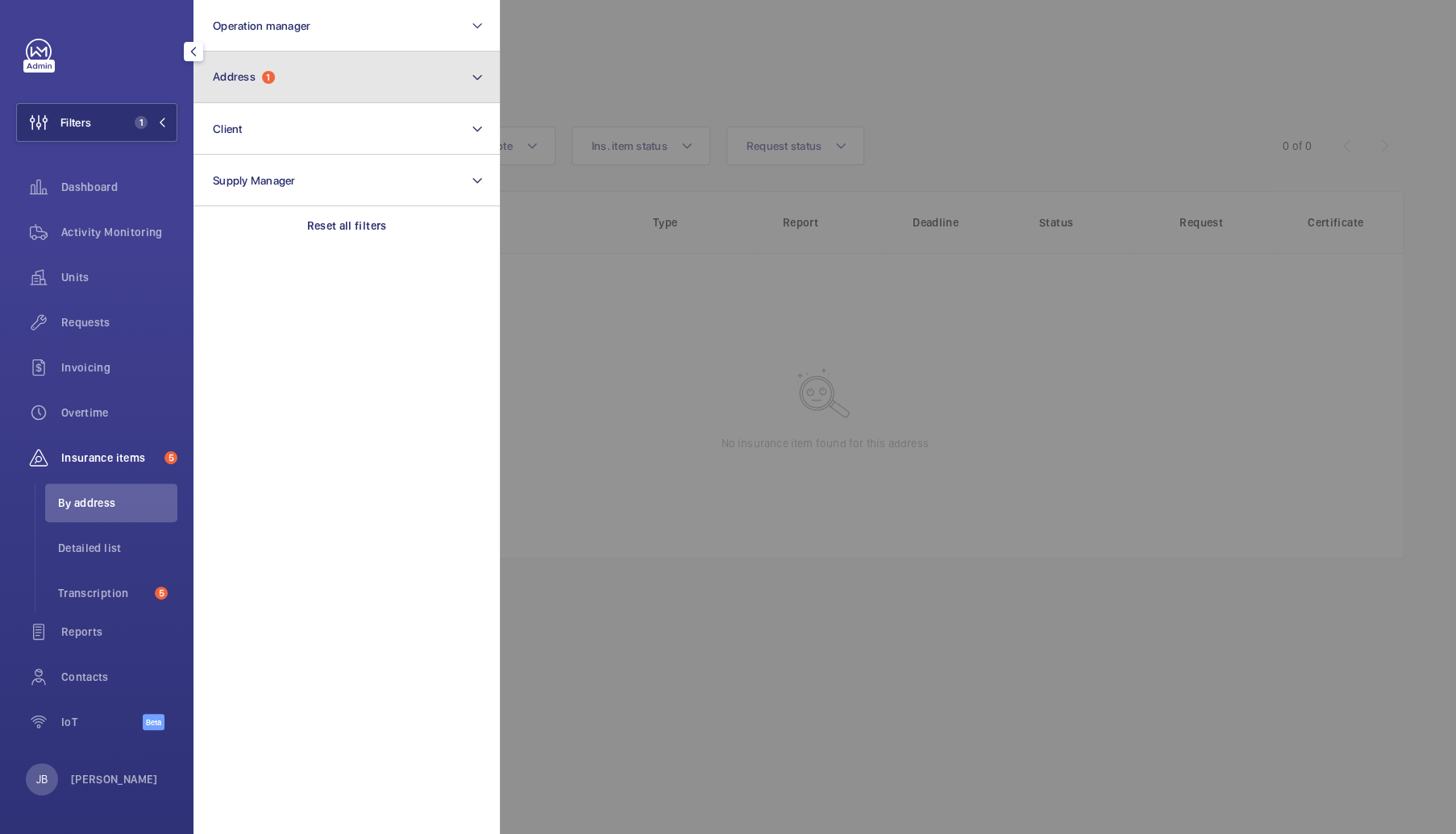
click at [274, 85] on button "Address 1" at bounding box center [347, 77] width 306 height 51
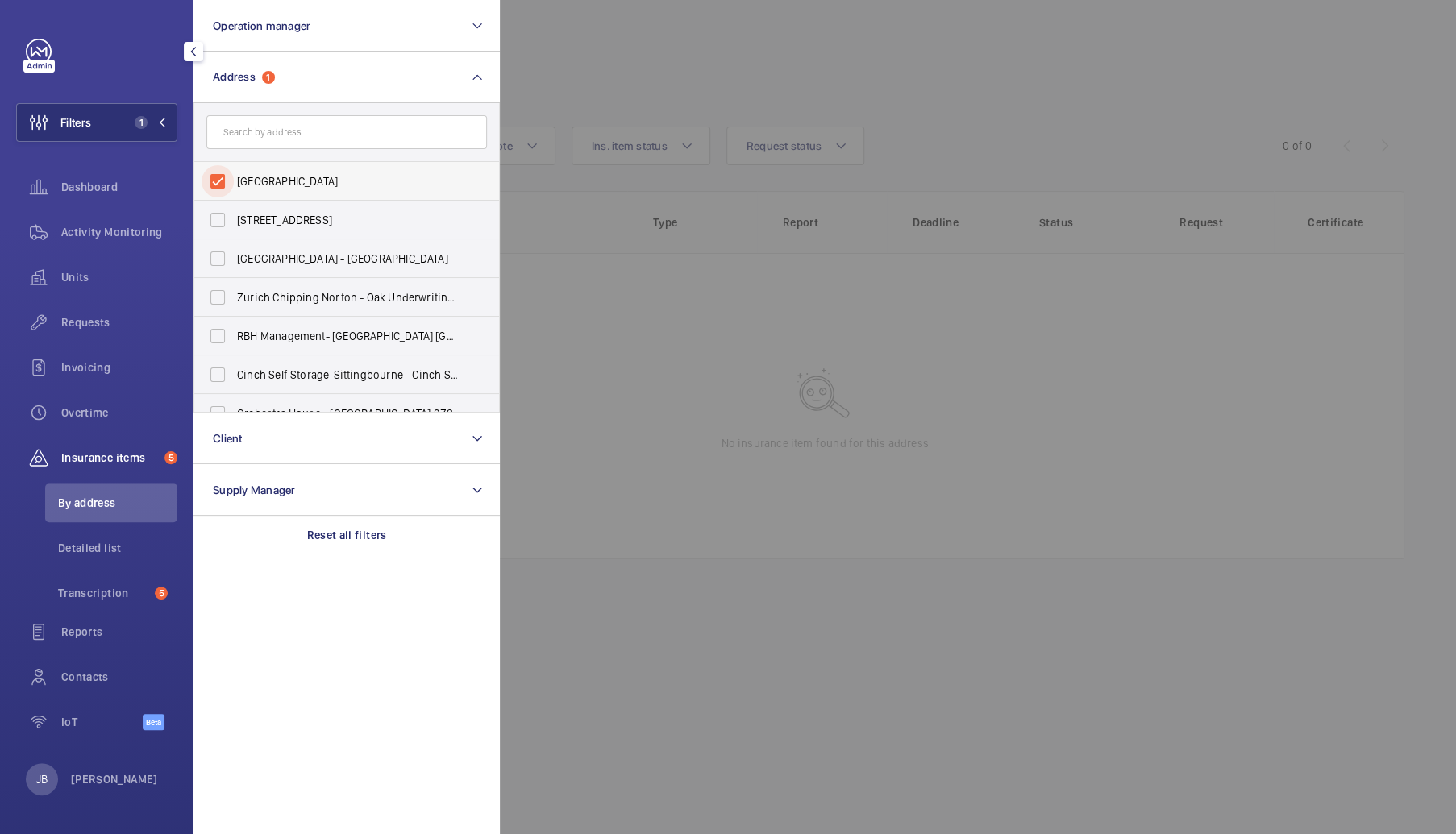
click at [216, 185] on input "[GEOGRAPHIC_DATA]" at bounding box center [218, 182] width 32 height 32
checkbox input "false"
click at [259, 143] on input "text" at bounding box center [347, 132] width 281 height 34
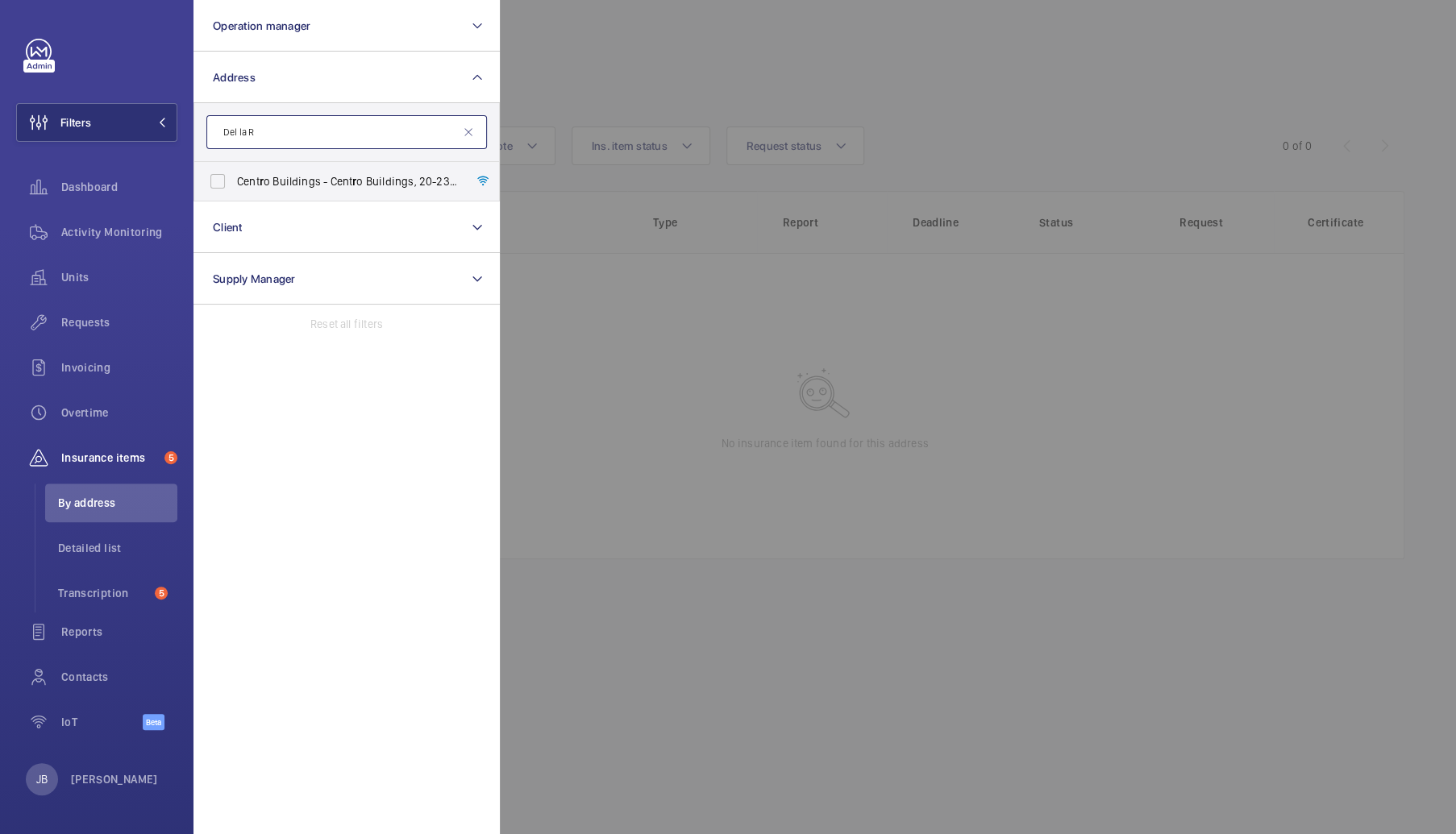
type input "Del la R"
drag, startPoint x: 290, startPoint y: 137, endPoint x: 162, endPoint y: 123, distance: 128.8
click at [162, 123] on wm-front-sidebar-menu-filter "Filters Operation manager Address [GEOGRAPHIC_DATA] - [GEOGRAPHIC_DATA], [STREE…" at bounding box center [96, 122] width 161 height 38
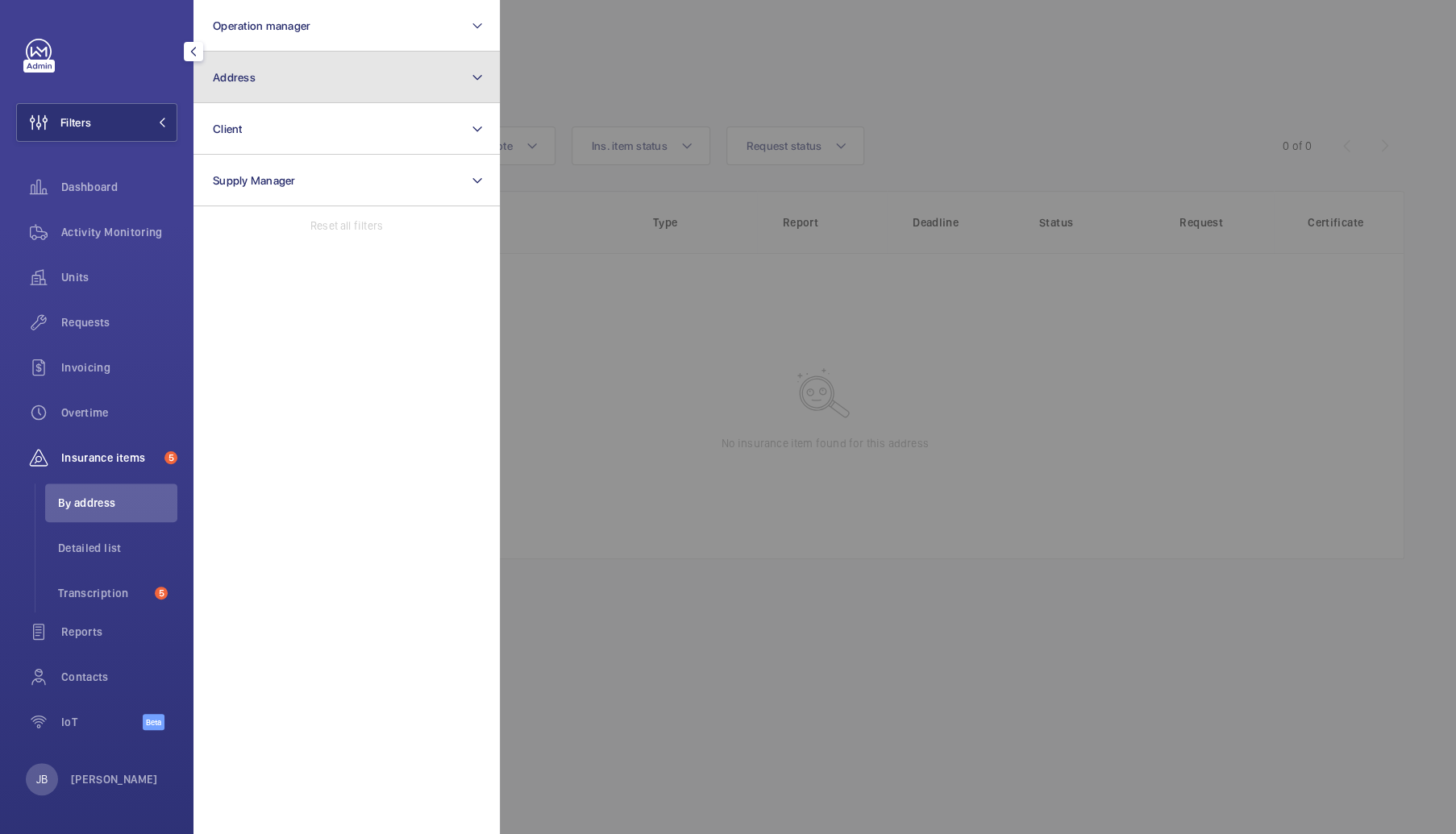
click at [258, 86] on button "Address" at bounding box center [347, 77] width 306 height 51
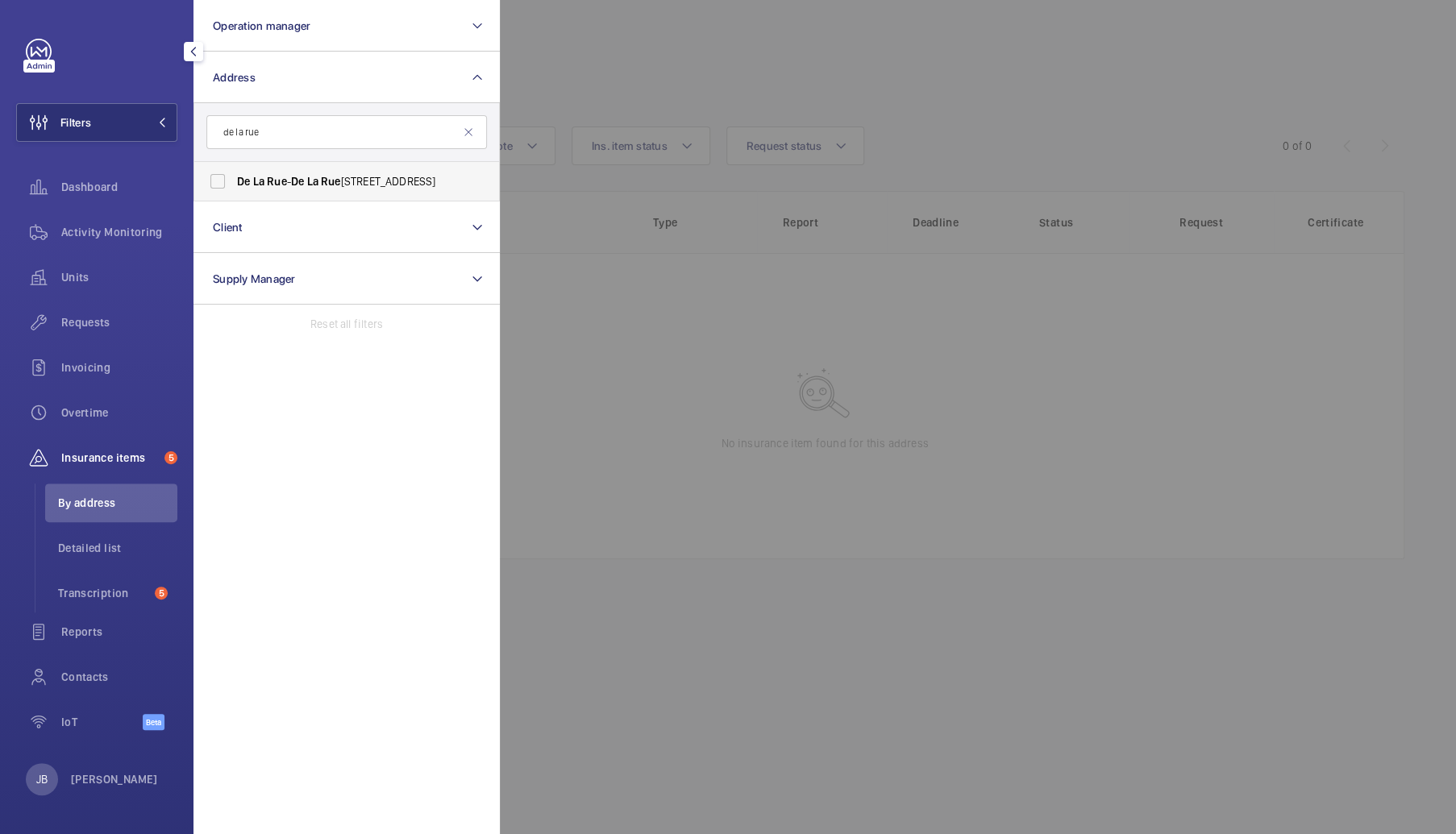
type input "de la rue"
click at [237, 181] on span "De" at bounding box center [243, 181] width 13 height 13
click at [234, 181] on input "[GEOGRAPHIC_DATA][STREET_ADDRESS]" at bounding box center [218, 182] width 32 height 32
checkbox input "true"
click at [690, 99] on div at bounding box center [1228, 417] width 1456 height 834
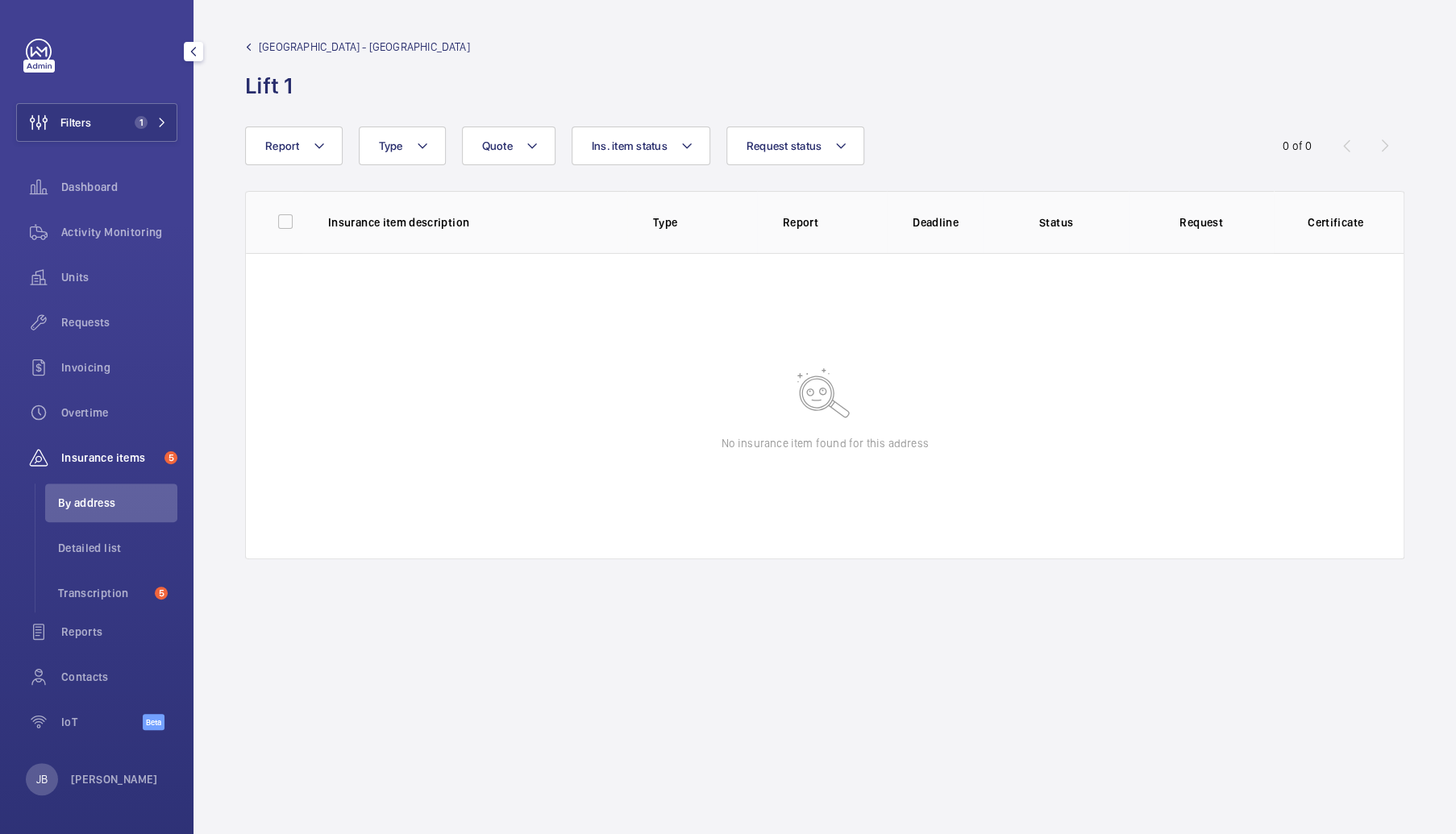
click at [100, 473] on div "Insurance items 5" at bounding box center [96, 458] width 161 height 38
click at [100, 462] on span "Insurance items" at bounding box center [109, 458] width 96 height 16
click at [100, 446] on div "Insurance items 5" at bounding box center [96, 458] width 161 height 38
click at [109, 238] on span "Activity Monitoring" at bounding box center [119, 232] width 116 height 16
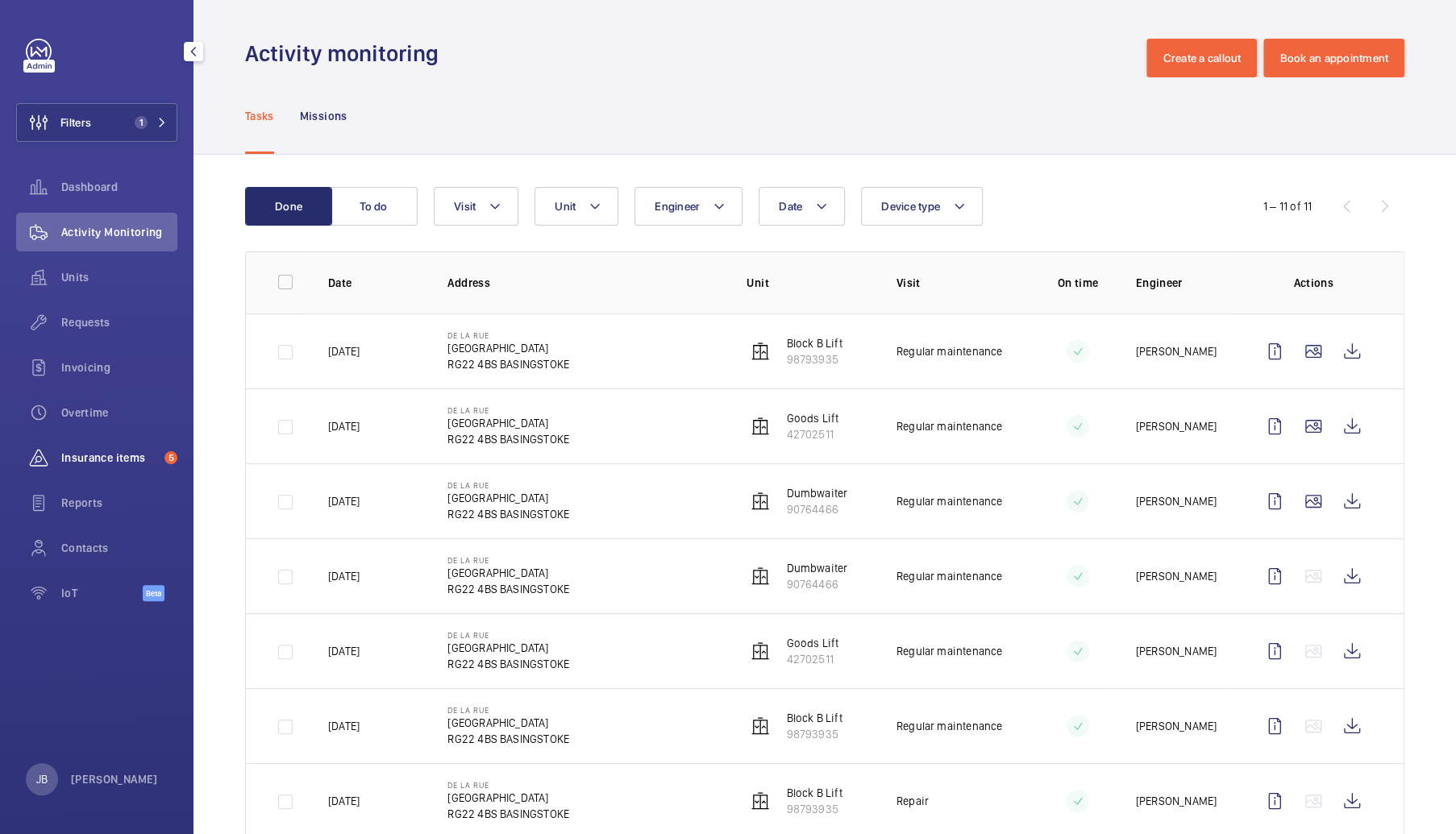
click at [94, 470] on div "Insurance items 5" at bounding box center [96, 458] width 161 height 38
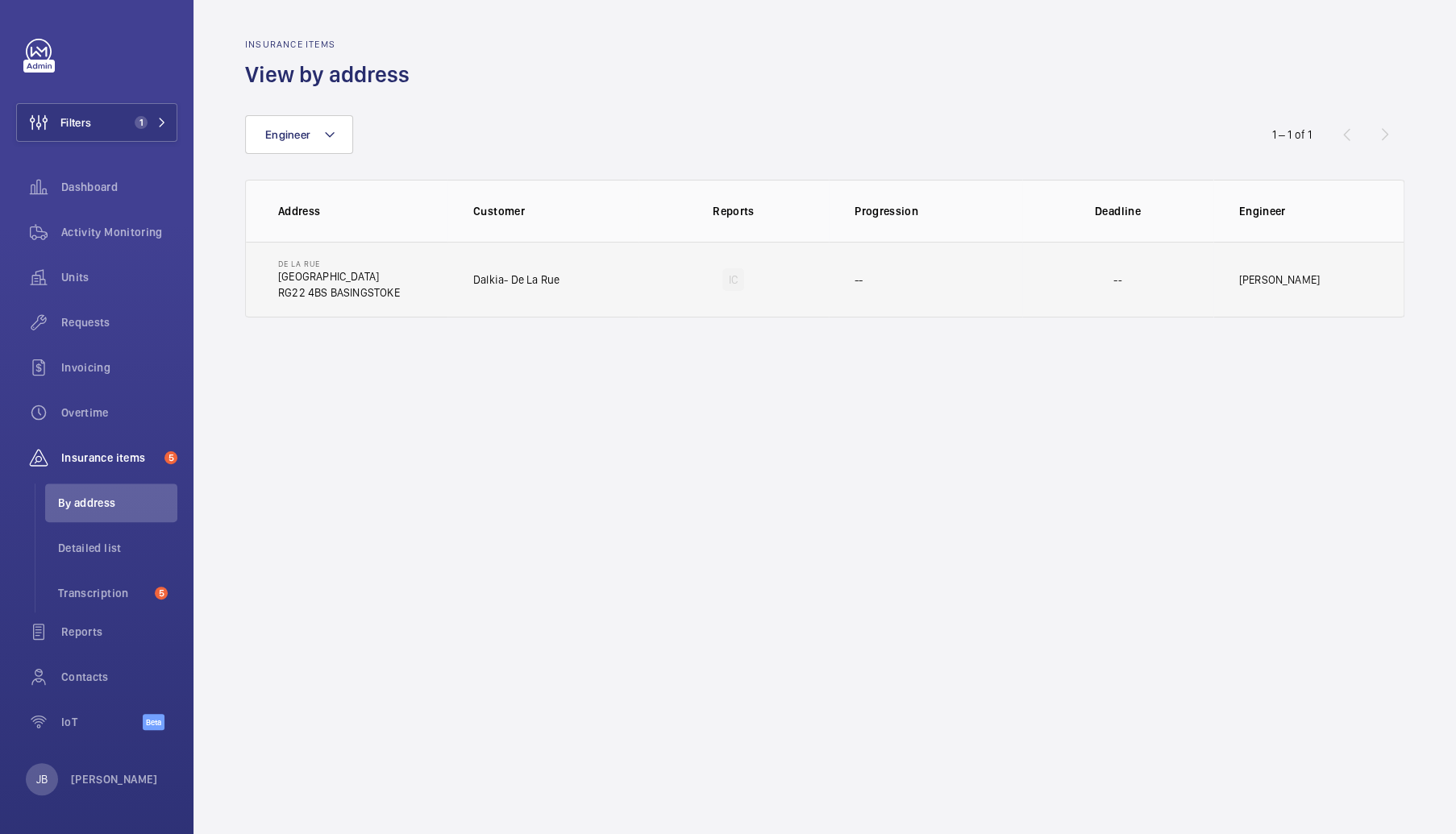
click at [936, 285] on td "--" at bounding box center [925, 279] width 194 height 76
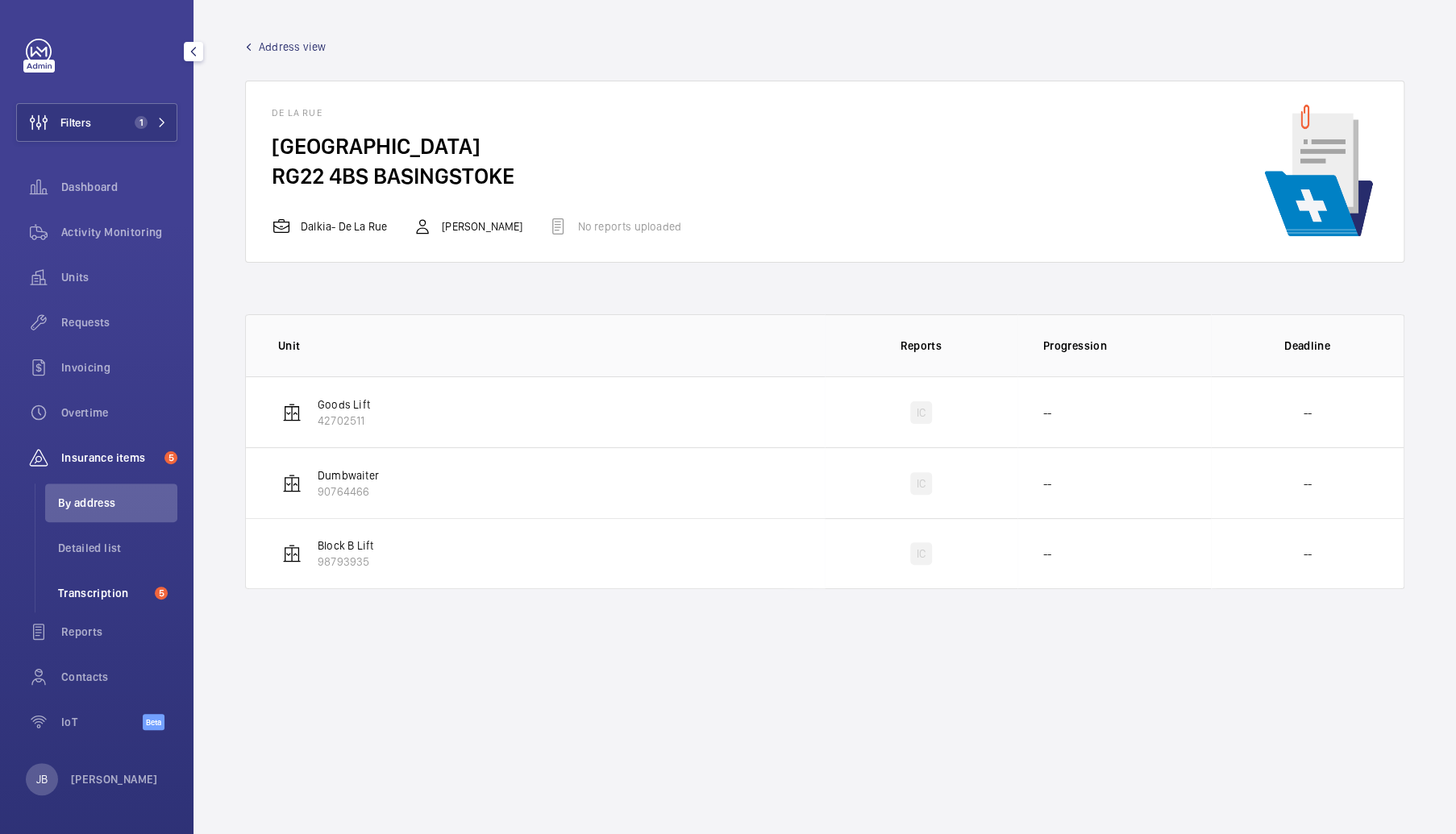
click at [103, 589] on span "Transcription" at bounding box center [103, 593] width 90 height 16
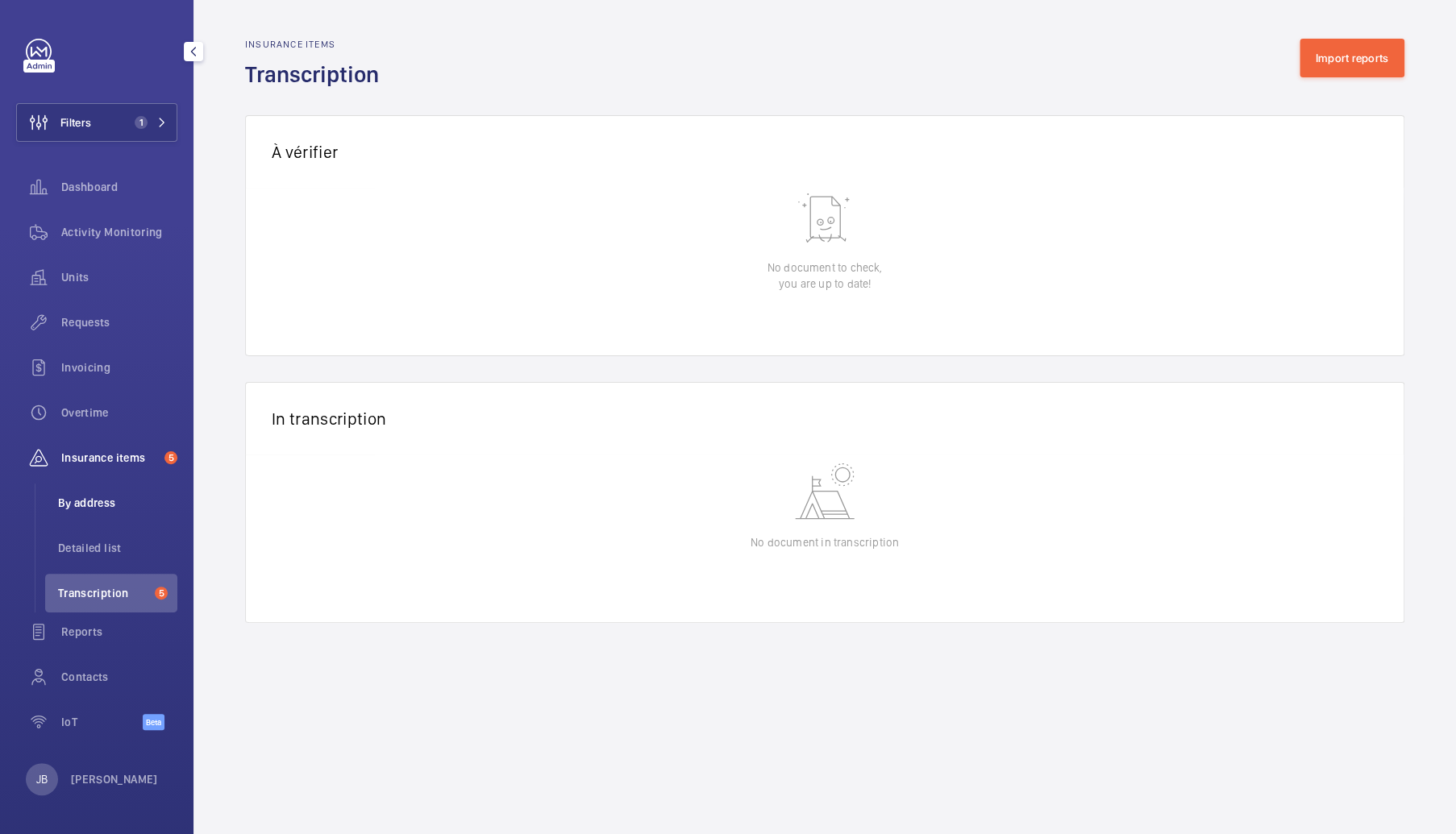
click at [90, 504] on span "By address" at bounding box center [118, 503] width 119 height 16
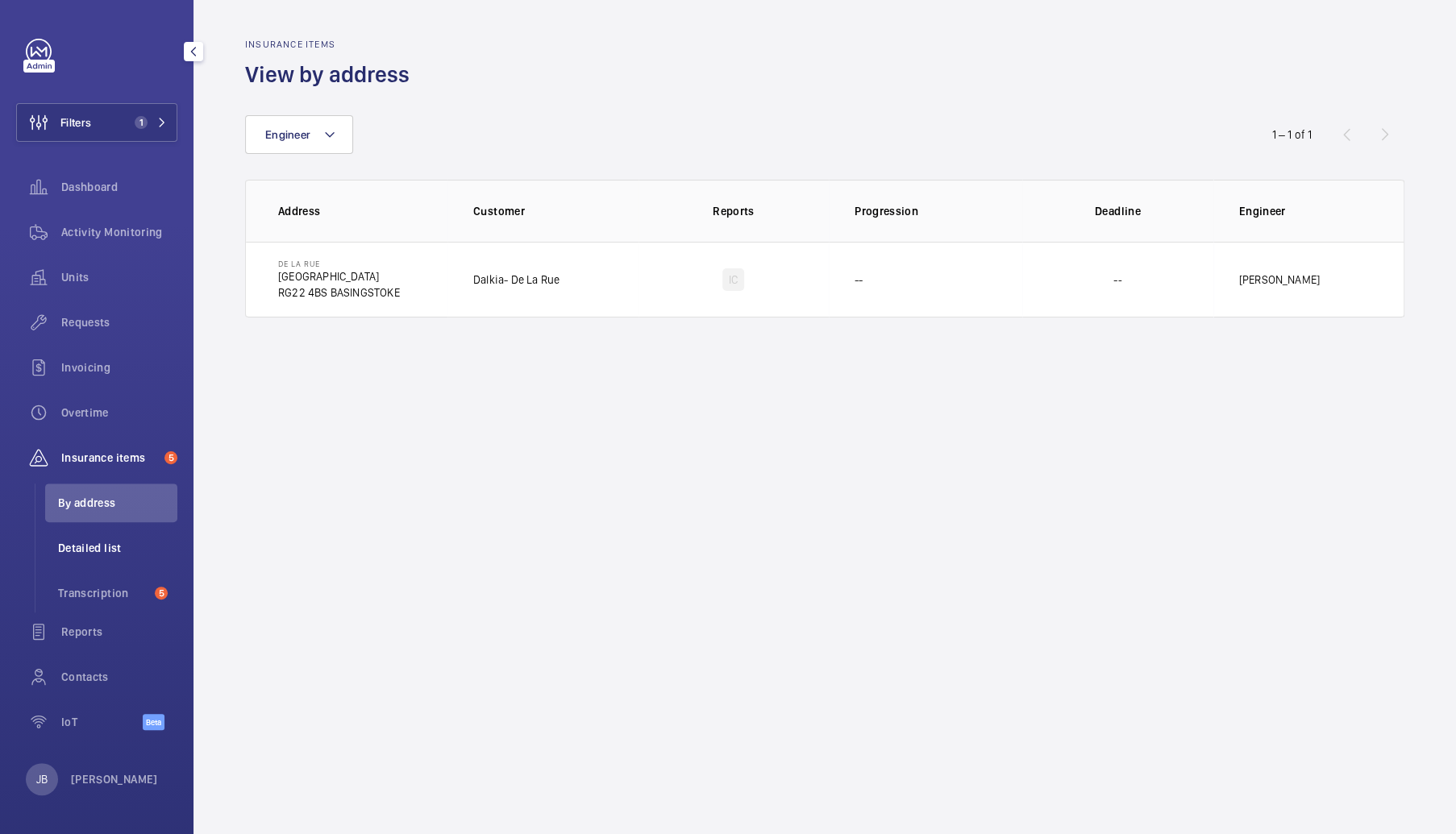
click at [77, 555] on li "Detailed list" at bounding box center [111, 548] width 132 height 38
click at [77, 548] on span "Detailed list" at bounding box center [118, 548] width 119 height 16
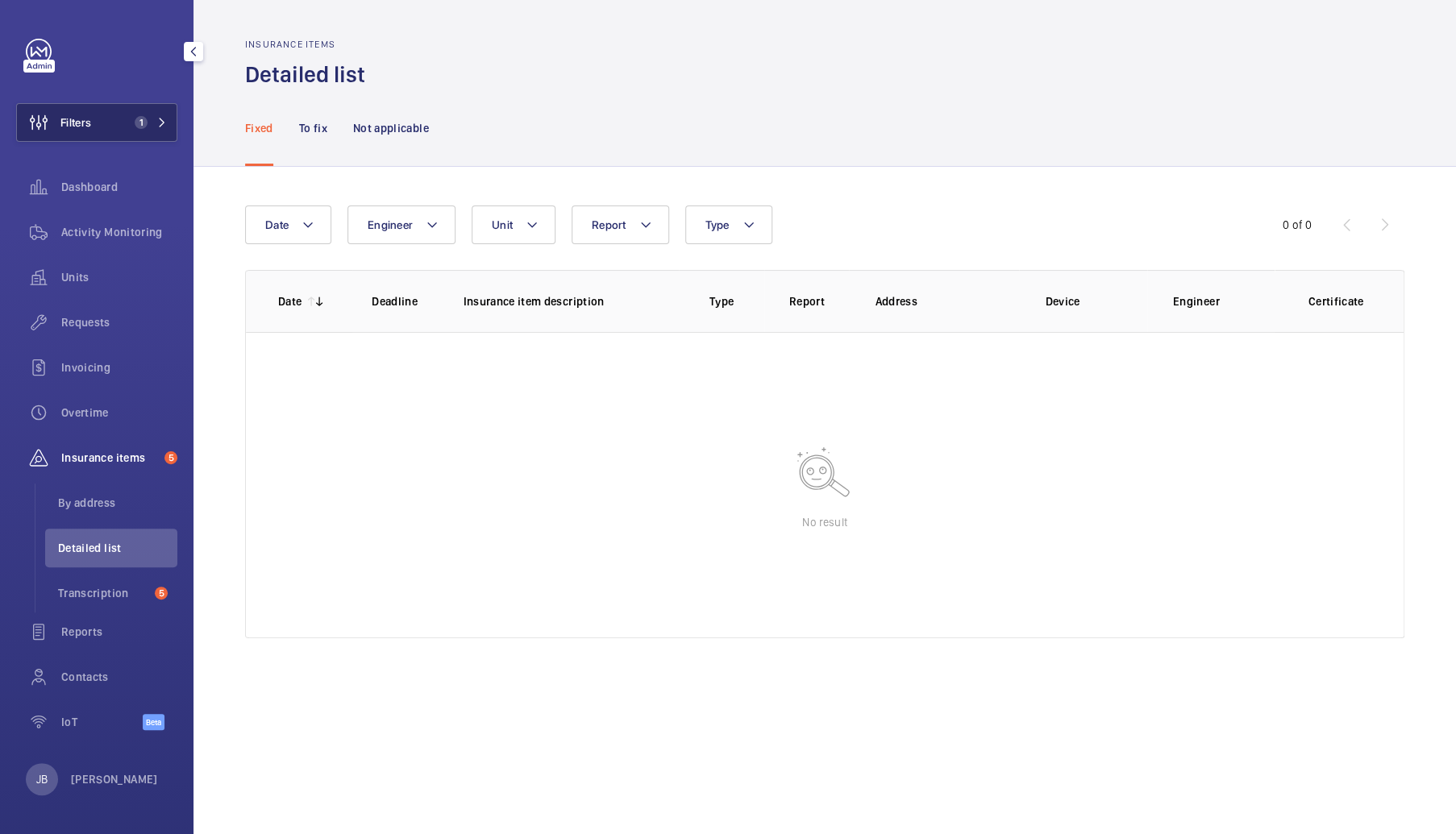
click at [76, 115] on span "Filters" at bounding box center [76, 122] width 31 height 16
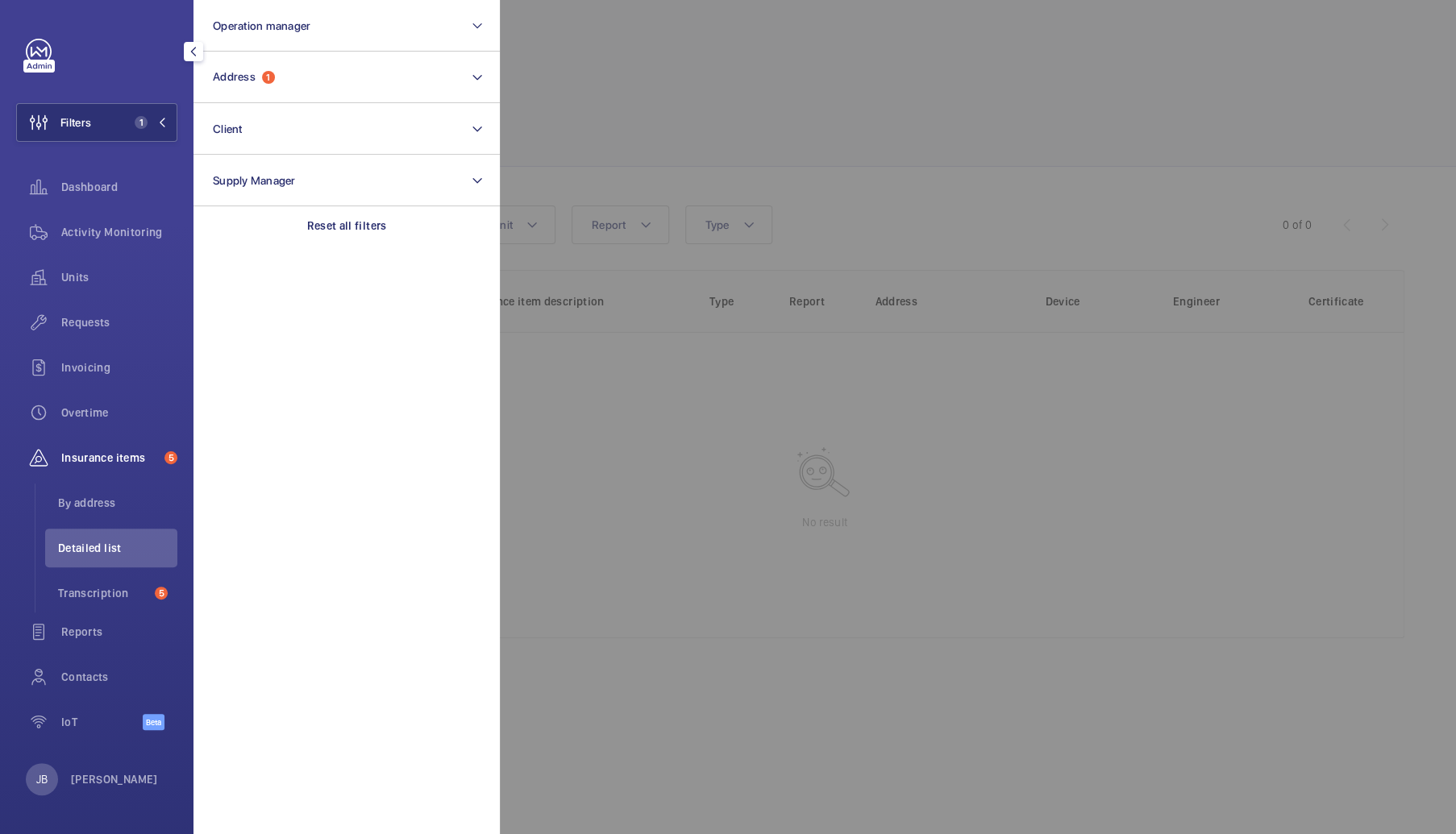
click at [582, 115] on div at bounding box center [1228, 417] width 1456 height 834
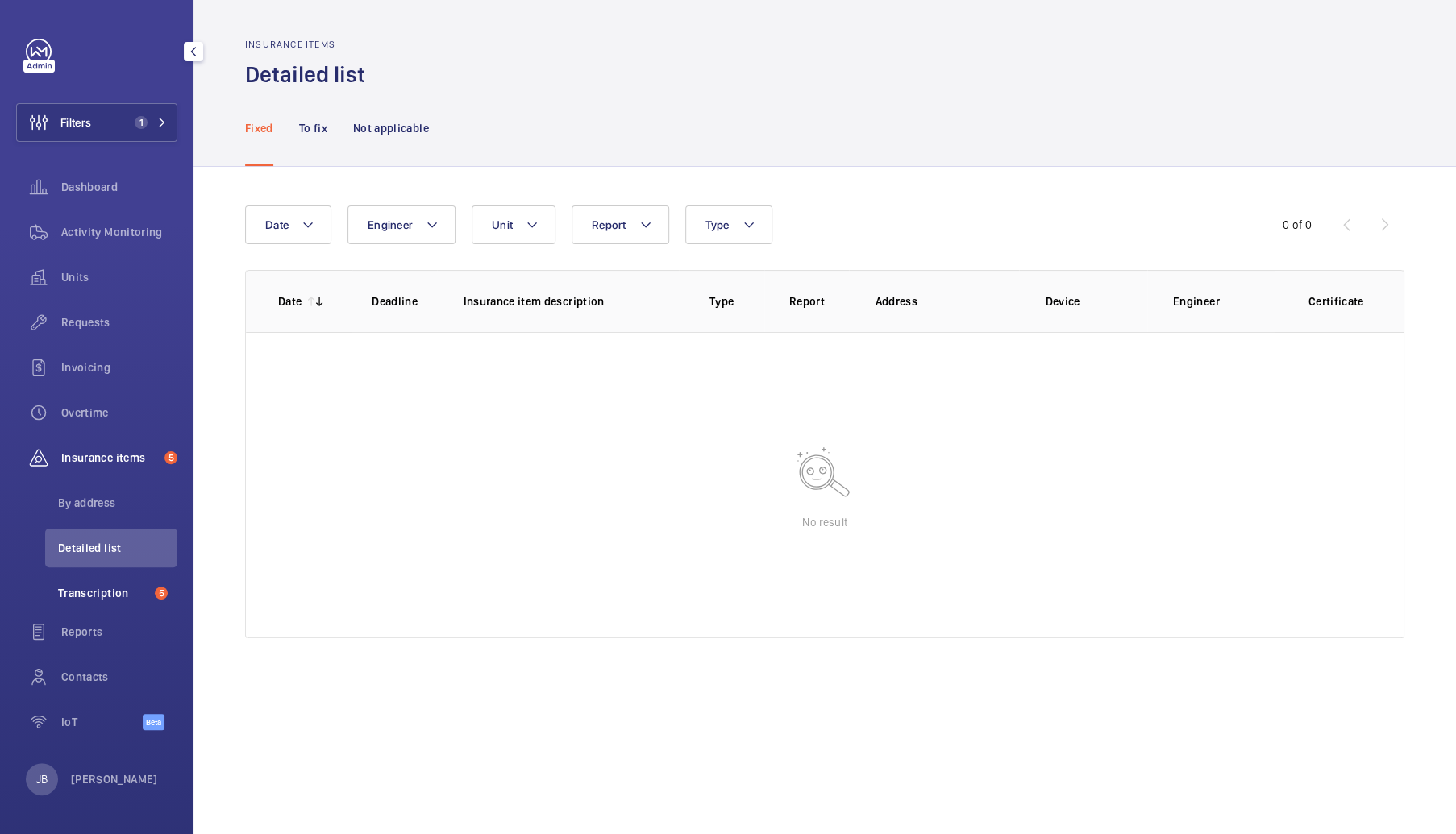
click at [83, 596] on span "Transcription" at bounding box center [103, 593] width 90 height 16
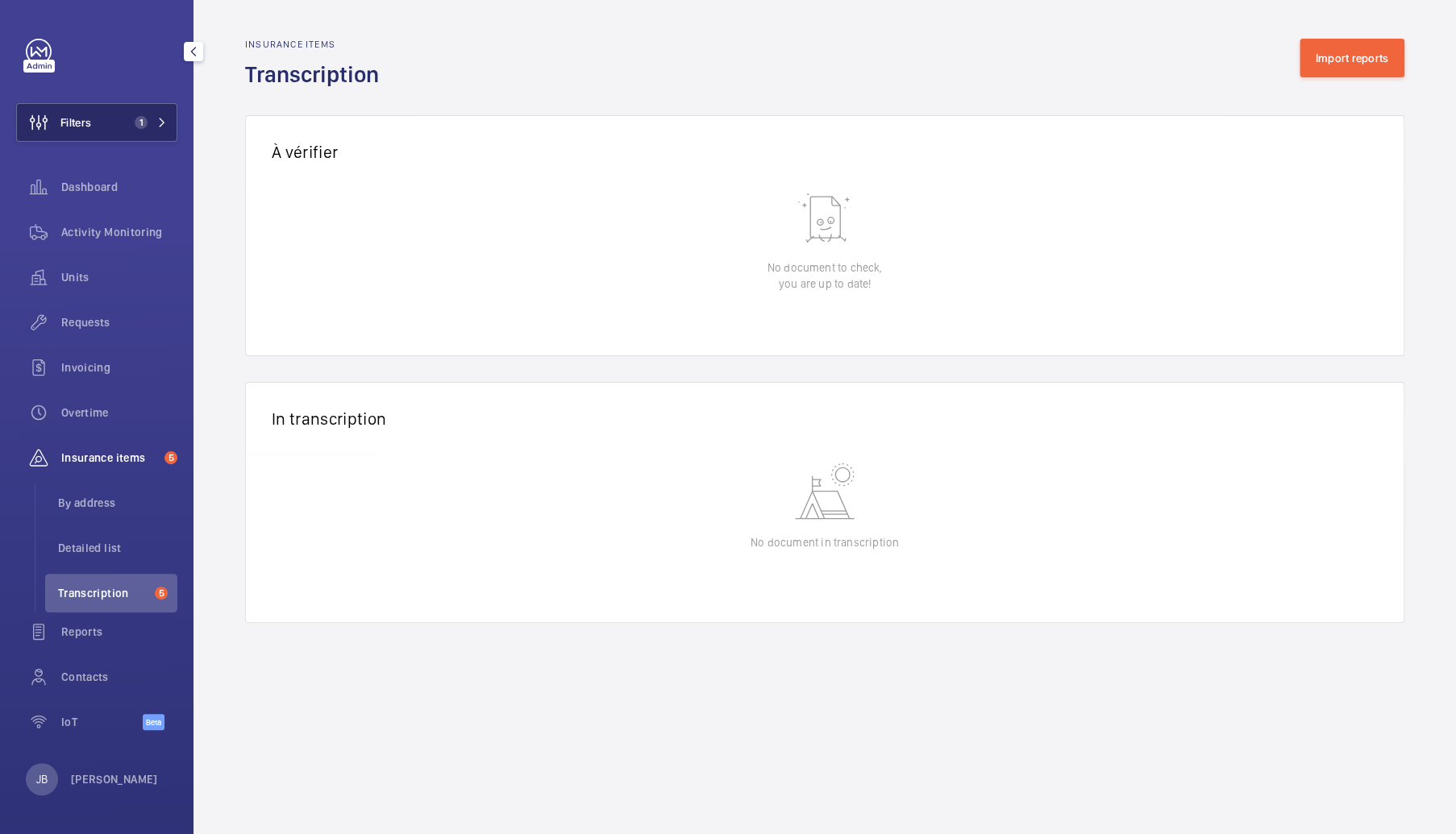
click at [114, 123] on button "Filters 1" at bounding box center [96, 122] width 161 height 38
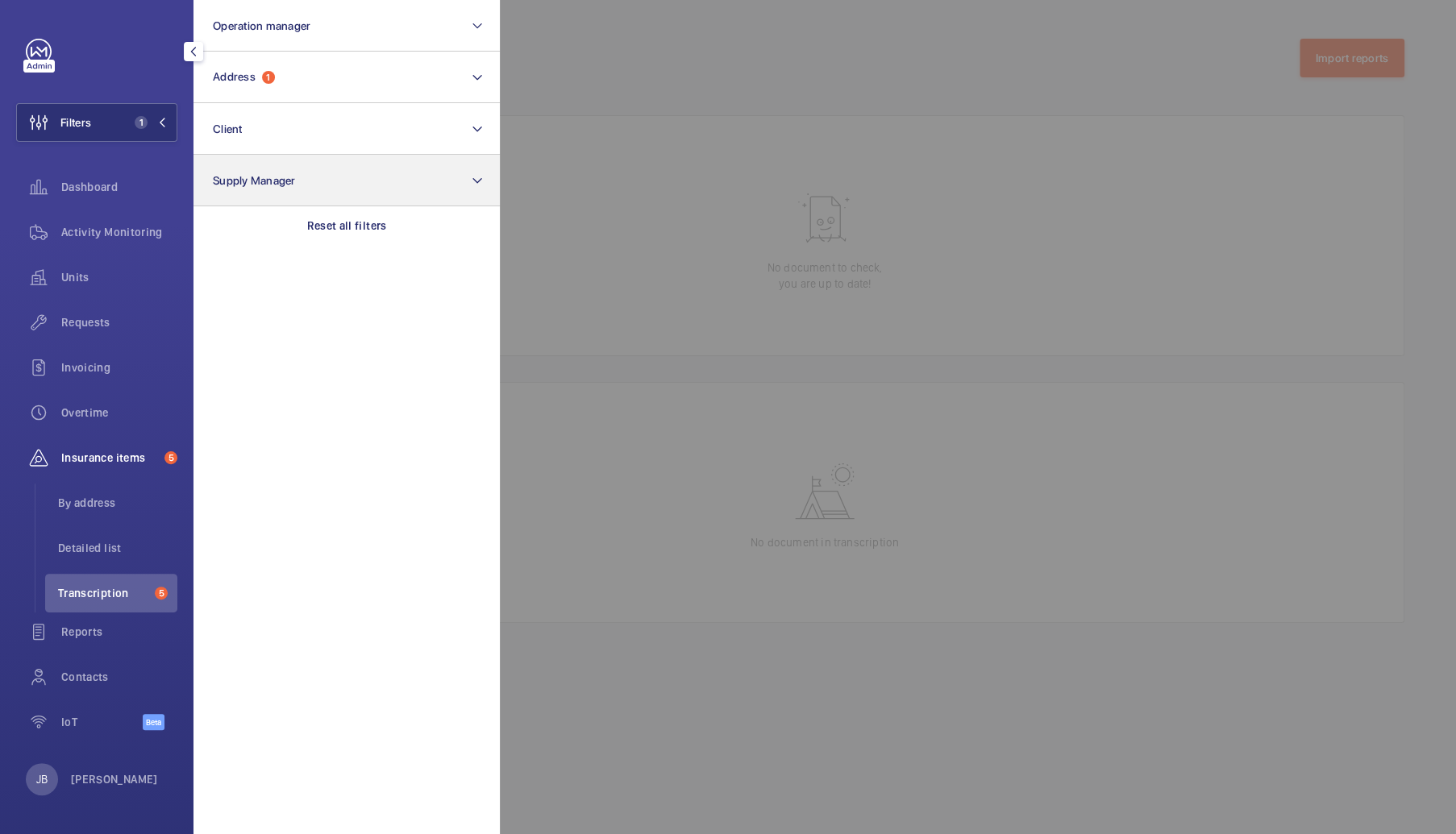
drag, startPoint x: 326, startPoint y: 225, endPoint x: 415, endPoint y: 196, distance: 93.6
click at [326, 225] on p "Reset all filters" at bounding box center [347, 225] width 79 height 16
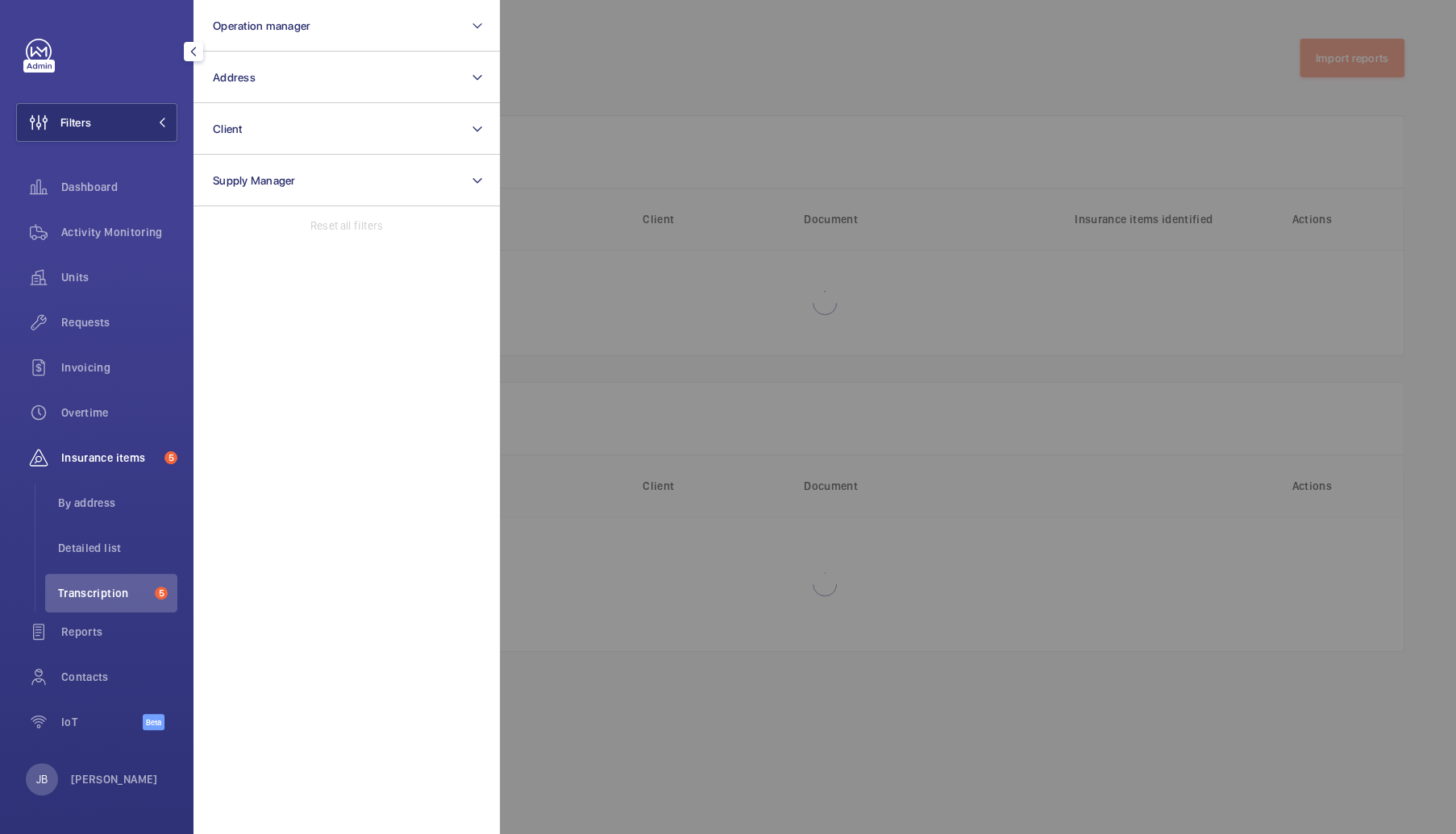
click at [557, 73] on div at bounding box center [1228, 417] width 1456 height 834
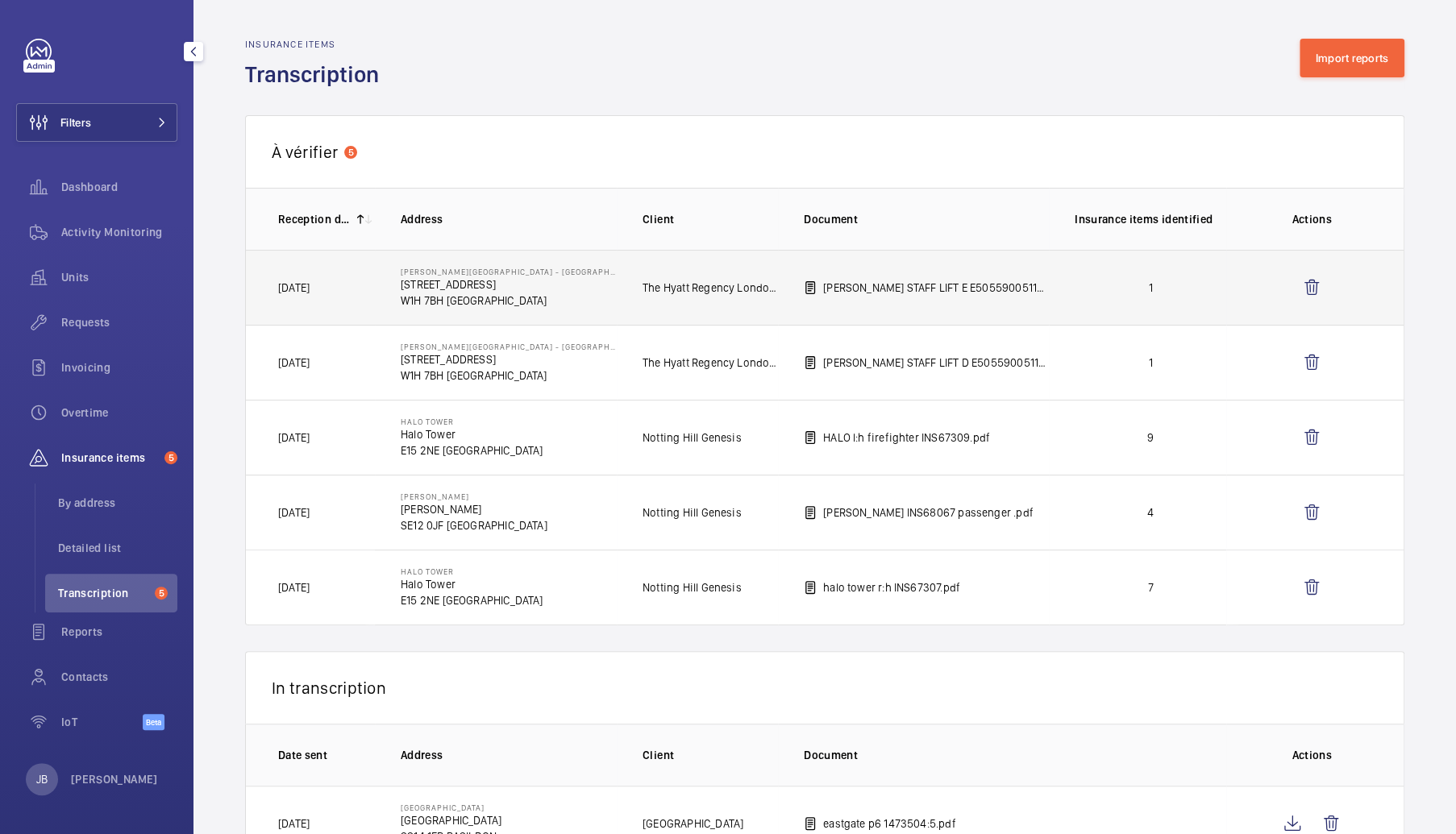
click at [1001, 289] on p "[PERSON_NAME] STAFF LIFT E E50559005110 .pdf" at bounding box center [935, 288] width 225 height 16
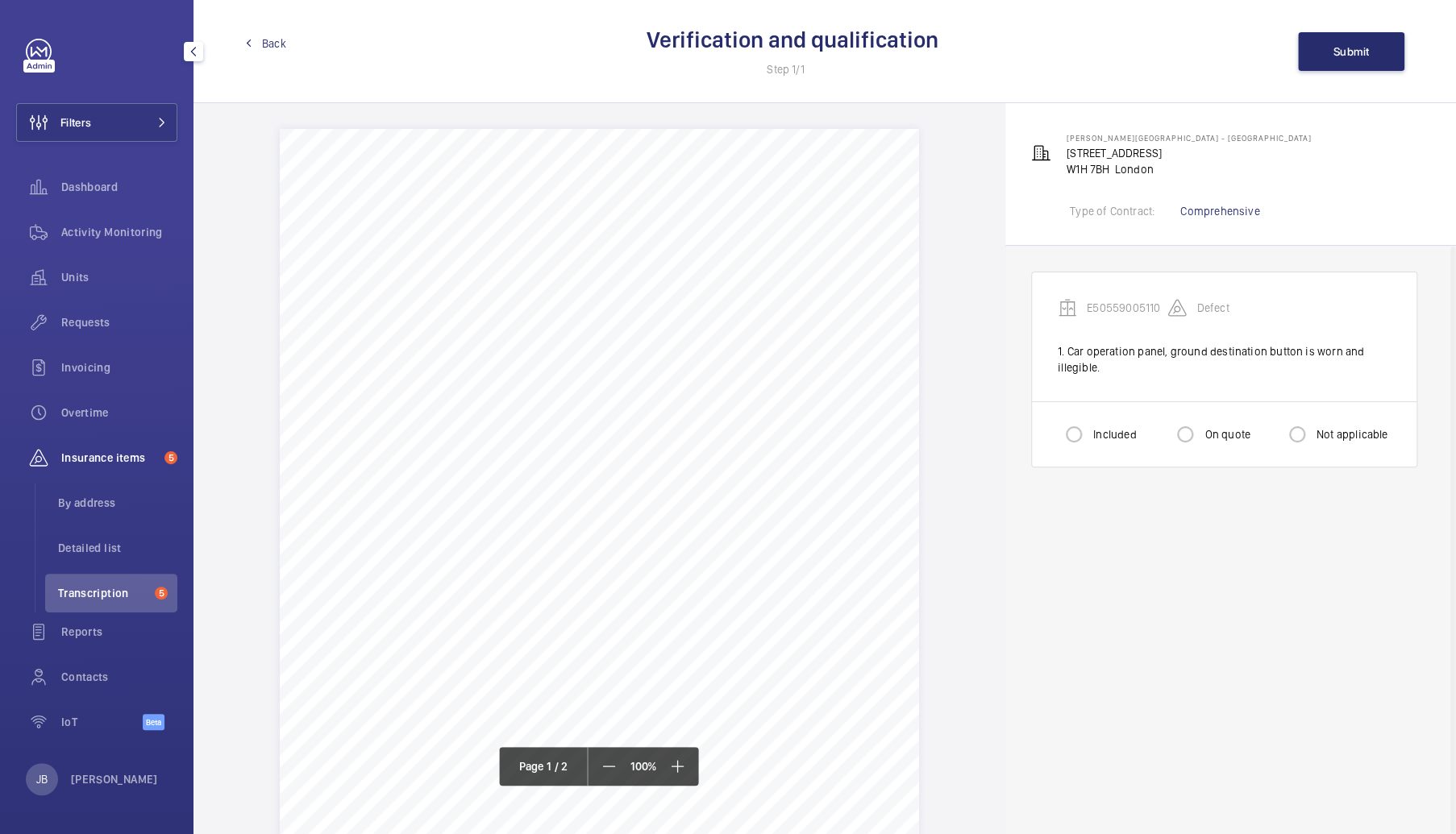
click at [271, 44] on span "Back" at bounding box center [274, 44] width 24 height 16
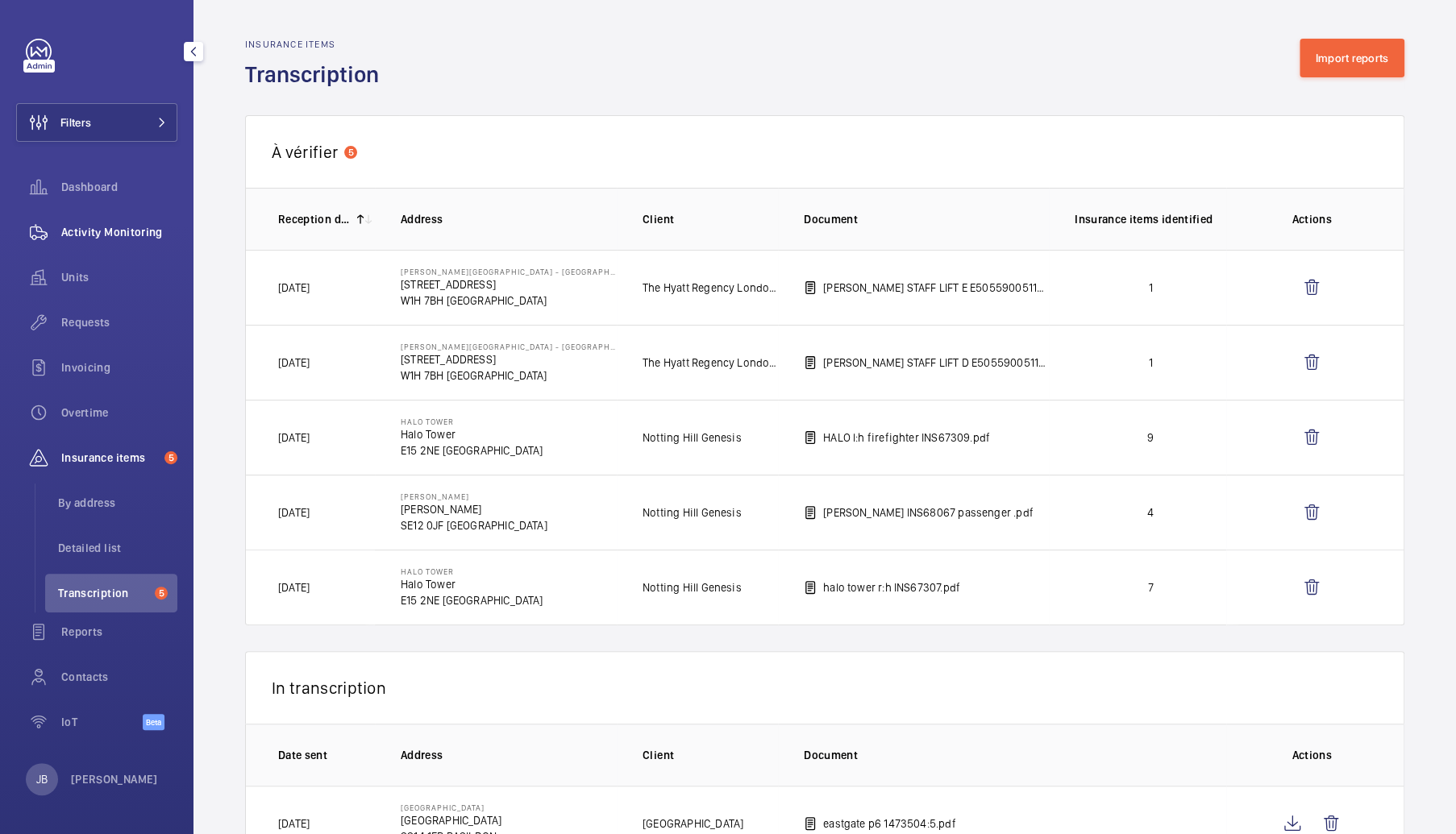
click at [113, 225] on span "Activity Monitoring" at bounding box center [119, 232] width 116 height 16
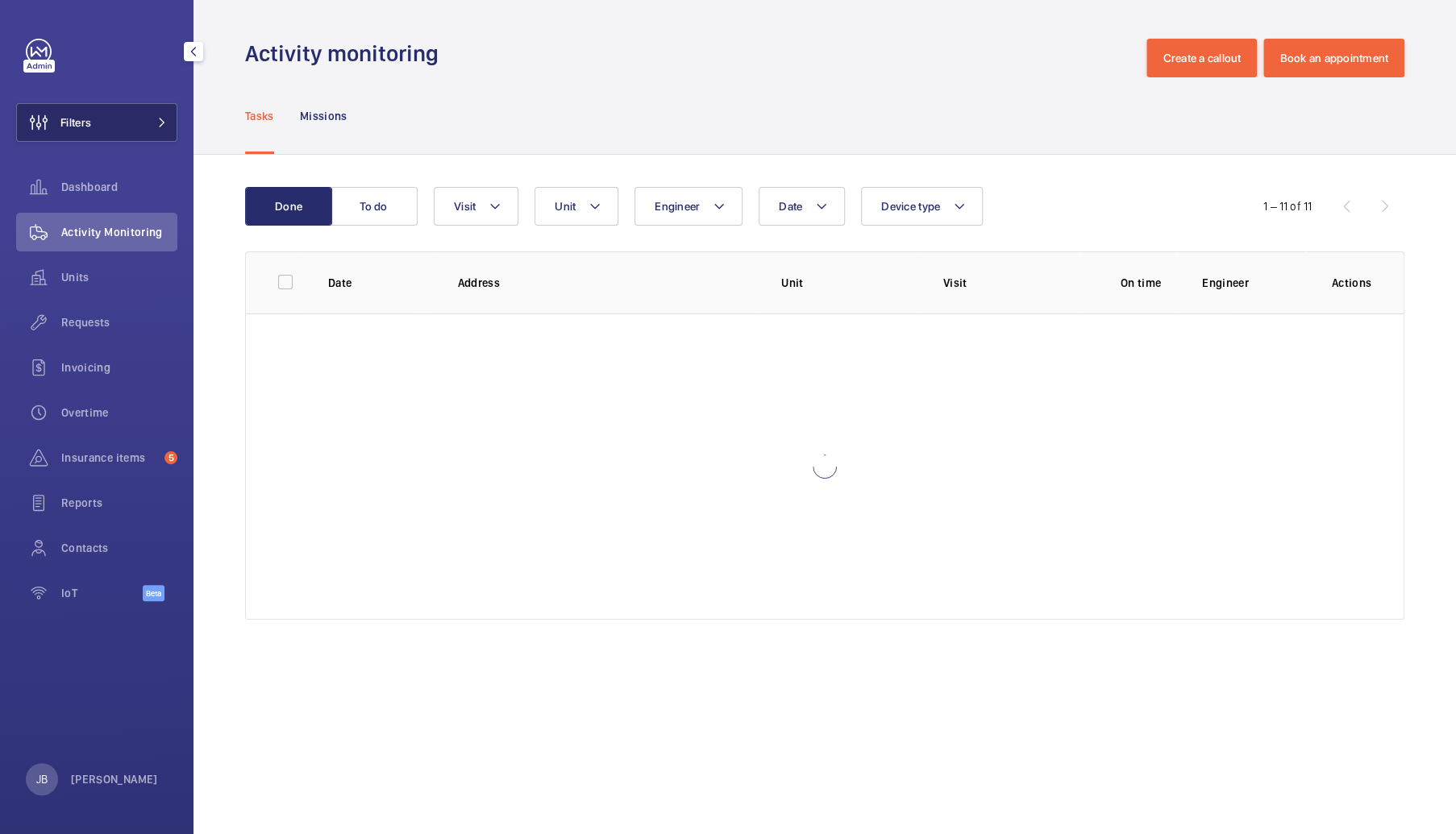
click at [98, 129] on button "Filters" at bounding box center [96, 122] width 161 height 38
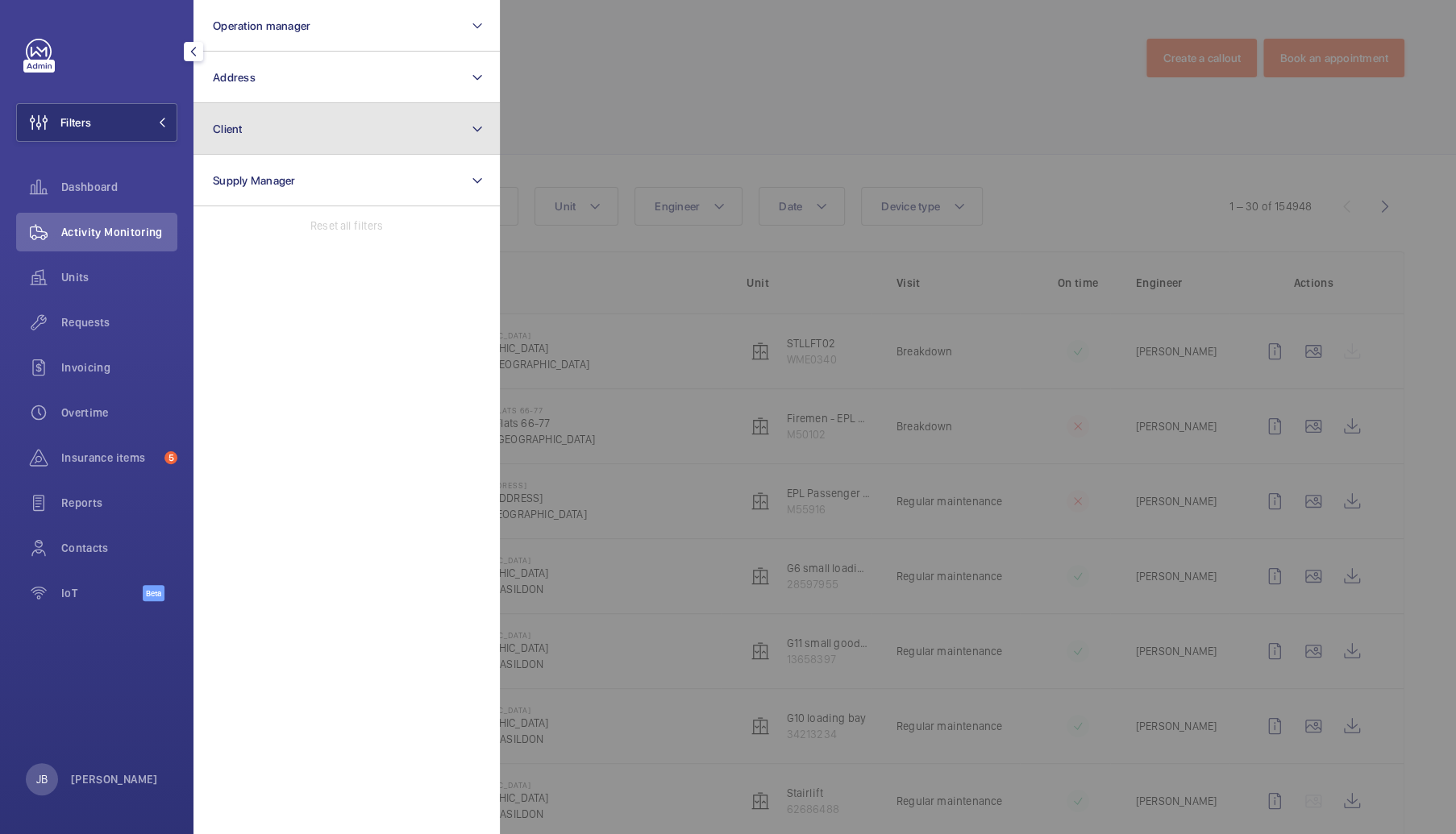
click at [317, 117] on button "Client" at bounding box center [347, 129] width 306 height 51
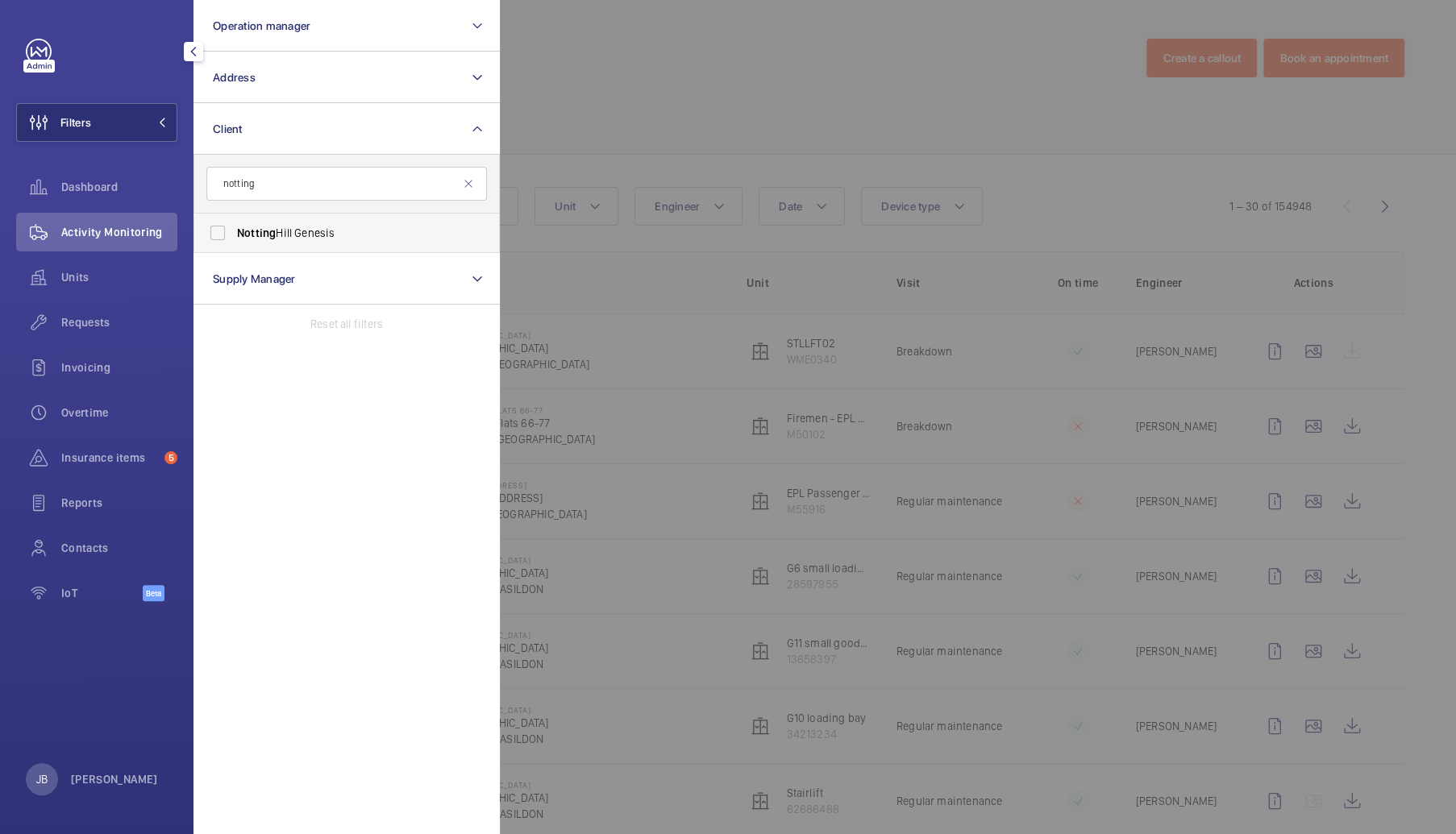
type input "notting"
click at [259, 239] on span "Notting" at bounding box center [256, 232] width 38 height 13
click at [234, 239] on input "Notting Hill Genesis" at bounding box center [218, 233] width 32 height 32
checkbox input "true"
click at [101, 456] on span "Insurance items" at bounding box center [109, 458] width 96 height 16
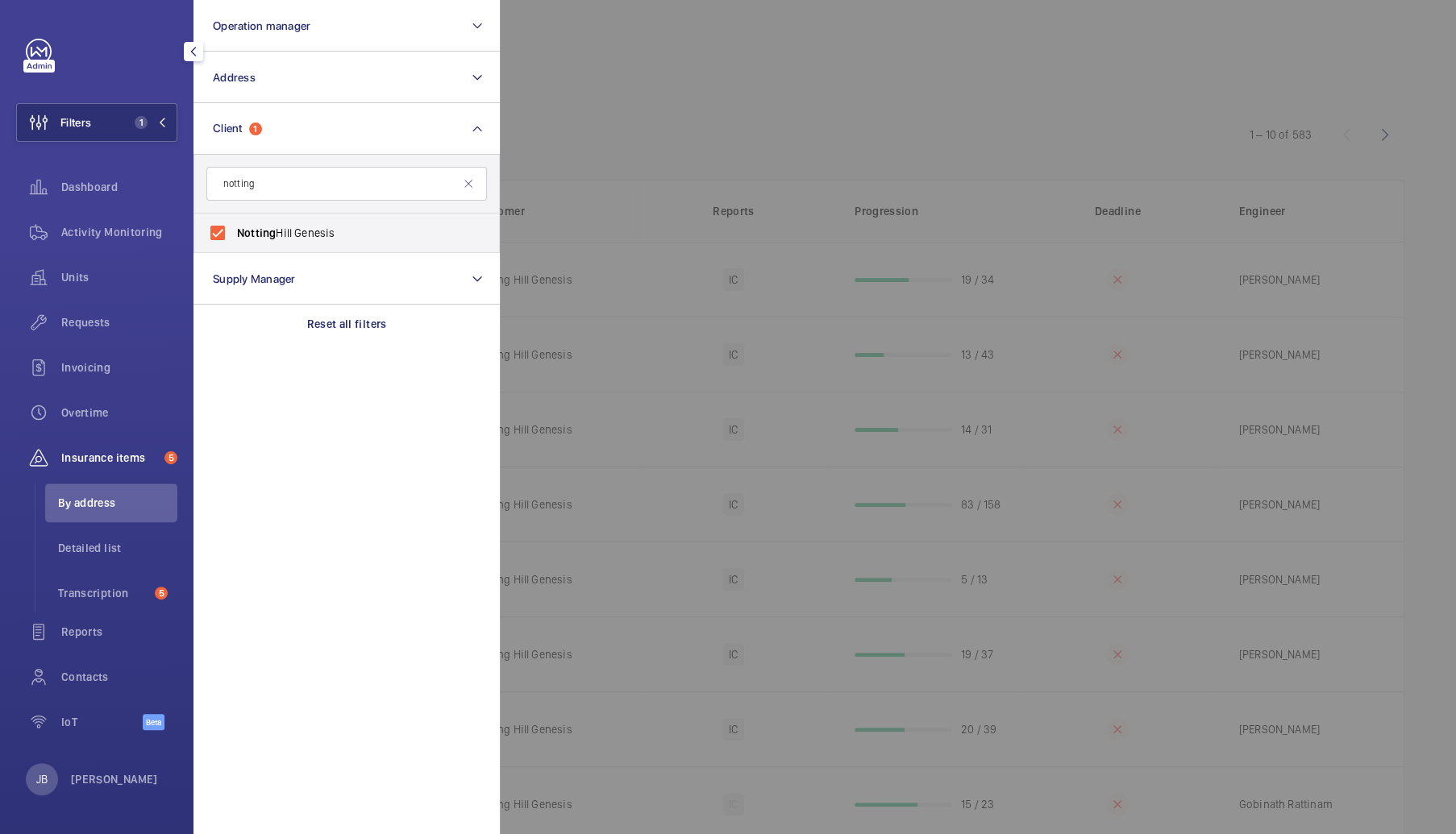
click at [606, 102] on div at bounding box center [1228, 417] width 1456 height 834
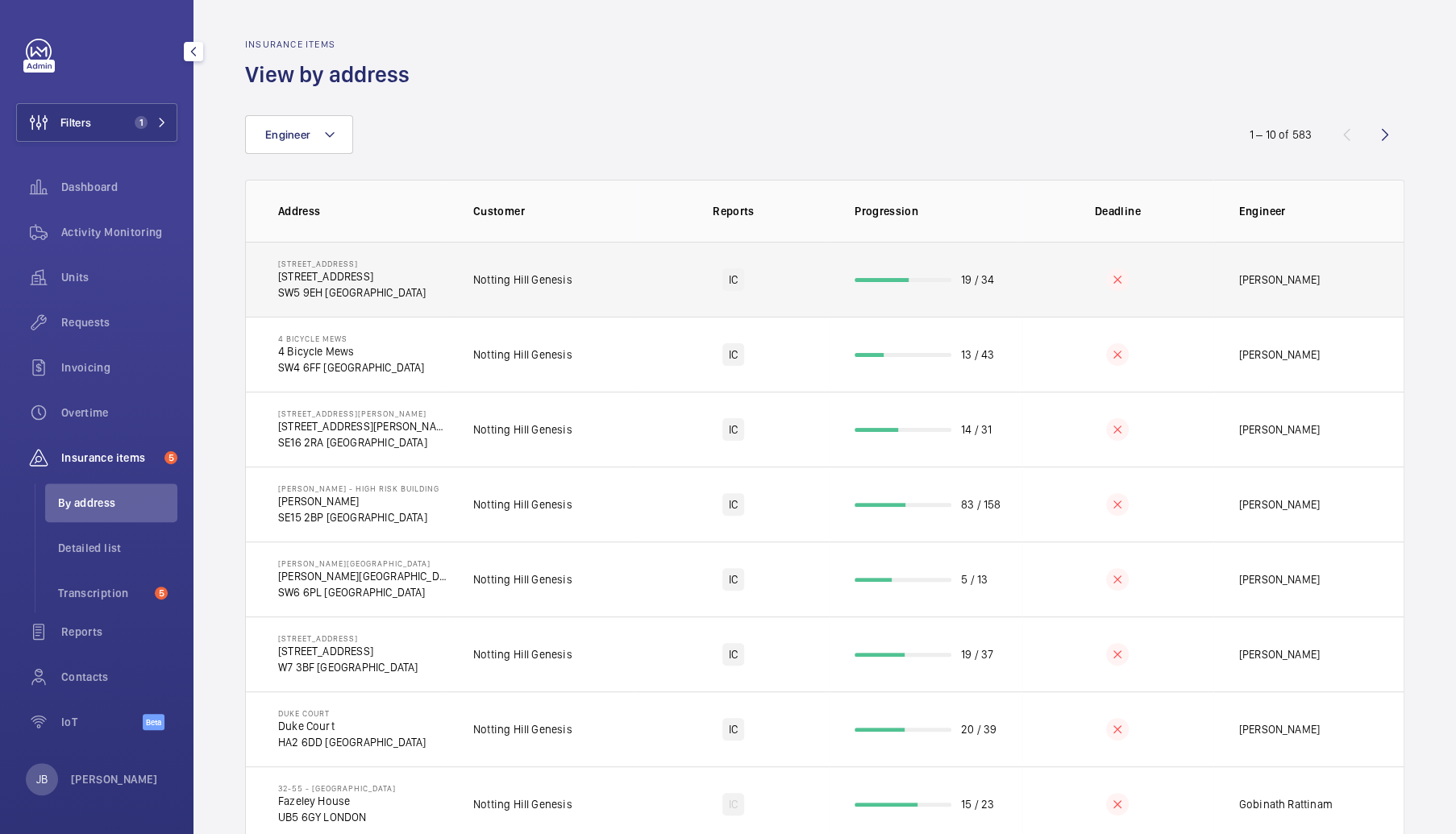
click at [580, 289] on td "Notting Hill Genesis" at bounding box center [543, 279] width 191 height 75
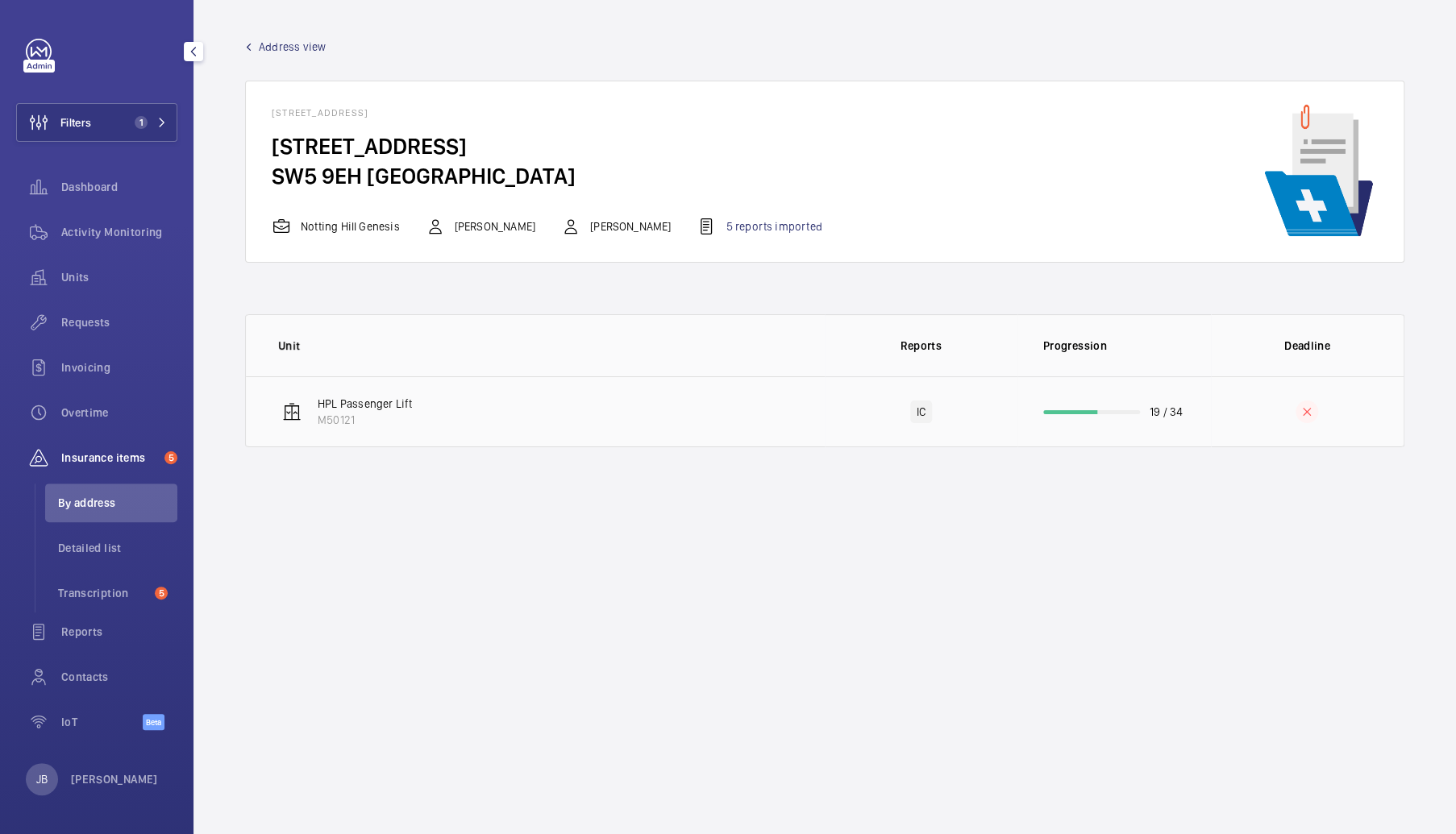
click at [562, 415] on td "HPL Passenger Lift M50121" at bounding box center [535, 411] width 579 height 71
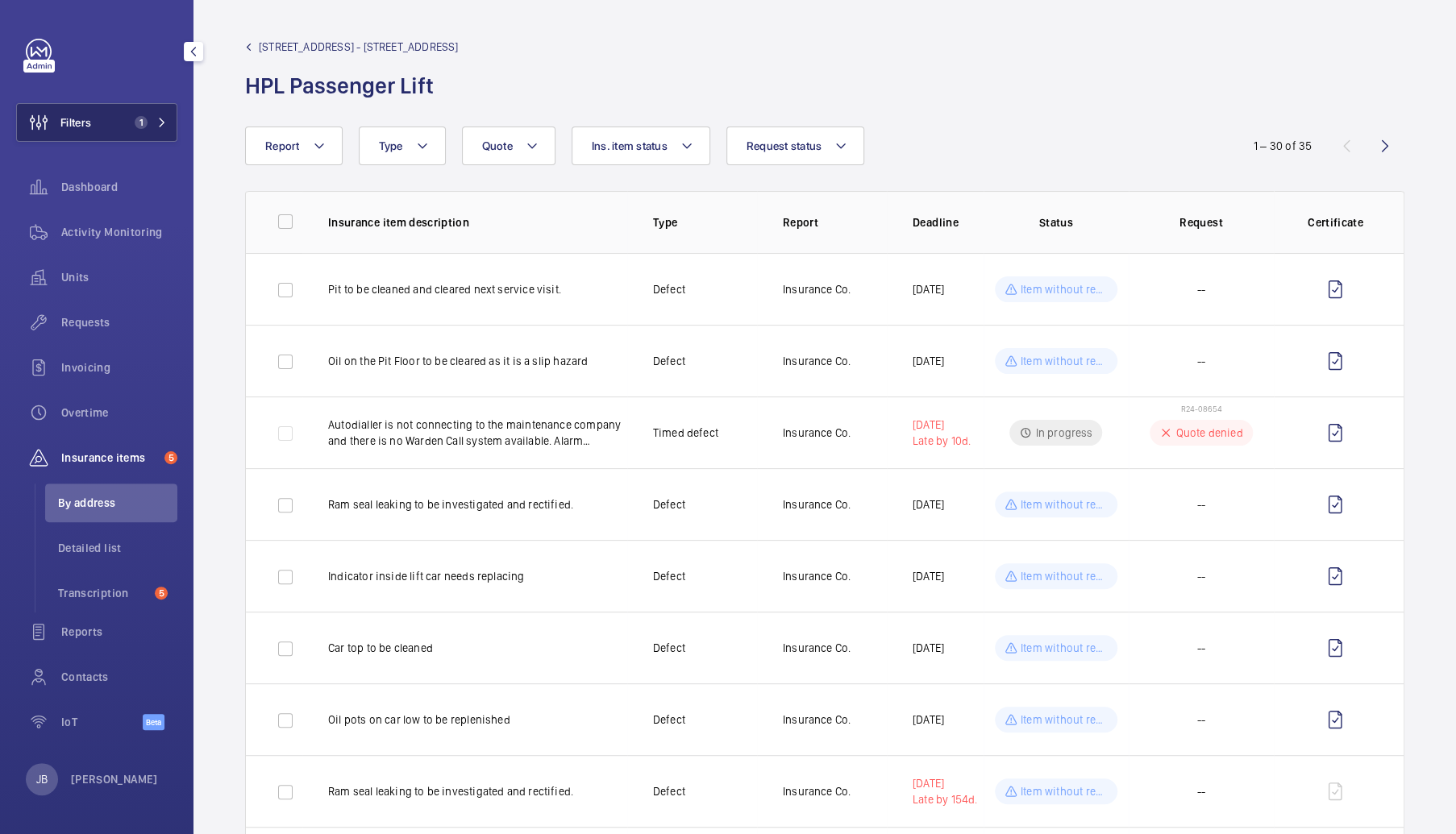
click at [131, 125] on span "1" at bounding box center [137, 122] width 20 height 13
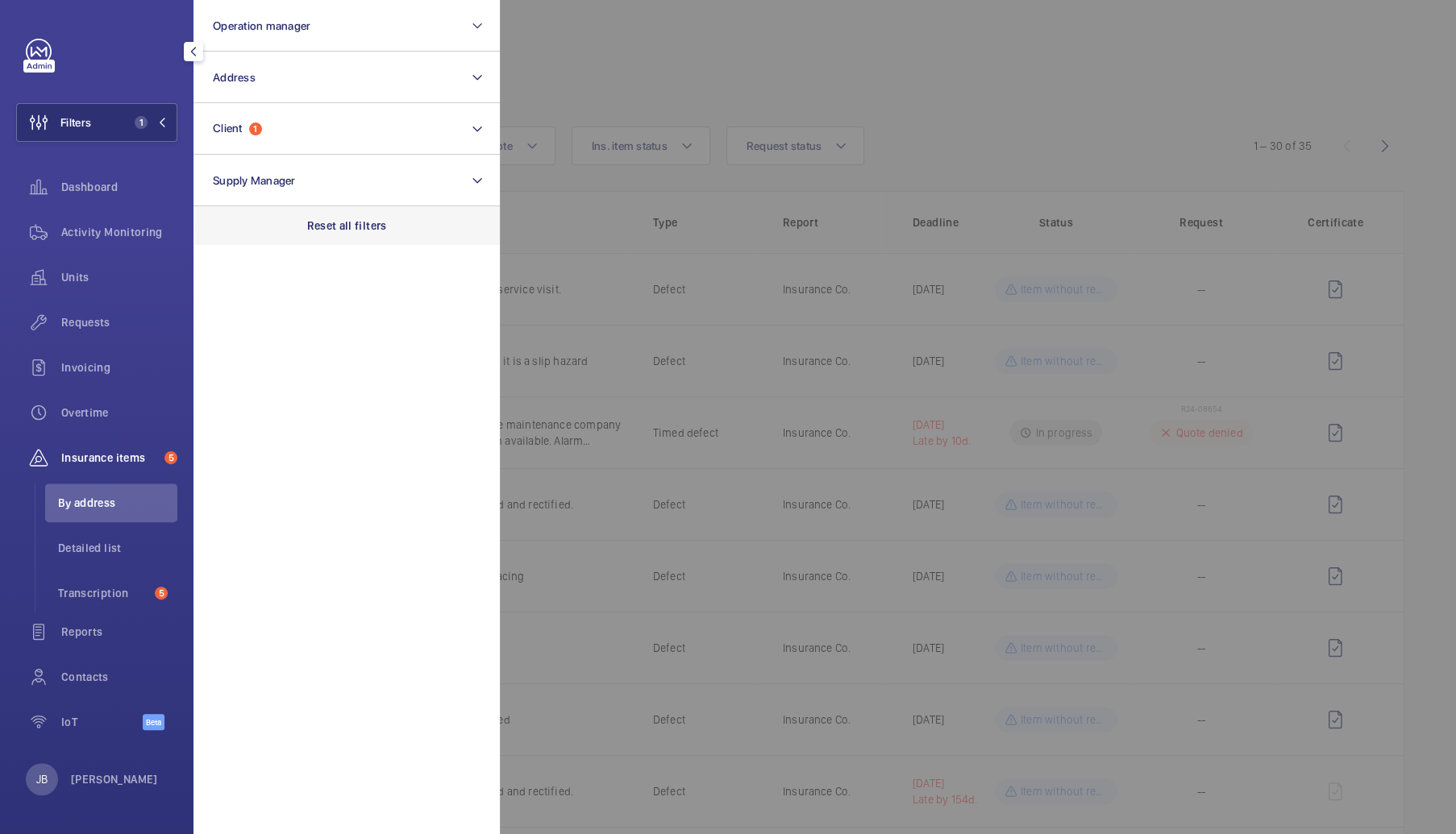
click at [311, 225] on p "Reset all filters" at bounding box center [347, 225] width 79 height 16
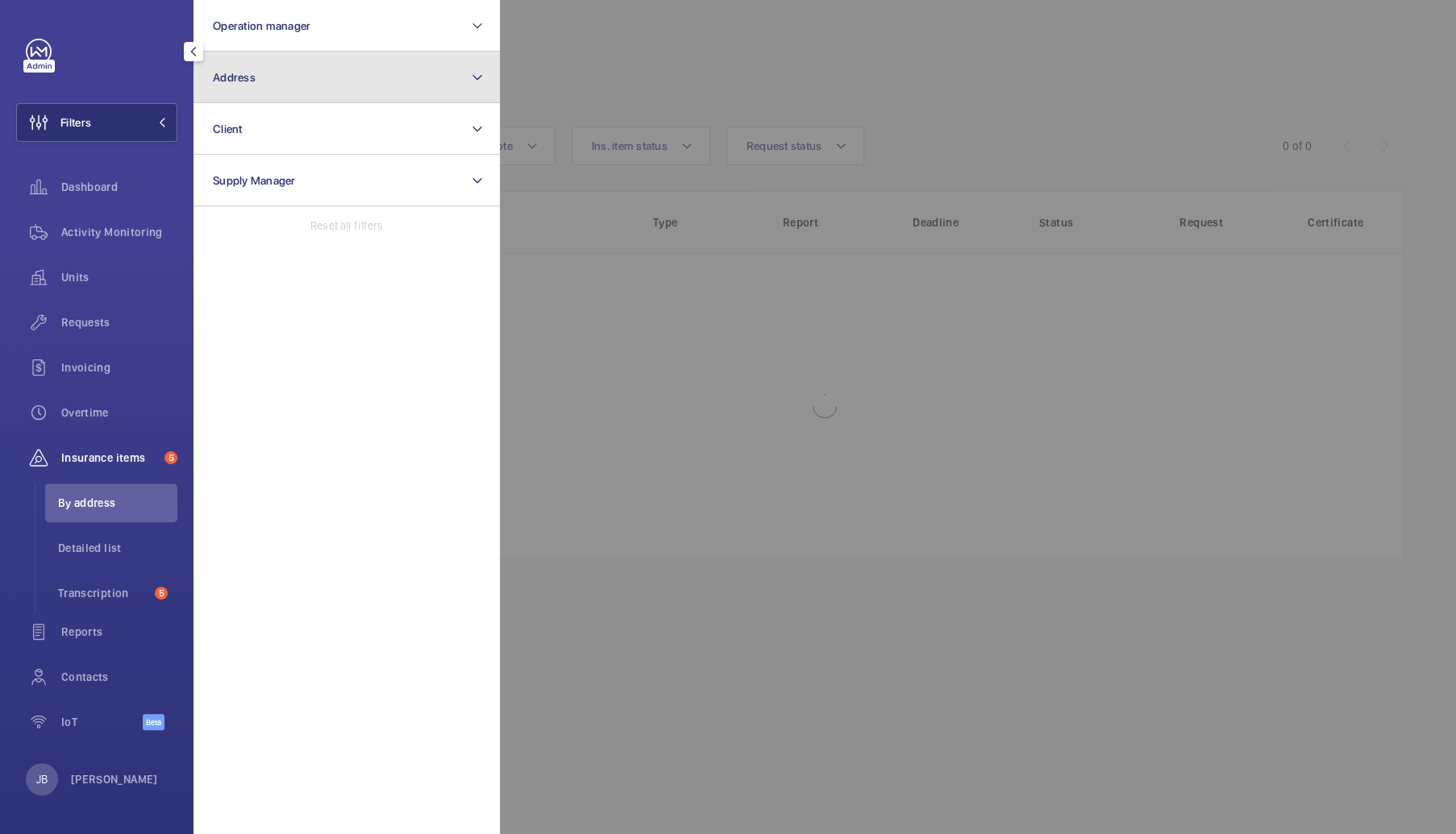
click at [310, 71] on button "Address" at bounding box center [347, 77] width 306 height 51
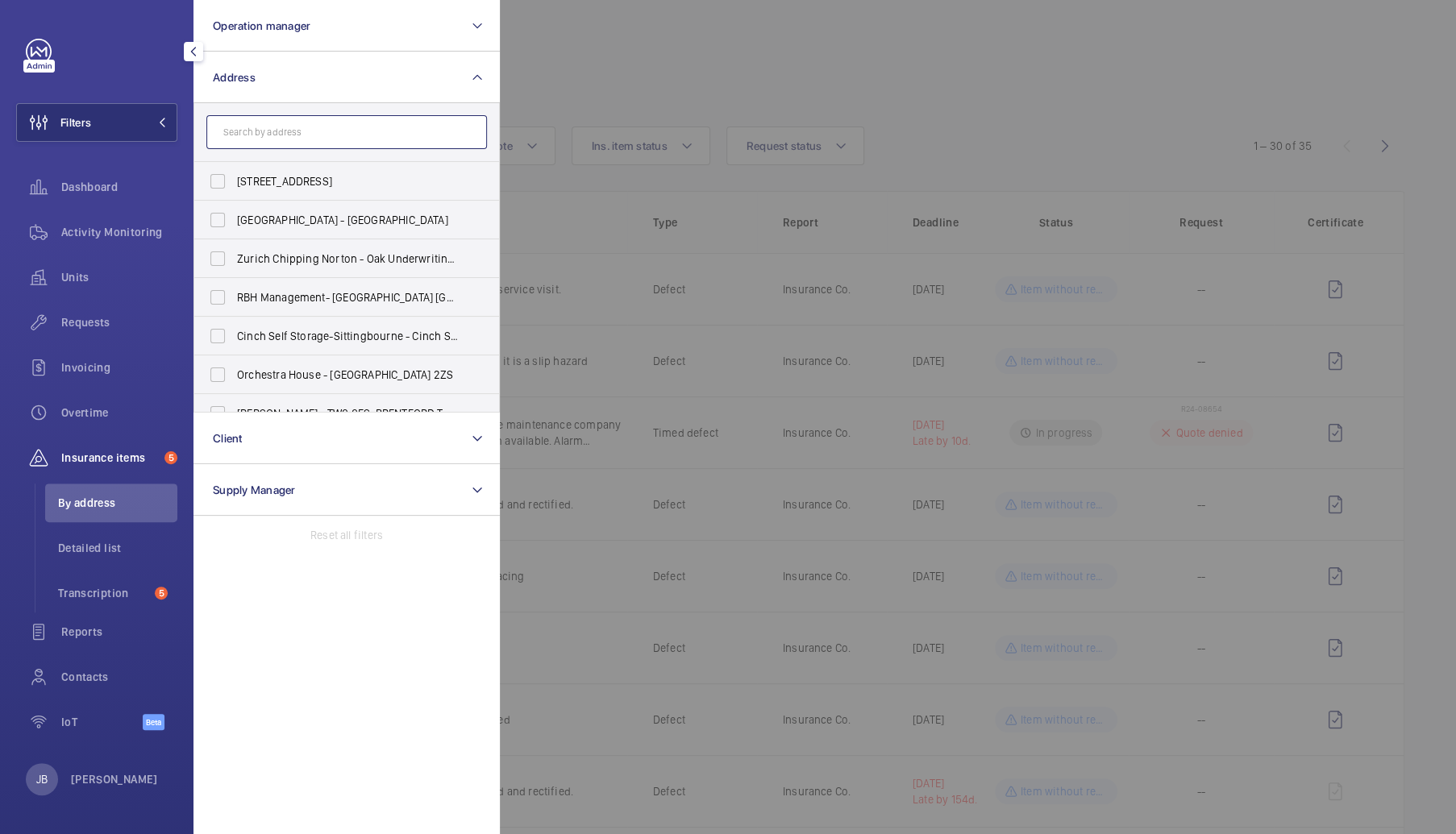
click at [387, 116] on input "text" at bounding box center [347, 132] width 281 height 34
type input "115"
click at [369, 193] on label "[STREET_ADDRESS]" at bounding box center [335, 181] width 281 height 38
click at [234, 193] on input "[STREET_ADDRESS]" at bounding box center [218, 182] width 32 height 32
checkbox input "true"
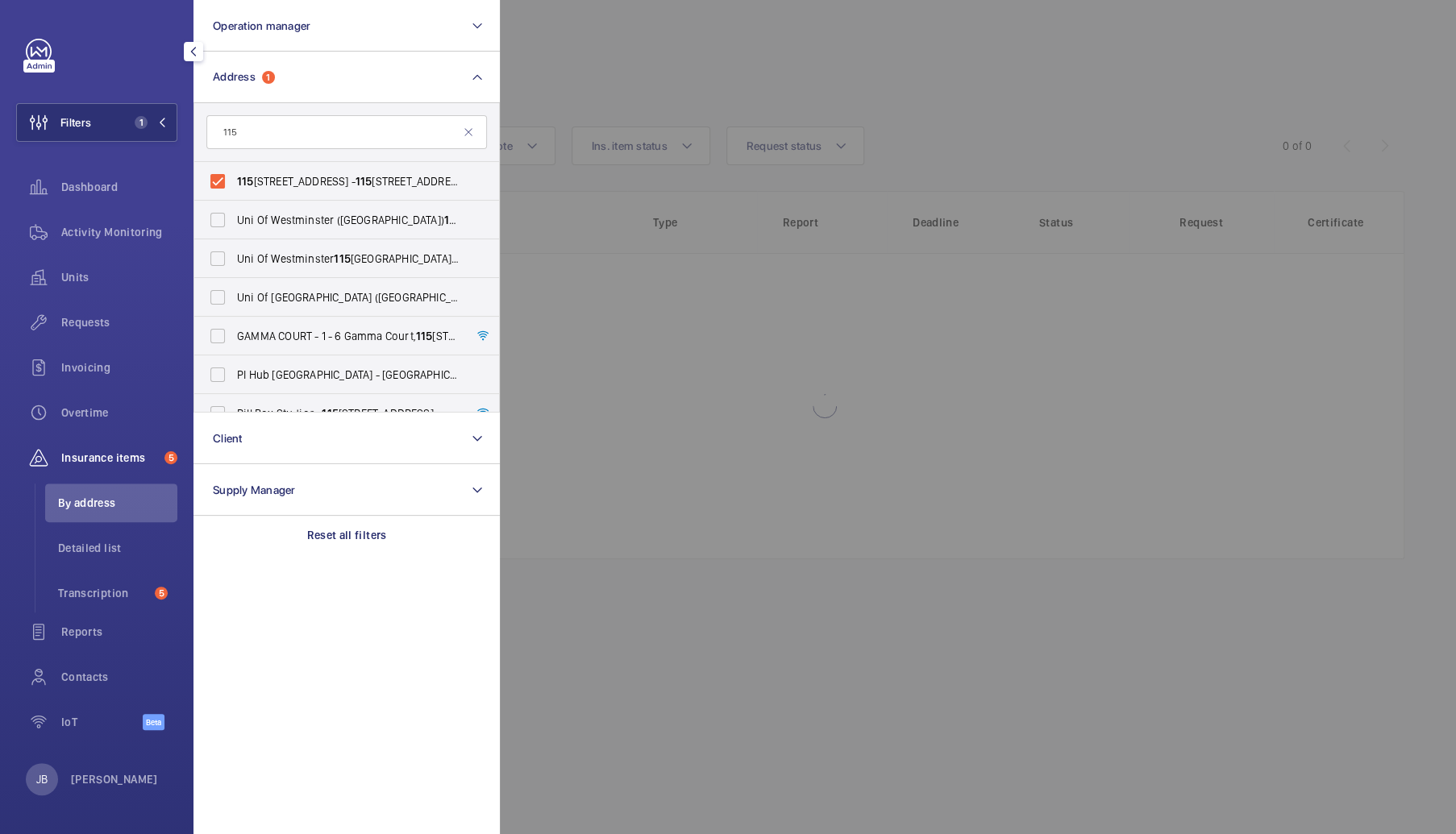
click at [696, 85] on div at bounding box center [1228, 417] width 1456 height 834
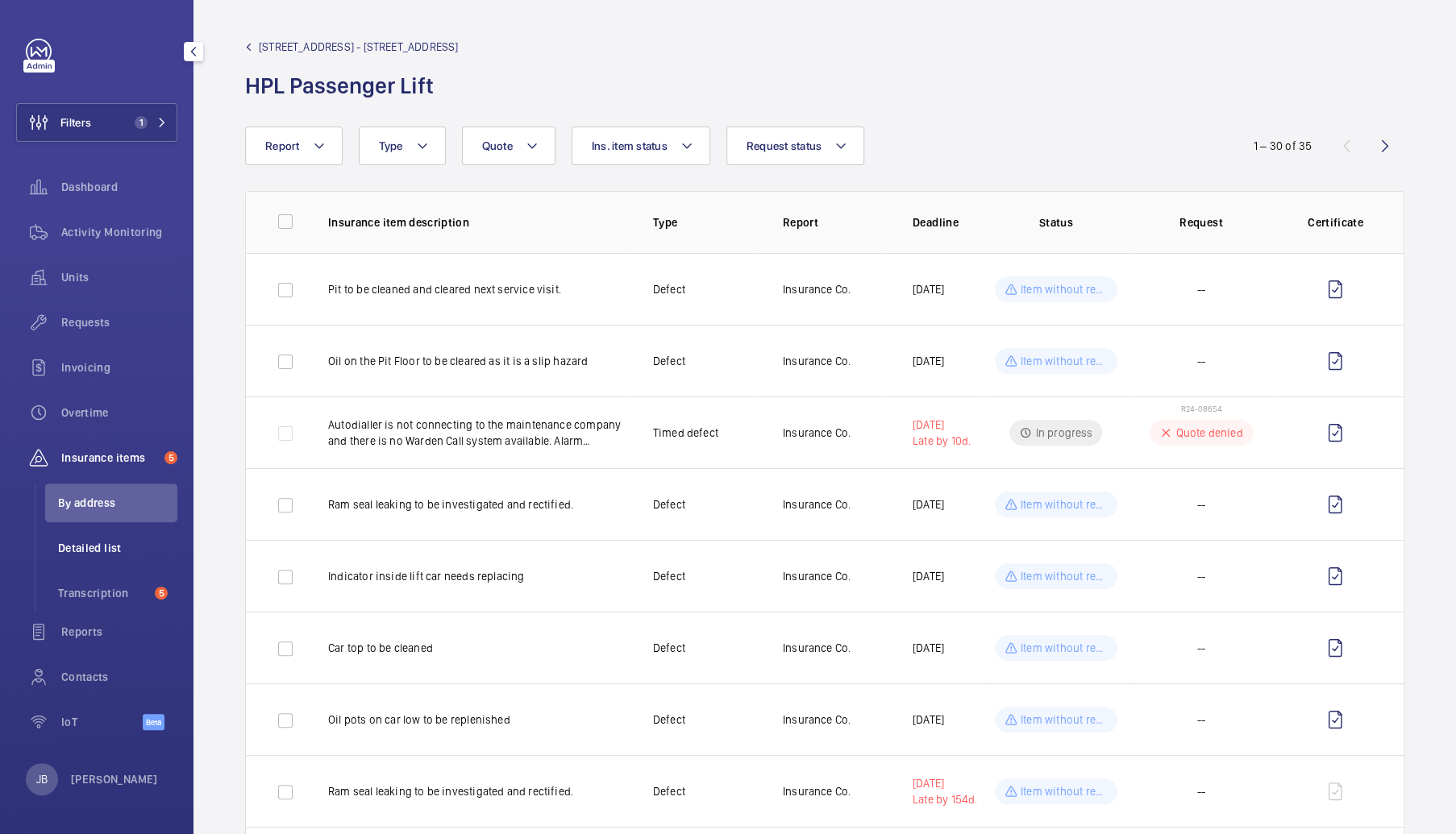
click at [122, 534] on li "Detailed list" at bounding box center [111, 548] width 132 height 38
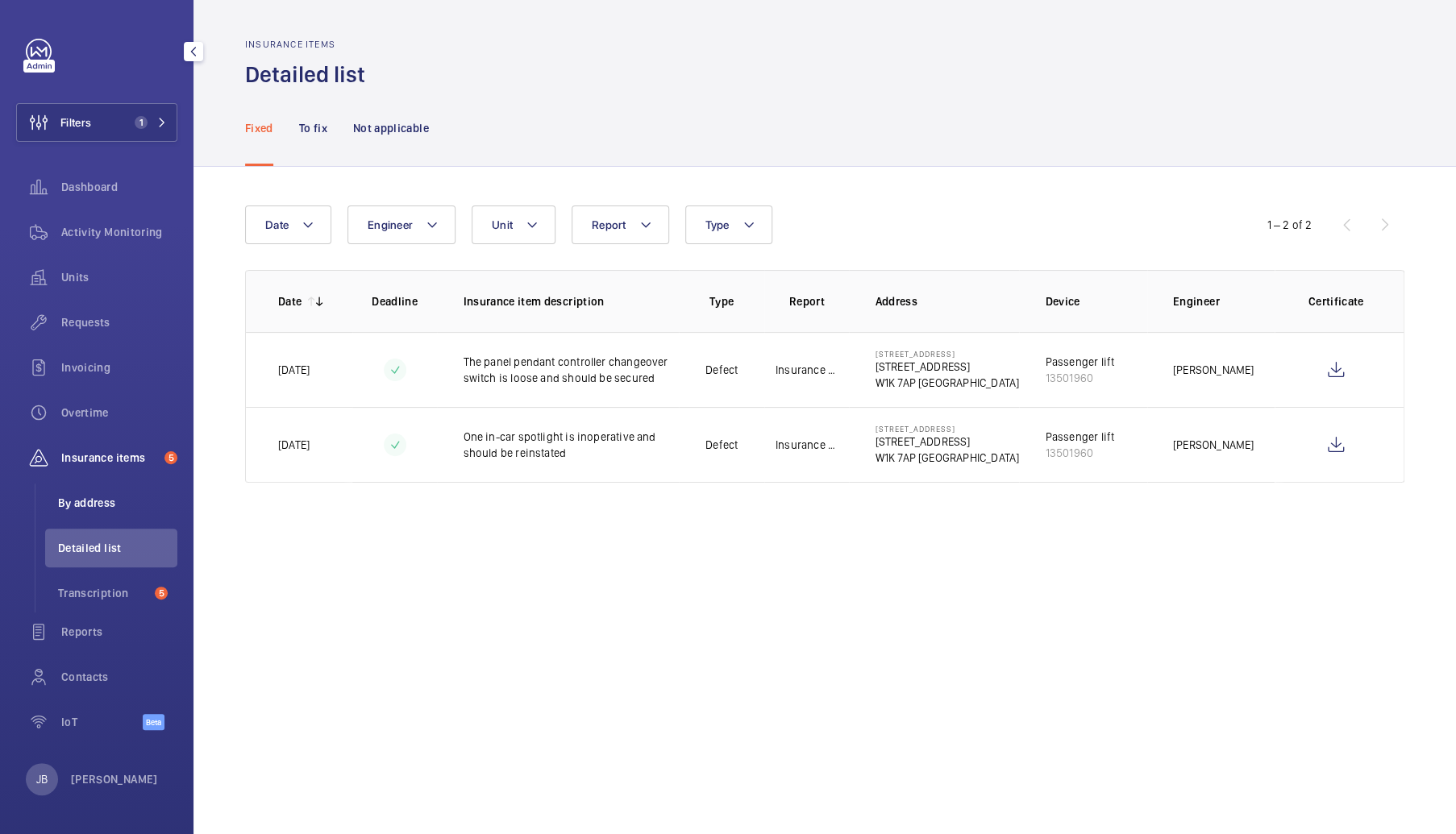
click at [94, 499] on span "By address" at bounding box center [118, 503] width 119 height 16
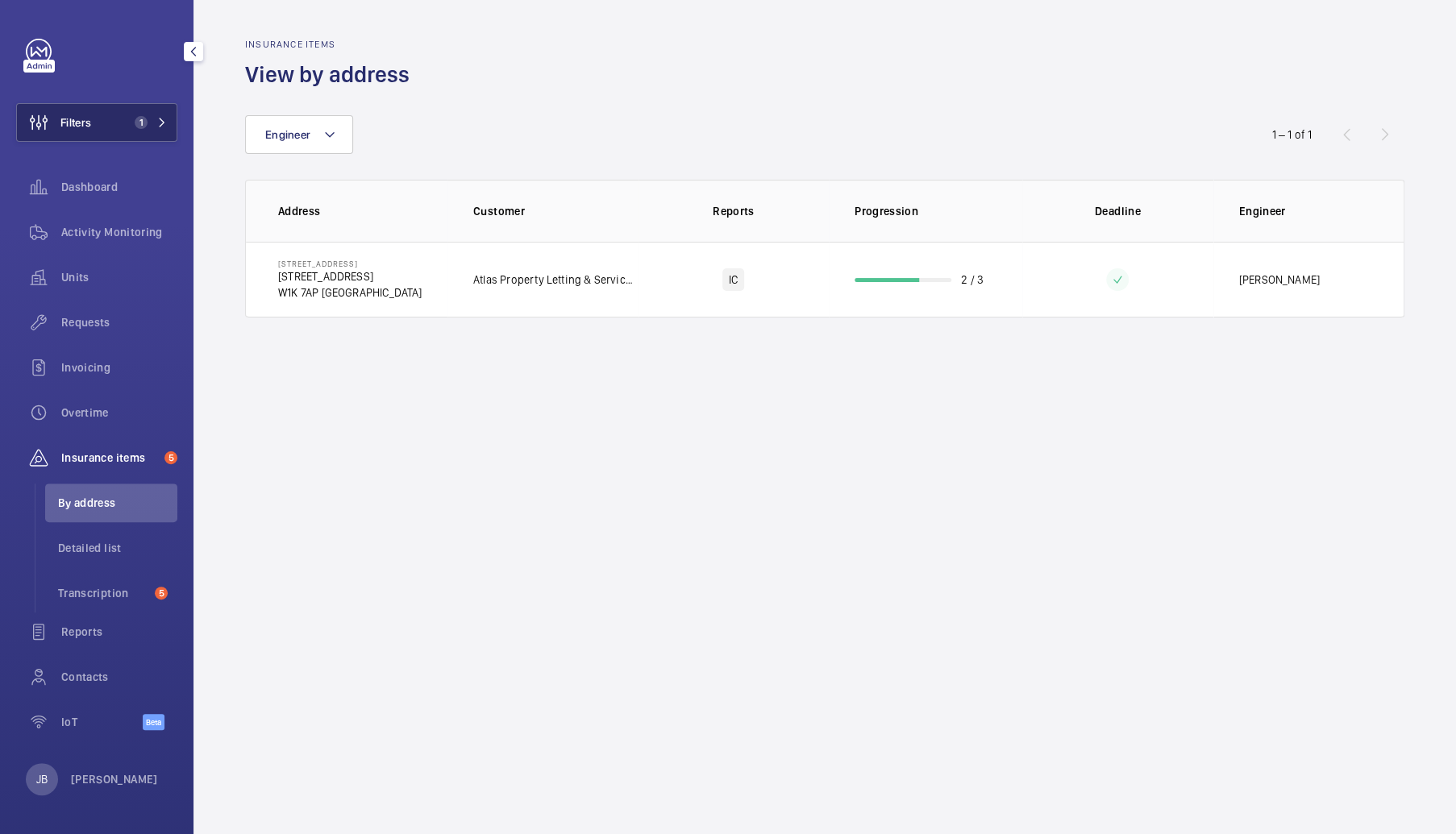
click at [95, 103] on button "Filters 1" at bounding box center [96, 122] width 161 height 38
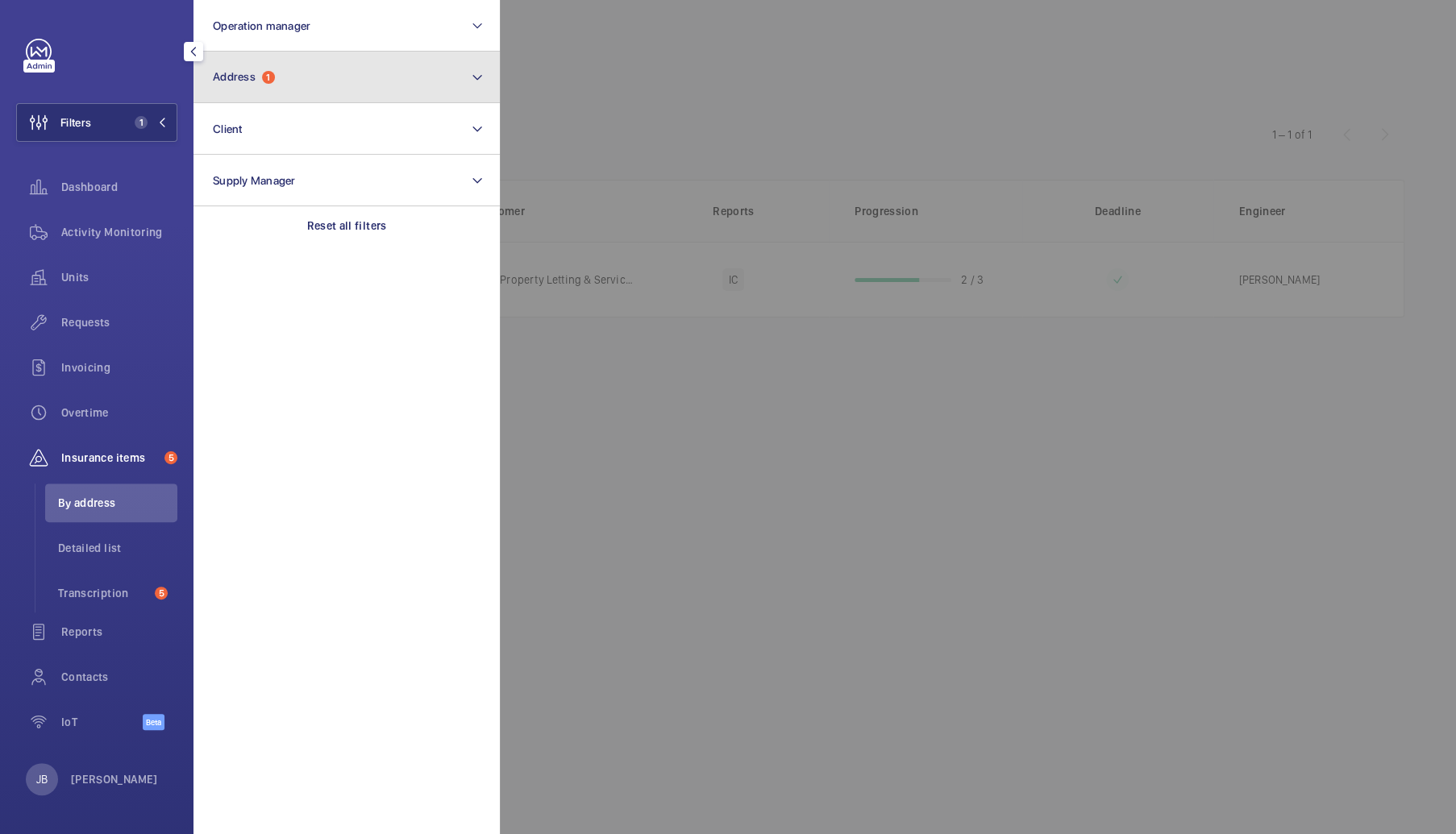
click at [259, 83] on span "Address 1" at bounding box center [243, 77] width 62 height 14
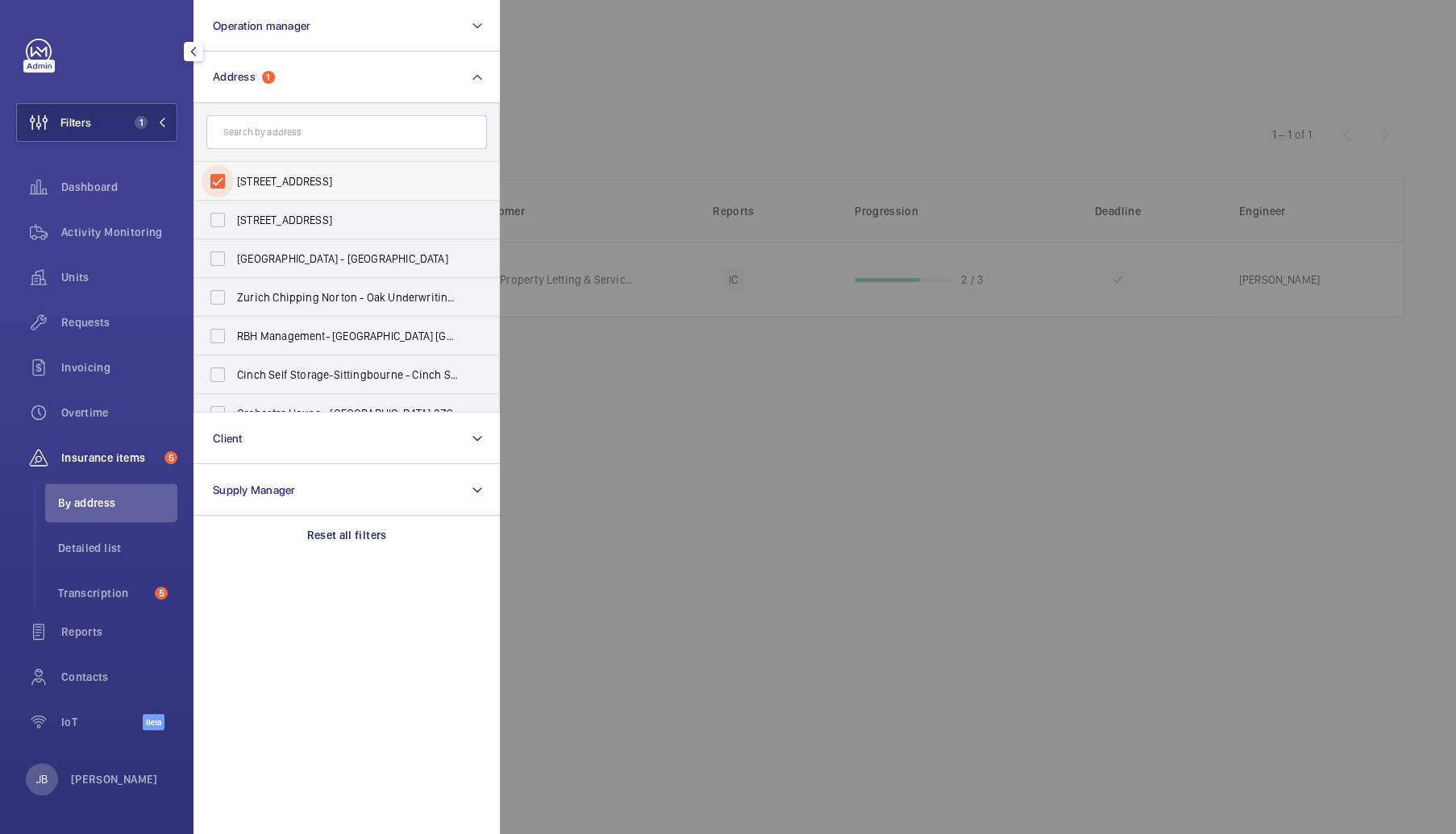
click at [221, 184] on input "[STREET_ADDRESS]" at bounding box center [218, 182] width 32 height 32
checkbox input "false"
paste input "SL1 7HR"
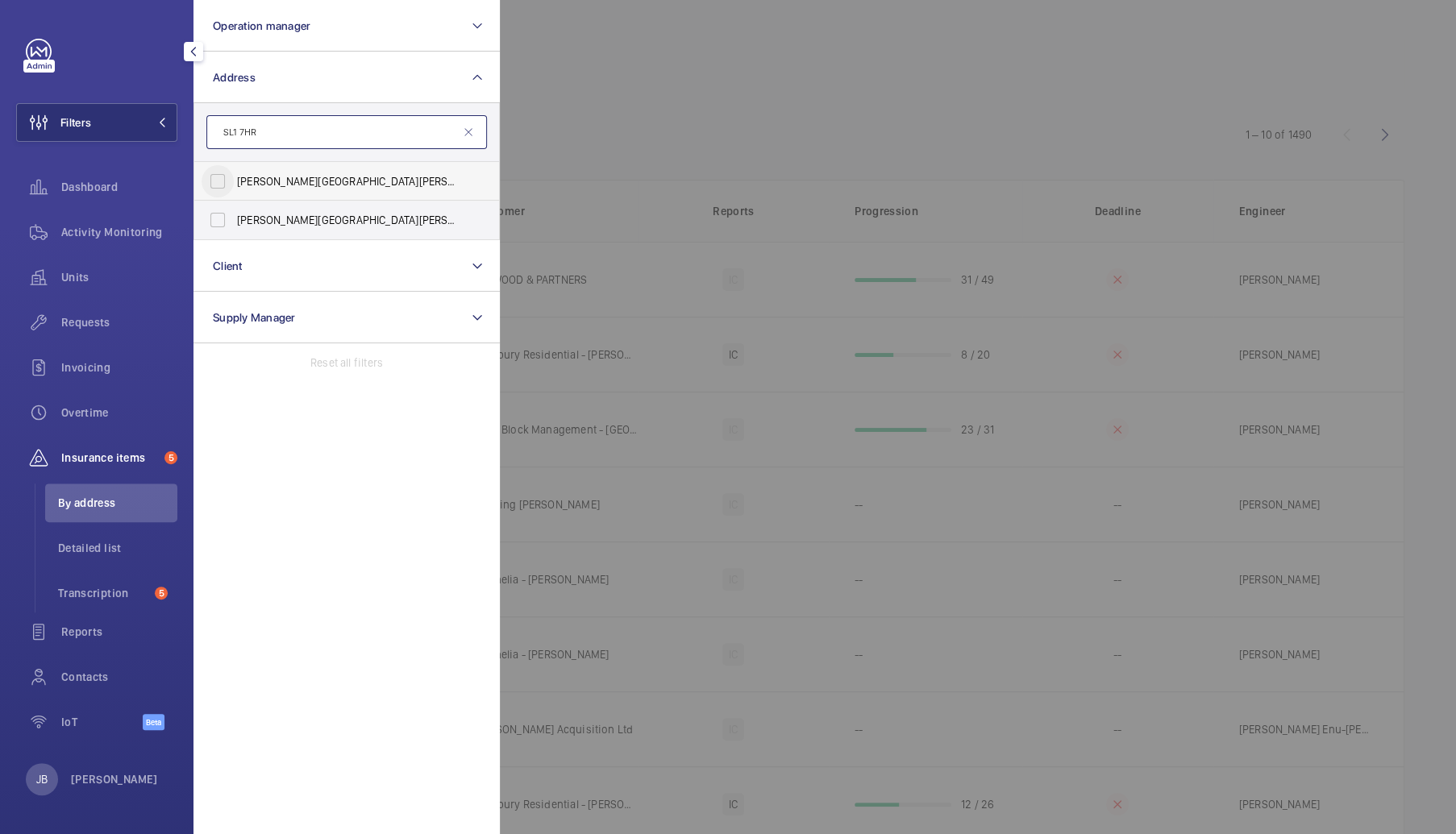
type input "SL1 7HR"
click at [218, 181] on input "[PERSON_NAME][STREET_ADDRESS][PERSON_NAME]" at bounding box center [218, 182] width 32 height 32
checkbox input "true"
click at [218, 219] on input "[PERSON_NAME][GEOGRAPHIC_DATA][PERSON_NAME] - [STREET_ADDRESS][PERSON_NAME]" at bounding box center [218, 220] width 32 height 32
checkbox input "true"
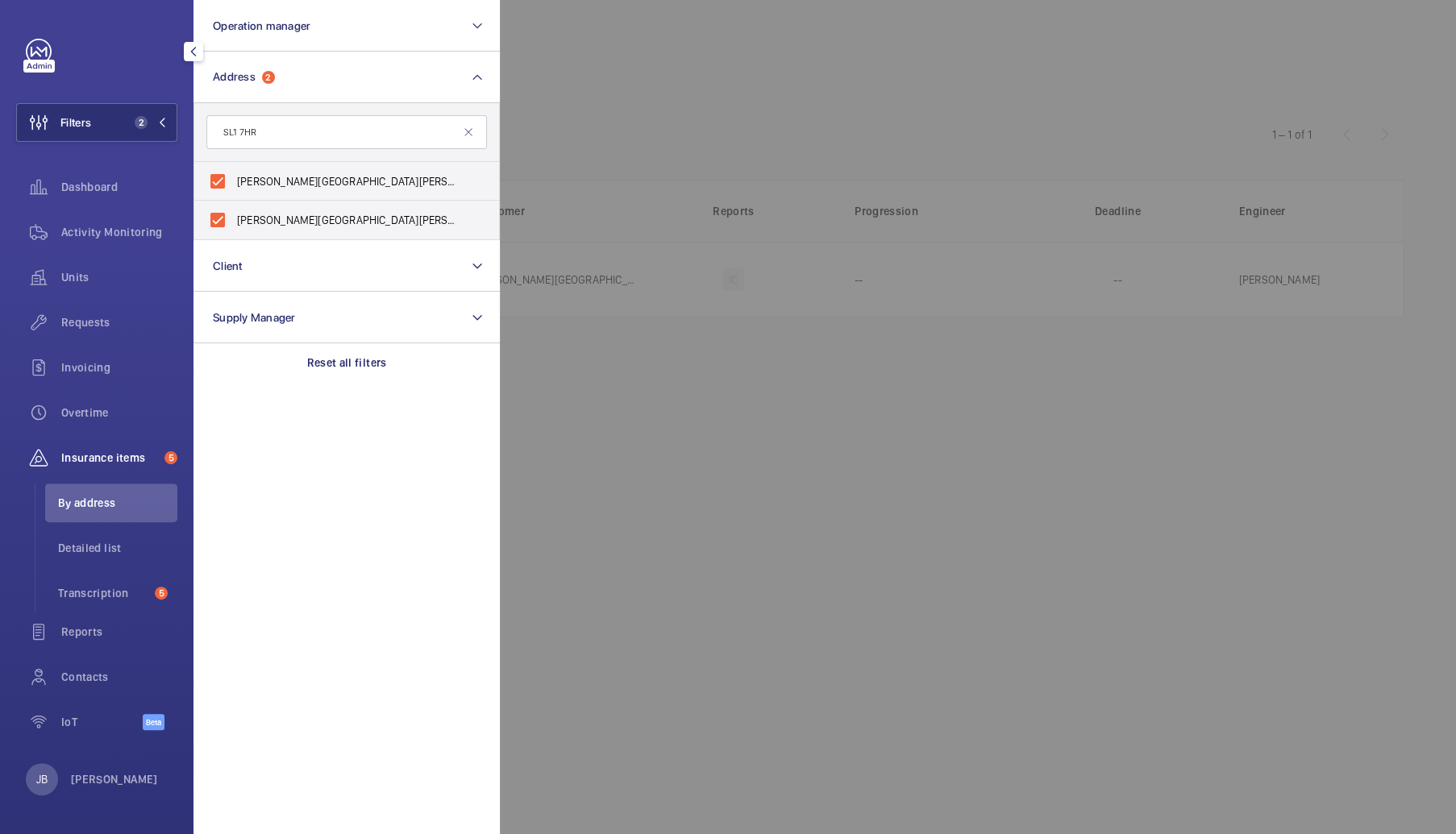
click at [546, 105] on div at bounding box center [1228, 417] width 1456 height 834
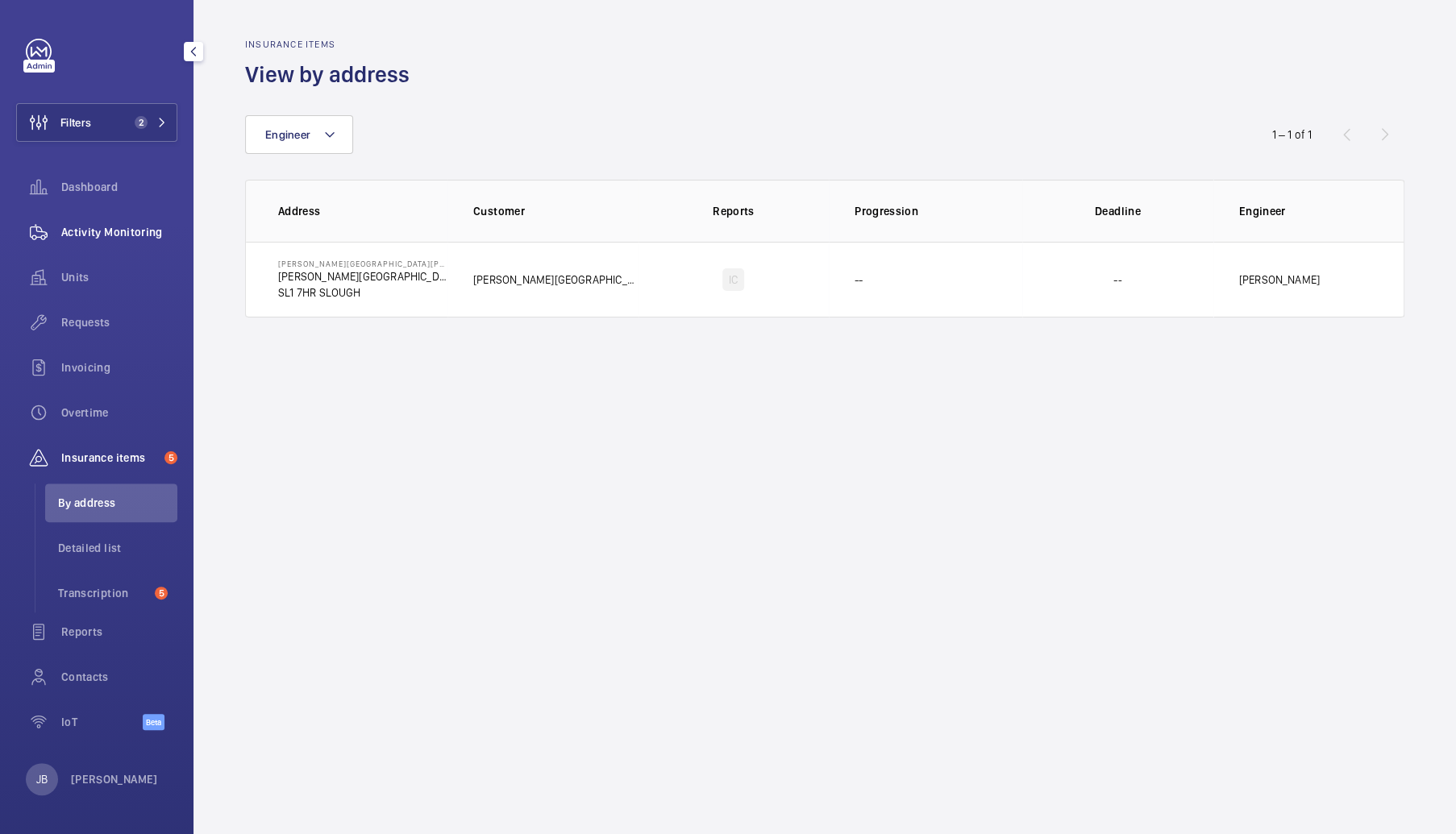
click at [128, 228] on span "Activity Monitoring" at bounding box center [119, 232] width 116 height 16
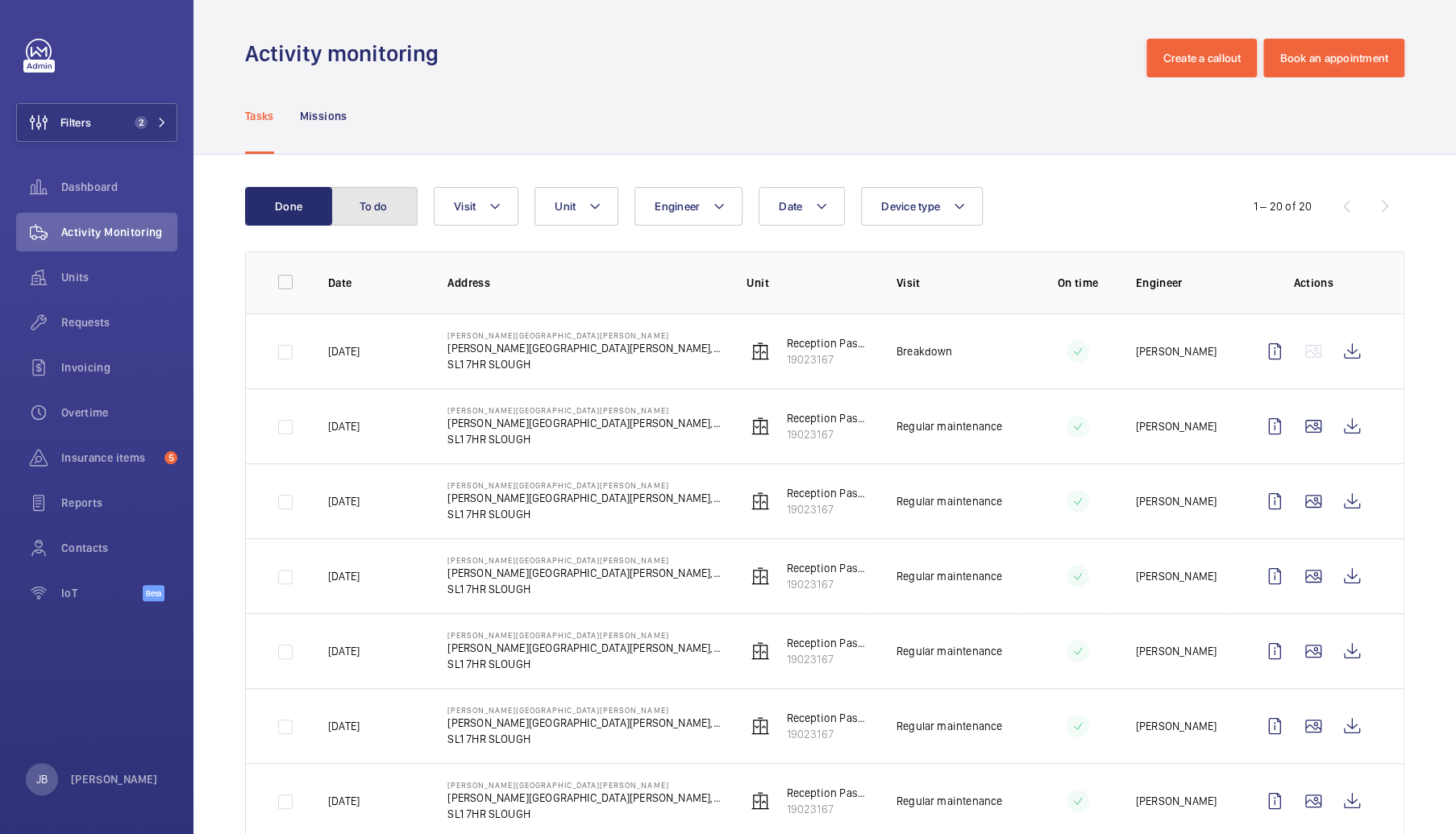
click at [393, 219] on button "To do" at bounding box center [374, 206] width 87 height 38
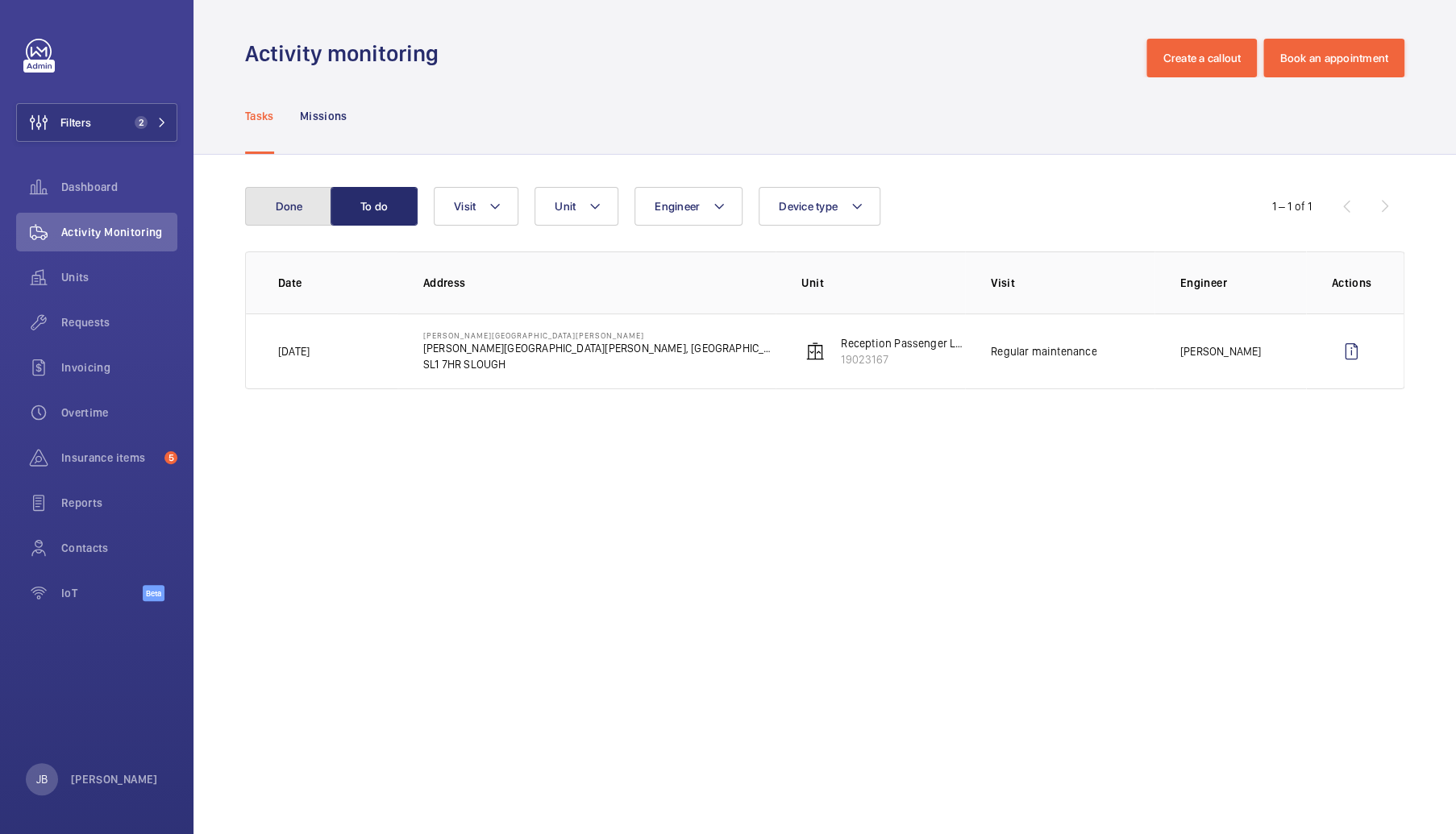
click at [288, 209] on button "Done" at bounding box center [288, 206] width 87 height 38
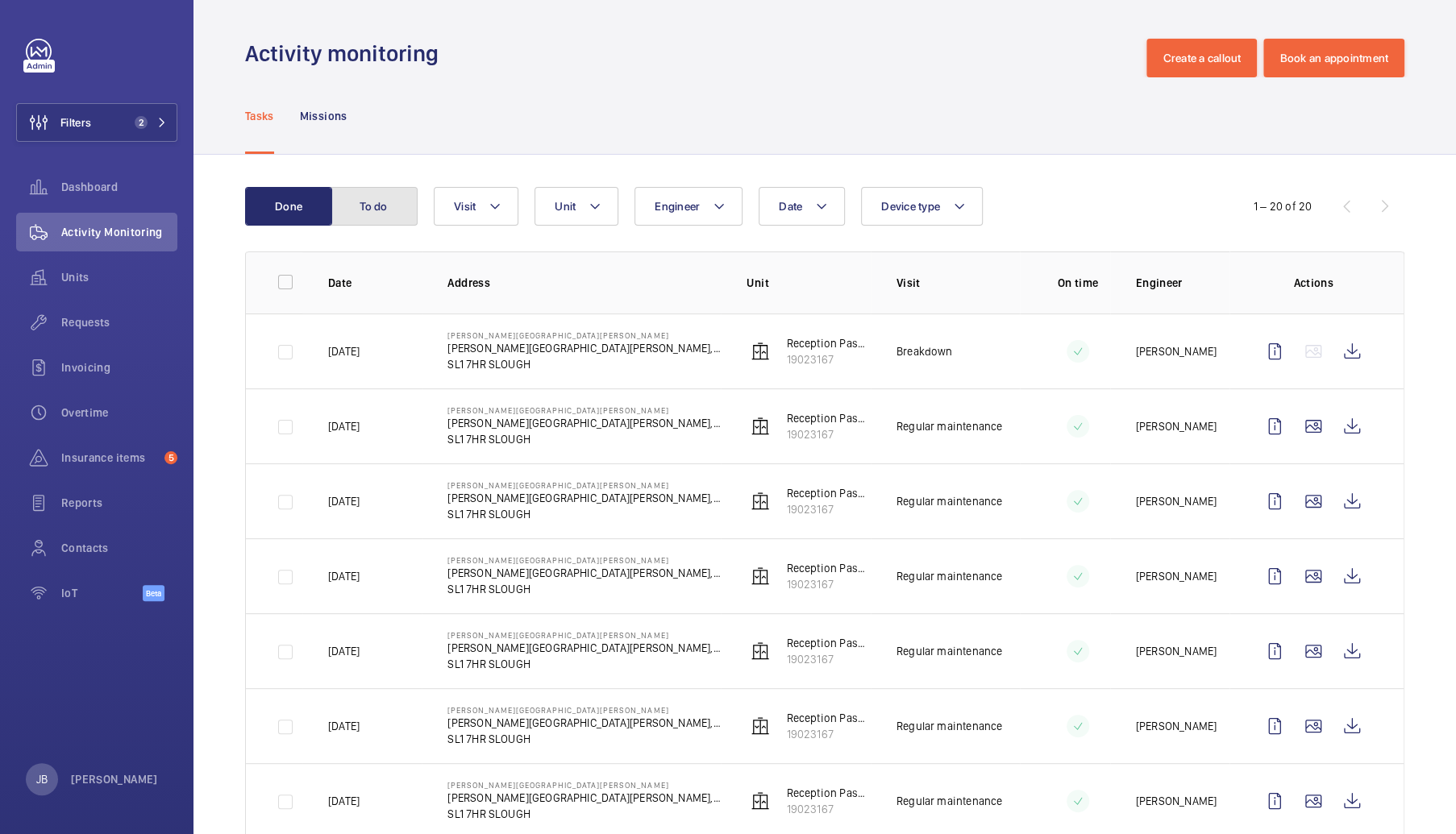
click at [358, 193] on button "To do" at bounding box center [374, 206] width 87 height 38
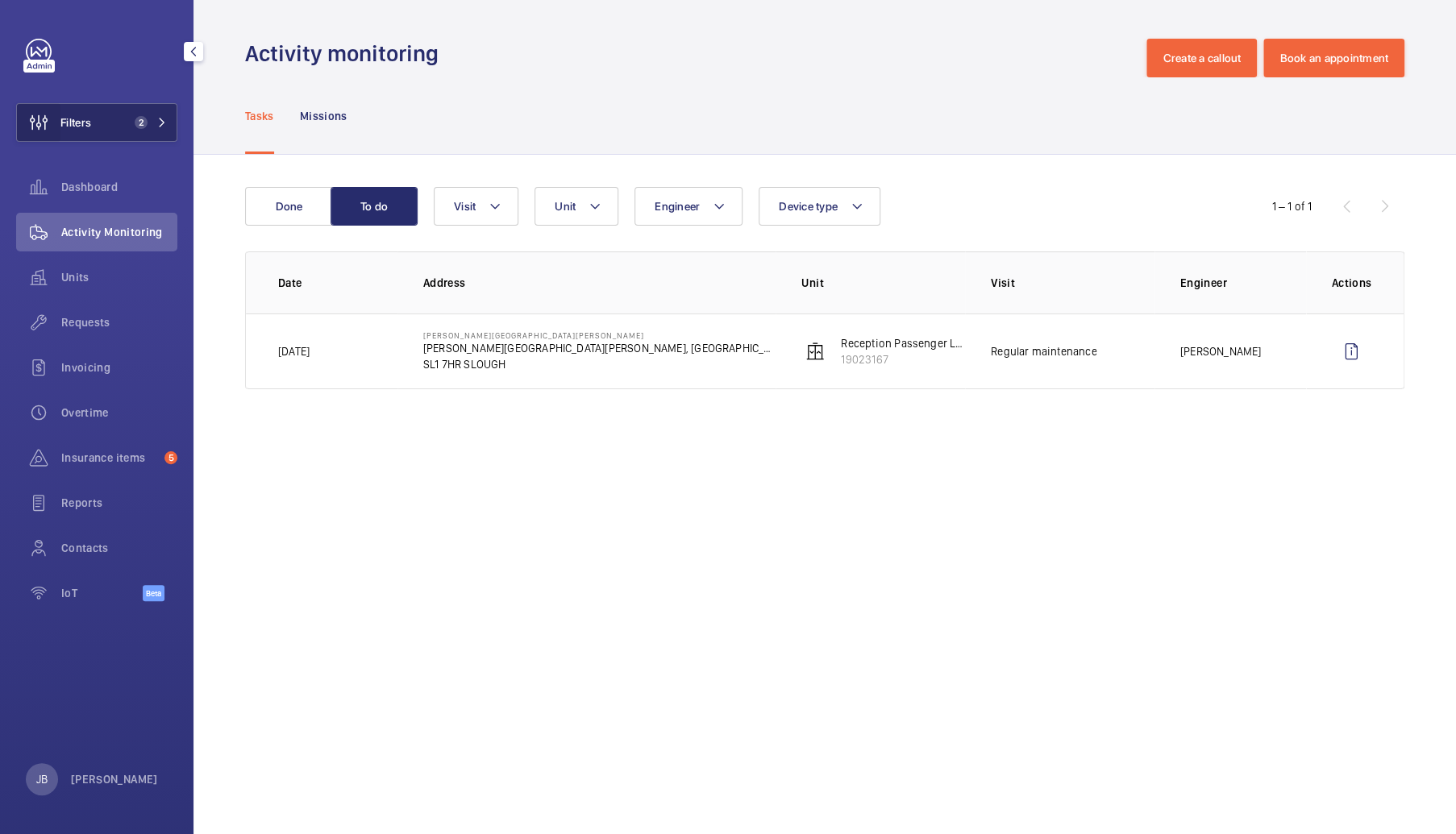
click at [58, 123] on wm-front-icon-button at bounding box center [38, 122] width 44 height 38
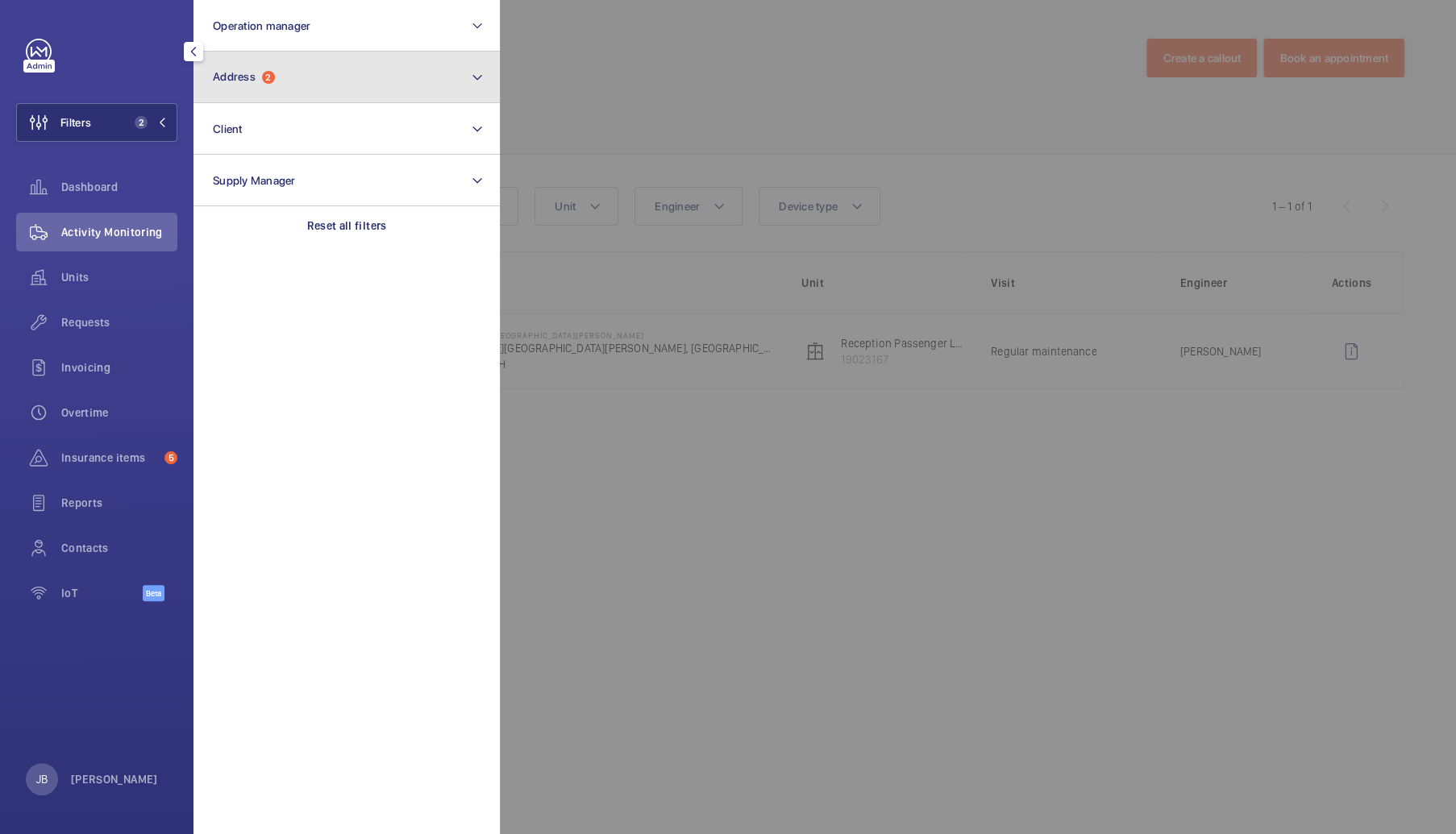
click at [303, 60] on button "Address 2" at bounding box center [347, 77] width 306 height 51
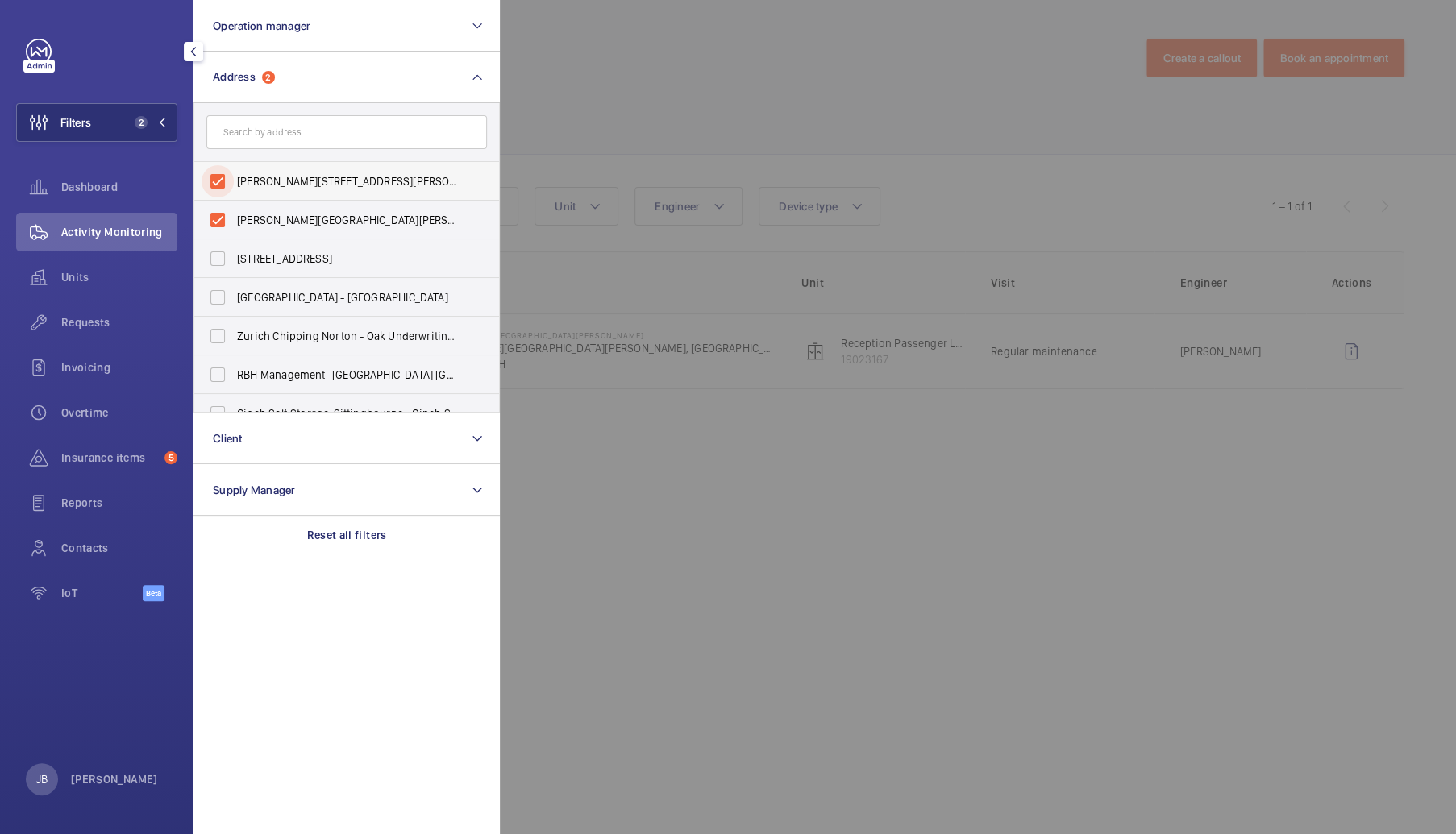
click at [210, 186] on input "[PERSON_NAME][STREET_ADDRESS][PERSON_NAME]" at bounding box center [218, 182] width 32 height 32
checkbox input "false"
click at [210, 214] on input "[PERSON_NAME][GEOGRAPHIC_DATA][PERSON_NAME] - [STREET_ADDRESS][PERSON_NAME]" at bounding box center [218, 220] width 32 height 32
checkbox input "false"
click at [265, 135] on input "text" at bounding box center [347, 132] width 281 height 34
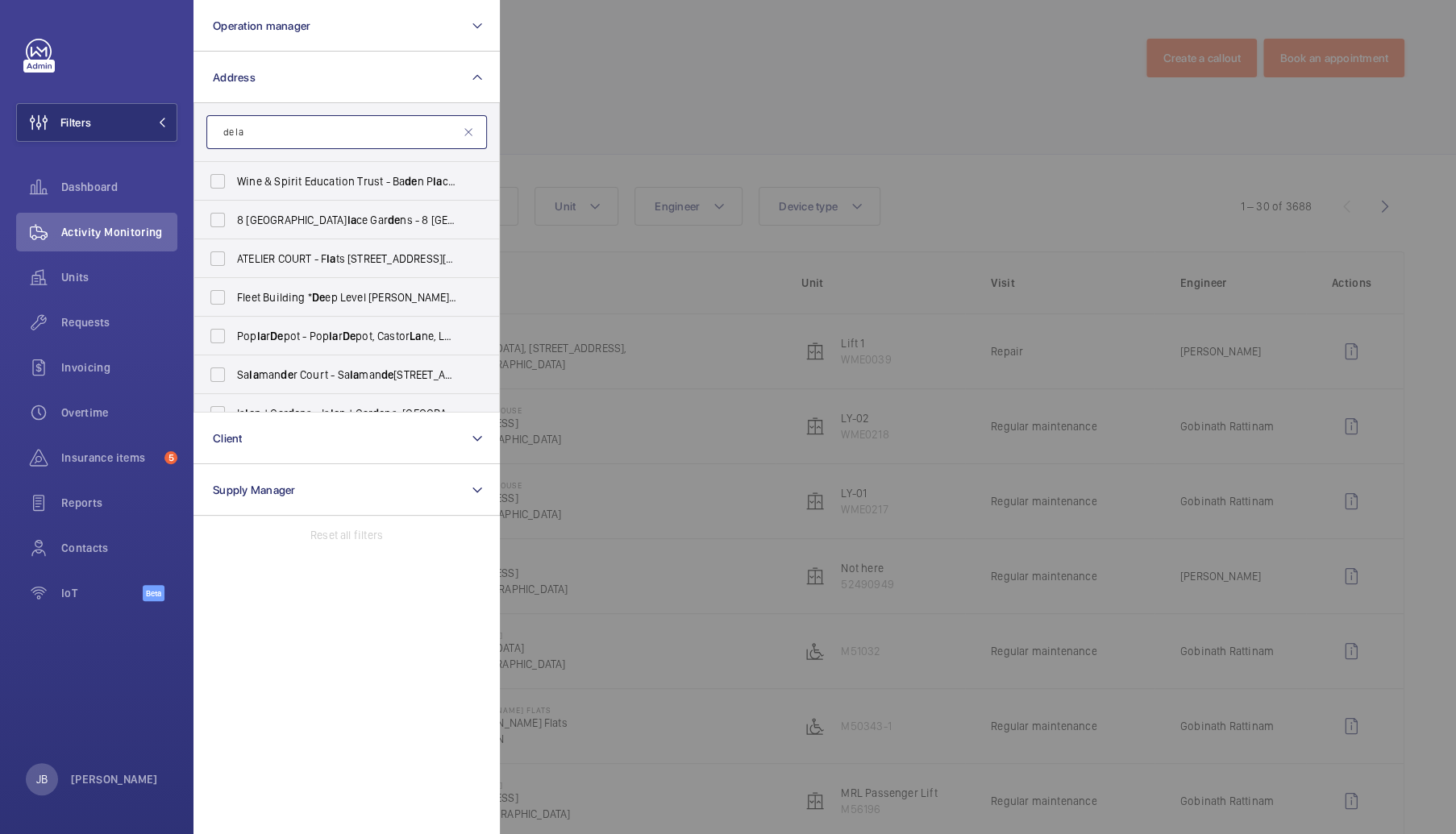
type input "de la"
drag, startPoint x: 268, startPoint y: 133, endPoint x: 187, endPoint y: 133, distance: 81.0
click at [187, 133] on div "Filters Operation manager Address de la Wine & Spirit Education Trust - [GEOGRA…" at bounding box center [96, 417] width 194 height 834
